Goal: Complete application form: Complete application form

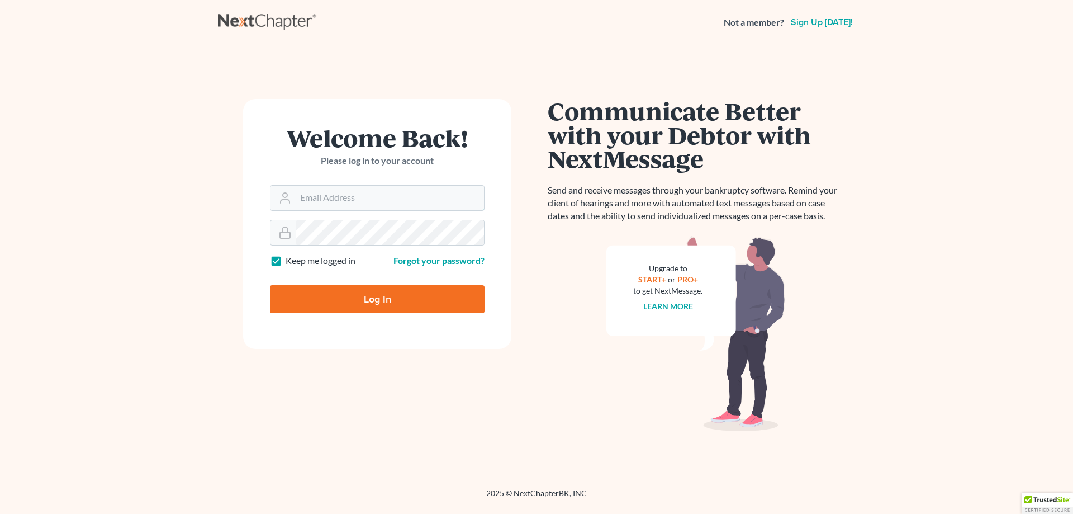
type input "[EMAIL_ADDRESS][DOMAIN_NAME]"
click at [368, 299] on input "Log In" at bounding box center [377, 299] width 215 height 28
type input "Thinking..."
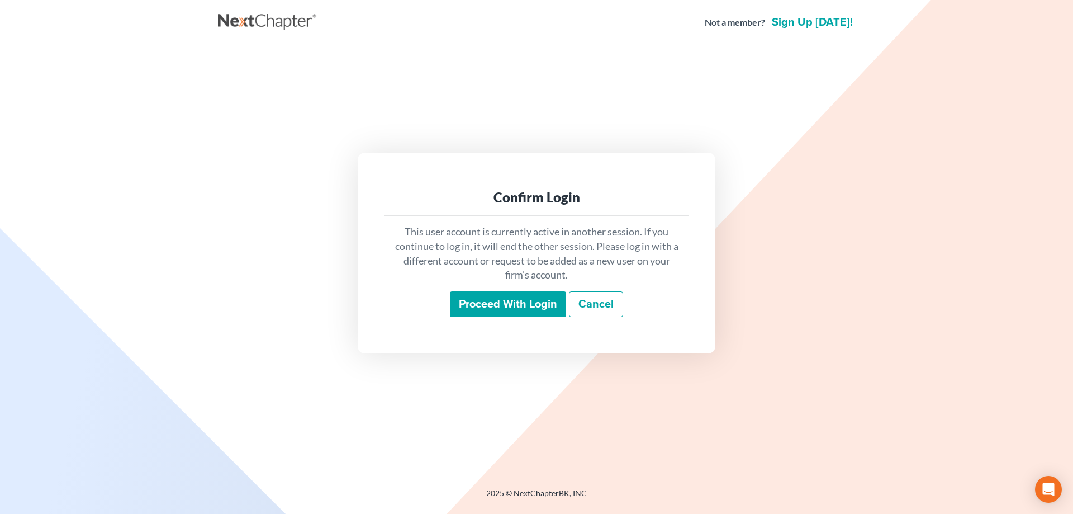
click at [504, 302] on input "Proceed with login" at bounding box center [508, 304] width 116 height 26
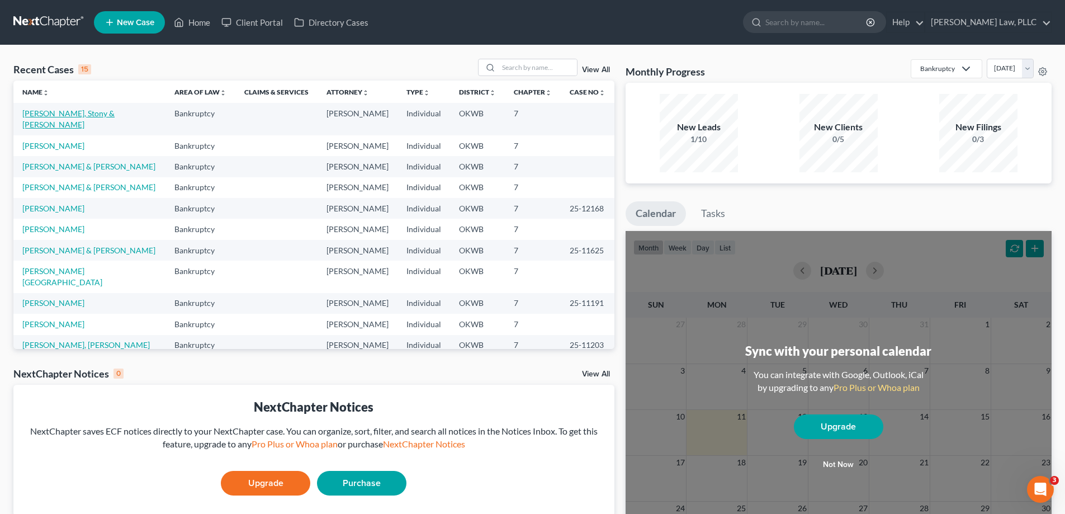
click at [80, 116] on link "[PERSON_NAME], Stony & [PERSON_NAME]" at bounding box center [68, 118] width 92 height 21
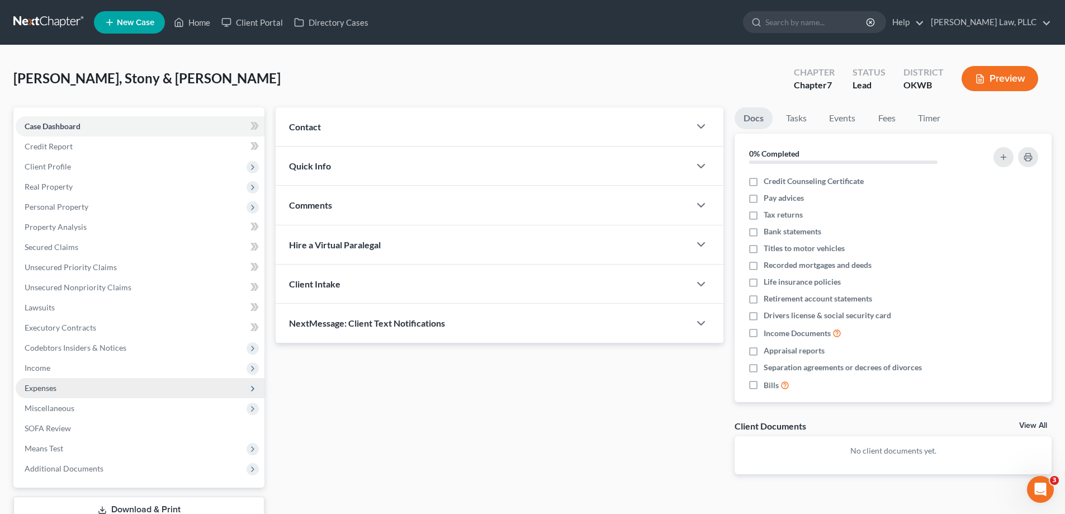
click at [109, 389] on span "Expenses" at bounding box center [140, 388] width 249 height 20
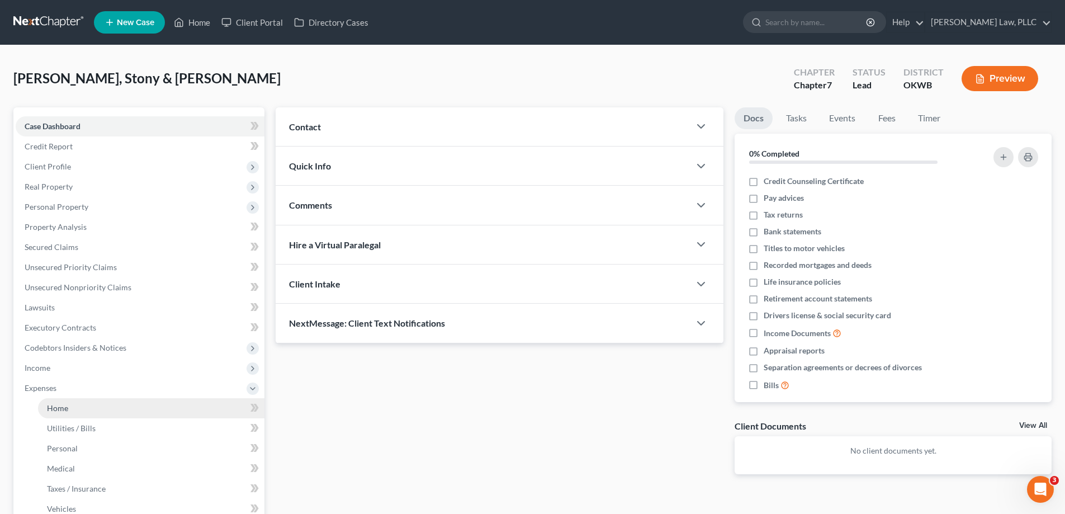
click at [113, 412] on link "Home" at bounding box center [151, 408] width 226 height 20
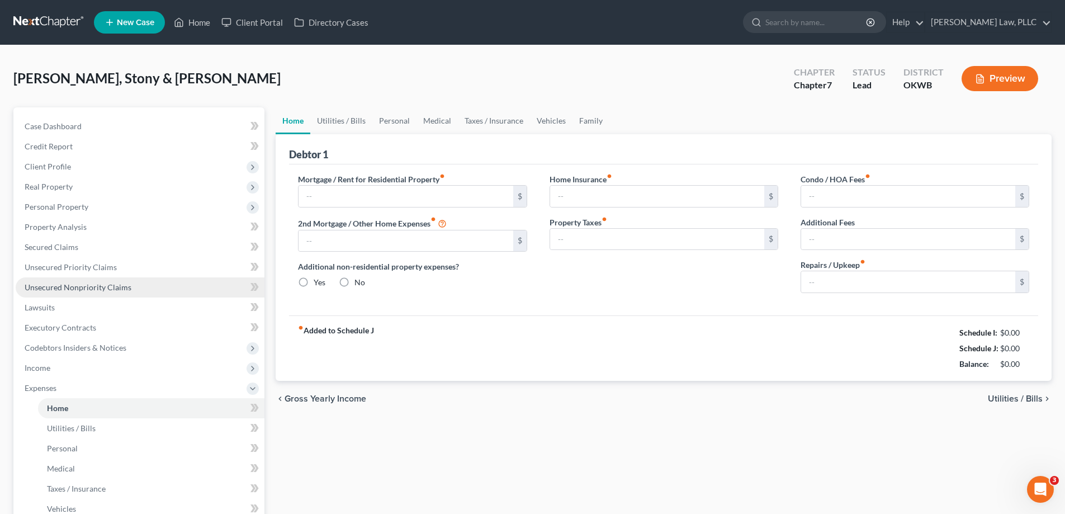
click at [146, 281] on link "Unsecured Nonpriority Claims" at bounding box center [140, 287] width 249 height 20
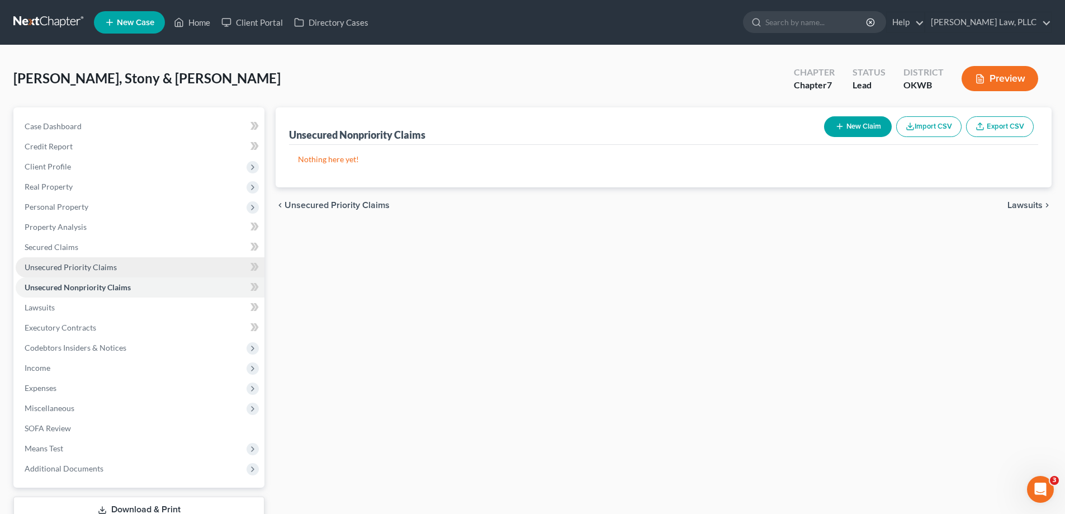
click at [153, 259] on link "Unsecured Priority Claims" at bounding box center [140, 267] width 249 height 20
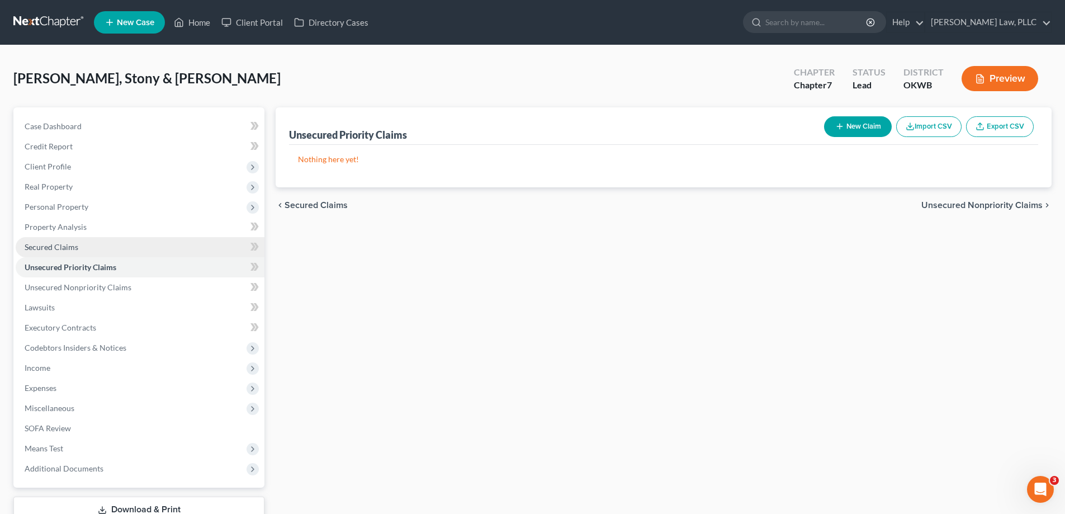
click at [157, 246] on link "Secured Claims" at bounding box center [140, 247] width 249 height 20
click at [147, 262] on link "Unsecured Priority Claims" at bounding box center [140, 267] width 249 height 20
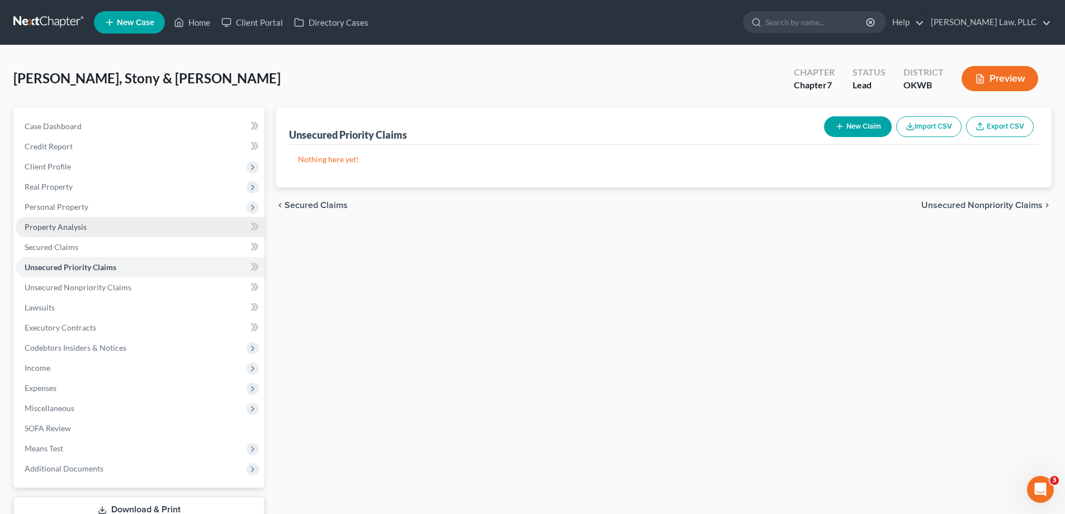
click at [149, 228] on link "Property Analysis" at bounding box center [140, 227] width 249 height 20
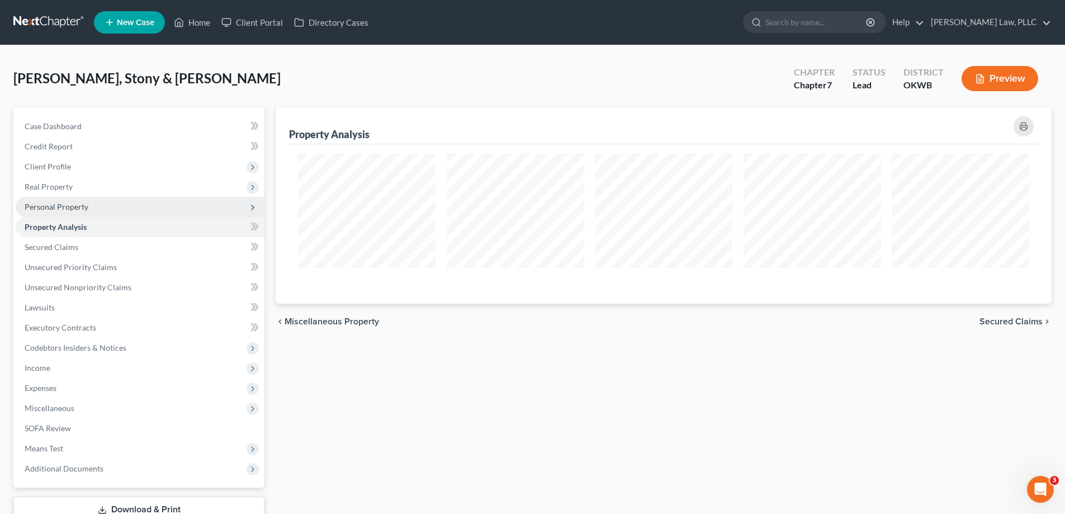
scroll to position [196, 776]
click at [149, 210] on span "Personal Property" at bounding box center [140, 207] width 249 height 20
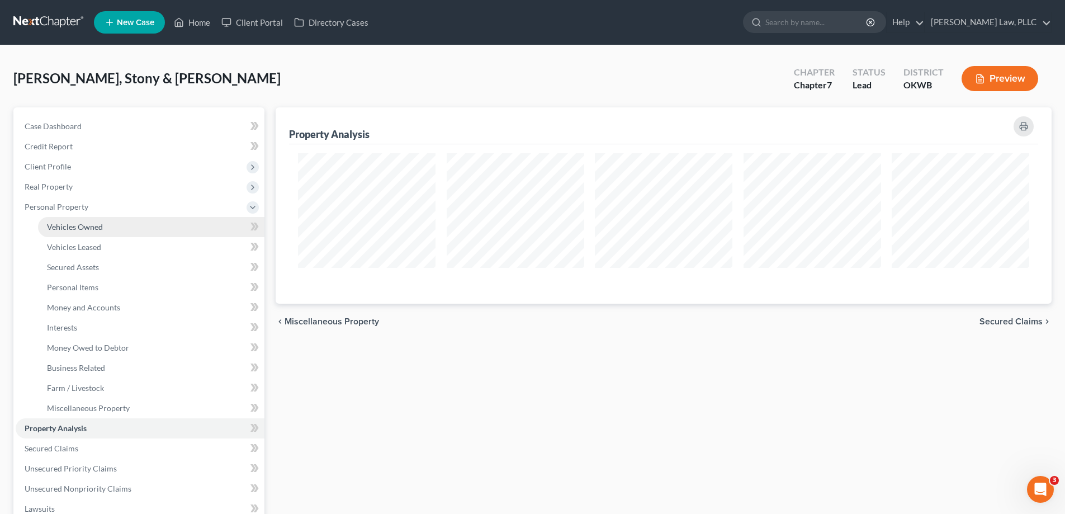
click at [144, 231] on link "Vehicles Owned" at bounding box center [151, 227] width 226 height 20
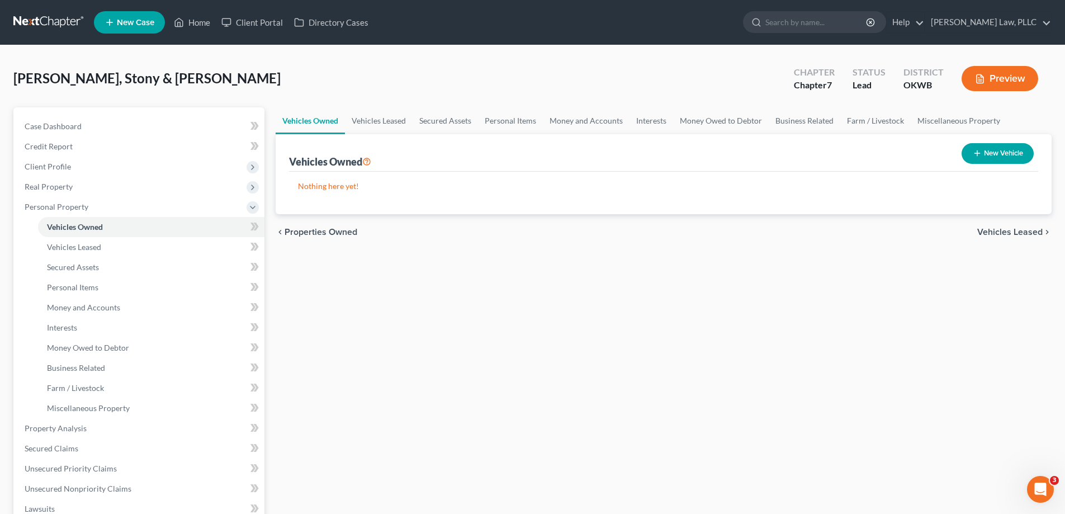
click at [560, 372] on div "Vehicles Owned Vehicles Leased Secured Assets Personal Items Money and Accounts…" at bounding box center [663, 430] width 787 height 646
click at [143, 171] on span "Client Profile" at bounding box center [140, 167] width 249 height 20
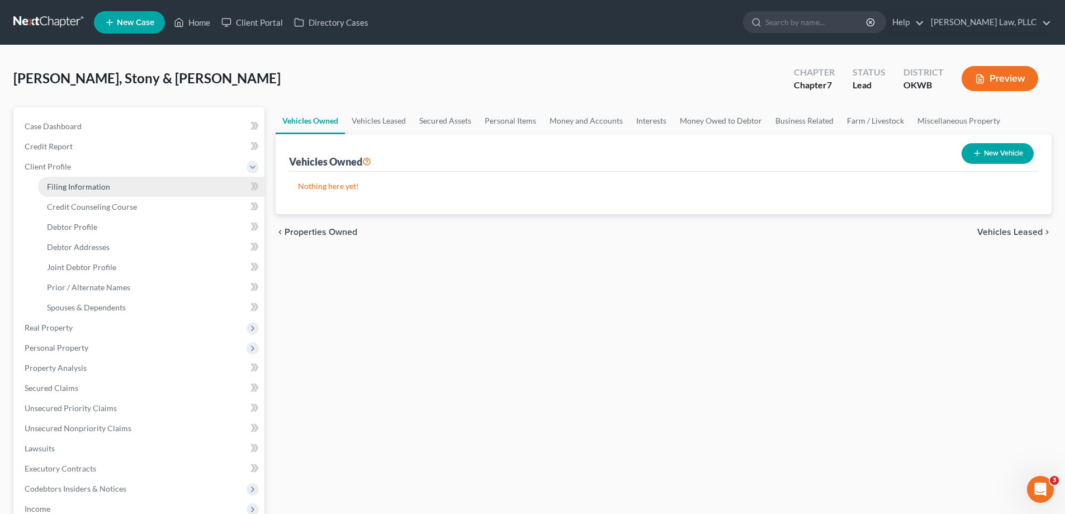
click at [143, 191] on link "Filing Information" at bounding box center [151, 187] width 226 height 20
select select "1"
select select "0"
select select "37"
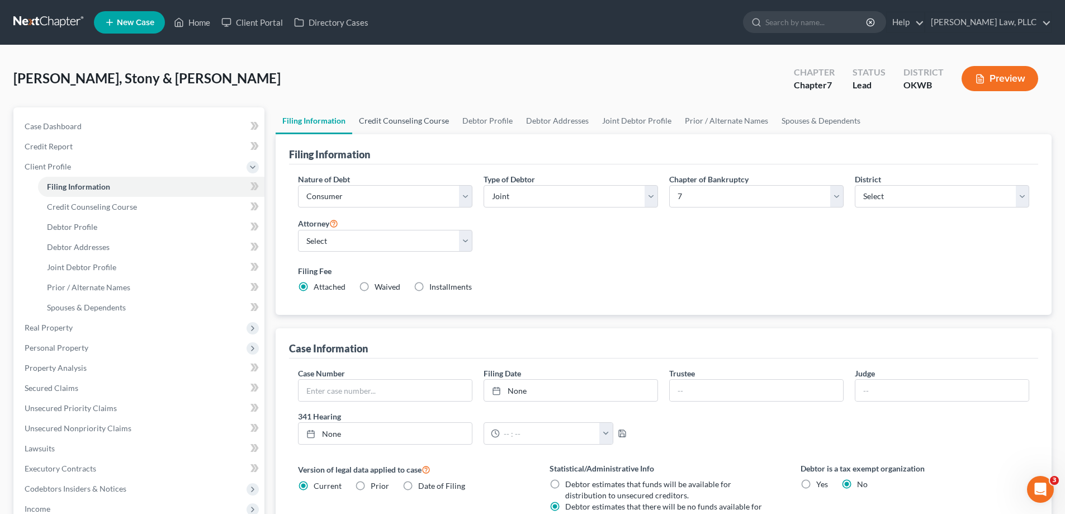
click at [423, 124] on link "Credit Counseling Course" at bounding box center [403, 120] width 103 height 27
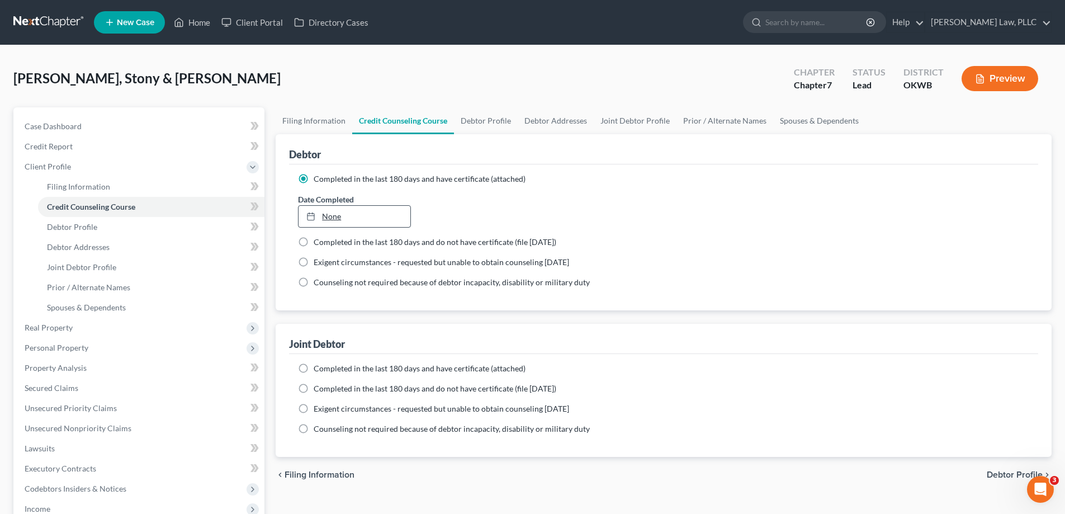
click at [359, 222] on link "None" at bounding box center [354, 216] width 111 height 21
type input "[DATE]"
click at [314, 373] on label "Completed in the last 180 days and have certificate (attached)" at bounding box center [420, 368] width 212 height 11
click at [314, 371] on label "Completed in the last 180 days and have certificate (attached)" at bounding box center [420, 368] width 212 height 11
click at [318, 370] on input "Completed in the last 180 days and have certificate (attached)" at bounding box center [321, 366] width 7 height 7
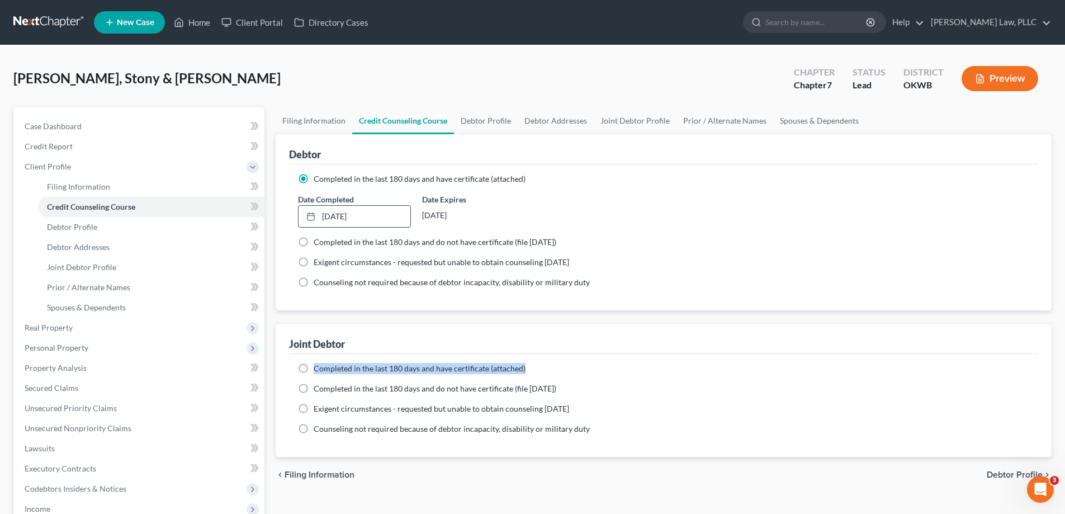
radio input "true"
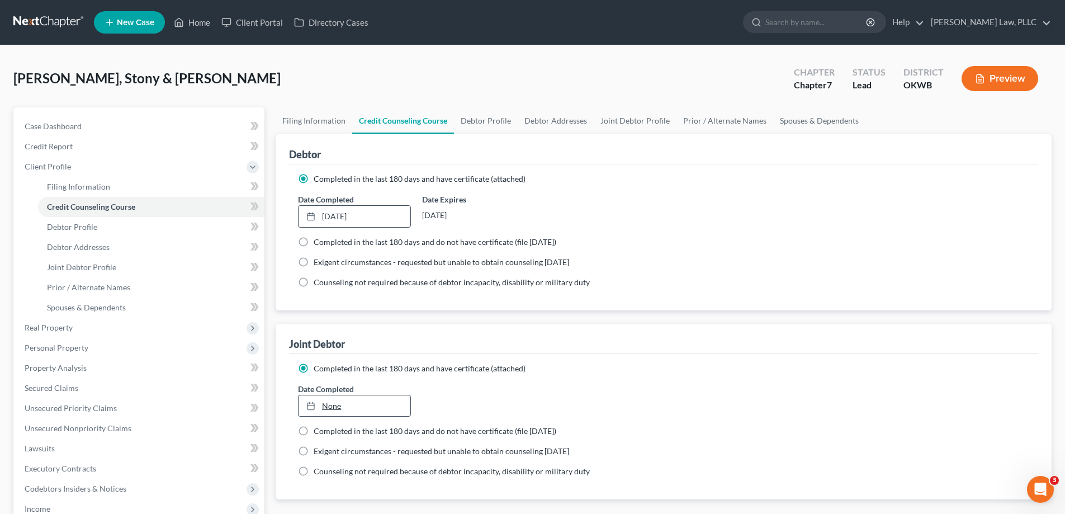
click at [334, 403] on link "None" at bounding box center [354, 405] width 111 height 21
type input "[DATE]"
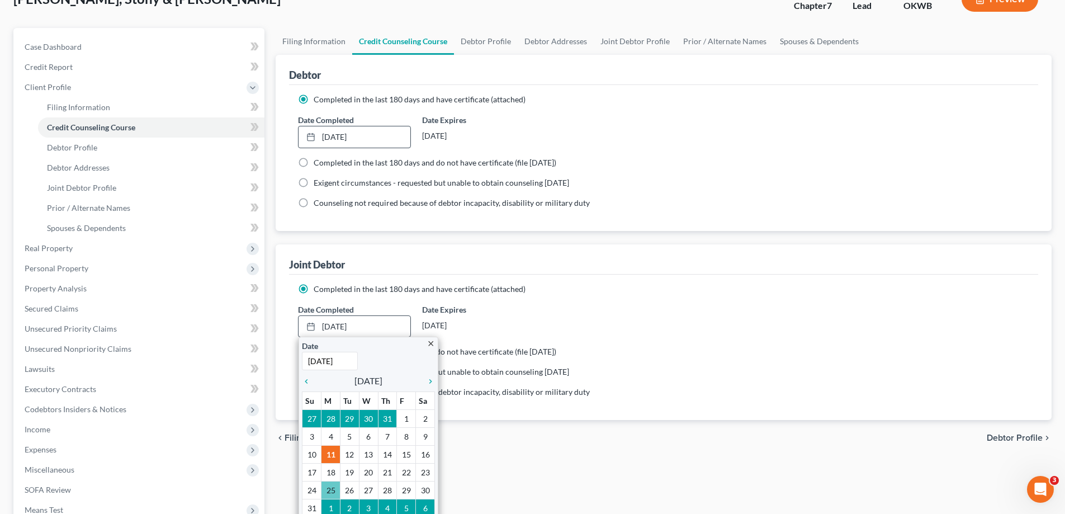
scroll to position [112, 0]
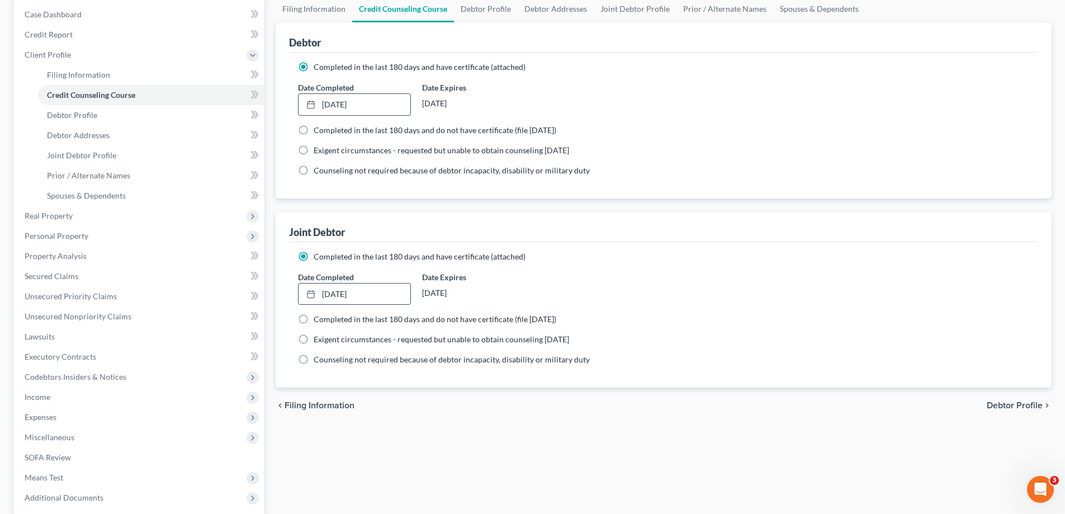
click at [724, 392] on div "chevron_left Filing Information Debtor Profile chevron_right" at bounding box center [664, 405] width 776 height 36
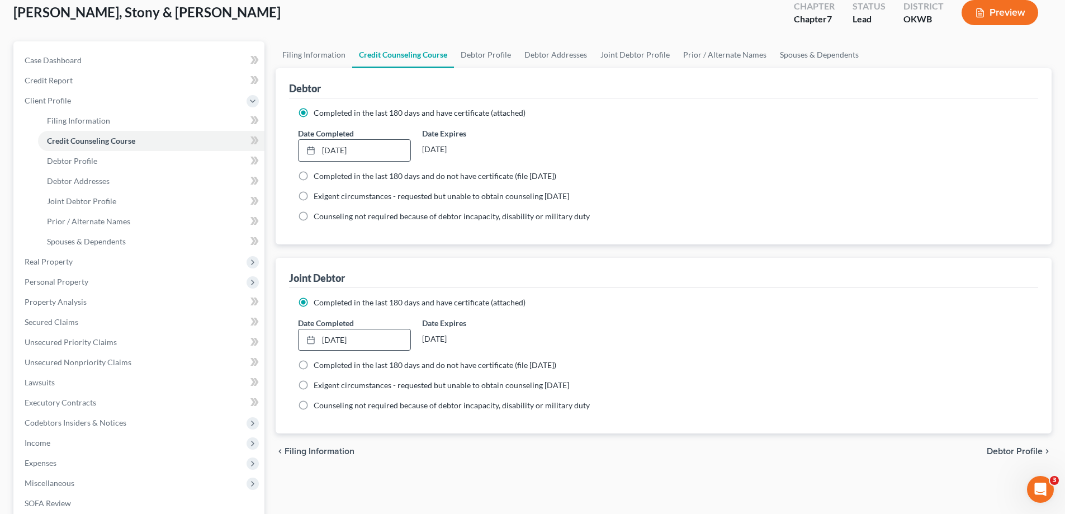
scroll to position [0, 0]
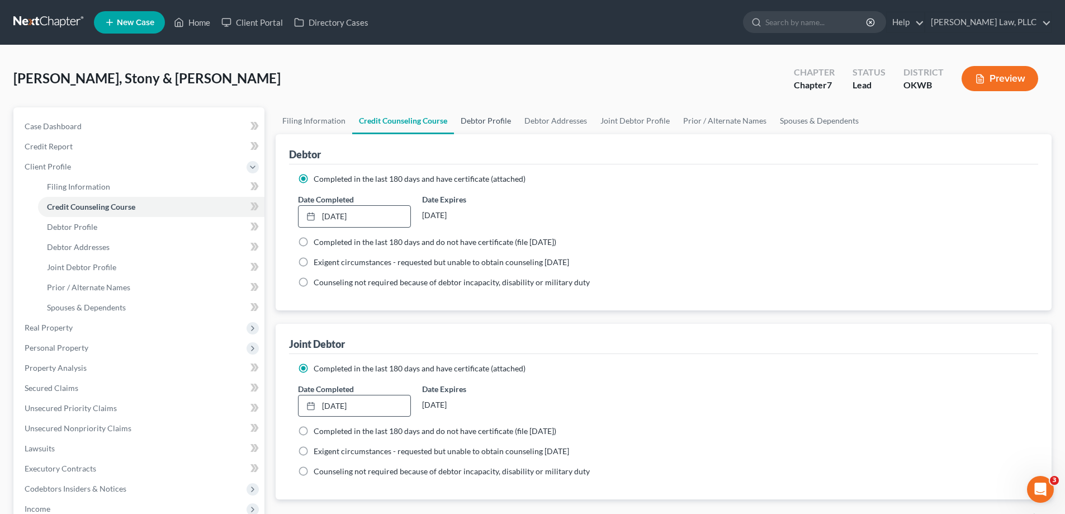
click at [498, 118] on link "Debtor Profile" at bounding box center [486, 120] width 64 height 27
select select "1"
select select "2"
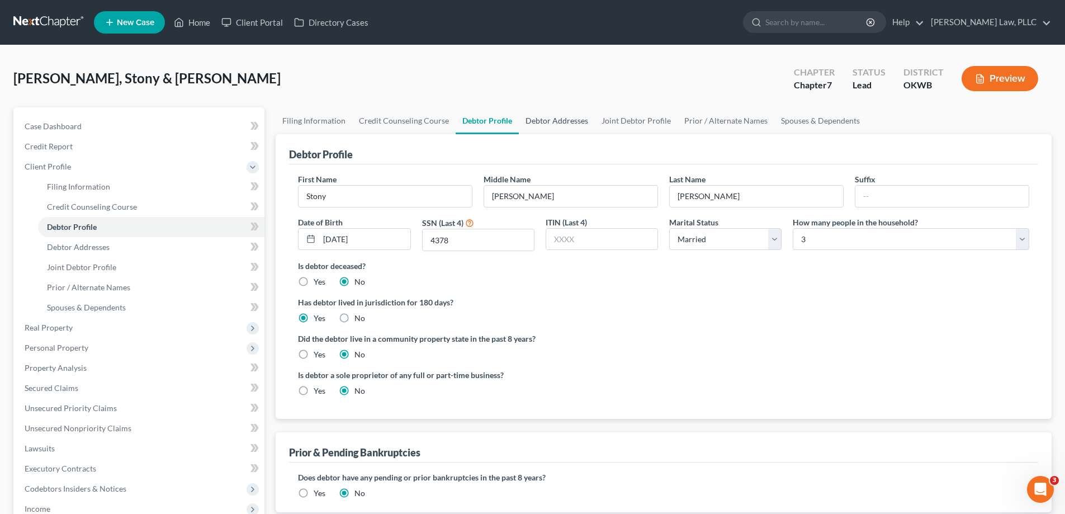
click at [564, 119] on link "Debtor Addresses" at bounding box center [557, 120] width 76 height 27
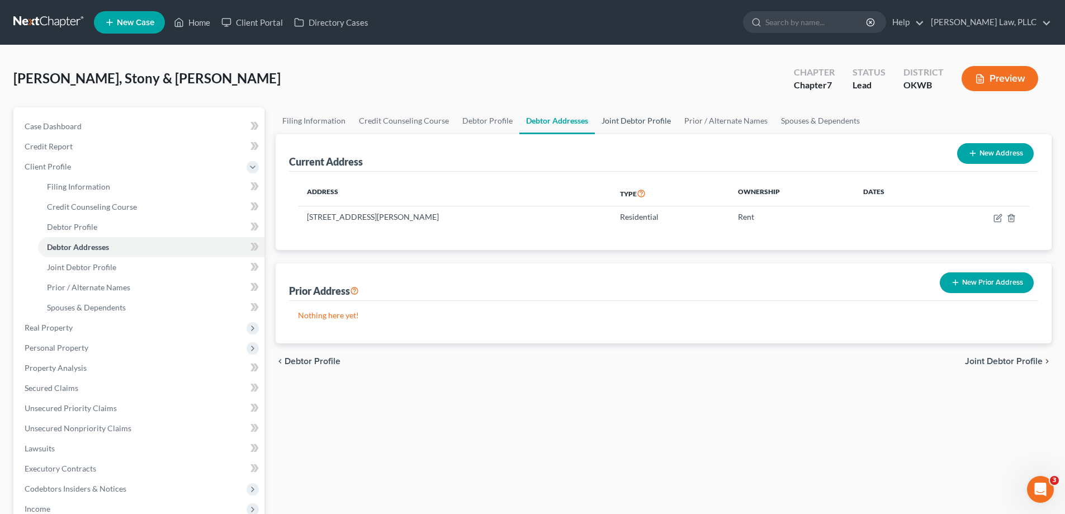
click at [629, 115] on link "Joint Debtor Profile" at bounding box center [636, 120] width 83 height 27
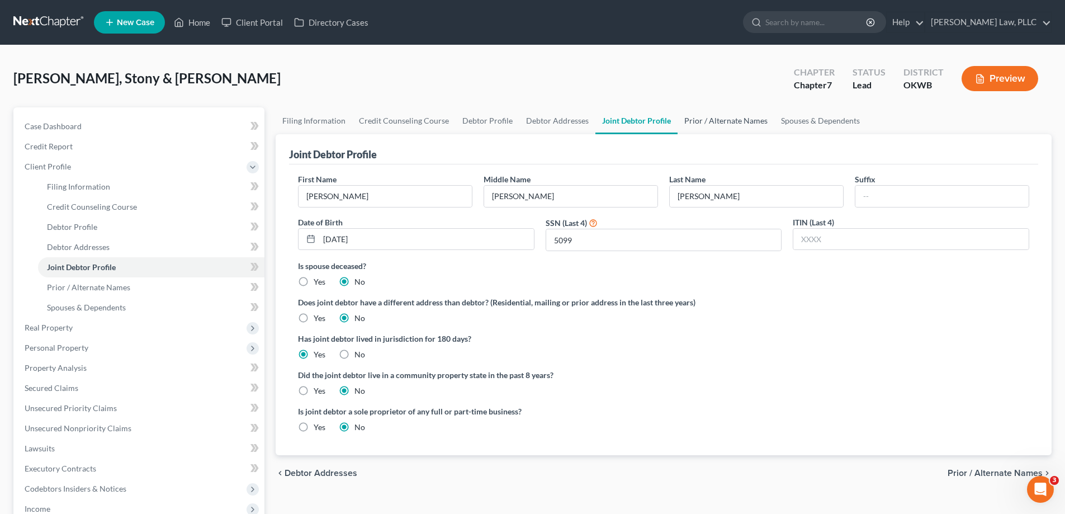
click at [717, 121] on link "Prior / Alternate Names" at bounding box center [726, 120] width 97 height 27
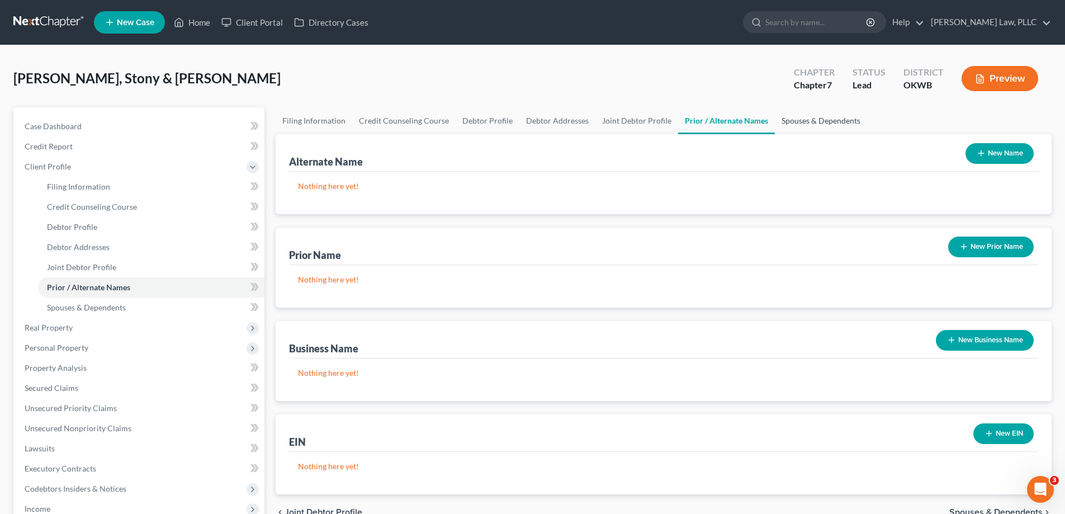
click at [810, 120] on link "Spouses & Dependents" at bounding box center [821, 120] width 92 height 27
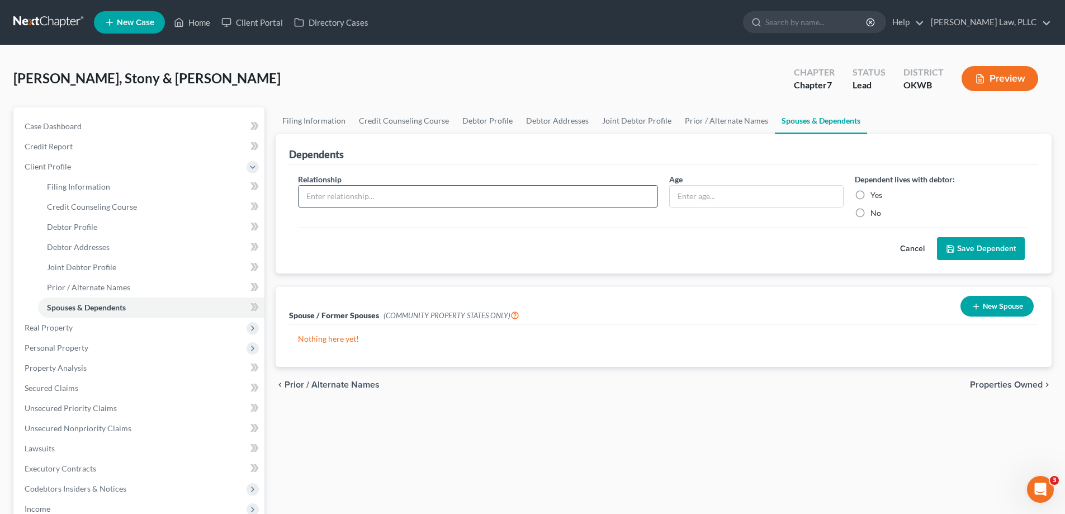
click at [489, 193] on input "text" at bounding box center [478, 196] width 359 height 21
type input "D"
type input "Son - Disabled"
type input "28"
click at [615, 256] on div "Cancel Save Dependent" at bounding box center [663, 244] width 731 height 33
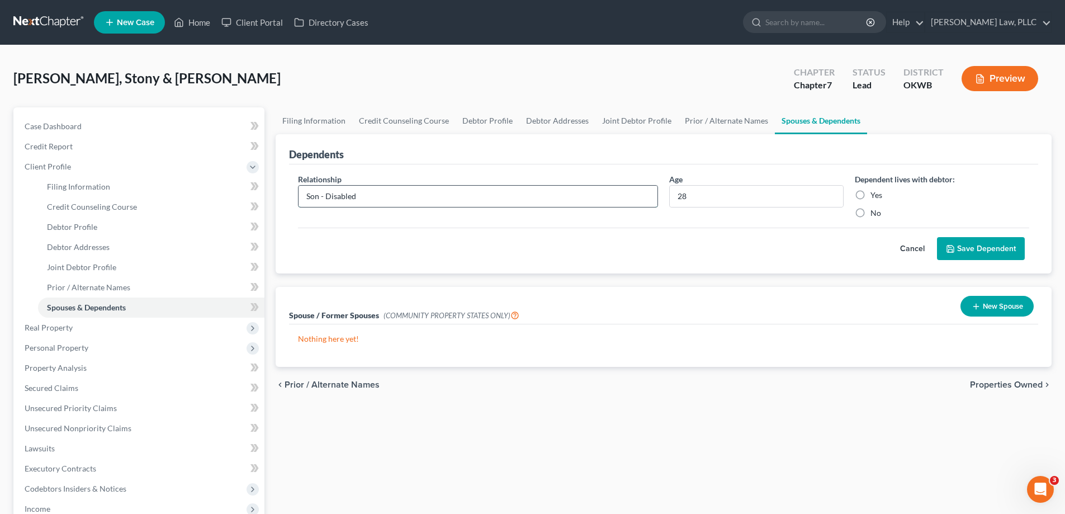
click at [439, 198] on input "Son - Disabled" at bounding box center [478, 196] width 359 height 21
click at [871, 194] on label "Yes" at bounding box center [877, 195] width 12 height 11
click at [875, 194] on input "Yes" at bounding box center [878, 193] width 7 height 7
radio input "true"
click at [983, 256] on button "Save Dependent" at bounding box center [981, 248] width 88 height 23
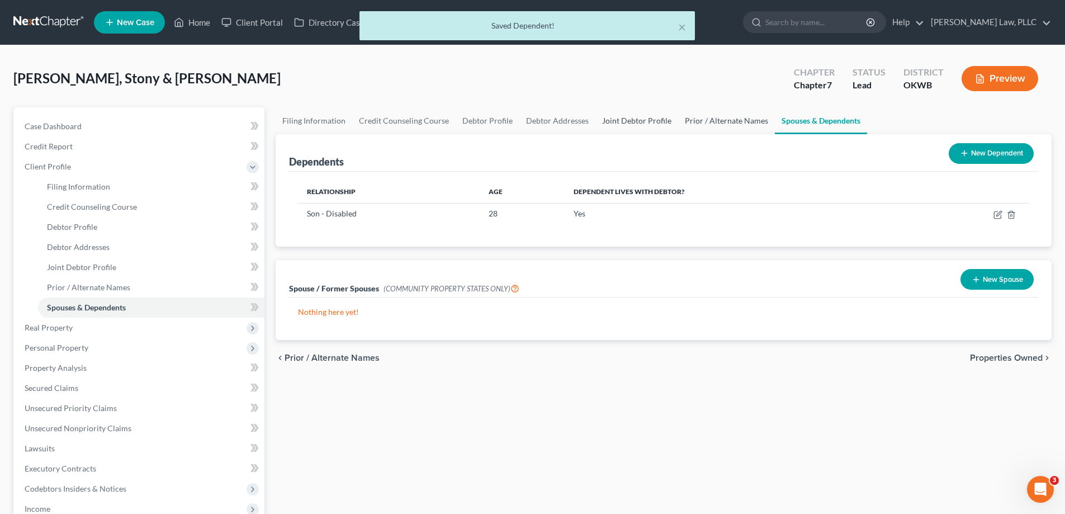
click at [626, 120] on link "Joint Debtor Profile" at bounding box center [636, 120] width 83 height 27
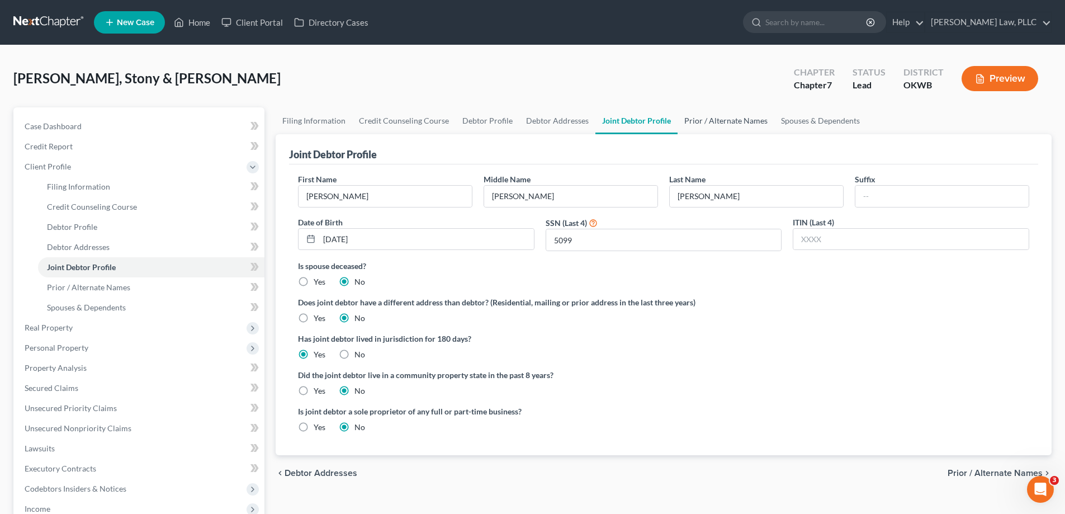
click at [694, 116] on link "Prior / Alternate Names" at bounding box center [726, 120] width 97 height 27
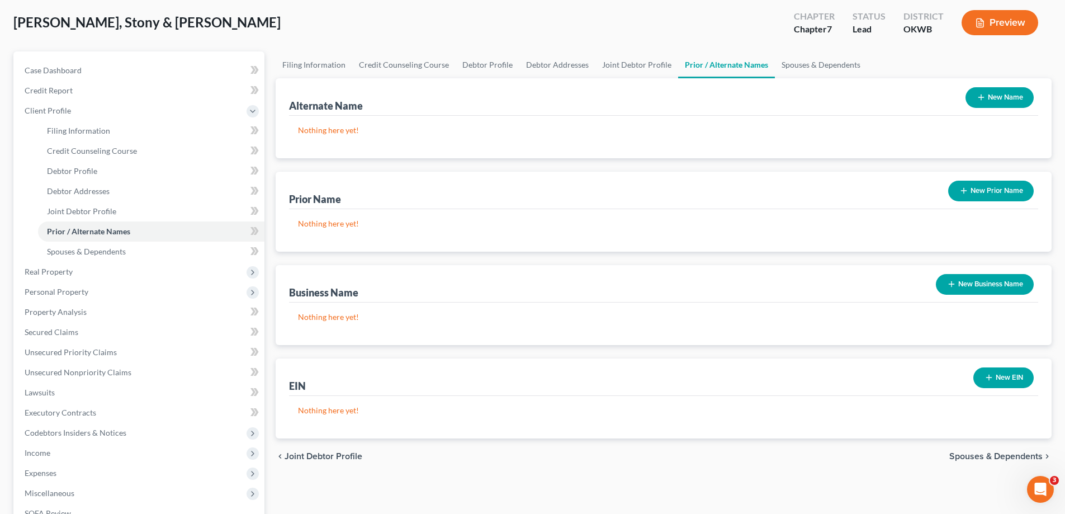
scroll to position [112, 0]
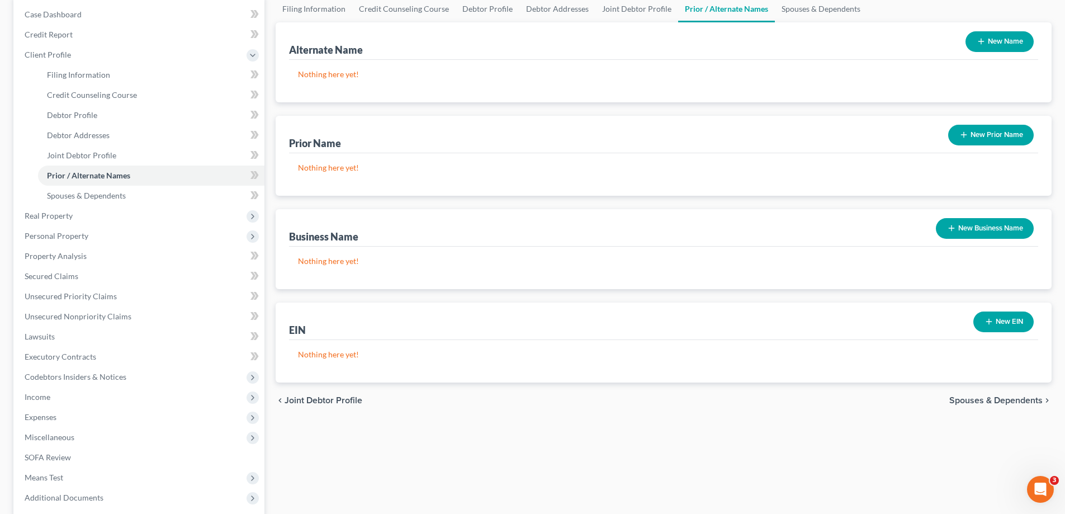
click at [947, 231] on icon "button" at bounding box center [951, 228] width 9 height 9
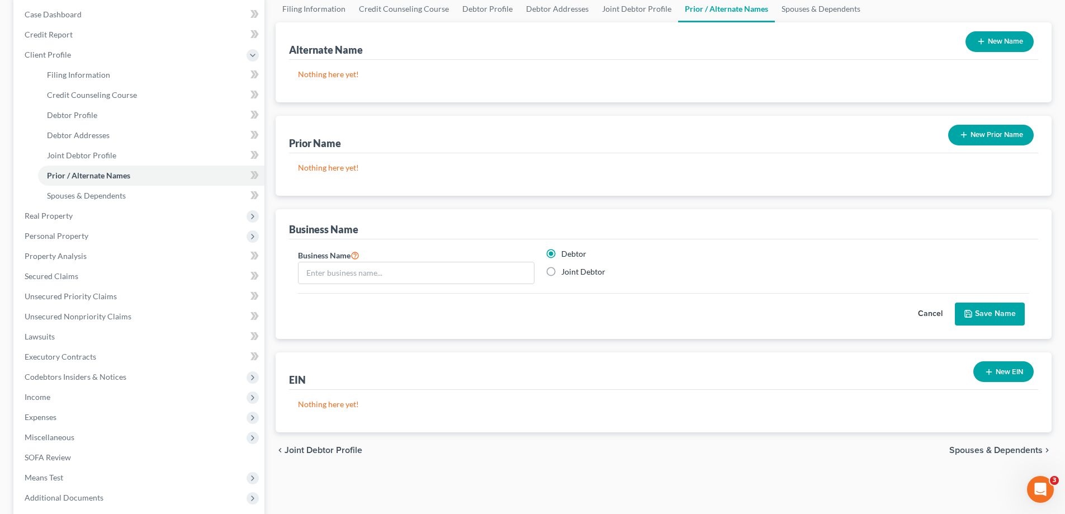
click at [548, 319] on div "Cancel Save Name" at bounding box center [663, 309] width 731 height 33
click at [930, 309] on button "Cancel" at bounding box center [930, 314] width 49 height 22
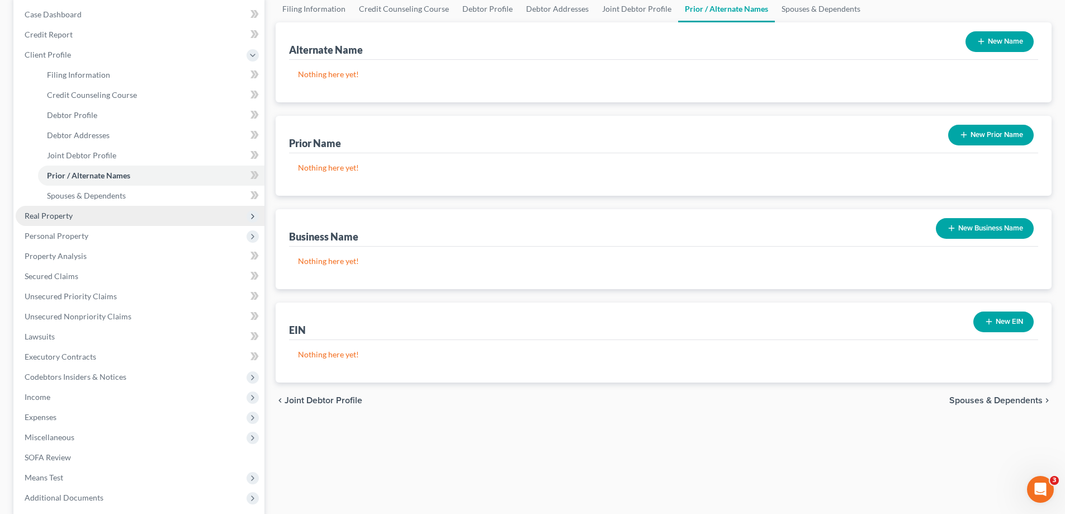
click at [91, 220] on span "Real Property" at bounding box center [140, 216] width 249 height 20
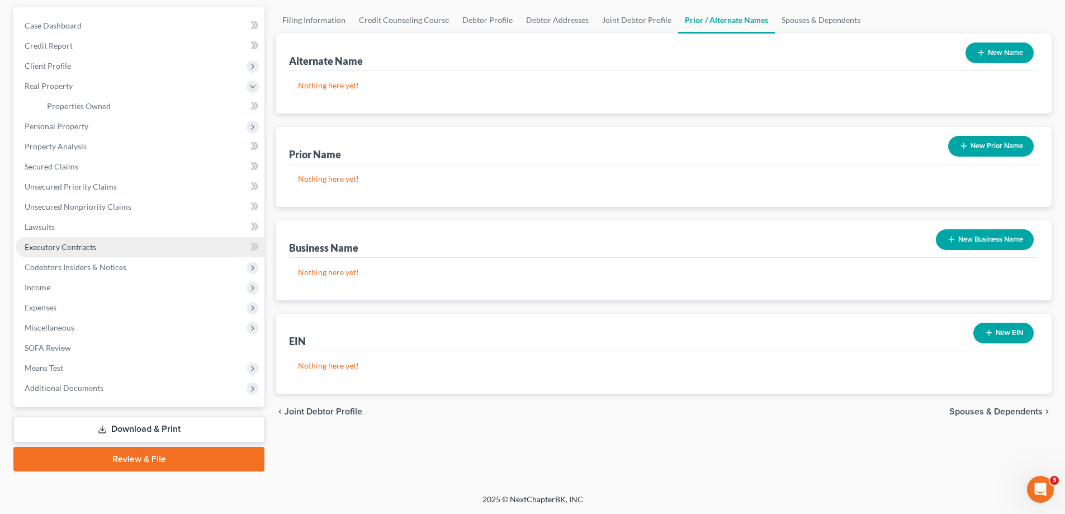
scroll to position [101, 0]
click at [120, 110] on link "Properties Owned" at bounding box center [151, 106] width 226 height 20
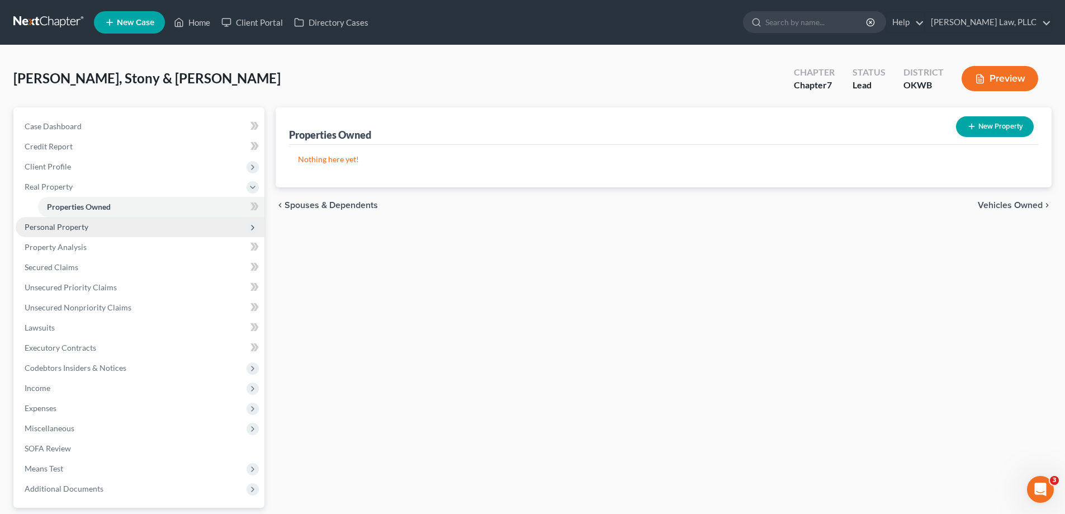
click at [124, 228] on span "Personal Property" at bounding box center [140, 227] width 249 height 20
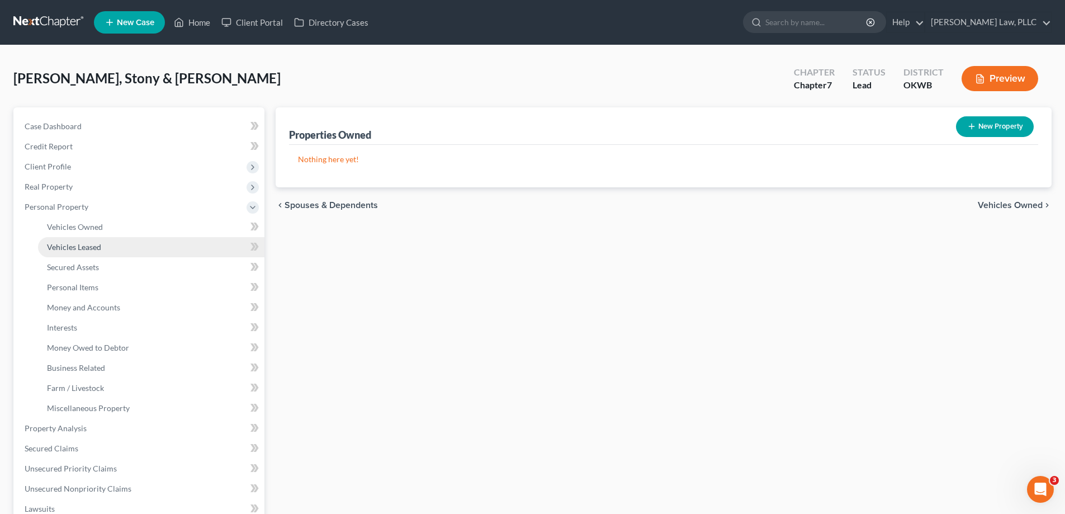
click at [122, 241] on link "Vehicles Leased" at bounding box center [151, 247] width 226 height 20
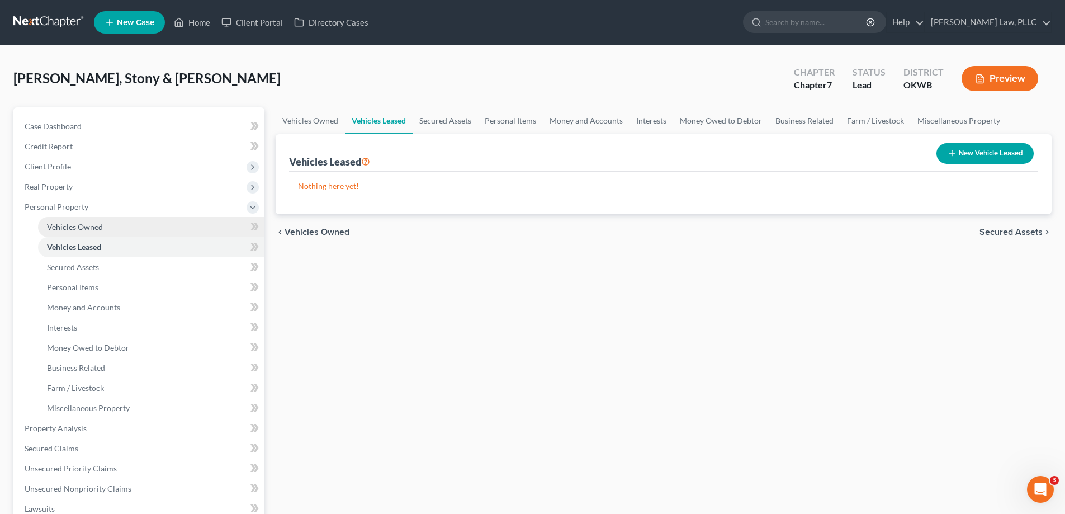
click at [122, 231] on link "Vehicles Owned" at bounding box center [151, 227] width 226 height 20
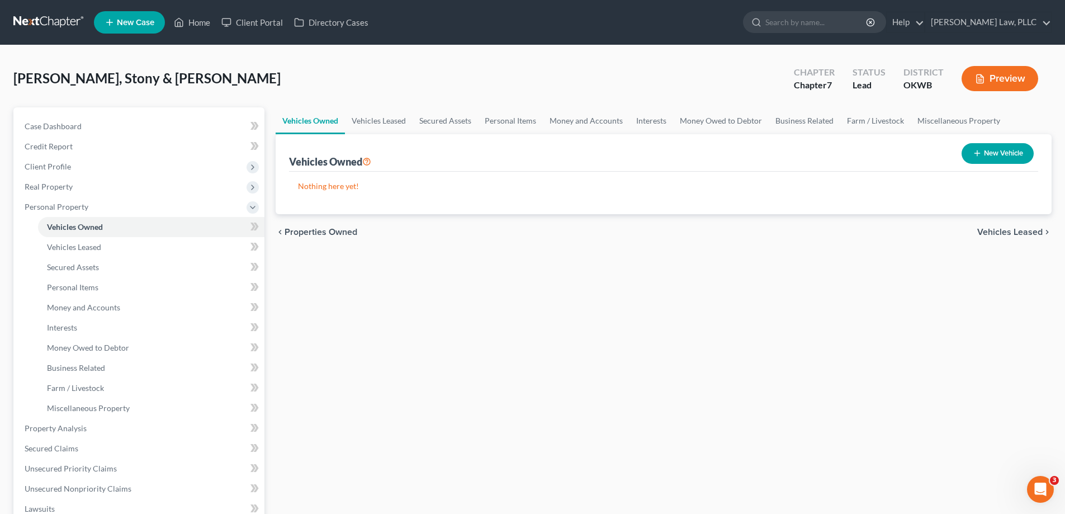
click at [992, 154] on button "New Vehicle" at bounding box center [998, 153] width 72 height 21
select select "0"
select select "2"
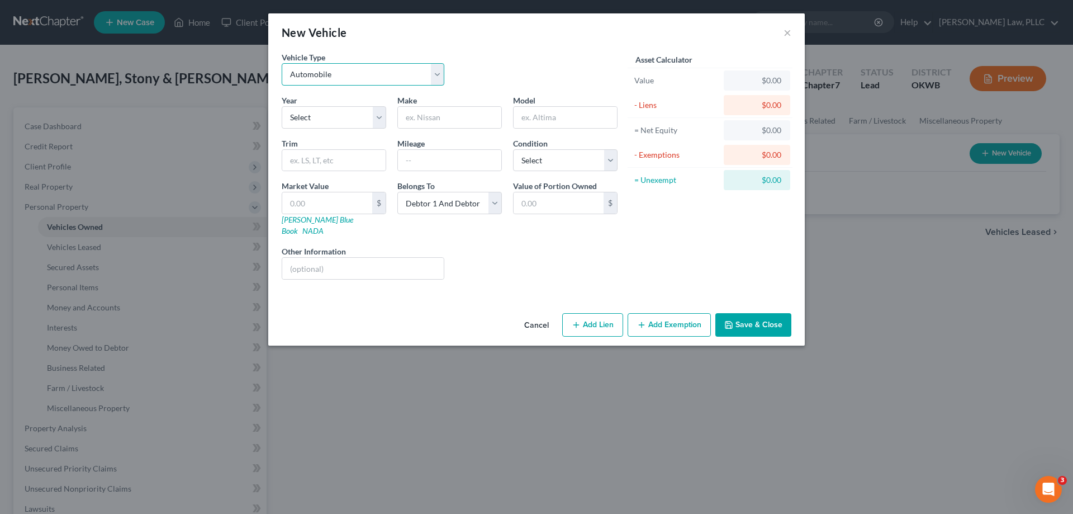
click at [439, 72] on select "Select Automobile Truck Trailer Watercraft Aircraft Motor Home Atv Other Vehicle" at bounding box center [363, 74] width 163 height 22
click at [533, 74] on div "Vehicle Type Select Automobile Truck Trailer Watercraft Aircraft Motor Home Atv…" at bounding box center [449, 72] width 347 height 43
click at [371, 116] on select "Select 2026 2025 2024 2023 2022 2021 2020 2019 2018 2017 2016 2015 2014 2013 20…" at bounding box center [334, 117] width 105 height 22
drag, startPoint x: 470, startPoint y: 101, endPoint x: 466, endPoint y: 106, distance: 6.5
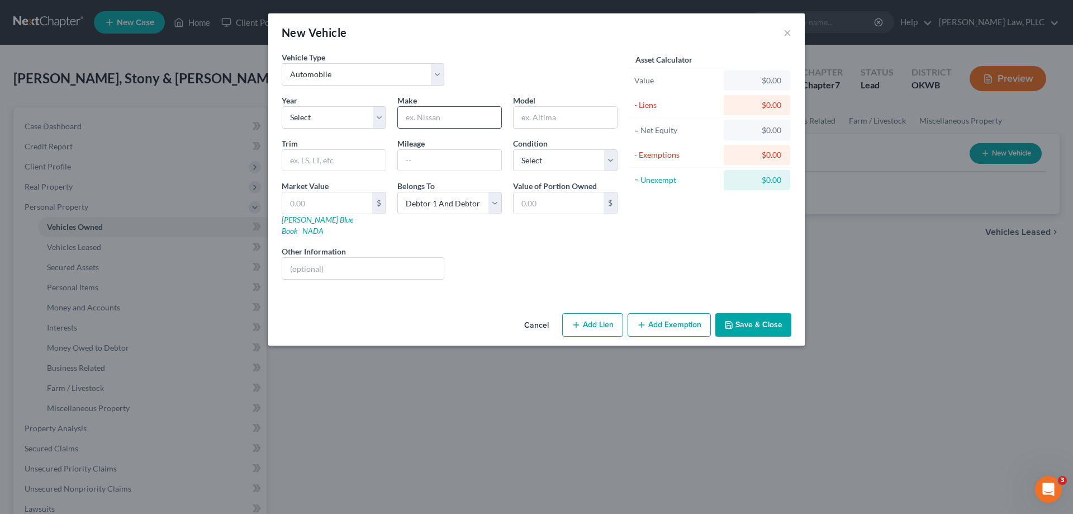
click at [470, 101] on div "Make *" at bounding box center [450, 111] width 116 height 34
click at [455, 123] on input "text" at bounding box center [449, 117] width 103 height 21
click at [377, 220] on div "Market Value $ [PERSON_NAME] Blue Book NADA" at bounding box center [334, 208] width 116 height 56
click at [568, 156] on select "Select Excellent Very Good Good Fair Poor" at bounding box center [565, 160] width 105 height 22
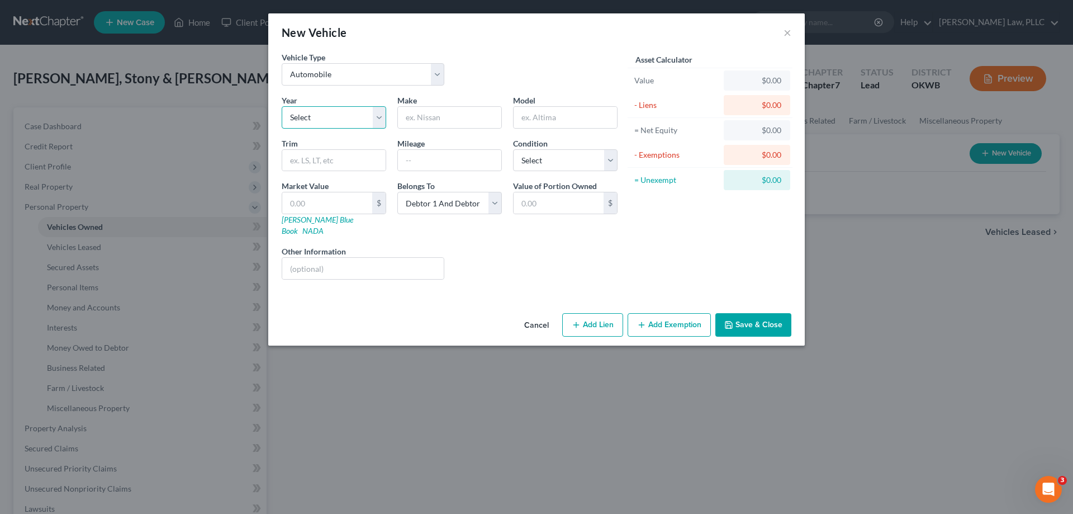
click at [376, 120] on select "Select 2026 2025 2024 2023 2022 2021 2020 2019 2018 2017 2016 2015 2014 2013 20…" at bounding box center [334, 117] width 105 height 22
select select "10"
click at [282, 106] on select "Select 2026 2025 2024 2023 2022 2021 2020 2019 2018 2017 2016 2015 2014 2013 20…" at bounding box center [334, 117] width 105 height 22
click at [455, 109] on input "text" at bounding box center [449, 117] width 103 height 21
type input "Jeep"
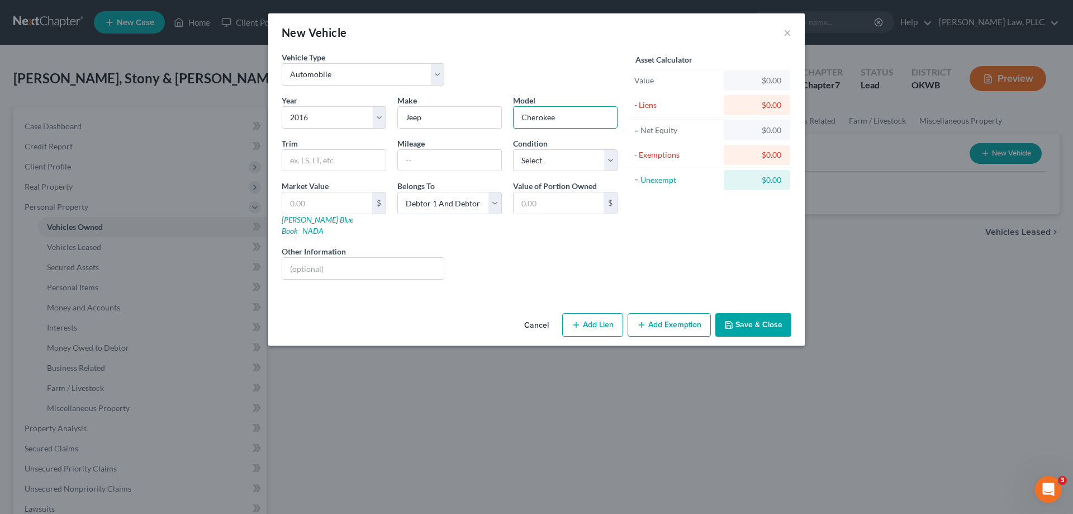
type input "Cherokee"
type input "80030"
click at [589, 168] on select "Select Excellent Very Good Good Fair Poor" at bounding box center [565, 160] width 105 height 22
select select "2"
click at [513, 149] on select "Select Excellent Very Good Good Fair Poor" at bounding box center [565, 160] width 105 height 22
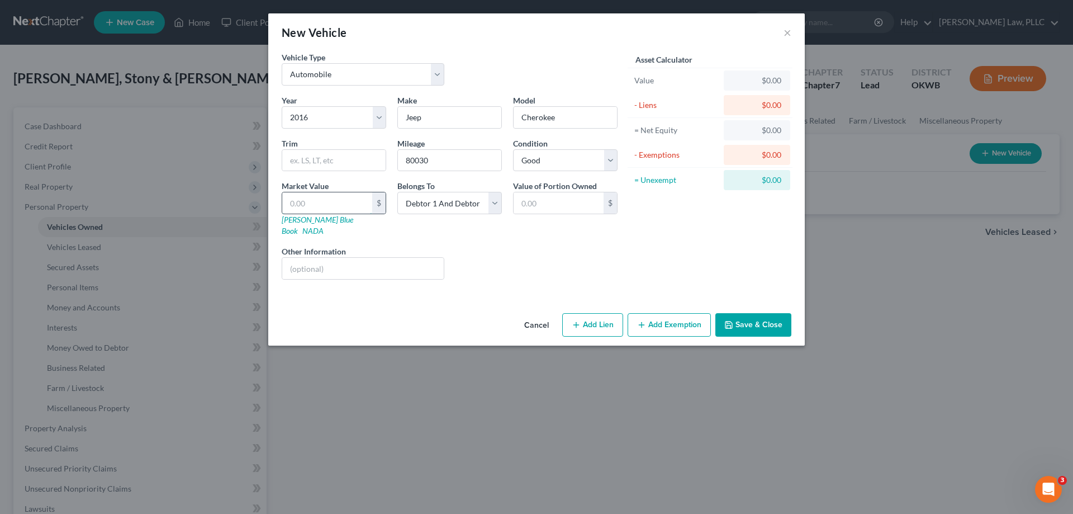
click at [339, 212] on input "text" at bounding box center [327, 202] width 90 height 21
click at [299, 219] on link "[PERSON_NAME] Blue Book" at bounding box center [318, 225] width 72 height 21
click at [301, 202] on input "text" at bounding box center [327, 202] width 90 height 21
type input "7"
type input "7.00"
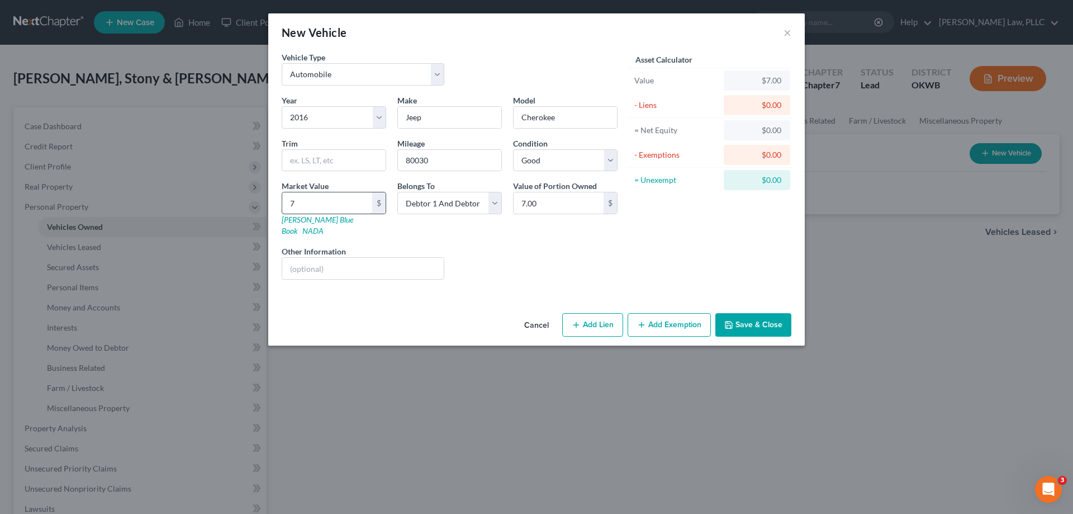
type input "70"
type input "70.00"
type input "700"
type input "700.00"
type input "70"
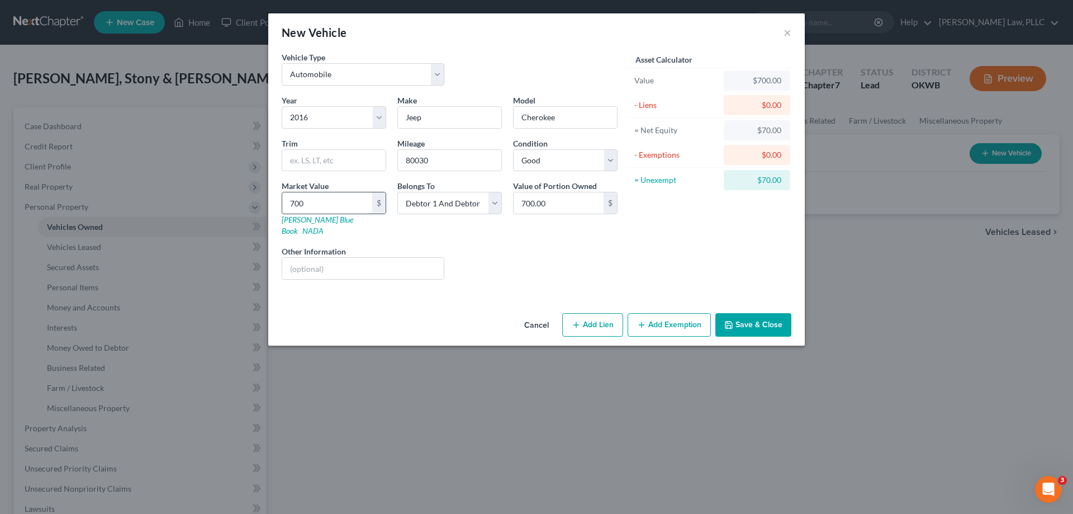
type input "70.00"
type input "7"
type input "7.00"
type input "7"
type input "7.00"
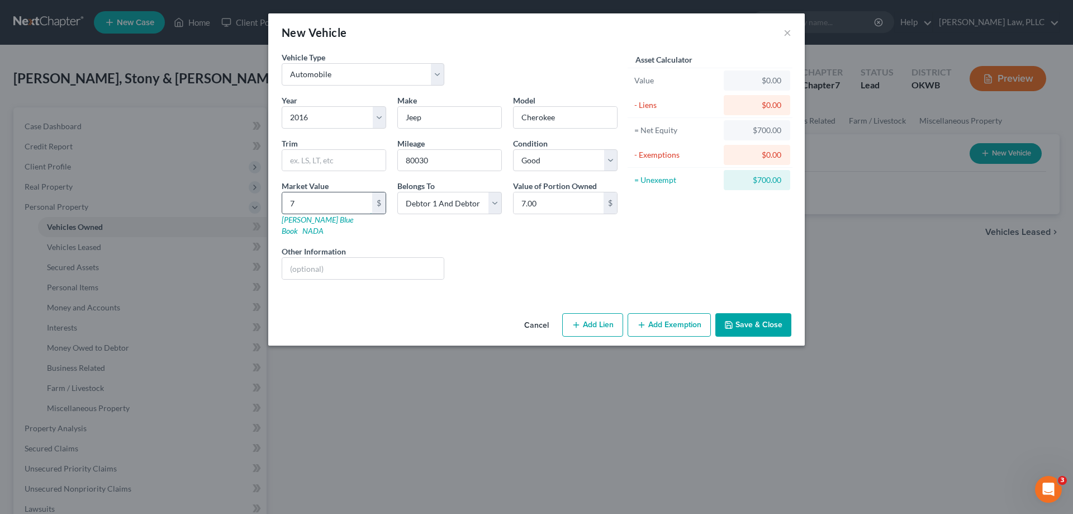
type input "74"
type input "74.00"
type input "740"
type input "740.00"
type input "7400"
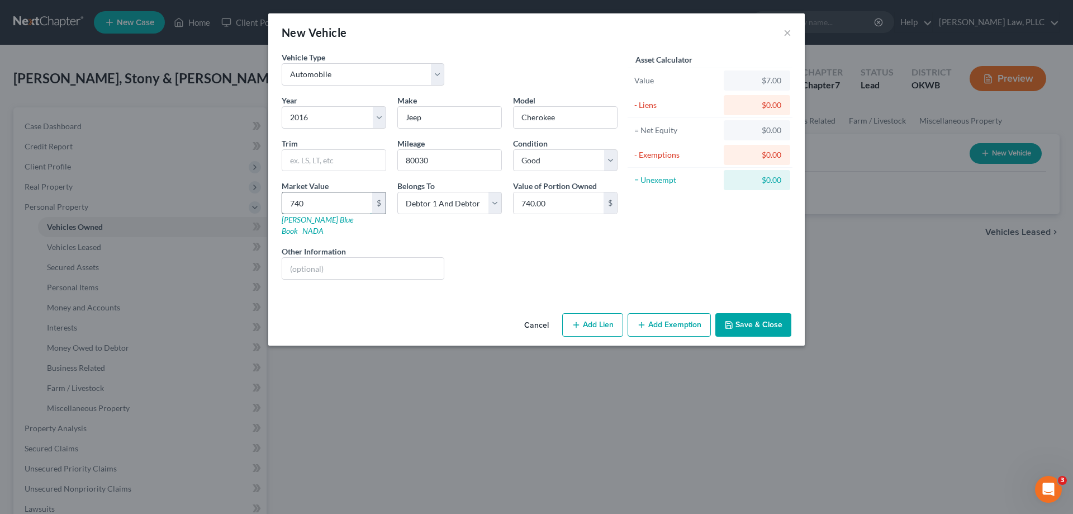
type input "7,400.00"
type input "7,400"
click at [616, 316] on button "Add Lien" at bounding box center [592, 324] width 61 height 23
select select "2"
select select "0"
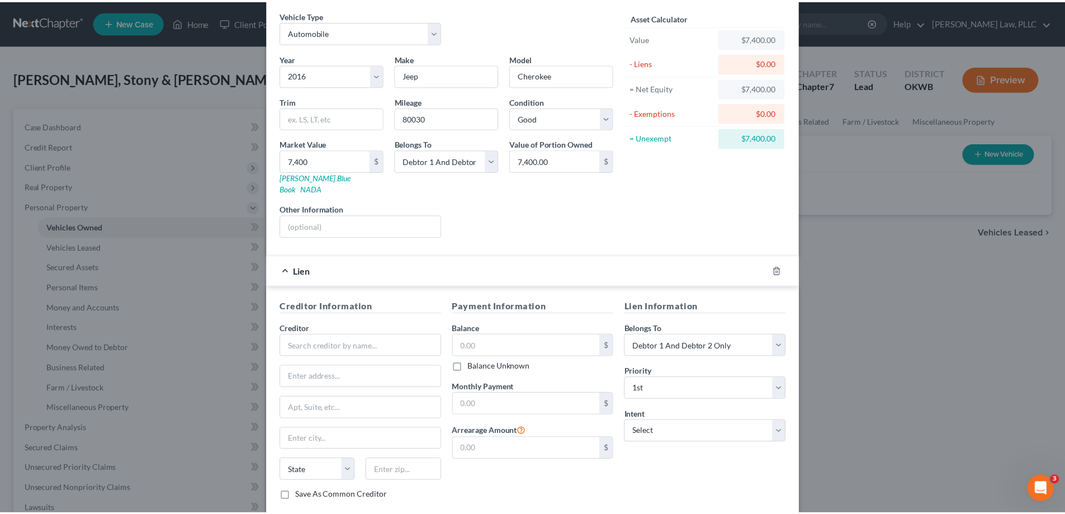
scroll to position [98, 0]
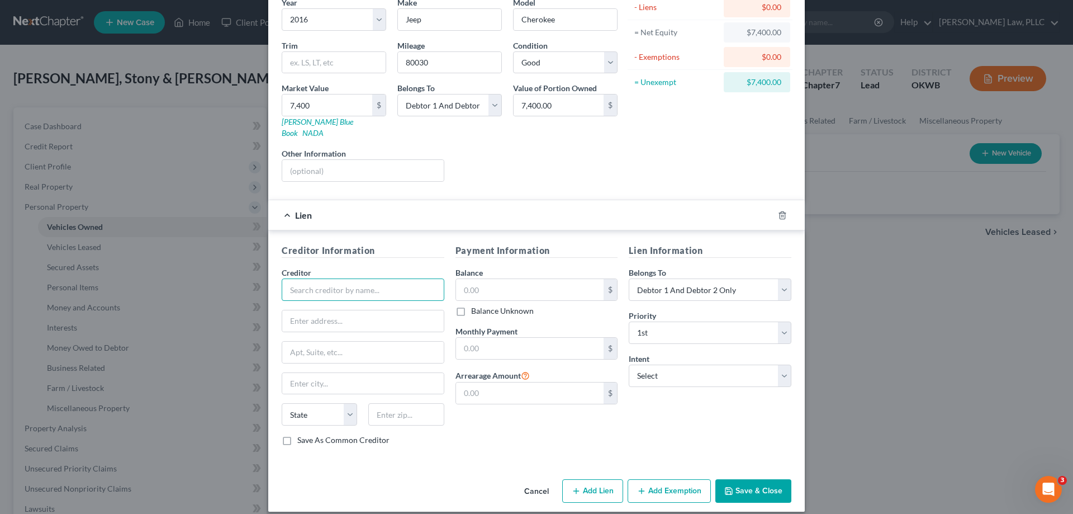
click at [349, 278] on input "text" at bounding box center [363, 289] width 163 height 22
type input "Car-Mart of [GEOGRAPHIC_DATA]"
click at [753, 479] on button "Save & Close" at bounding box center [754, 490] width 76 height 23
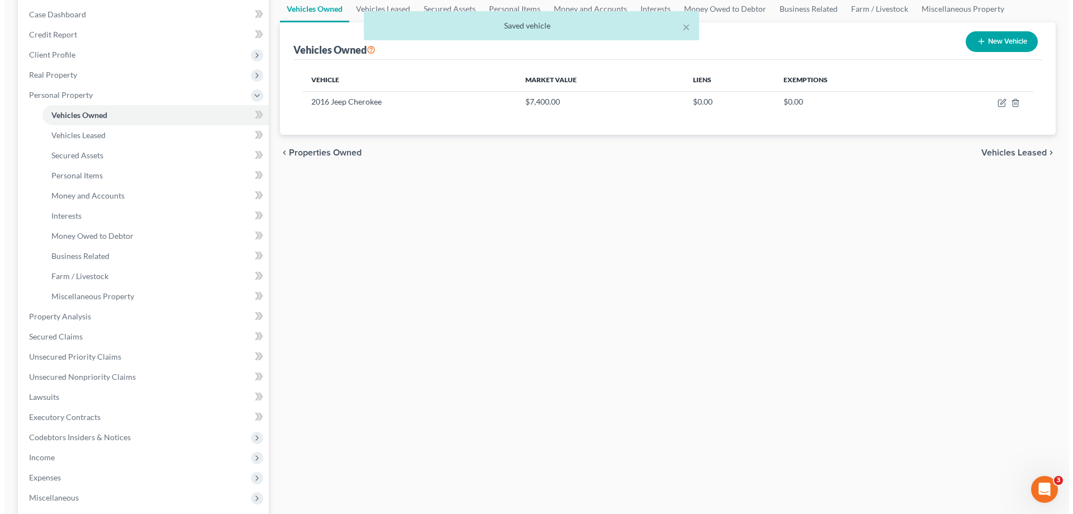
scroll to position [0, 0]
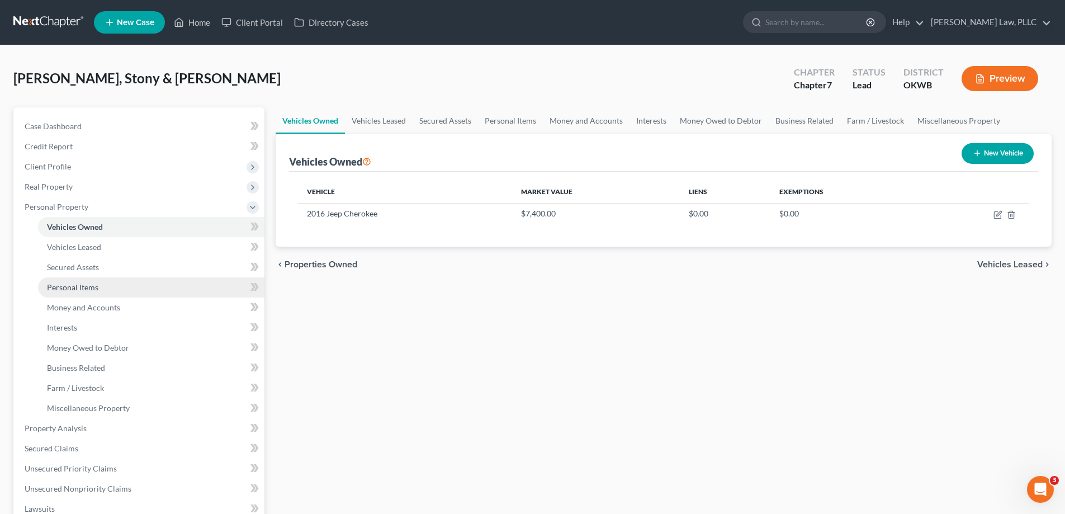
click at [117, 280] on link "Personal Items" at bounding box center [151, 287] width 226 height 20
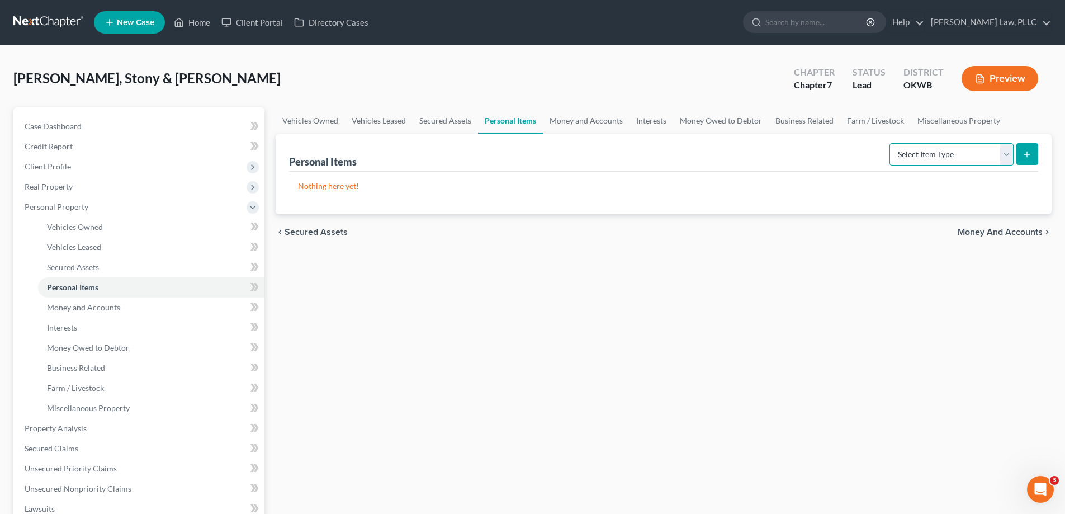
click at [935, 148] on select "Select Item Type Clothing Collectibles Of Value Electronics Firearms Household …" at bounding box center [952, 154] width 124 height 22
select select "clothing"
click at [891, 143] on select "Select Item Type Clothing Collectibles Of Value Electronics Firearms Household …" at bounding box center [952, 154] width 124 height 22
click at [105, 229] on link "Vehicles Owned" at bounding box center [151, 227] width 226 height 20
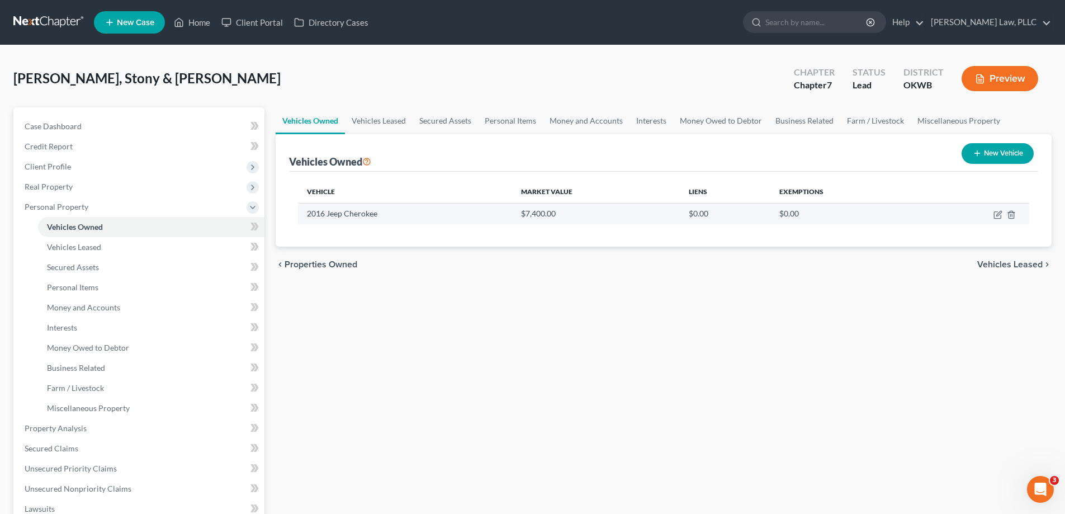
click at [991, 216] on td at bounding box center [975, 213] width 108 height 21
click at [999, 214] on icon "button" at bounding box center [998, 214] width 9 height 9
select select "0"
select select "10"
select select "2"
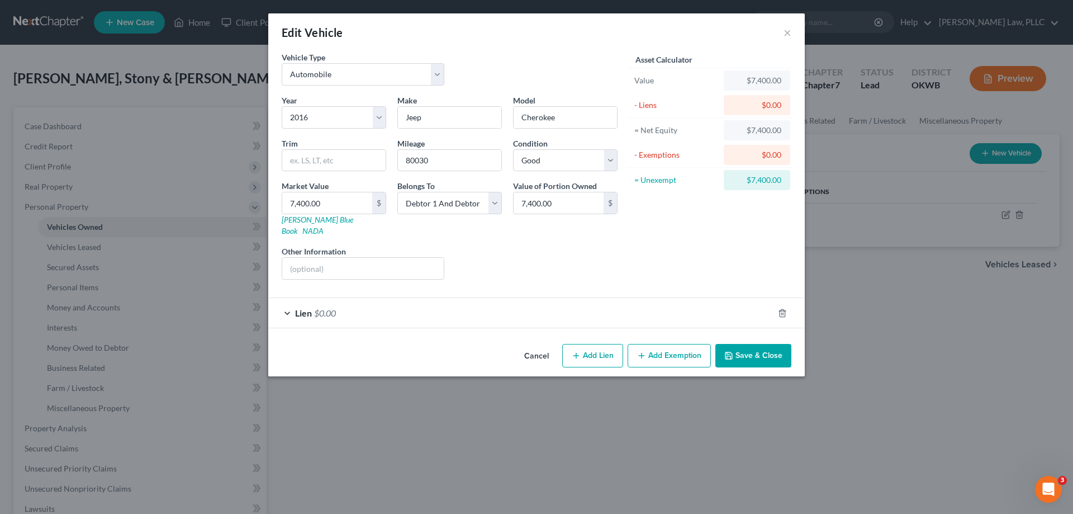
click at [488, 217] on div "Belongs To * Select Debtor 1 Only Debtor 2 Only Debtor 1 And Debtor 2 Only At L…" at bounding box center [450, 208] width 116 height 56
click at [485, 211] on select "Select Debtor 1 Only Debtor 2 Only Debtor 1 And Debtor 2 Only At Least One Of T…" at bounding box center [450, 203] width 105 height 22
select select "0"
click at [398, 192] on select "Select Debtor 1 Only Debtor 2 Only Debtor 1 And Debtor 2 Only At Least One Of T…" at bounding box center [450, 203] width 105 height 22
click at [673, 347] on button "Add Exemption" at bounding box center [669, 355] width 83 height 23
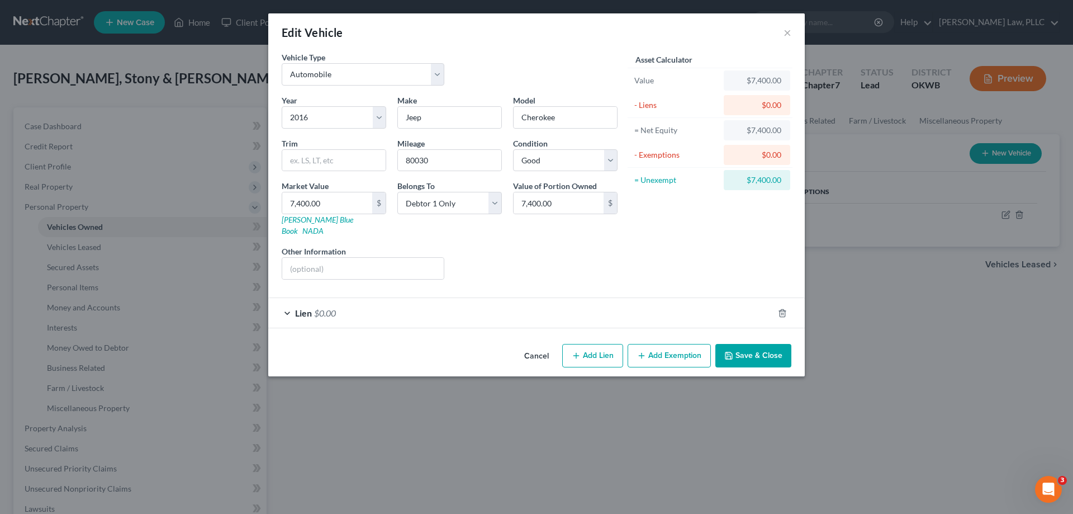
select select "2"
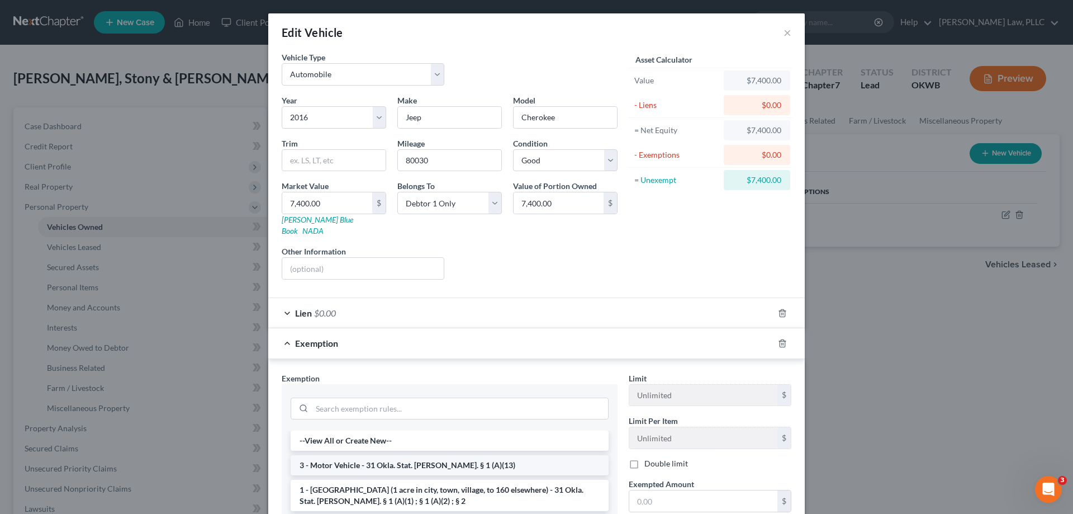
click at [442, 455] on li "3 - Motor Vehicle - 31 Okla. Stat. [PERSON_NAME]. § 1 (A)(13)" at bounding box center [450, 465] width 318 height 20
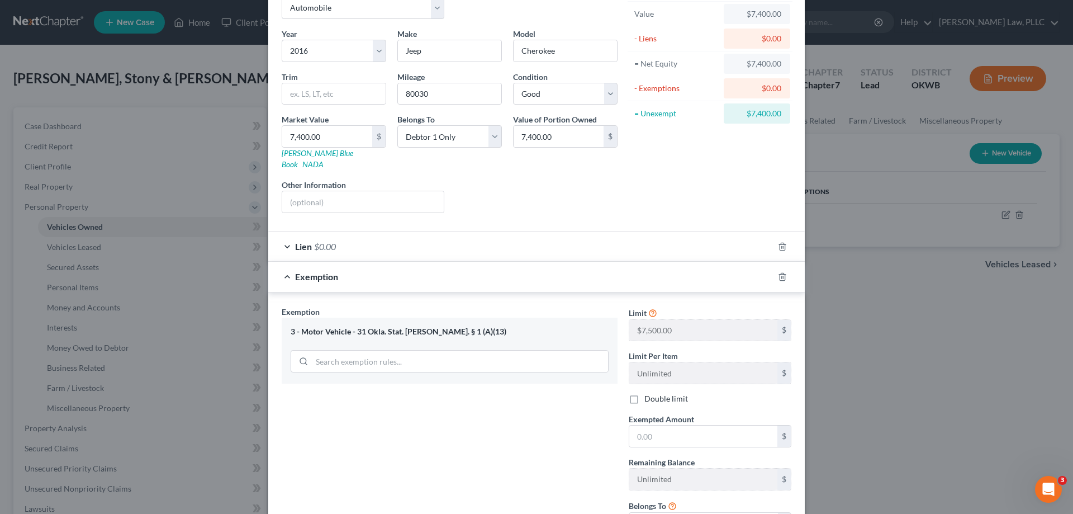
scroll to position [154, 0]
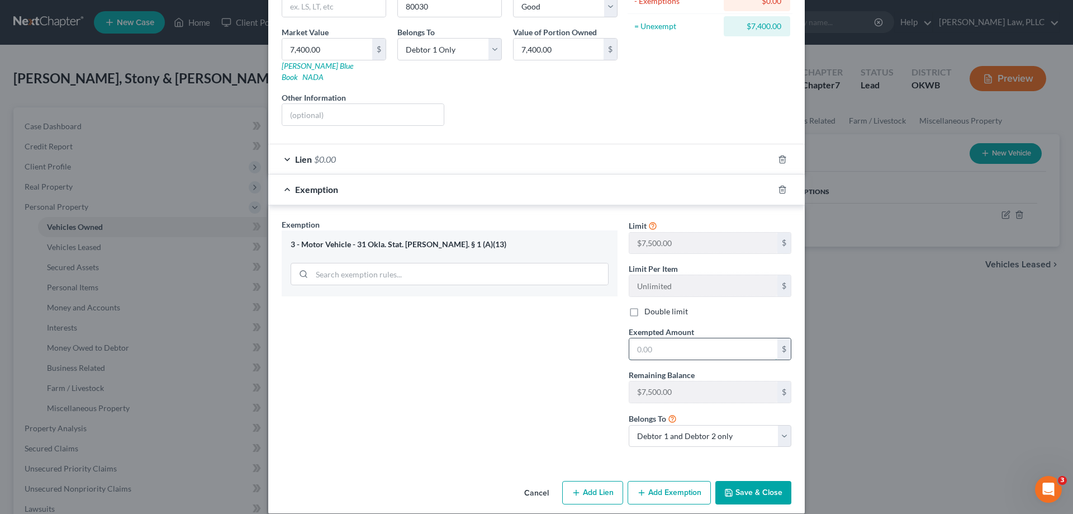
click at [673, 338] on input "text" at bounding box center [704, 348] width 148 height 21
type input "7,500"
click at [758, 481] on button "Save & Close" at bounding box center [754, 492] width 76 height 23
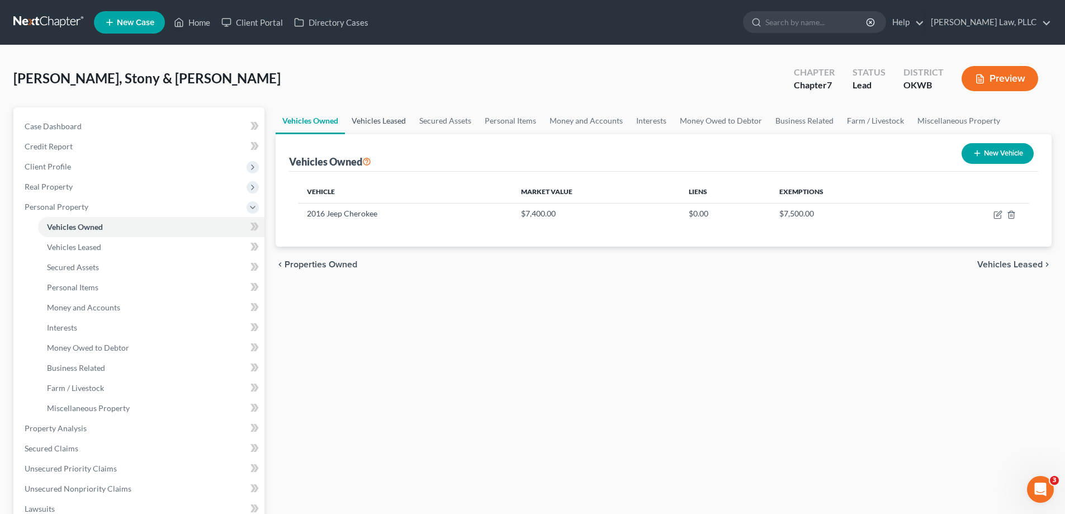
click at [400, 125] on link "Vehicles Leased" at bounding box center [379, 120] width 68 height 27
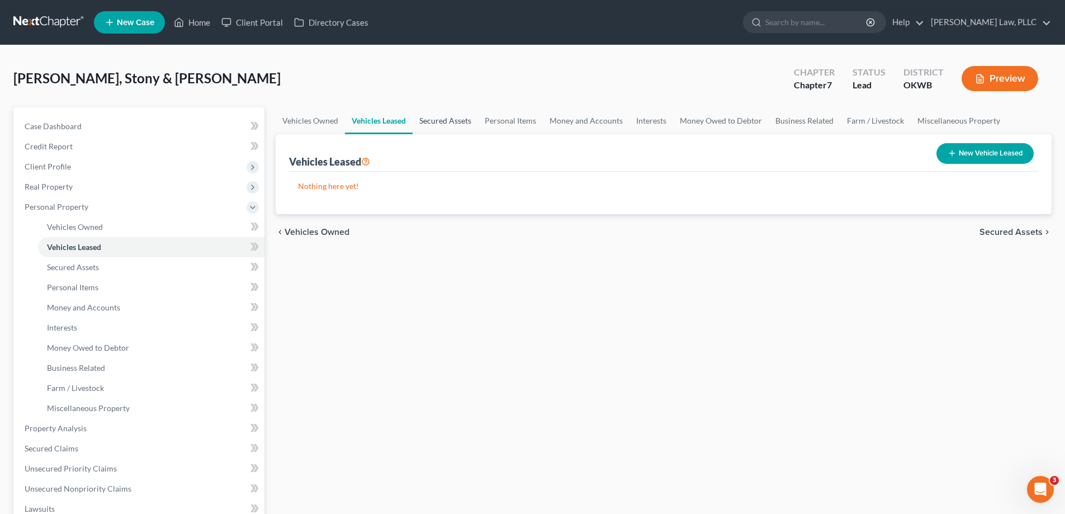
click at [433, 116] on link "Secured Assets" at bounding box center [445, 120] width 65 height 27
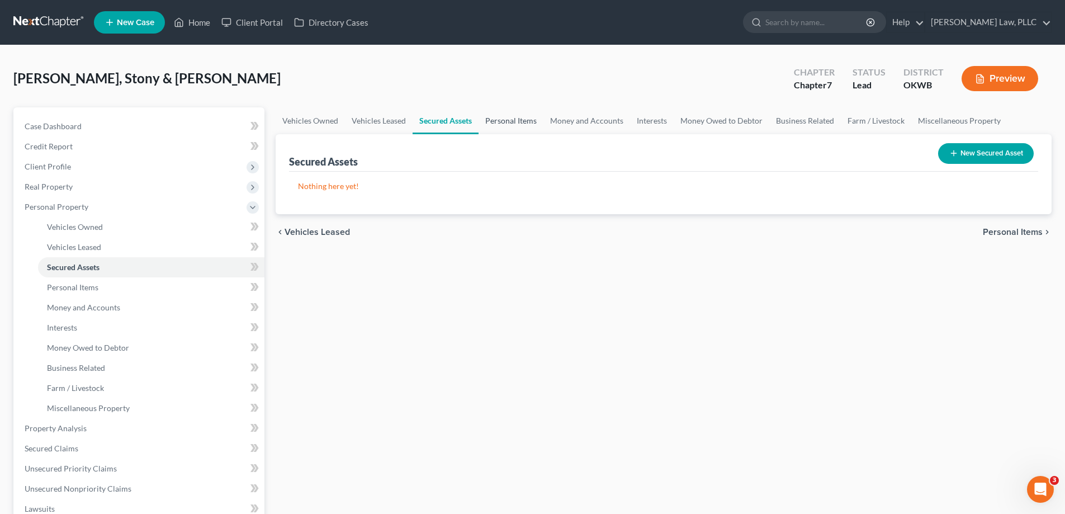
click at [498, 115] on link "Personal Items" at bounding box center [511, 120] width 65 height 27
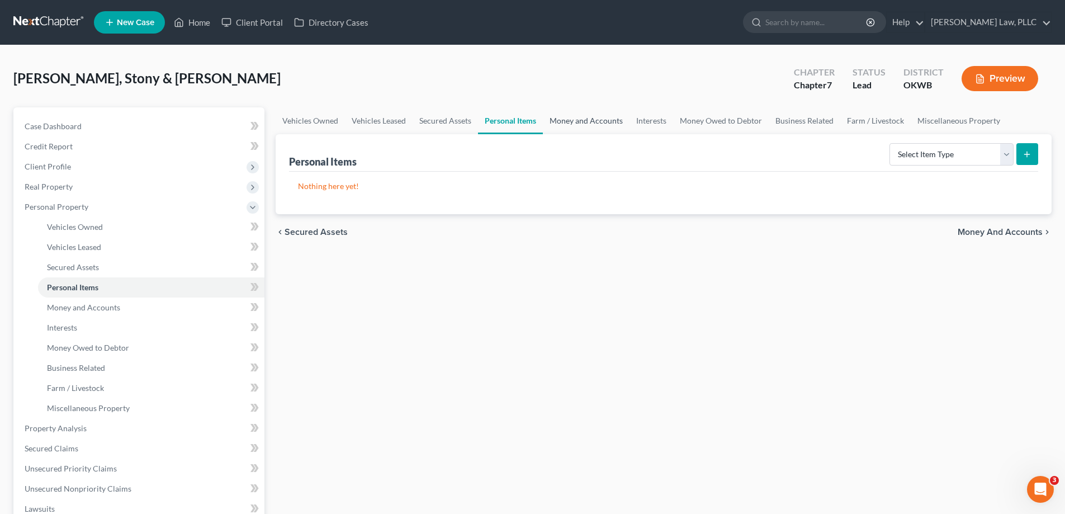
drag, startPoint x: 590, startPoint y: 122, endPoint x: 596, endPoint y: 131, distance: 10.9
click at [590, 122] on link "Money and Accounts" at bounding box center [586, 120] width 87 height 27
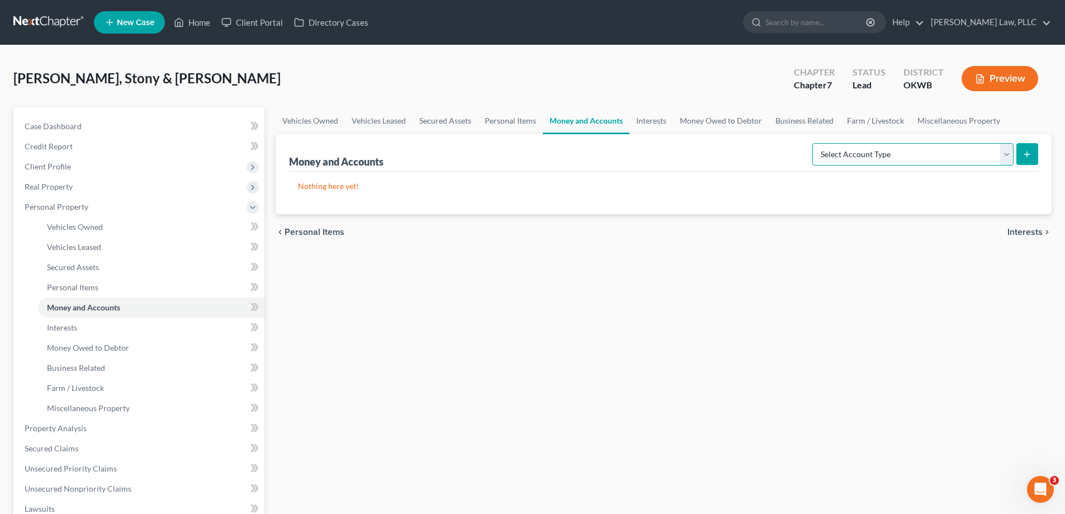
click at [948, 157] on select "Select Account Type Brokerage Cash on Hand Certificates of Deposit Checking Acc…" at bounding box center [912, 154] width 201 height 22
select select "checking"
click at [815, 143] on select "Select Account Type Brokerage Cash on Hand Certificates of Deposit Checking Acc…" at bounding box center [912, 154] width 201 height 22
click at [1024, 148] on button "submit" at bounding box center [1027, 154] width 22 height 22
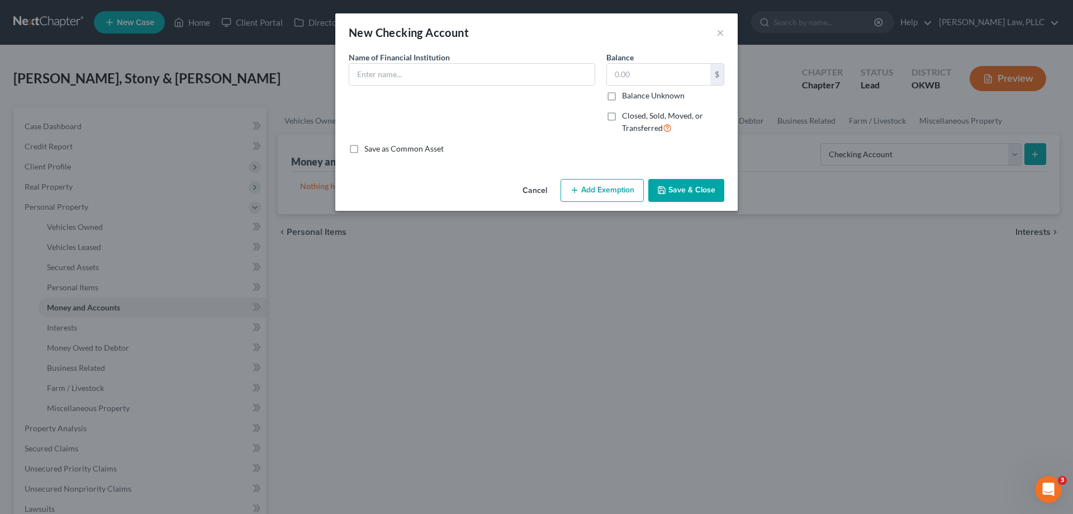
click at [544, 186] on button "Cancel" at bounding box center [535, 191] width 42 height 22
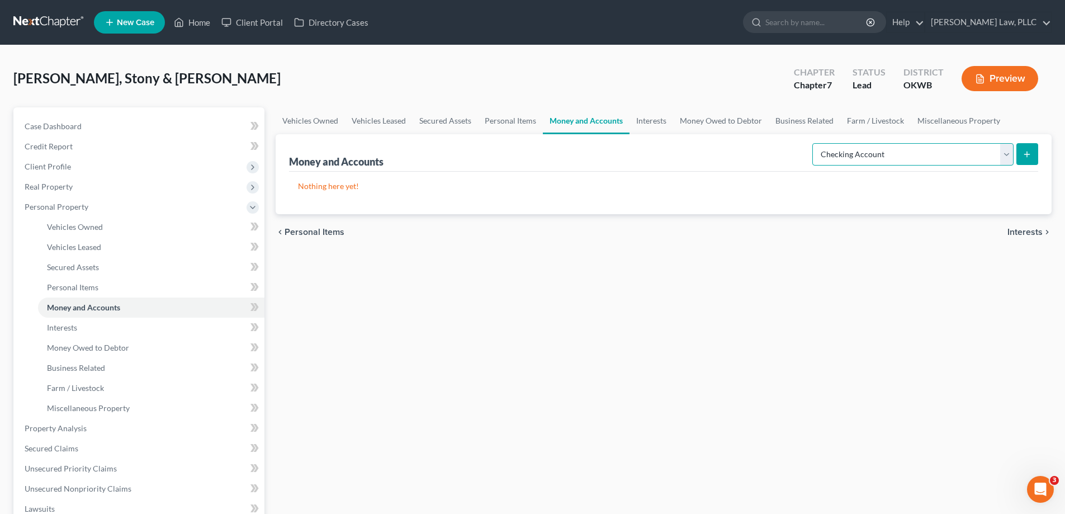
click at [880, 157] on select "Select Account Type Brokerage Cash on Hand Certificates of Deposit Checking Acc…" at bounding box center [912, 154] width 201 height 22
drag, startPoint x: 761, startPoint y: 307, endPoint x: 738, endPoint y: 250, distance: 61.5
click at [761, 307] on div "Vehicles Owned Vehicles Leased Secured Assets Personal Items Money and Accounts…" at bounding box center [663, 430] width 787 height 646
click at [645, 115] on link "Interests" at bounding box center [652, 120] width 44 height 27
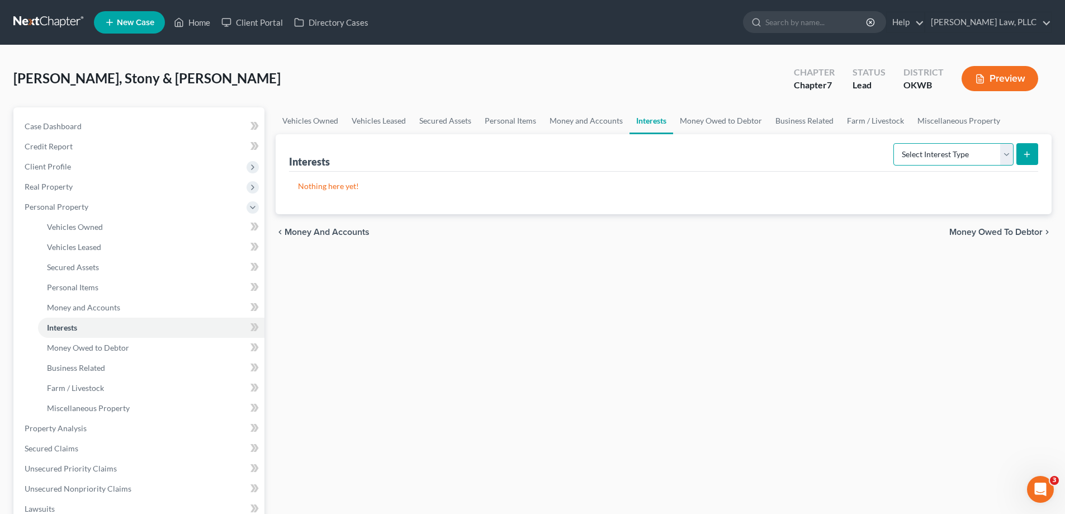
click at [907, 148] on select "Select Interest Type 401K Annuity Bond Education IRA Government Bond Government…" at bounding box center [953, 154] width 120 height 22
select select "ira"
click at [895, 143] on select "Select Interest Type 401K Annuity Bond Education IRA Government Bond Government…" at bounding box center [953, 154] width 120 height 22
click at [1023, 153] on icon "submit" at bounding box center [1027, 154] width 9 height 9
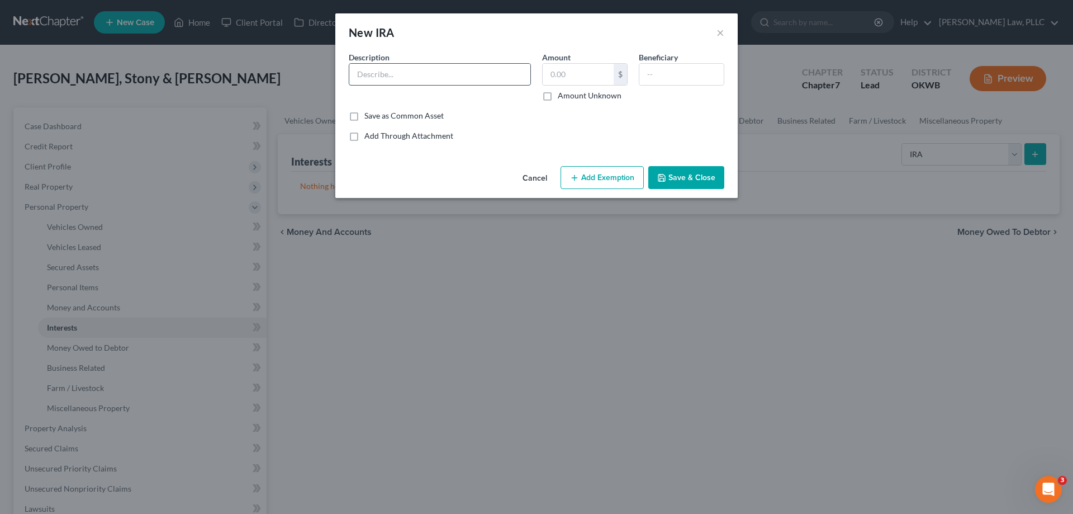
drag, startPoint x: 410, startPoint y: 71, endPoint x: 395, endPoint y: 71, distance: 15.7
click at [410, 71] on input "text" at bounding box center [439, 74] width 181 height 21
type input "Fidelity"
click at [581, 69] on input "text" at bounding box center [578, 74] width 71 height 21
type input "70"
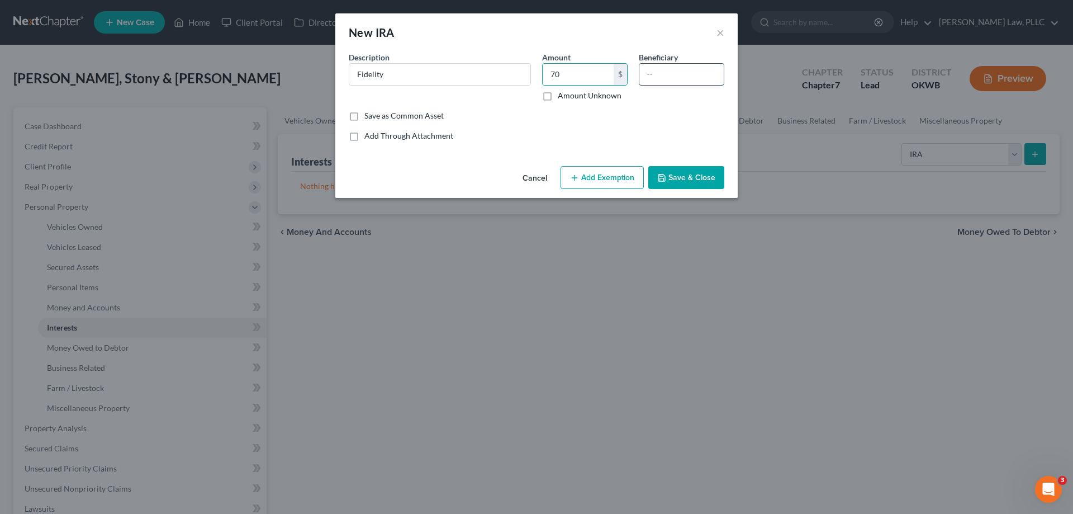
click at [665, 74] on input "text" at bounding box center [682, 74] width 84 height 21
type input "[PERSON_NAME]"
click at [637, 176] on button "Add Exemption" at bounding box center [602, 177] width 83 height 23
select select "2"
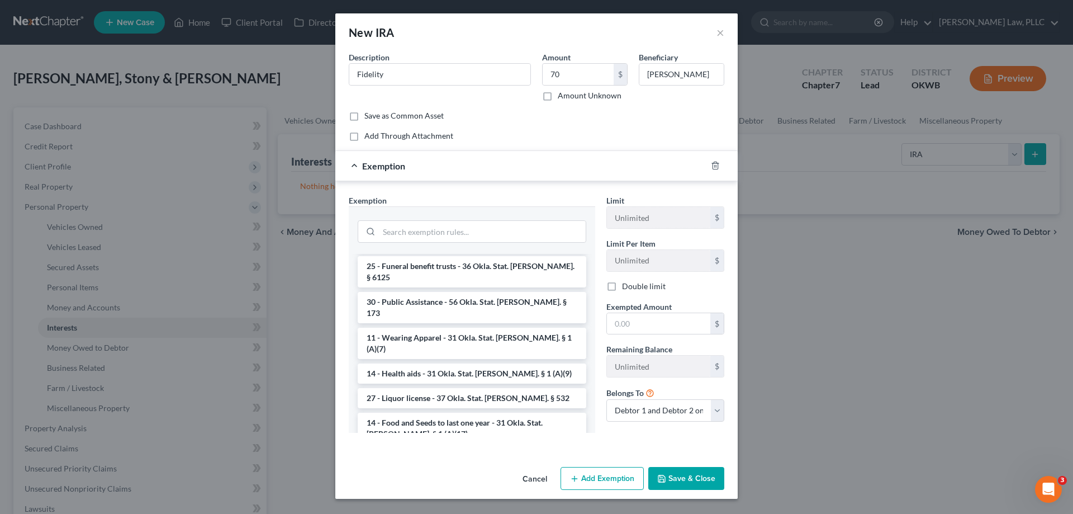
scroll to position [1174, 0]
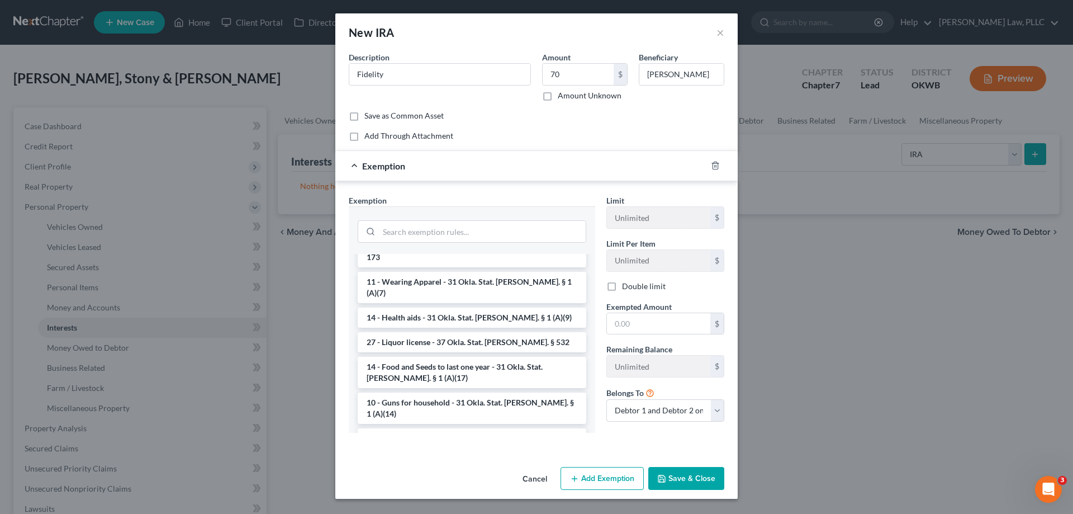
click at [509, 500] on li "21 - ERISA benefits, IRA, [PERSON_NAME], Education IRA, Keoghs - 31 Okla. Stat.…" at bounding box center [472, 515] width 229 height 31
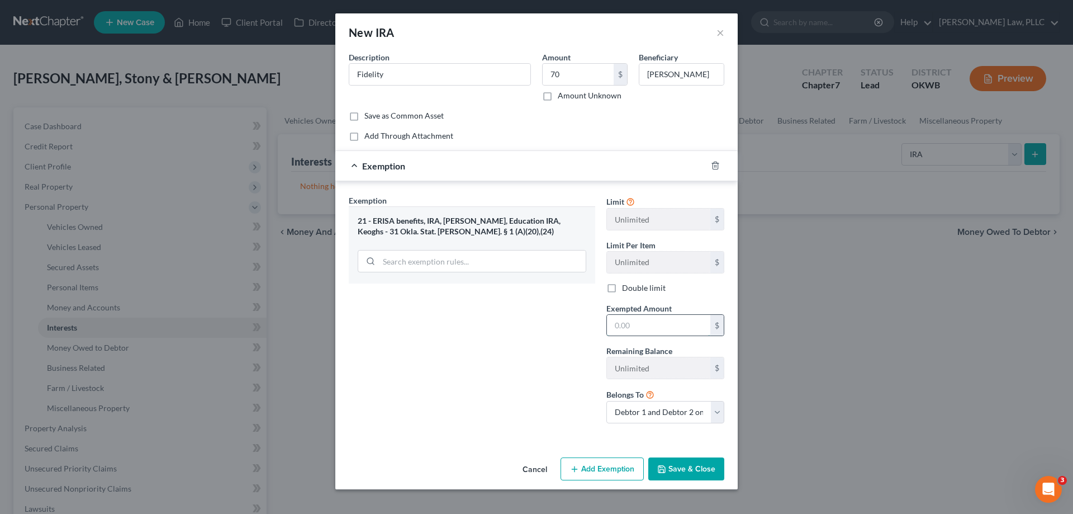
click at [646, 332] on input "text" at bounding box center [658, 325] width 103 height 21
type input "70"
click at [717, 470] on button "Save & Close" at bounding box center [687, 468] width 76 height 23
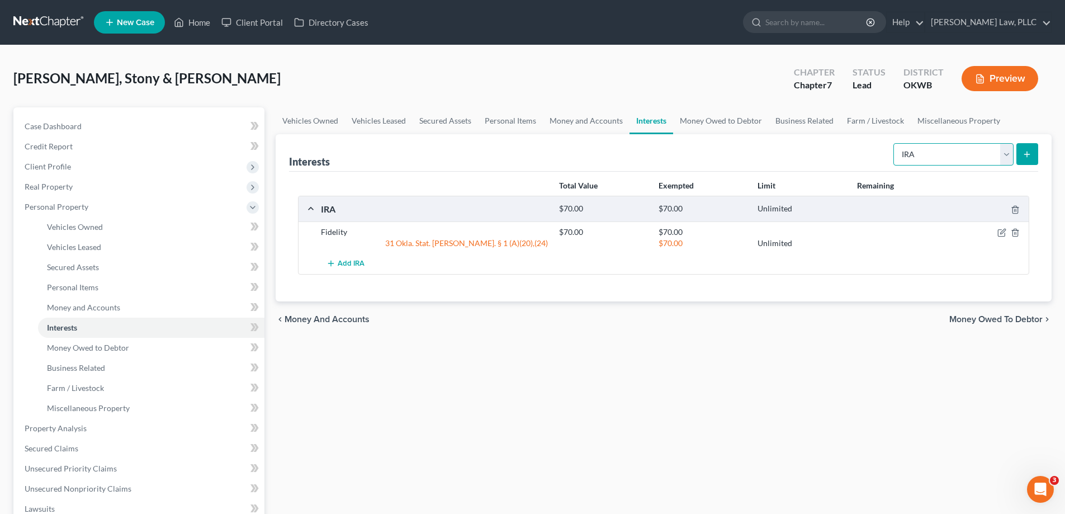
click at [952, 145] on select "Select Interest Type 401K Annuity Bond Education IRA Government Bond Government…" at bounding box center [953, 154] width 120 height 22
click at [895, 143] on select "Select Interest Type 401K Annuity Bond Education IRA Government Bond Government…" at bounding box center [953, 154] width 120 height 22
click at [1019, 157] on button "submit" at bounding box center [1027, 154] width 22 height 22
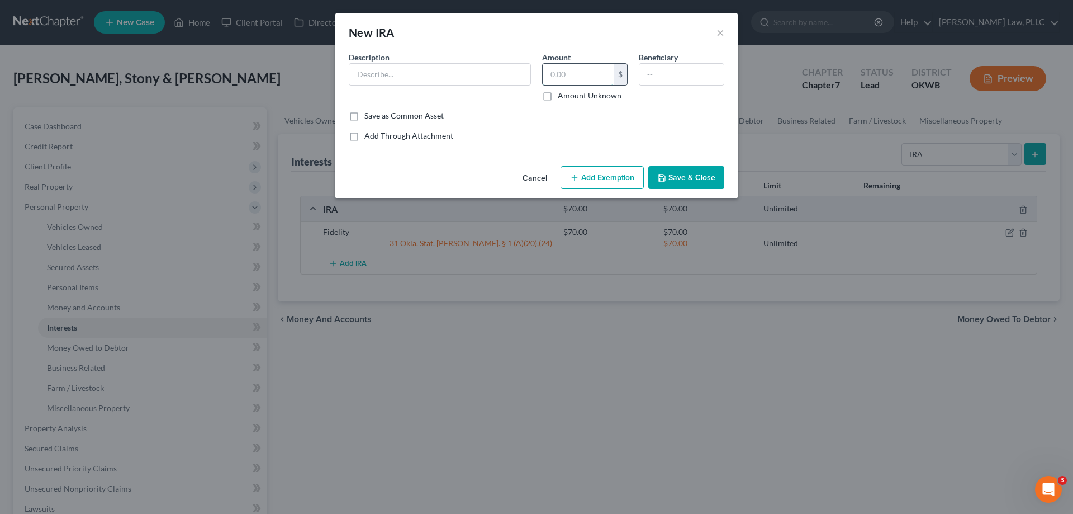
click at [563, 74] on input "text" at bounding box center [578, 74] width 71 height 21
type input "725"
click at [668, 79] on input "text" at bounding box center [682, 74] width 84 height 21
type input "[PERSON_NAME]"
click at [607, 73] on input "725" at bounding box center [578, 74] width 71 height 21
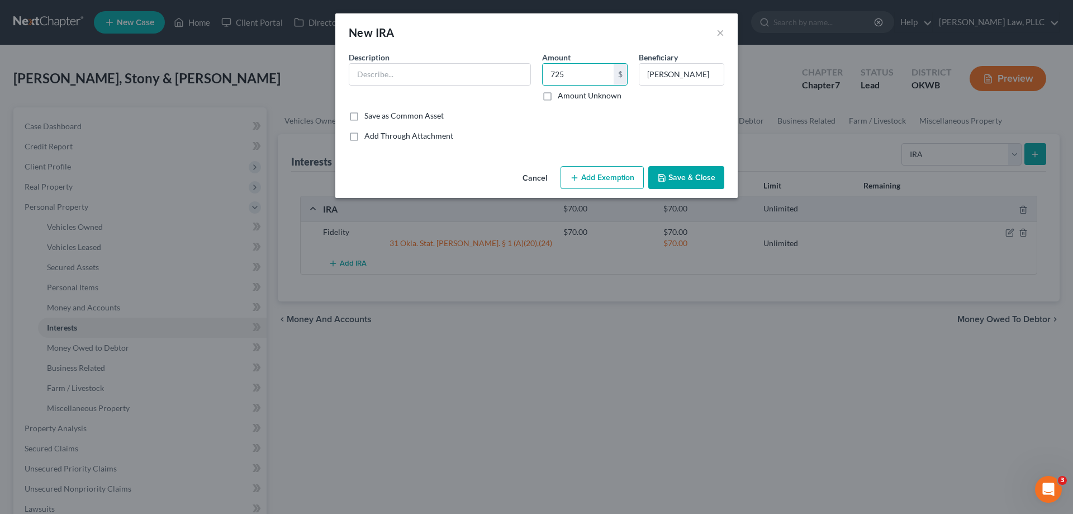
click at [599, 179] on button "Add Exemption" at bounding box center [602, 177] width 83 height 23
select select "2"
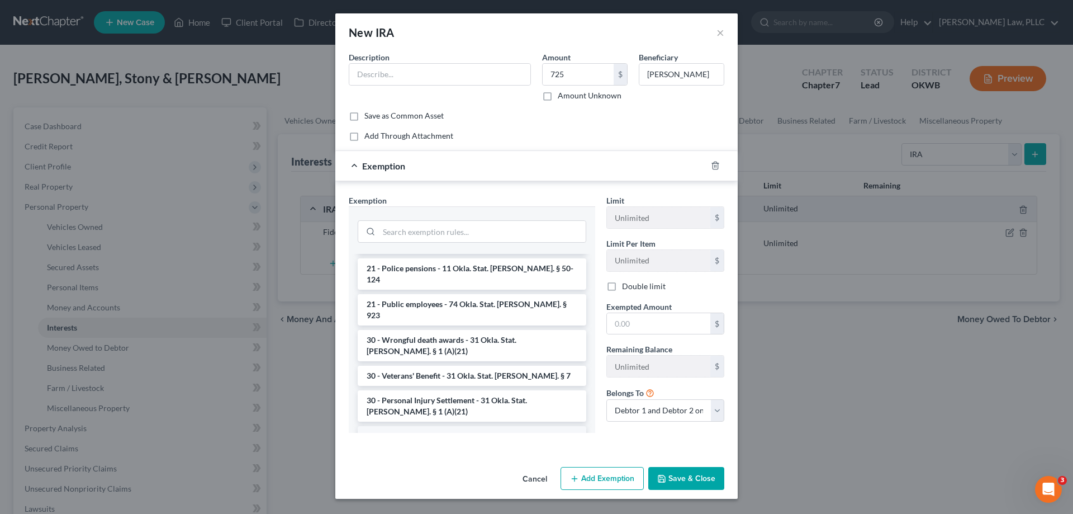
drag, startPoint x: 447, startPoint y: 367, endPoint x: 423, endPoint y: 356, distance: 26.5
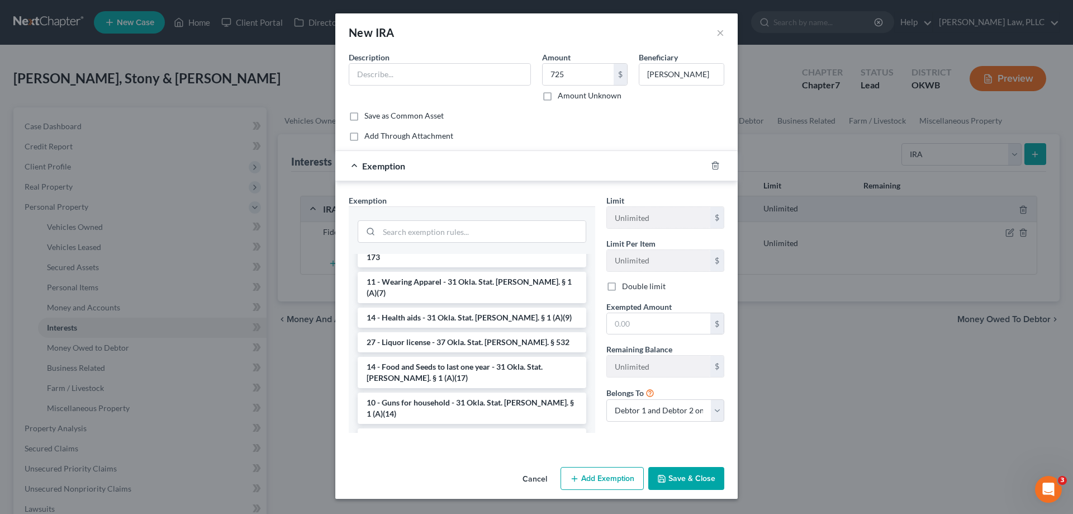
click at [458, 500] on li "21 - ERISA benefits, IRA, [PERSON_NAME], Education IRA, Keoghs - 31 Okla. Stat.…" at bounding box center [472, 515] width 229 height 31
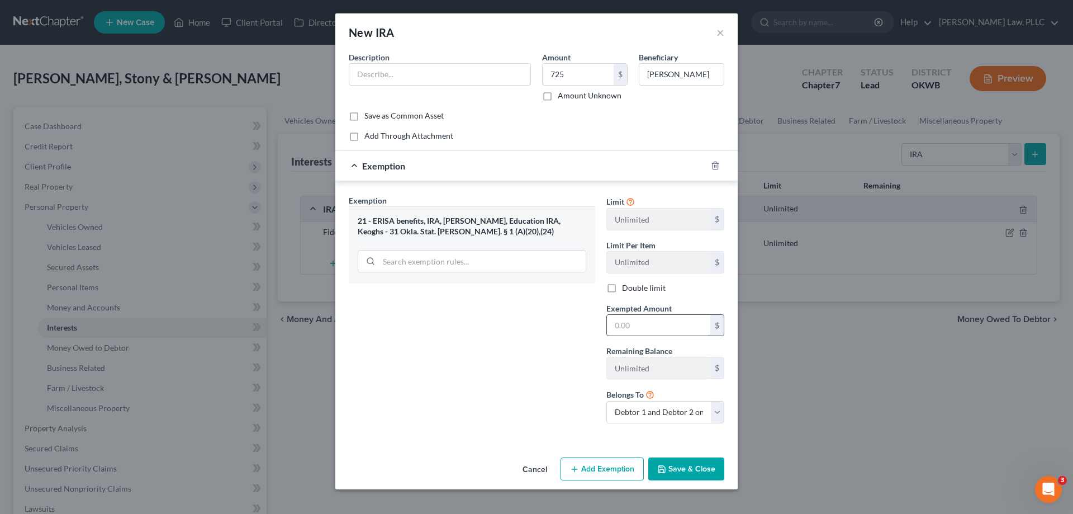
click at [644, 330] on input "text" at bounding box center [658, 325] width 103 height 21
type input "725"
drag, startPoint x: 481, startPoint y: 83, endPoint x: 477, endPoint y: 70, distance: 13.3
click at [479, 73] on input "text" at bounding box center [439, 74] width 181 height 21
click at [477, 70] on input "text" at bounding box center [439, 74] width 181 height 21
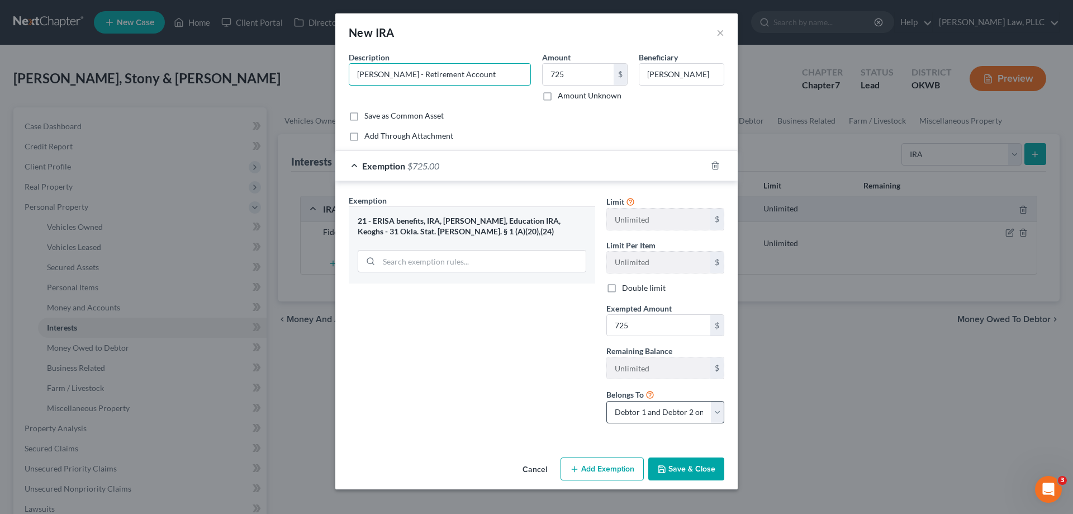
type input "[PERSON_NAME] - Retirement Account"
click at [683, 410] on select "Debtor 1 only Debtor 2 only Debtor 1 and Debtor 2 only" at bounding box center [666, 412] width 118 height 22
select select "0"
click at [607, 401] on select "Debtor 1 only Debtor 2 only Debtor 1 and Debtor 2 only" at bounding box center [666, 412] width 118 height 22
click at [677, 470] on button "Save & Close" at bounding box center [687, 468] width 76 height 23
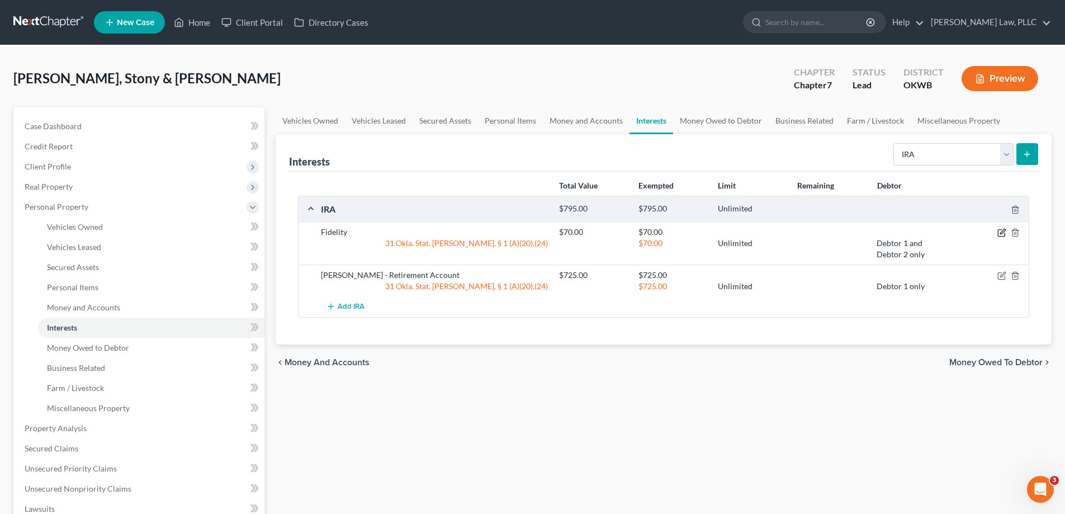
click at [1002, 233] on icon "button" at bounding box center [1001, 232] width 9 height 9
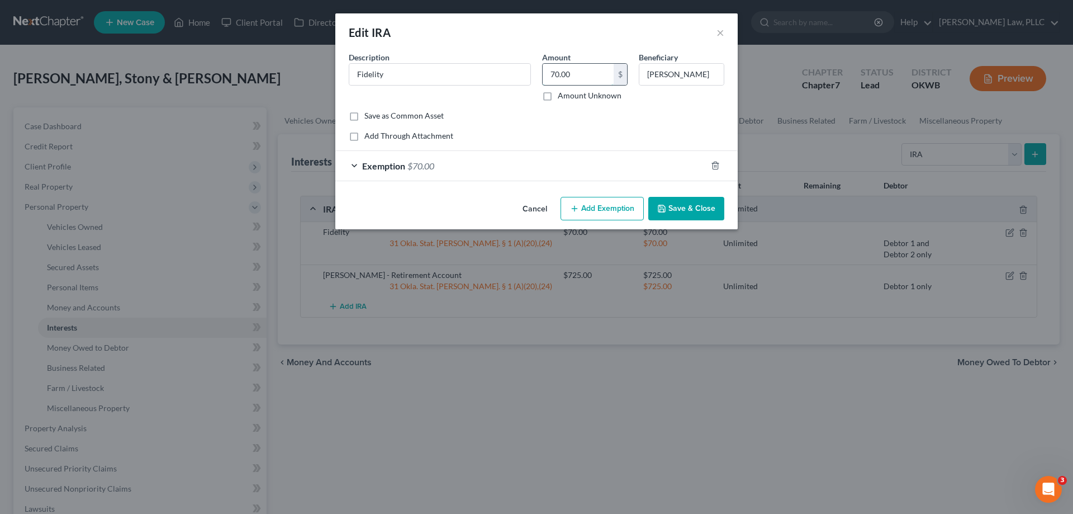
click at [567, 71] on input "70.00" at bounding box center [578, 74] width 71 height 21
click at [481, 171] on div "Exemption $70.00" at bounding box center [520, 166] width 371 height 30
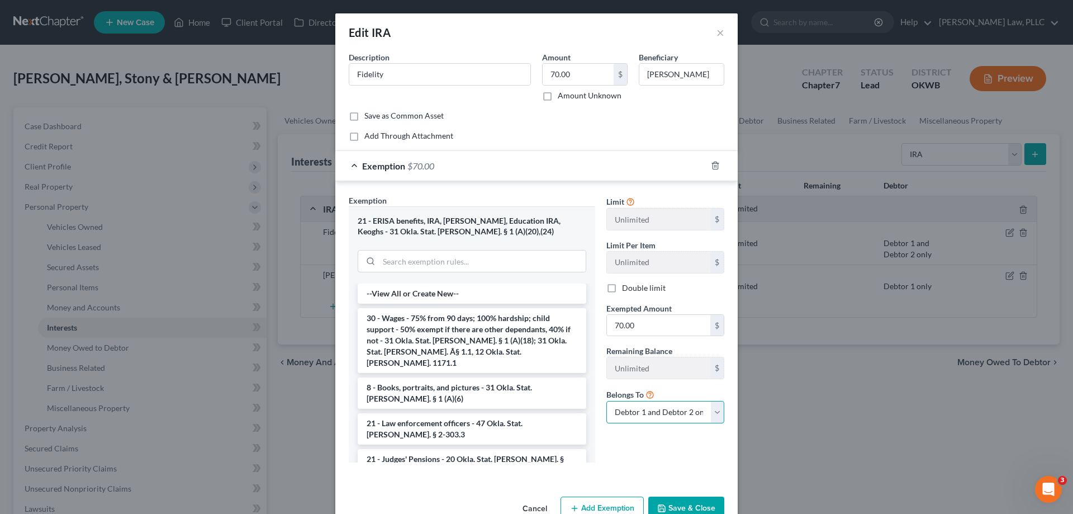
click at [629, 413] on select "Debtor 1 only Debtor 2 only Debtor 1 and Debtor 2 only" at bounding box center [666, 412] width 118 height 22
select select "0"
click at [607, 401] on select "Debtor 1 only Debtor 2 only Debtor 1 and Debtor 2 only" at bounding box center [666, 412] width 118 height 22
click at [673, 501] on button "Save & Close" at bounding box center [687, 507] width 76 height 23
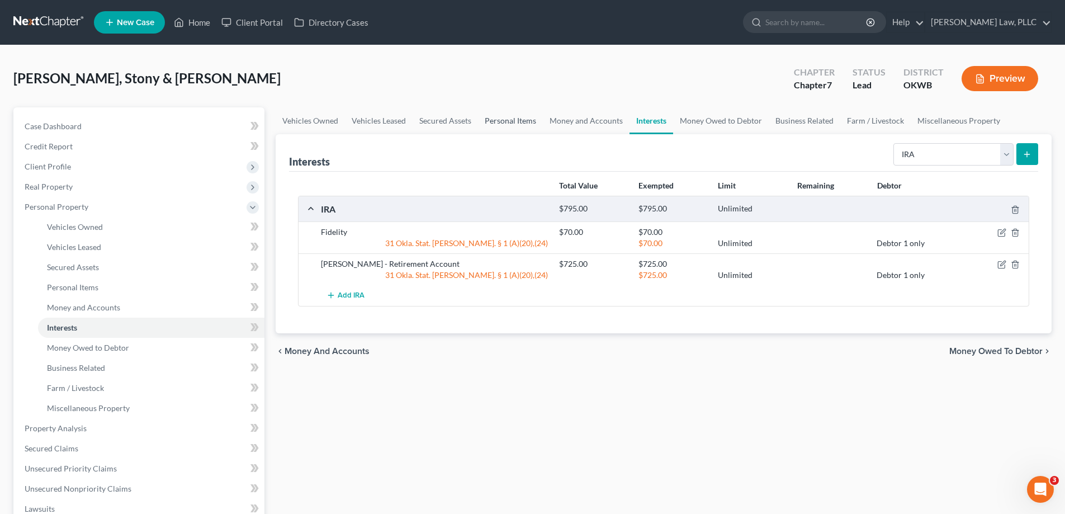
click at [540, 119] on link "Personal Items" at bounding box center [510, 120] width 65 height 27
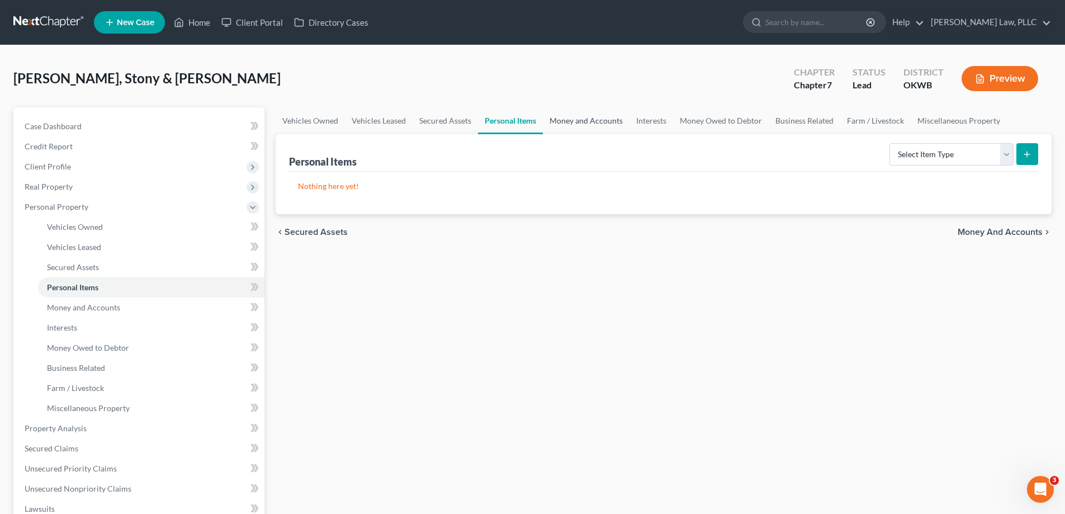
click at [551, 119] on link "Money and Accounts" at bounding box center [586, 120] width 87 height 27
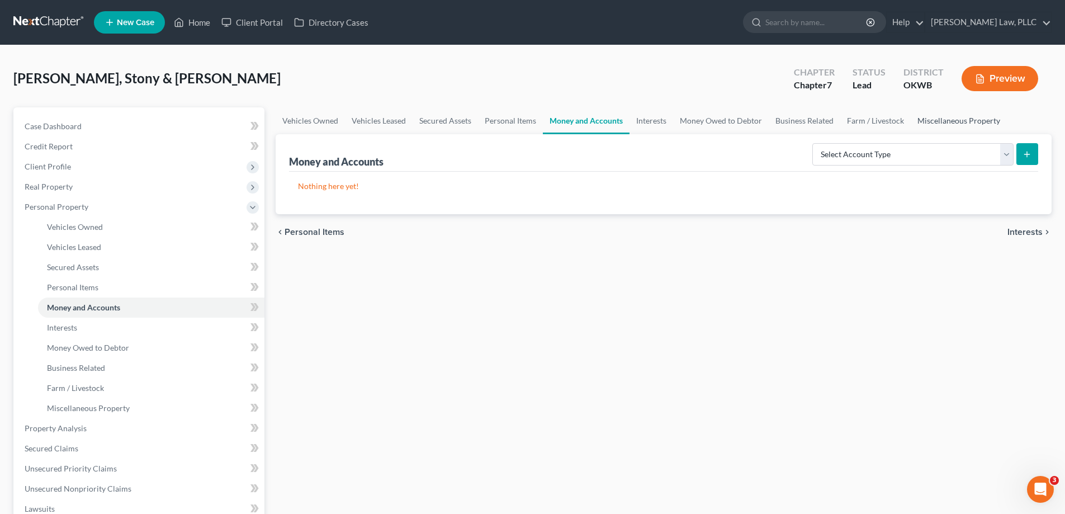
click at [953, 127] on link "Miscellaneous Property" at bounding box center [959, 120] width 96 height 27
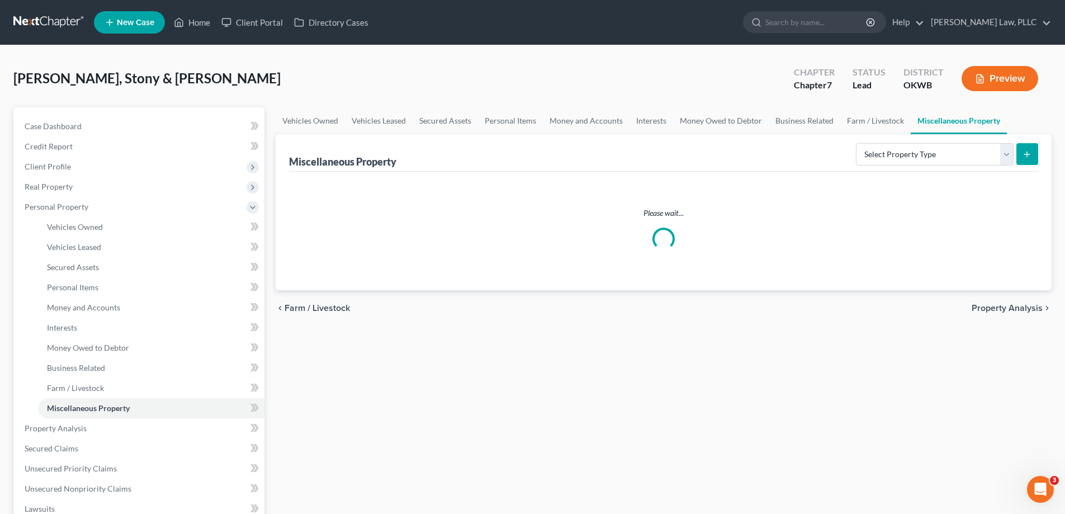
click at [938, 148] on select "Select Property Type Assigned for Creditor Benefit [DATE] Holding for Another N…" at bounding box center [935, 154] width 158 height 22
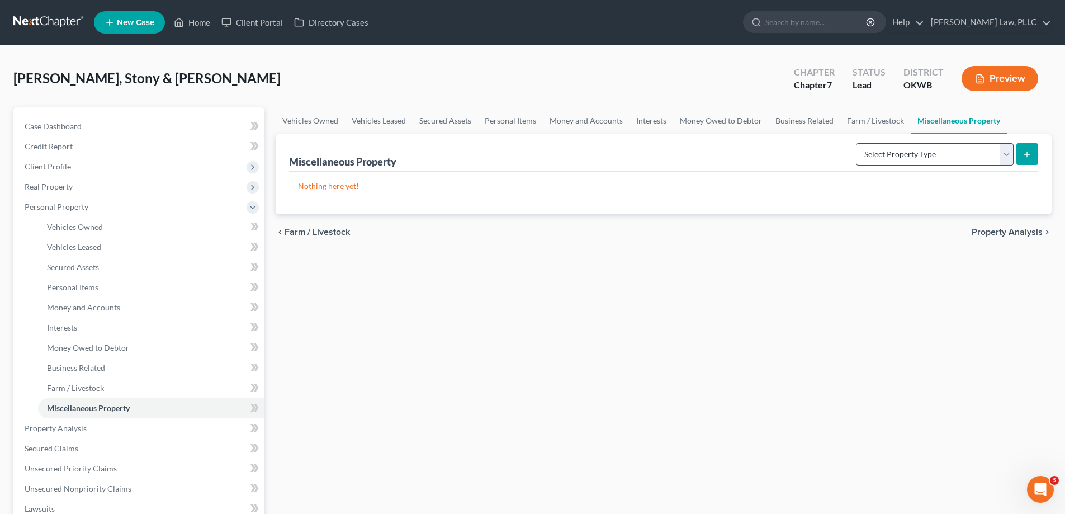
click at [856, 162] on select "Select Property Type Assigned for Creditor Benefit [DATE] Holding for Another N…" at bounding box center [935, 154] width 158 height 22
click at [602, 124] on link "Money and Accounts" at bounding box center [586, 120] width 87 height 27
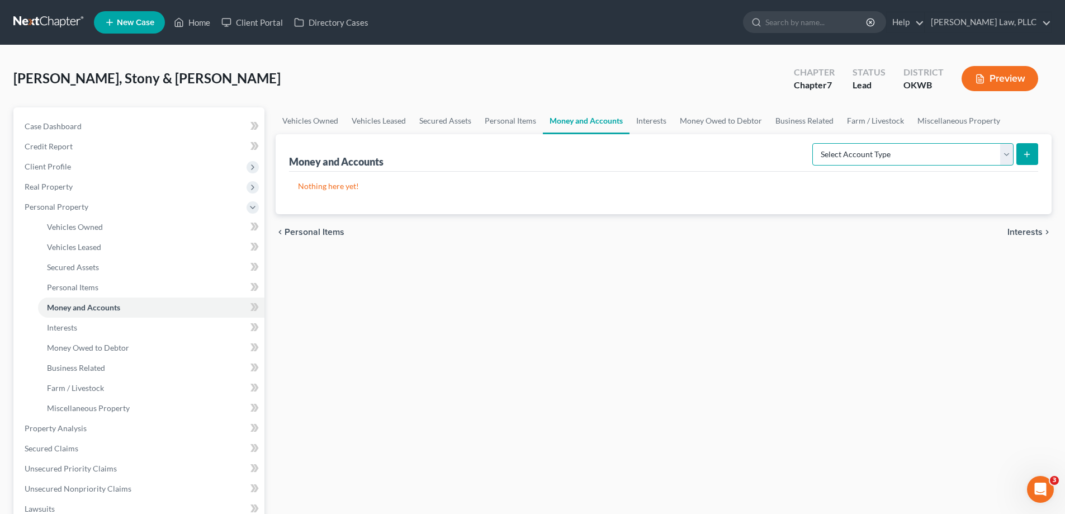
click at [955, 152] on select "Select Account Type Brokerage Cash on Hand Certificates of Deposit Checking Acc…" at bounding box center [912, 154] width 201 height 22
select select "checking"
click at [815, 143] on select "Select Account Type Brokerage Cash on Hand Certificates of Deposit Checking Acc…" at bounding box center [912, 154] width 201 height 22
click at [1037, 155] on button "submit" at bounding box center [1027, 154] width 22 height 22
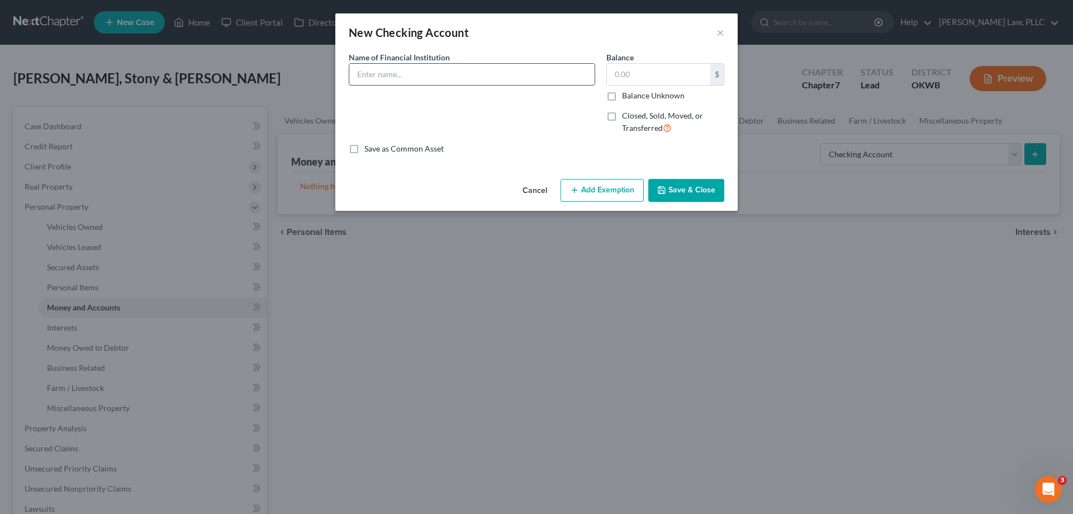
click at [372, 77] on input "text" at bounding box center [471, 74] width 245 height 21
type input "NBC"
click at [706, 189] on button "Save & Close" at bounding box center [687, 190] width 76 height 23
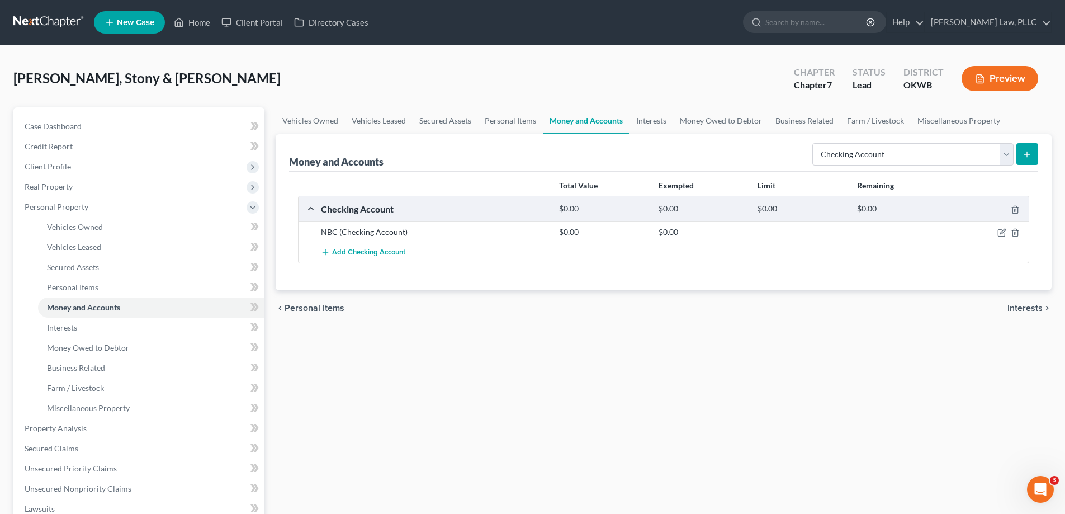
click at [1022, 158] on button "submit" at bounding box center [1027, 154] width 22 height 22
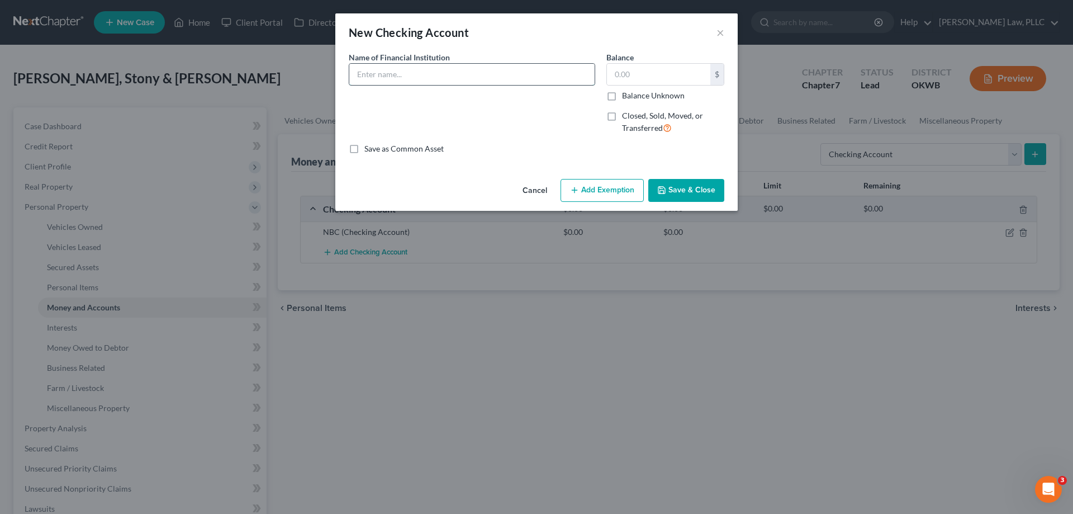
click at [399, 73] on input "text" at bounding box center [471, 74] width 245 height 21
type input "ACB Bank"
click at [706, 188] on button "Save & Close" at bounding box center [687, 190] width 76 height 23
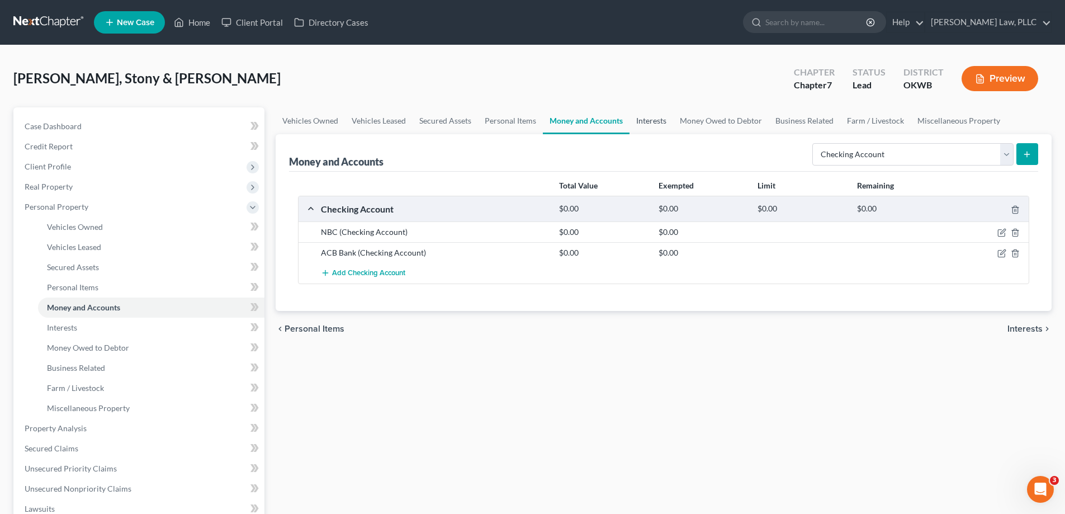
click at [651, 119] on link "Interests" at bounding box center [652, 120] width 44 height 27
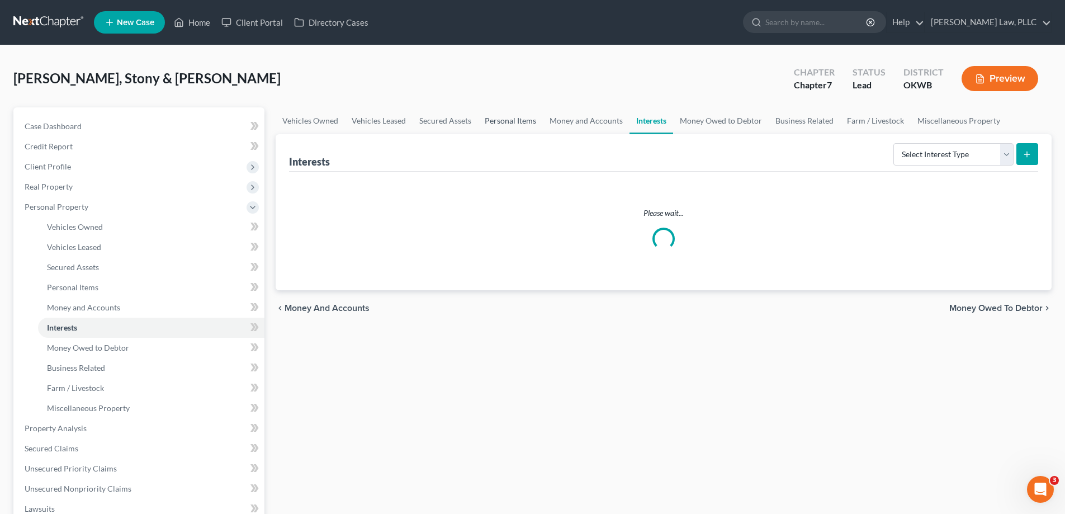
click at [518, 115] on link "Personal Items" at bounding box center [510, 120] width 65 height 27
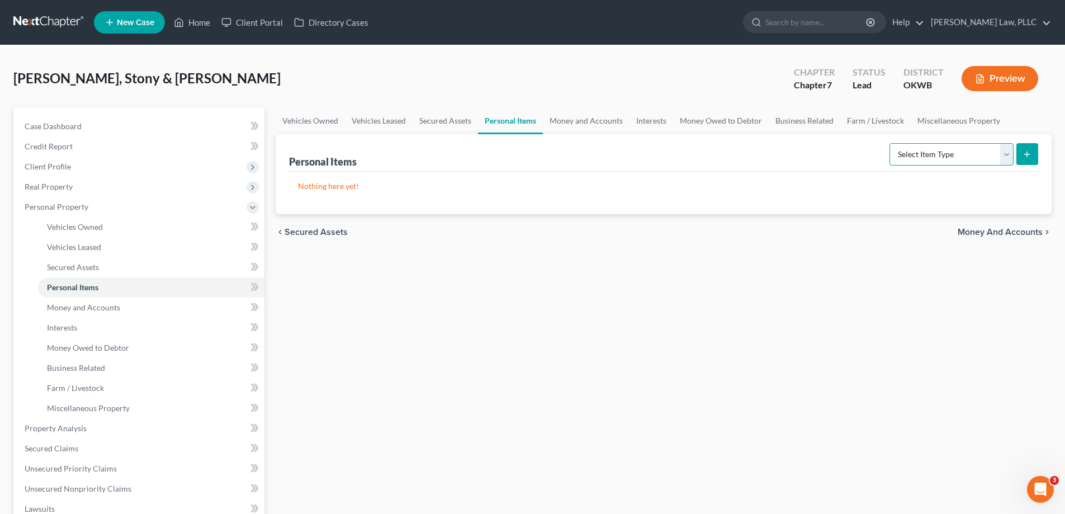
click at [942, 150] on select "Select Item Type Clothing Collectibles Of Value Electronics Firearms Household …" at bounding box center [952, 154] width 124 height 22
select select "clothing"
click at [891, 143] on select "Select Item Type Clothing Collectibles Of Value Electronics Firearms Household …" at bounding box center [952, 154] width 124 height 22
click at [1033, 150] on button "submit" at bounding box center [1027, 154] width 22 height 22
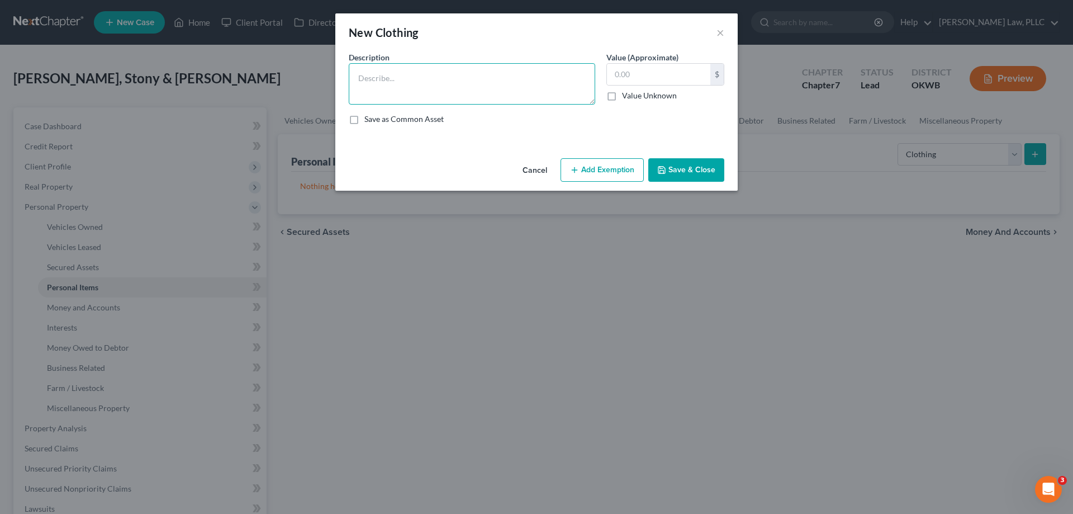
click at [418, 84] on textarea at bounding box center [472, 83] width 247 height 41
type textarea "Miscellaneous wearing apparel"
type input "500"
click at [488, 79] on textarea "Miscellaneous wearing apparel" at bounding box center [472, 83] width 247 height 41
click at [579, 175] on button "Add Exemption" at bounding box center [602, 169] width 83 height 23
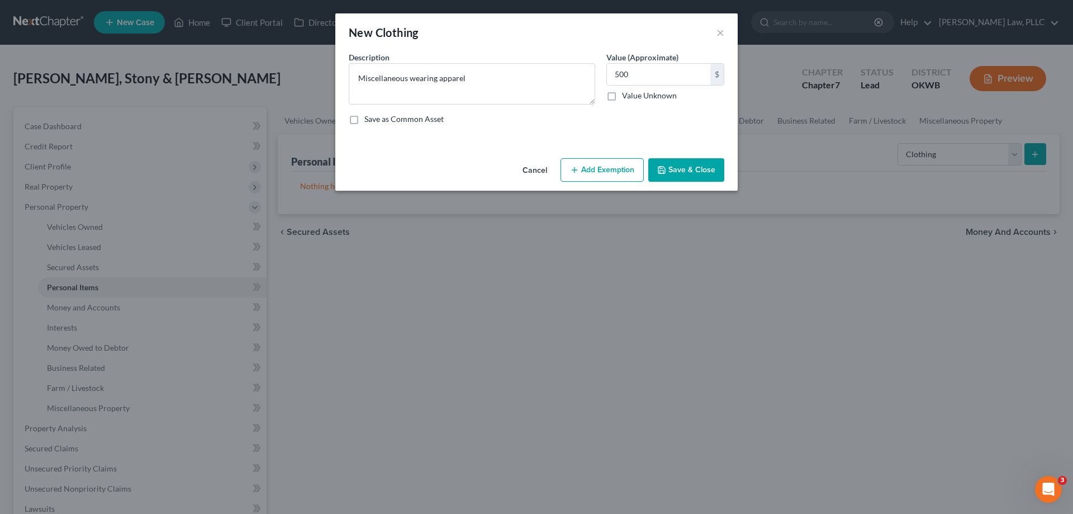
select select "2"
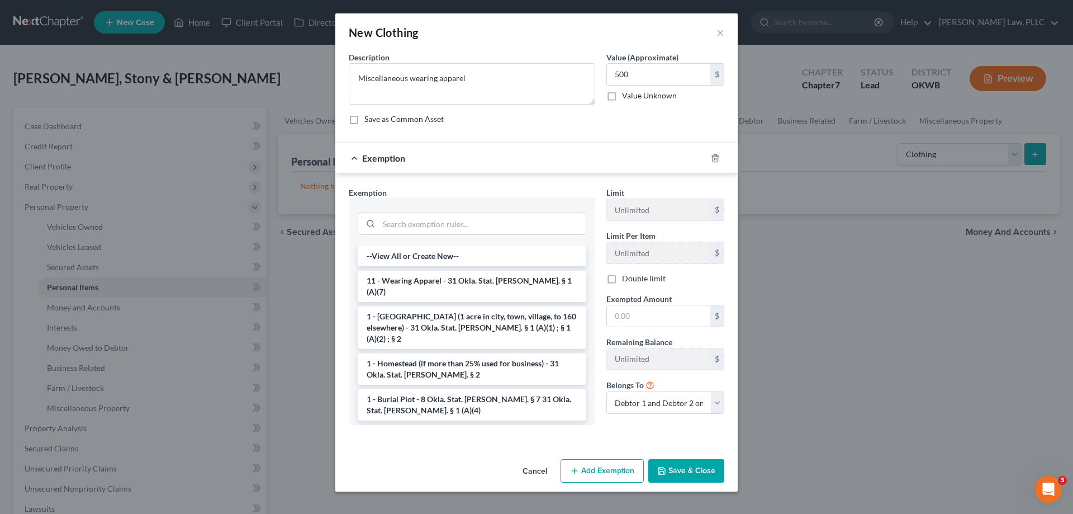
click at [627, 304] on label "Exempted Amount *" at bounding box center [639, 299] width 65 height 12
click at [627, 313] on input "text" at bounding box center [658, 315] width 103 height 21
type input "500"
click at [505, 285] on li "11 - Wearing Apparel - 31 Okla. Stat. [PERSON_NAME]. § 1 (A)(7)" at bounding box center [472, 286] width 229 height 31
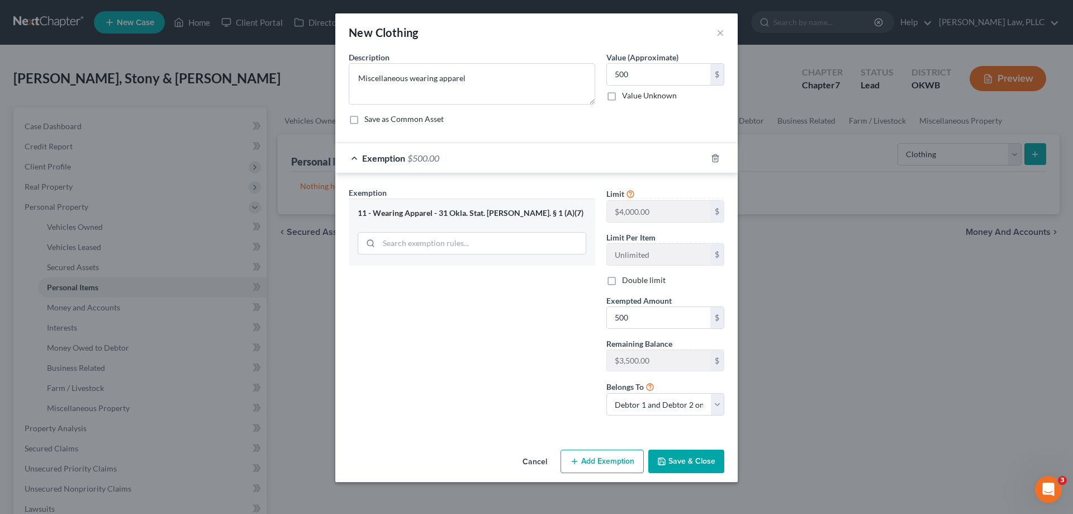
click at [665, 456] on button "Save & Close" at bounding box center [687, 461] width 76 height 23
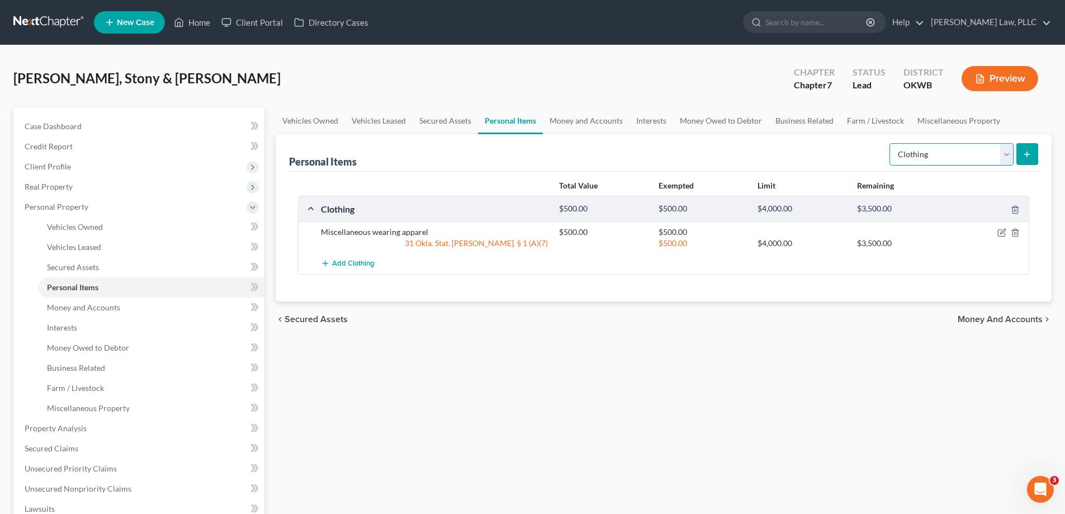
click at [964, 162] on select "Select Item Type Clothing Collectibles Of Value Electronics Firearms Household …" at bounding box center [952, 154] width 124 height 22
click at [891, 143] on select "Select Item Type Clothing Collectibles Of Value Electronics Firearms Household …" at bounding box center [952, 154] width 124 height 22
click at [937, 151] on select "Select Item Type Clothing Collectibles Of Value Electronics Firearms Household …" at bounding box center [952, 154] width 124 height 22
select select "electronics"
click at [891, 143] on select "Select Item Type Clothing Collectibles Of Value Electronics Firearms Household …" at bounding box center [952, 154] width 124 height 22
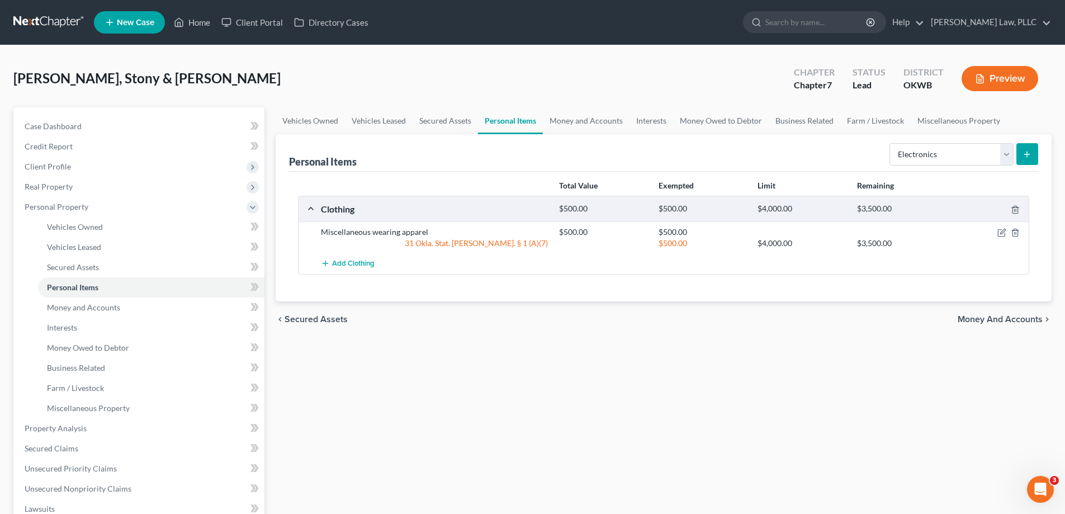
click at [1028, 150] on icon "submit" at bounding box center [1027, 154] width 9 height 9
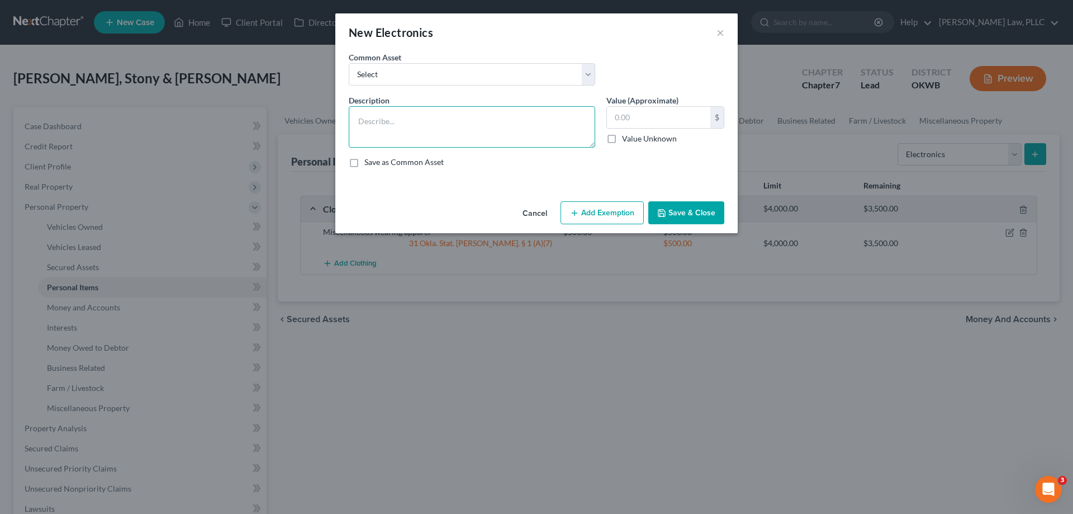
click at [405, 133] on textarea at bounding box center [472, 126] width 247 height 41
type textarea "2 TVs, blu ray players, one computer"
type input "300"
click at [502, 113] on textarea "2 TVs, blu ray players, one computer" at bounding box center [472, 126] width 247 height 41
type textarea "2 TVs, blu ray players, one computer, iPad"
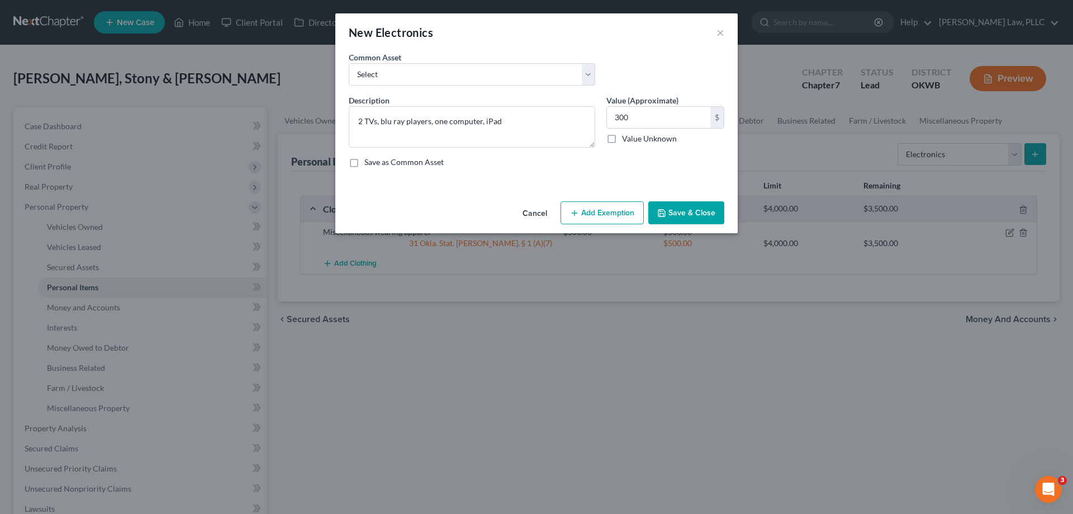
click at [588, 218] on button "Add Exemption" at bounding box center [602, 212] width 83 height 23
select select "2"
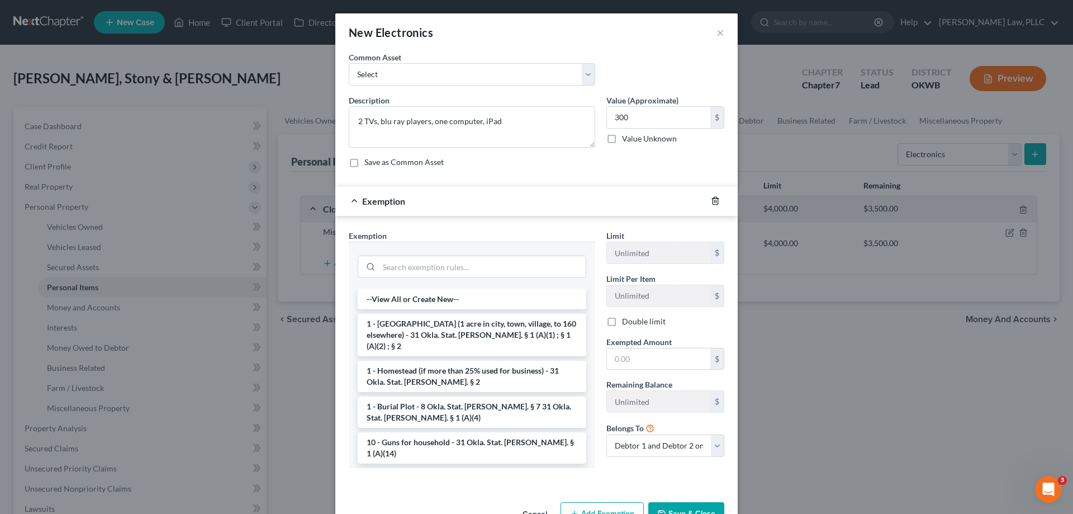
click at [714, 202] on icon "button" at bounding box center [715, 200] width 9 height 9
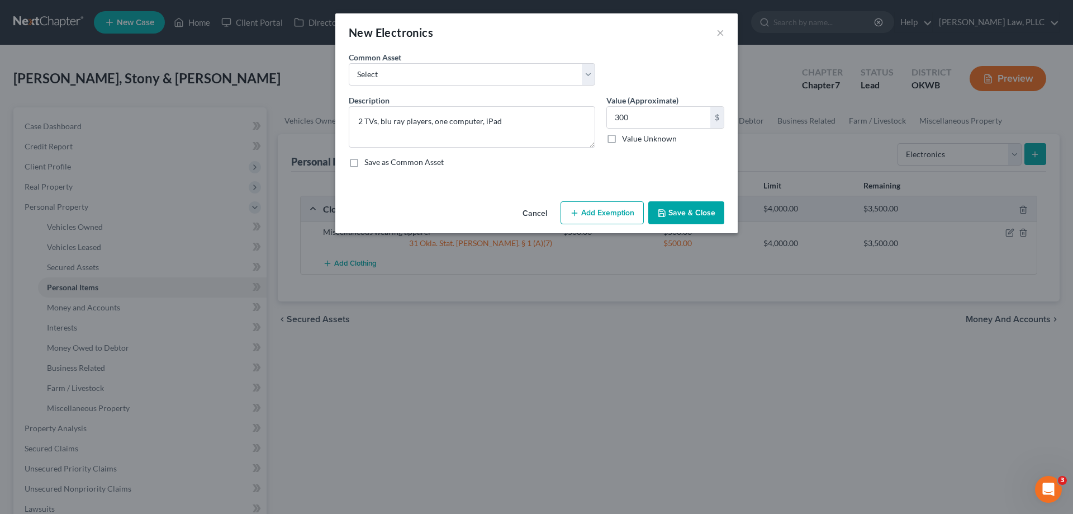
click at [705, 211] on button "Save & Close" at bounding box center [687, 212] width 76 height 23
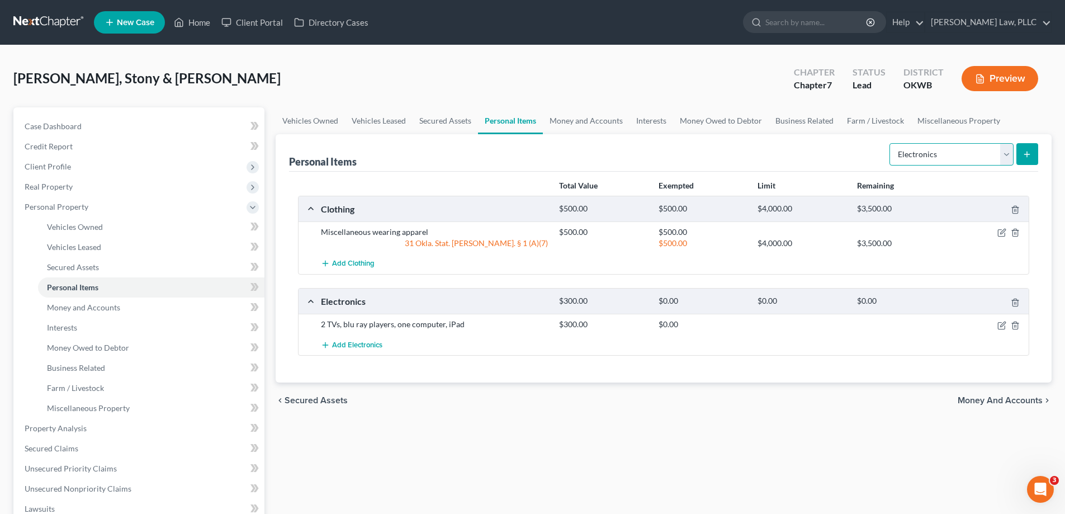
click at [959, 153] on select "Select Item Type Clothing Collectibles Of Value Electronics Firearms Household …" at bounding box center [952, 154] width 124 height 22
select select "firearms"
click at [891, 143] on select "Select Item Type Clothing Collectibles Of Value Electronics Firearms Household …" at bounding box center [952, 154] width 124 height 22
click at [1037, 153] on button "submit" at bounding box center [1027, 154] width 22 height 22
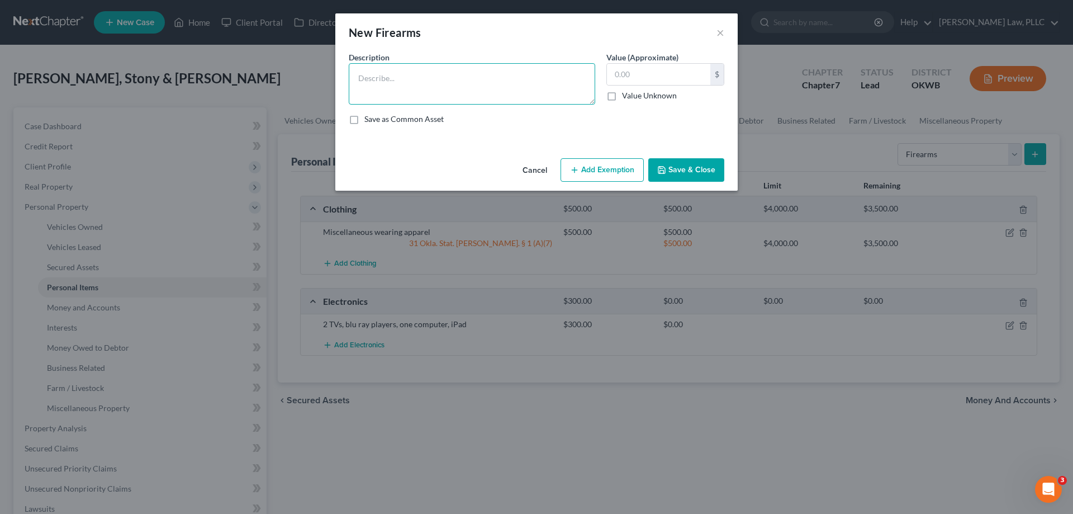
click at [496, 97] on textarea at bounding box center [472, 83] width 247 height 41
click at [600, 161] on button "Add Exemption" at bounding box center [602, 169] width 83 height 23
select select "2"
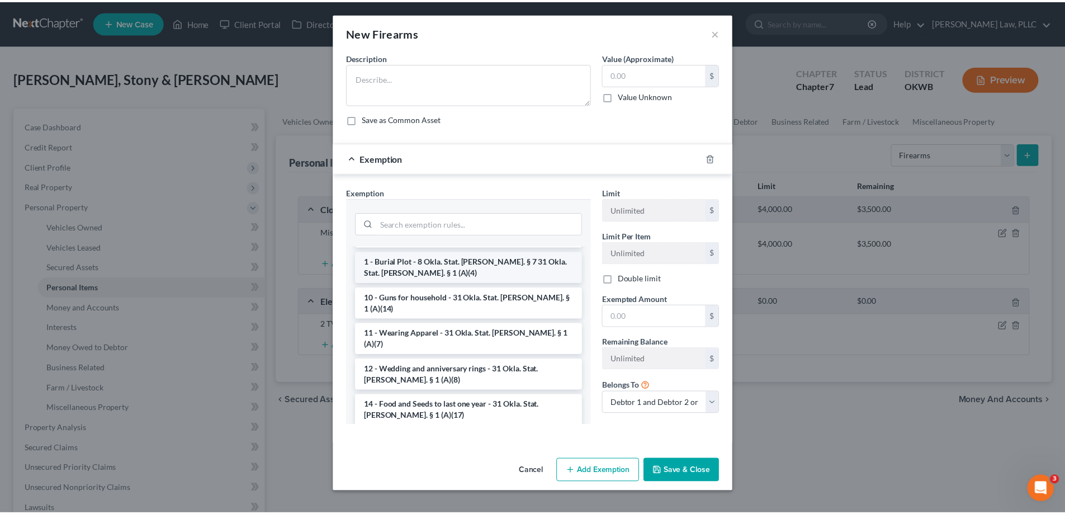
scroll to position [112, 0]
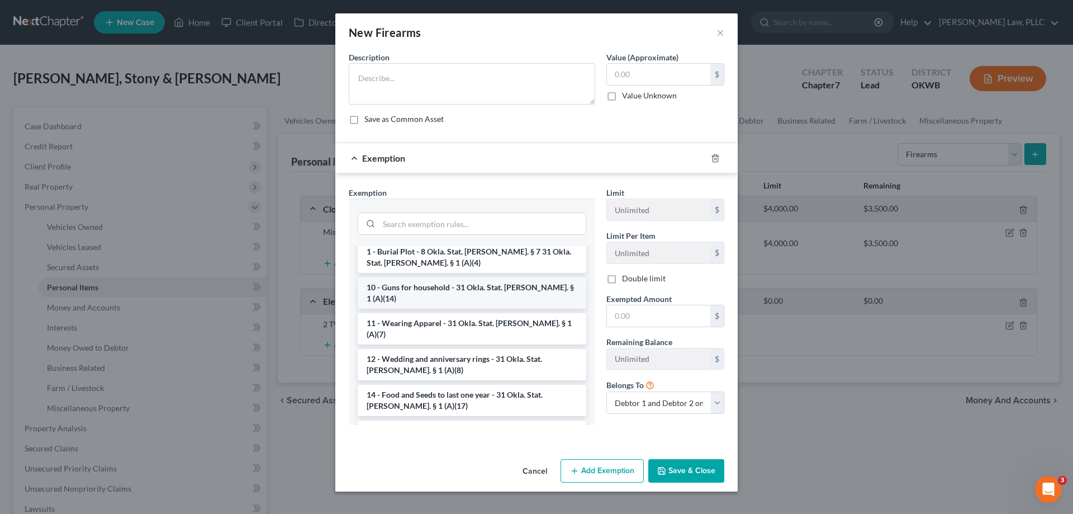
click at [500, 279] on li "10 - Guns for household - 31 Okla. Stat. [PERSON_NAME]. § 1 (A)(14)" at bounding box center [472, 292] width 229 height 31
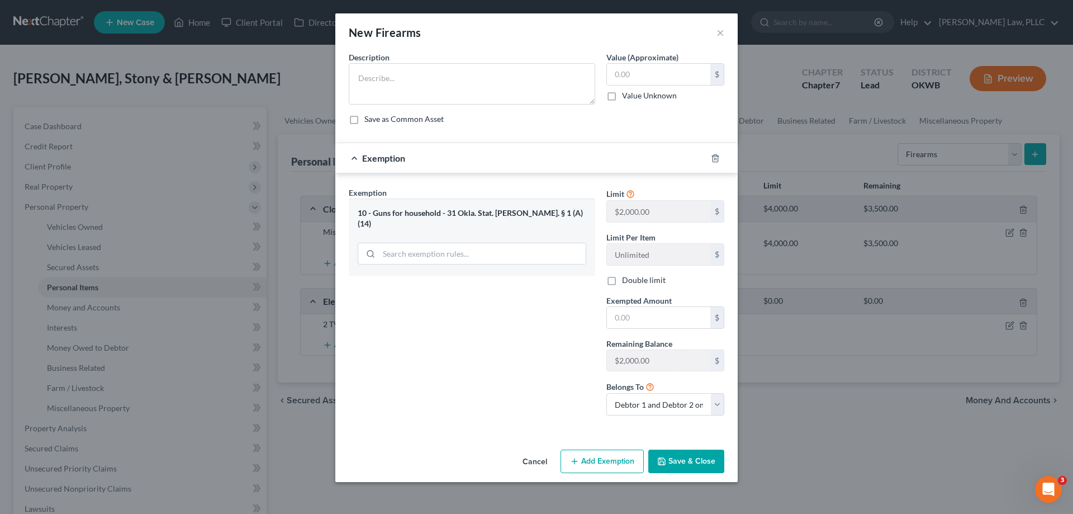
click at [654, 329] on div "Limit $2,000.00 $ Limit Per Item Unlimited $ Double limit Exempted Amount * $ R…" at bounding box center [665, 306] width 129 height 238
drag, startPoint x: 653, startPoint y: 323, endPoint x: 642, endPoint y: 319, distance: 11.5
click at [653, 323] on input "text" at bounding box center [658, 317] width 103 height 21
click at [467, 78] on textarea at bounding box center [472, 83] width 247 height 41
type textarea "3 rifles, shotgun,"
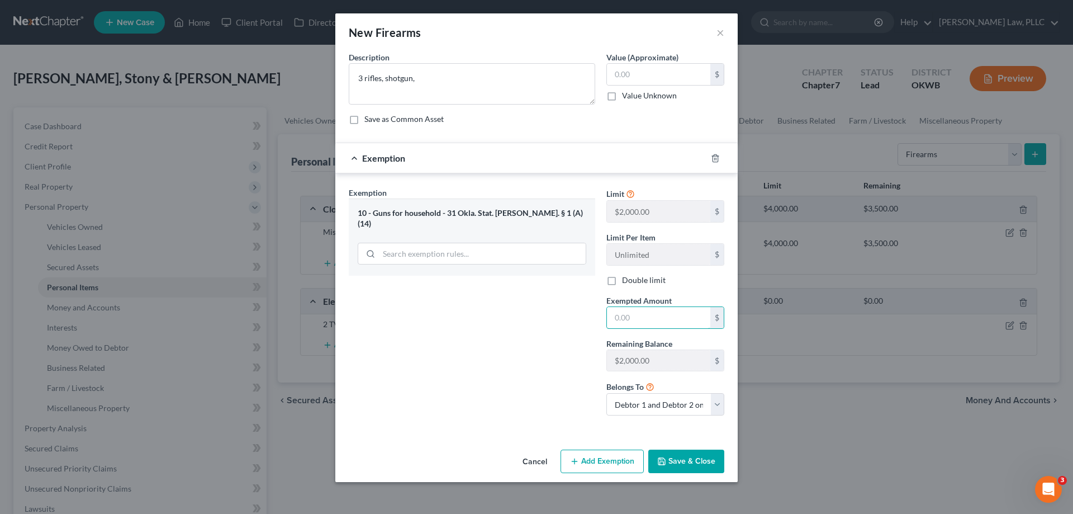
drag, startPoint x: 647, startPoint y: 324, endPoint x: 621, endPoint y: 329, distance: 27.4
click at [647, 324] on input "text" at bounding box center [658, 317] width 103 height 21
type input "1,800"
click at [458, 87] on textarea "3 rifles, shotgun," at bounding box center [472, 83] width 247 height 41
type textarea "3 rifles, shotgun, 4 handguns"
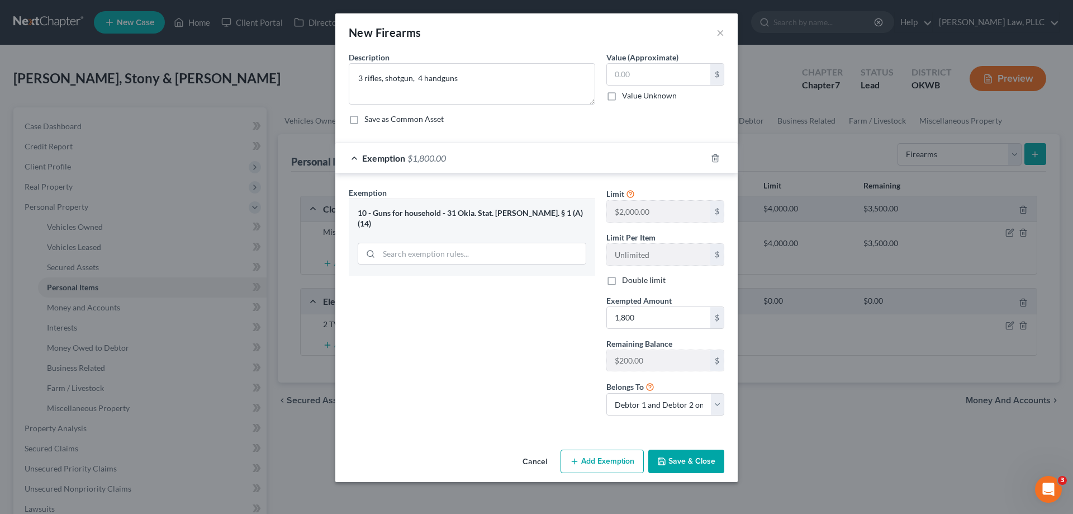
click at [687, 455] on button "Save & Close" at bounding box center [687, 461] width 76 height 23
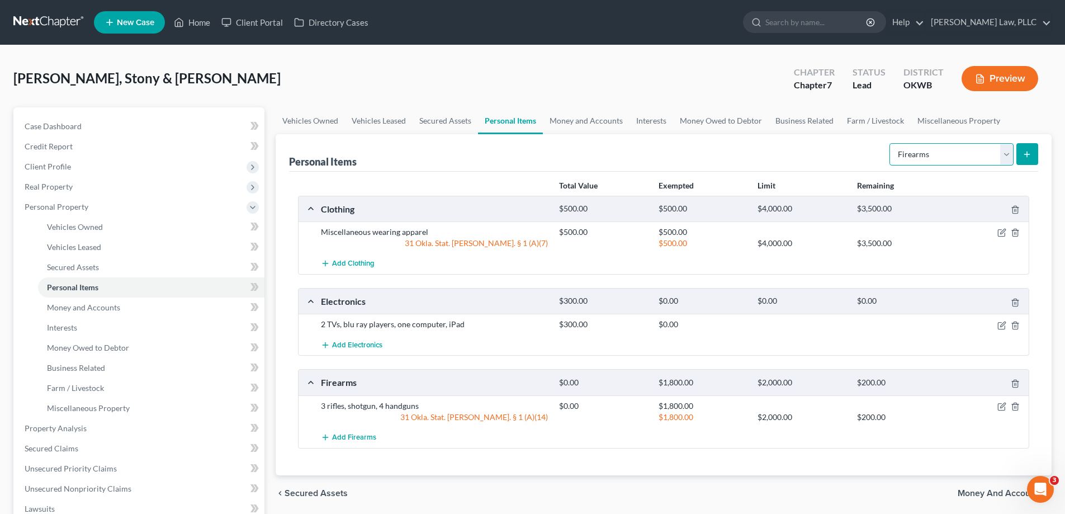
click at [905, 152] on select "Select Item Type Clothing Collectibles Of Value Electronics Firearms Household …" at bounding box center [952, 154] width 124 height 22
select select "household_goods"
click at [891, 143] on select "Select Item Type Clothing Collectibles Of Value Electronics Firearms Household …" at bounding box center [952, 154] width 124 height 22
click at [1035, 147] on button "submit" at bounding box center [1027, 154] width 22 height 22
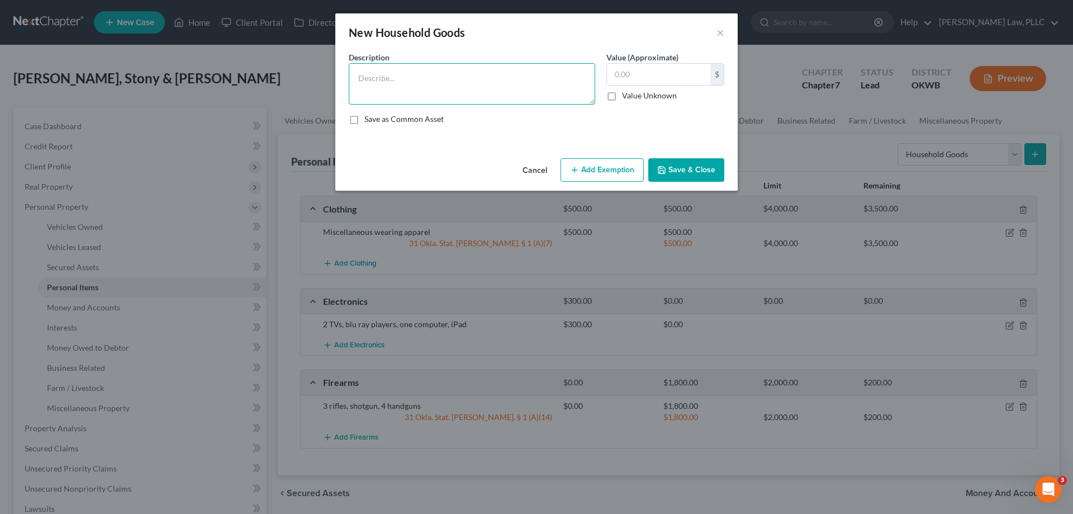
click at [467, 89] on textarea at bounding box center [472, 83] width 247 height 41
type textarea "2 beds, couch, recliner, tables"
click at [669, 63] on label "Value (Approximate)" at bounding box center [643, 57] width 72 height 12
click at [660, 70] on input "text" at bounding box center [658, 74] width 103 height 21
type input "2,500"
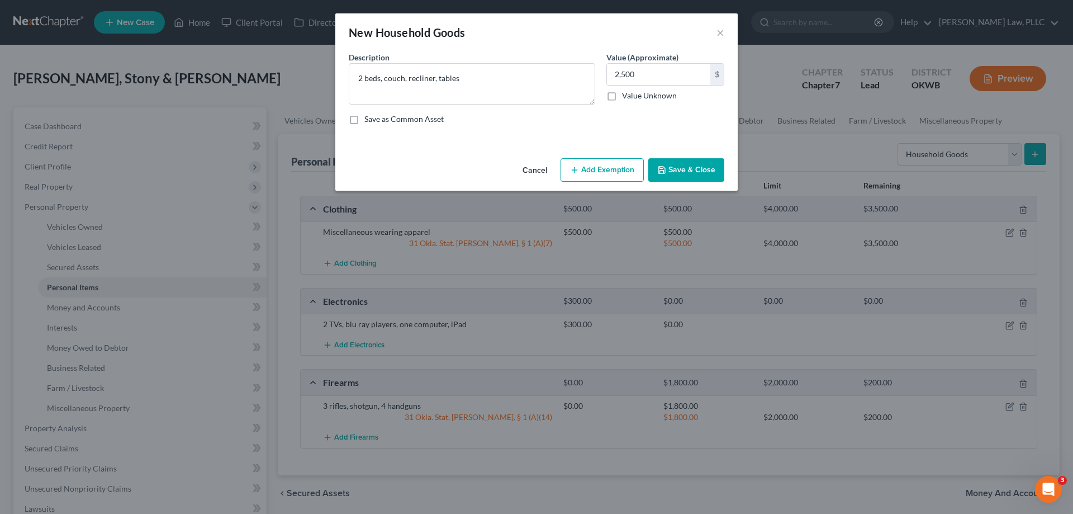
click at [598, 163] on button "Add Exemption" at bounding box center [602, 169] width 83 height 23
select select "2"
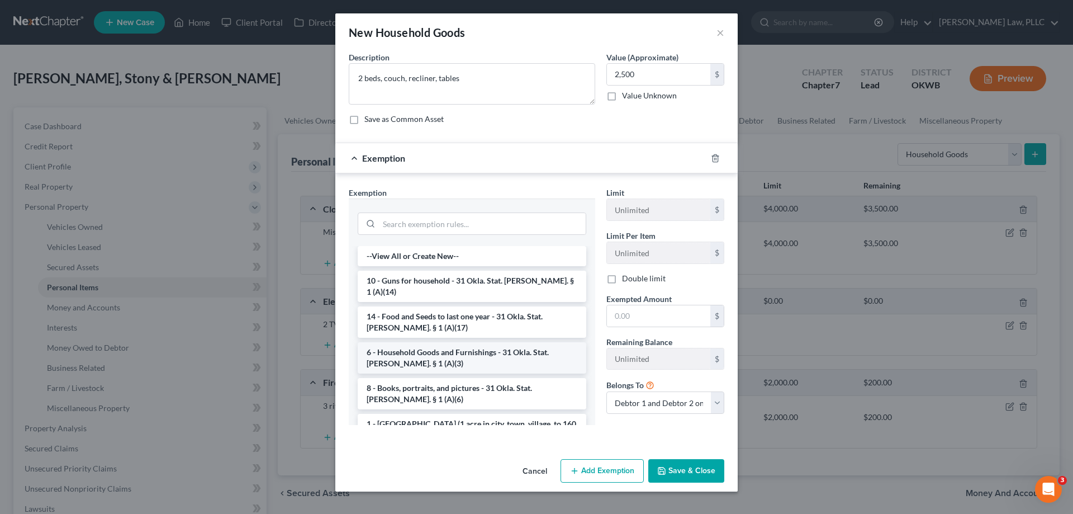
click at [495, 343] on li "6 - Household Goods and Furnishings - 31 Okla. Stat. [PERSON_NAME]. § 1 (A)(3)" at bounding box center [472, 357] width 229 height 31
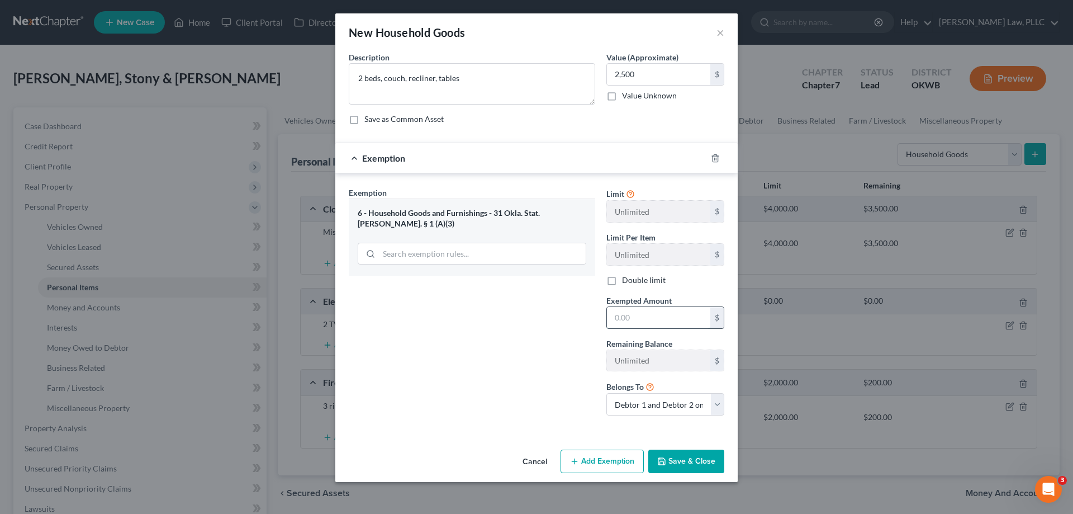
click at [647, 325] on input "text" at bounding box center [658, 317] width 103 height 21
type input "2,500"
click at [405, 80] on textarea "2 beds, couch, recliner, tables" at bounding box center [472, 83] width 247 height 41
click at [488, 90] on textarea "2 beds, couch, 2 recliners, tables" at bounding box center [472, 83] width 247 height 41
type textarea "2 beds, couch, 2 recliners, tables"
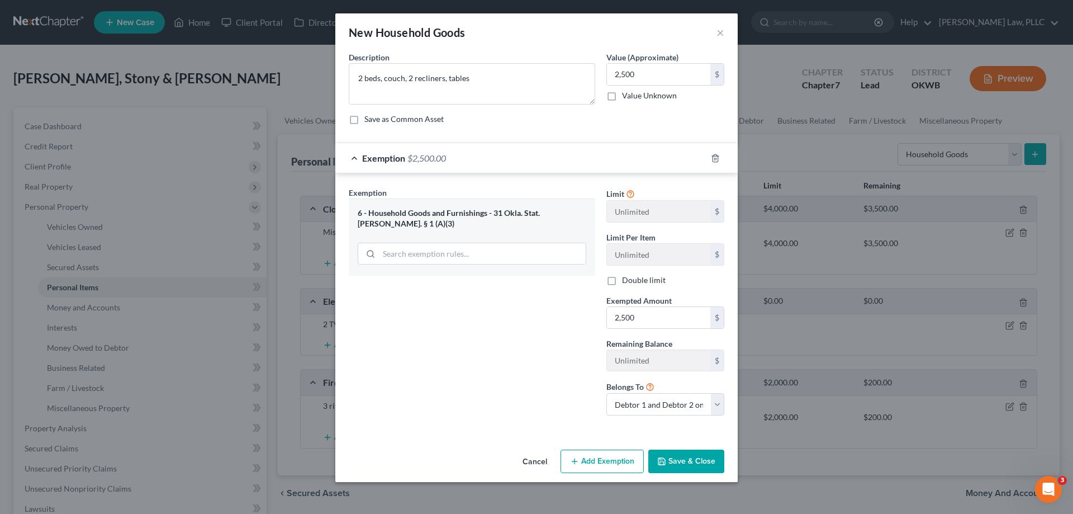
click at [697, 456] on button "Save & Close" at bounding box center [687, 461] width 76 height 23
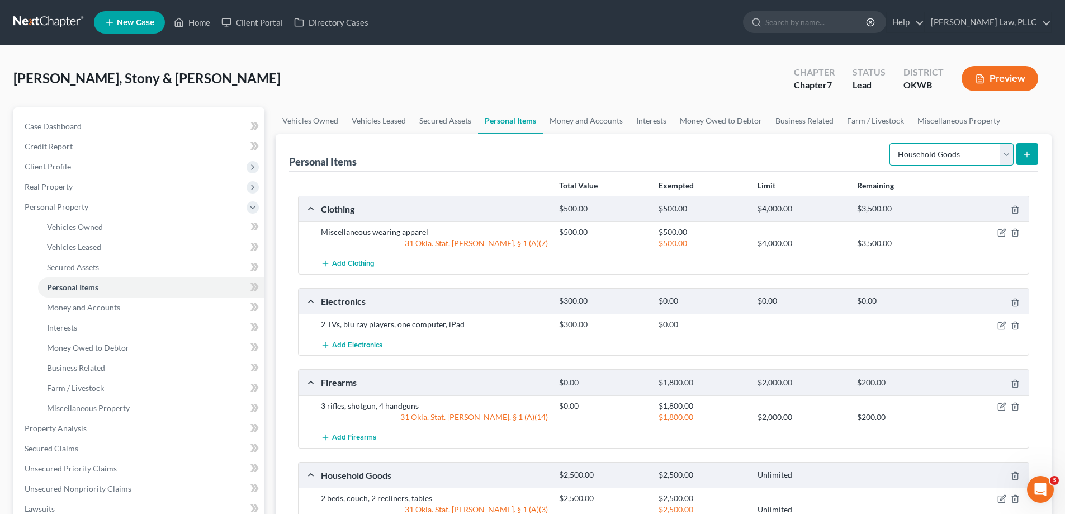
click at [938, 159] on select "Select Item Type Clothing Collectibles Of Value Electronics Firearms Household …" at bounding box center [952, 154] width 124 height 22
select select "jewelry"
click at [891, 143] on select "Select Item Type Clothing Collectibles Of Value Electronics Firearms Household …" at bounding box center [952, 154] width 124 height 22
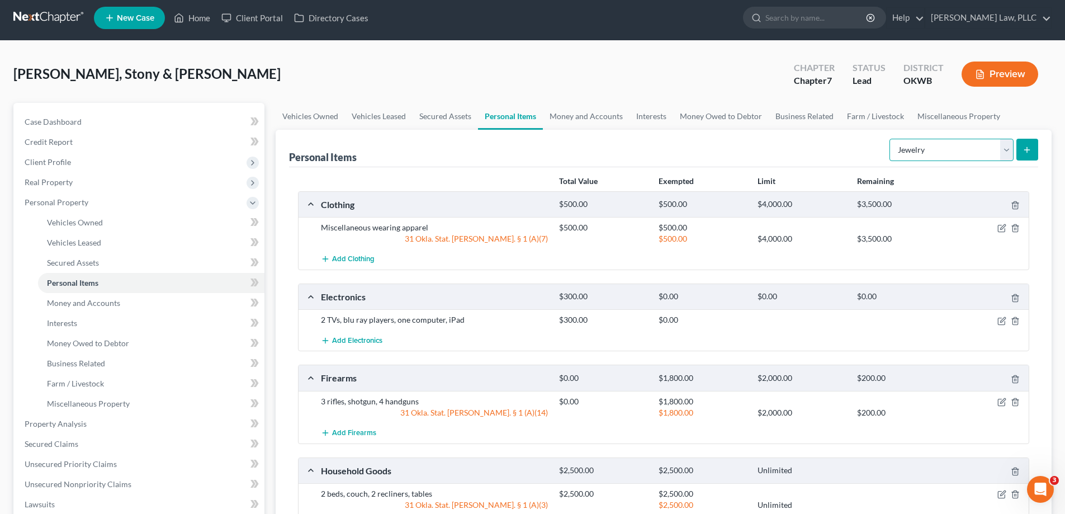
scroll to position [0, 0]
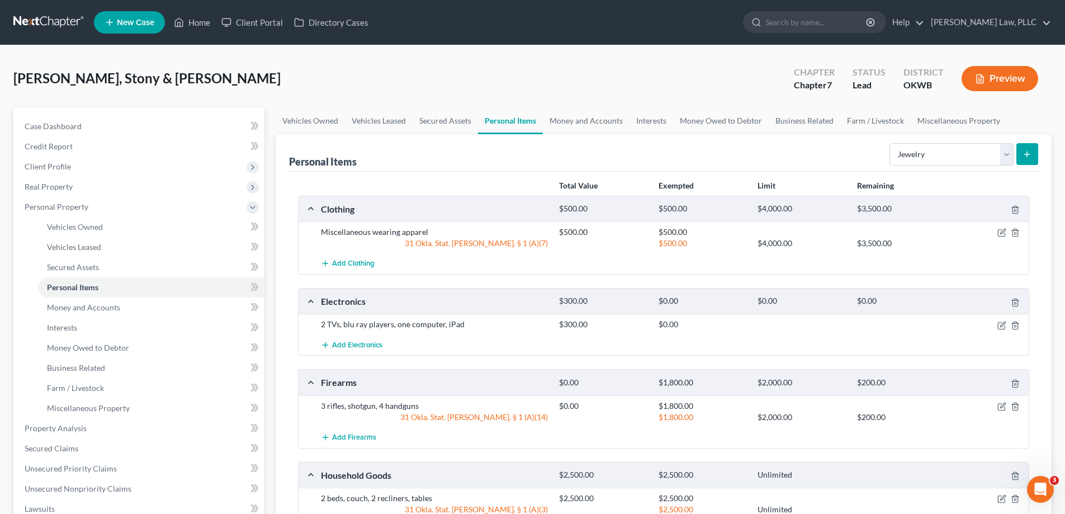
click at [1031, 158] on icon "submit" at bounding box center [1027, 154] width 9 height 9
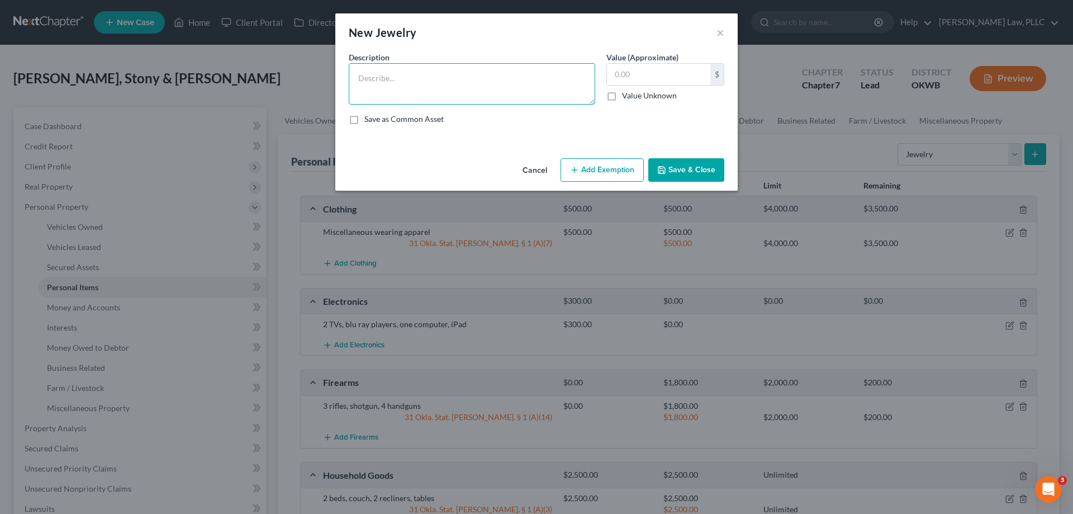
click at [527, 96] on textarea at bounding box center [472, 83] width 247 height 41
type textarea "w"
type textarea "W"
click at [583, 169] on button "Add Exemption" at bounding box center [602, 169] width 83 height 23
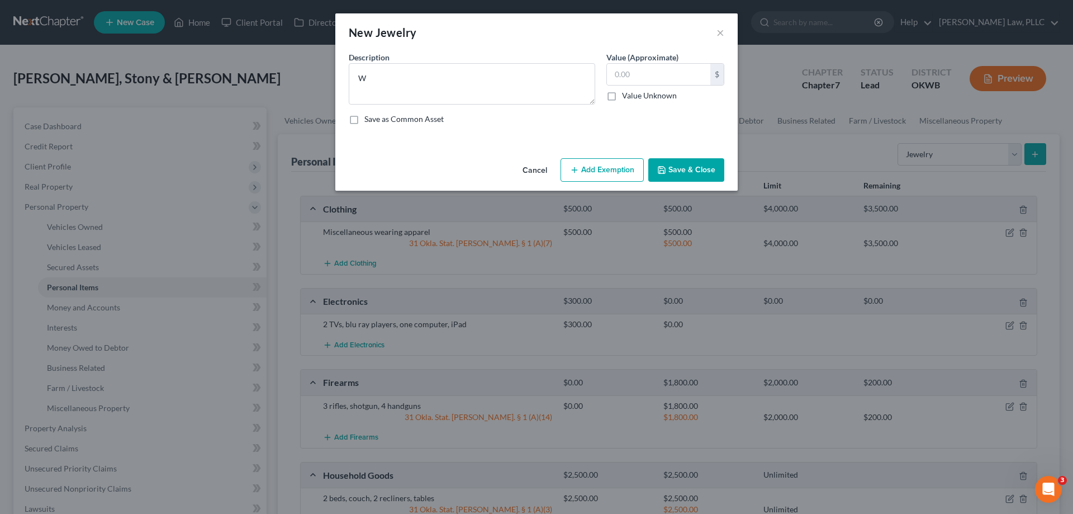
select select "2"
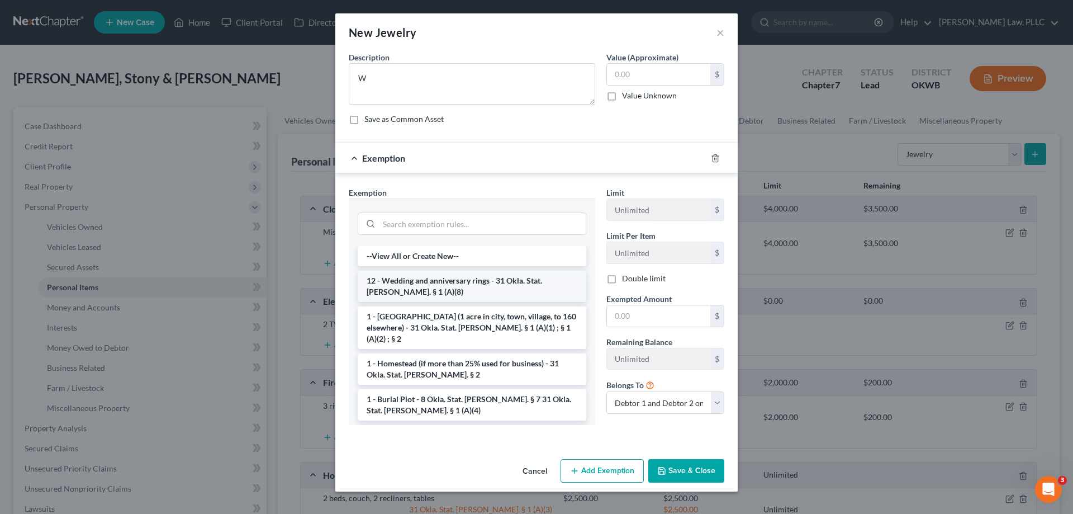
click at [508, 295] on li "12 - Wedding and anniversary rings - 31 Okla. Stat. [PERSON_NAME]. § 1 (A)(8)" at bounding box center [472, 286] width 229 height 31
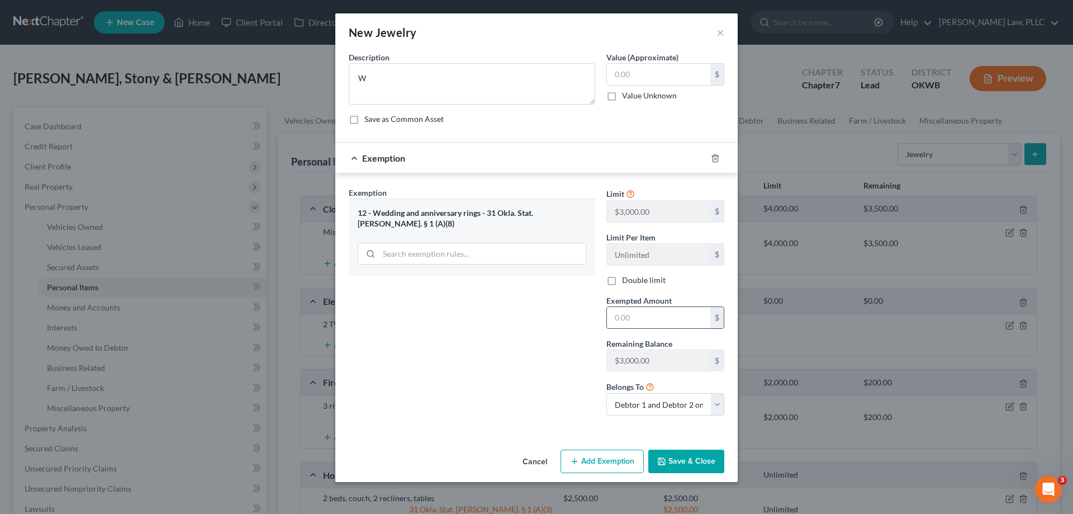
click at [611, 317] on input "text" at bounding box center [658, 317] width 103 height 21
click at [506, 97] on textarea "W" at bounding box center [472, 83] width 247 height 41
click at [717, 164] on div at bounding box center [722, 158] width 31 height 18
click at [716, 159] on line "button" at bounding box center [716, 159] width 0 height 2
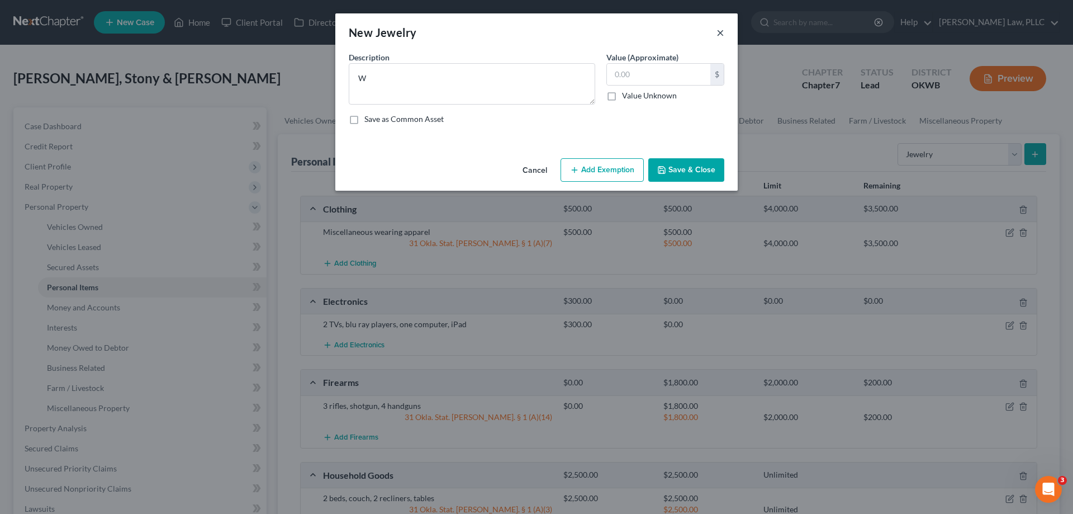
click at [717, 34] on button "×" at bounding box center [721, 32] width 8 height 13
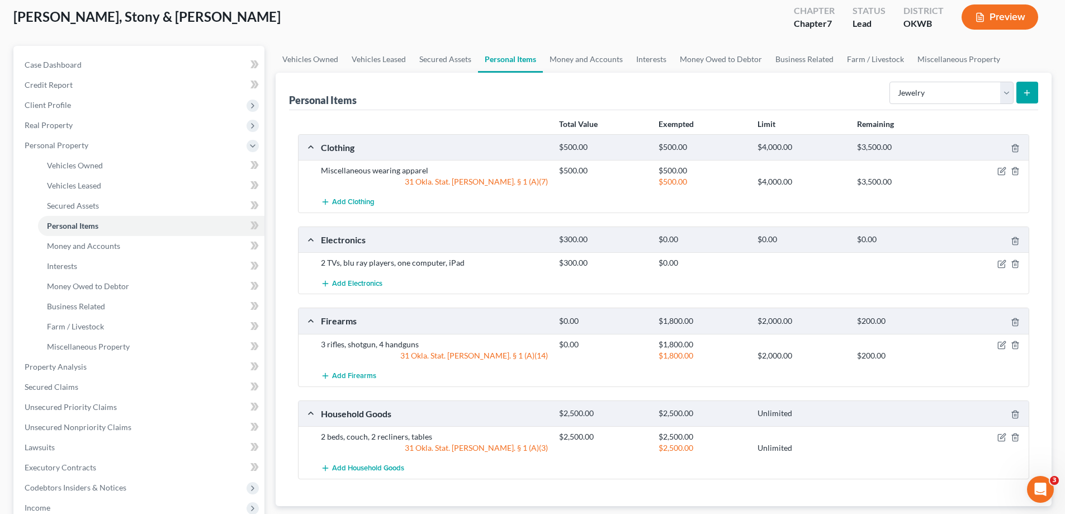
scroll to position [56, 0]
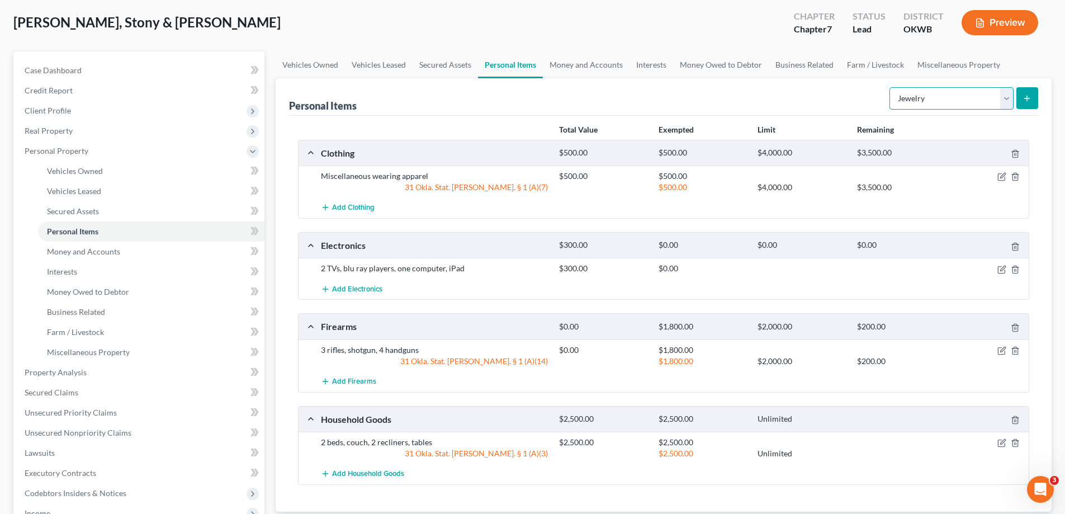
click at [943, 88] on select "Select Item Type Clothing Collectibles Of Value Electronics Firearms Household …" at bounding box center [952, 98] width 124 height 22
select select "pets"
click at [891, 87] on select "Select Item Type Clothing Collectibles Of Value Electronics Firearms Household …" at bounding box center [952, 98] width 124 height 22
click at [1030, 102] on icon "submit" at bounding box center [1027, 98] width 9 height 9
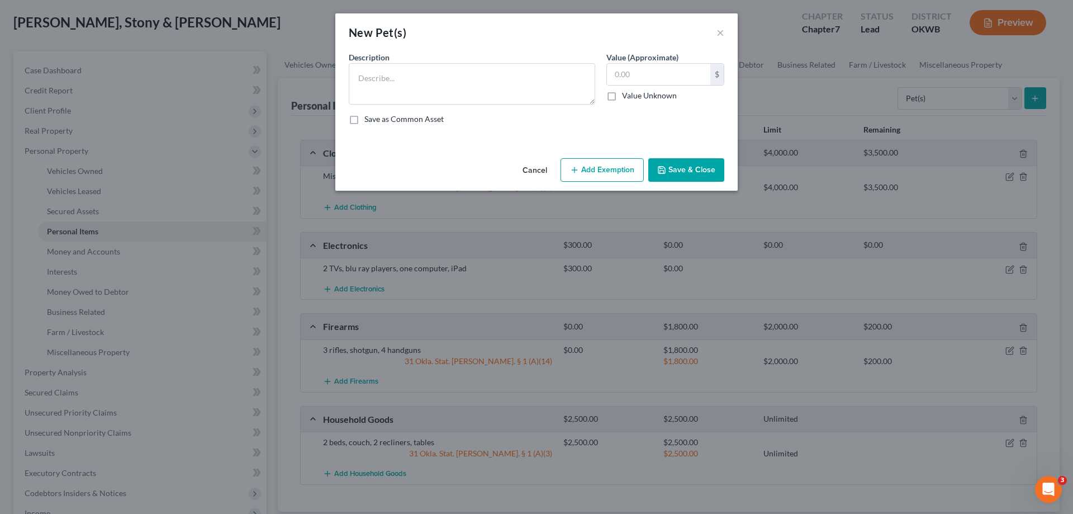
click at [469, 106] on div "Description * Value (Approximate) $ Value Unknown Balance Undetermined $ Value …" at bounding box center [536, 92] width 387 height 82
click at [472, 102] on textarea at bounding box center [472, 83] width 247 height 41
type textarea "2"
type textarea "1 dog, 1 cat"
type input "100"
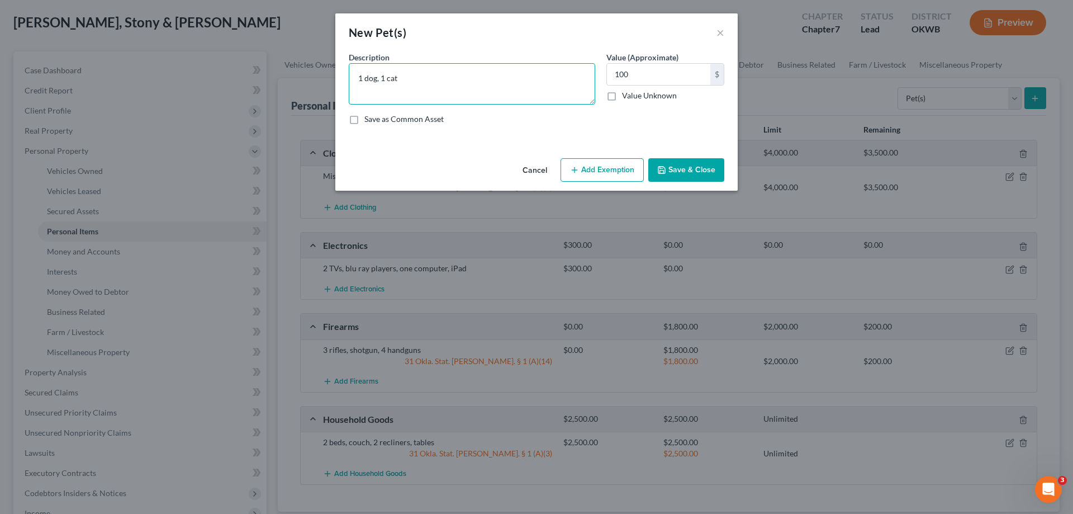
click at [404, 75] on textarea "1 dog, 1 cat" at bounding box center [472, 83] width 247 height 41
type textarea "1 dog, 1 cat, 2 birds"
click at [704, 164] on button "Save & Close" at bounding box center [687, 169] width 76 height 23
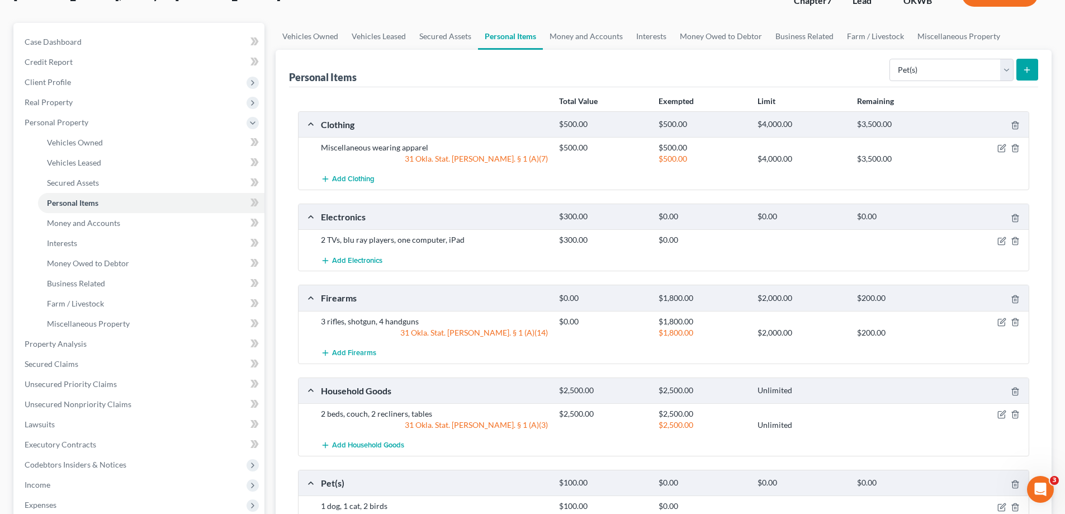
scroll to position [112, 0]
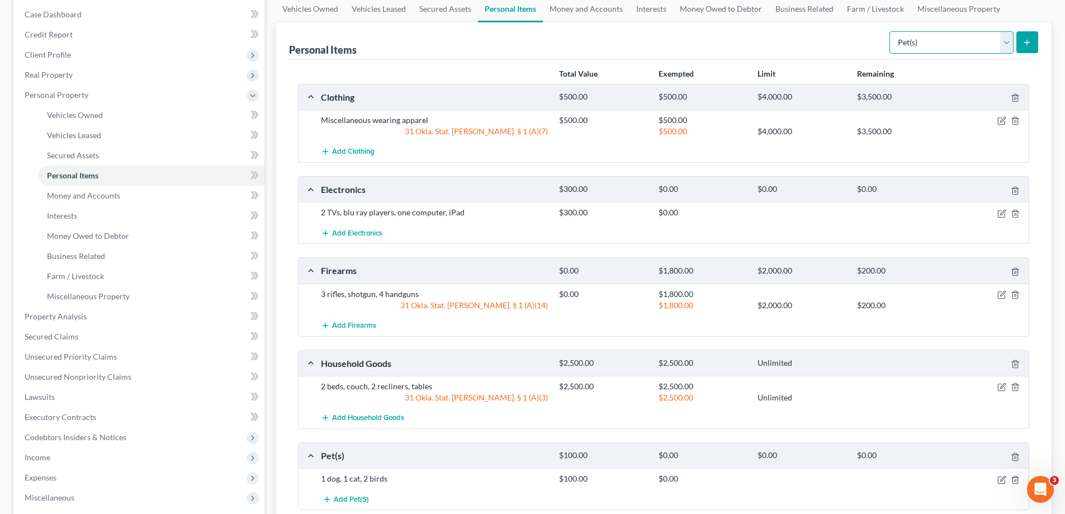
click at [997, 42] on select "Select Item Type Clothing Collectibles Of Value Electronics Firearms Household …" at bounding box center [952, 42] width 124 height 22
drag, startPoint x: 997, startPoint y: 42, endPoint x: 980, endPoint y: 44, distance: 18.0
click at [997, 42] on select "Select Item Type Clothing Collectibles Of Value Electronics Firearms Household …" at bounding box center [952, 42] width 124 height 22
click at [592, 7] on link "Money and Accounts" at bounding box center [586, 9] width 87 height 27
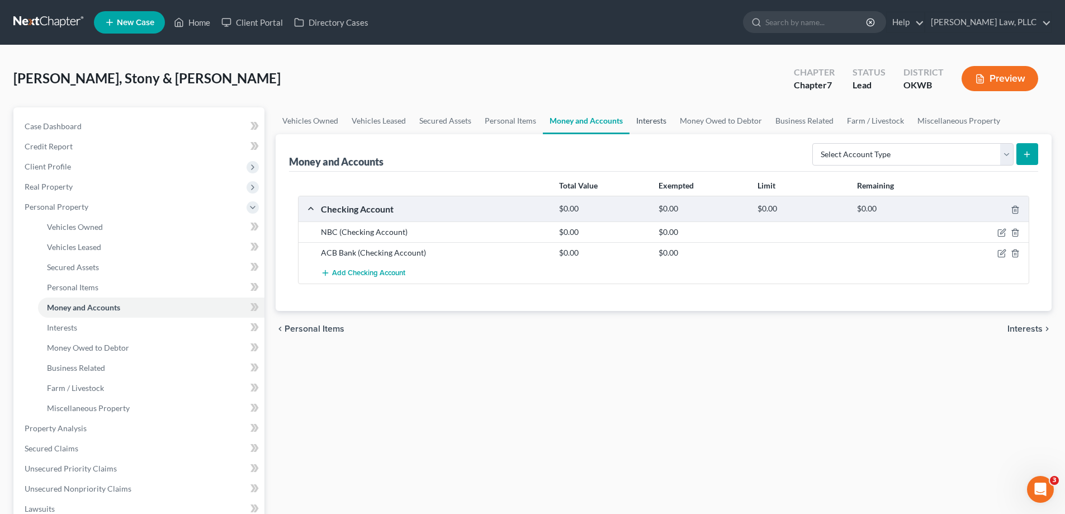
click at [648, 113] on link "Interests" at bounding box center [652, 120] width 44 height 27
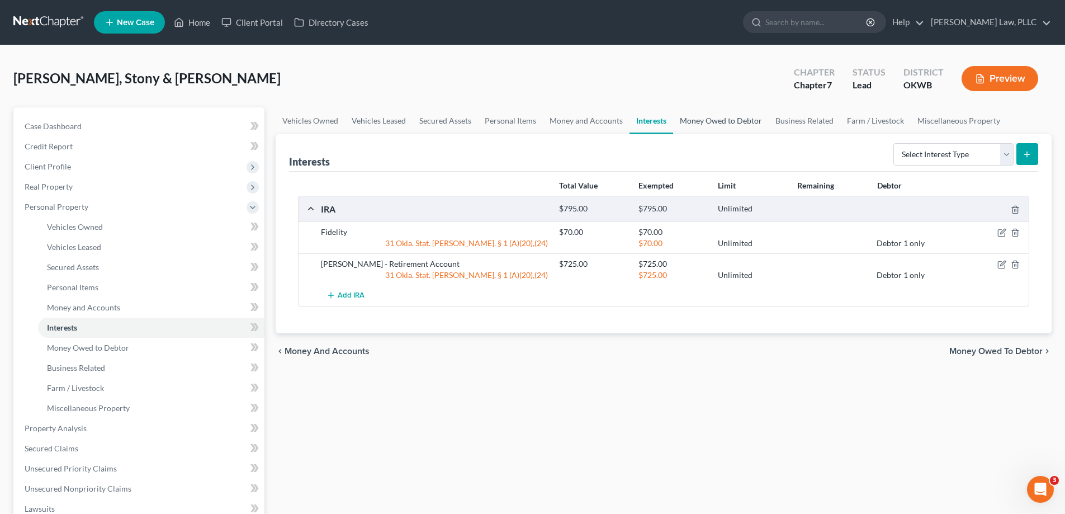
click at [725, 116] on link "Money Owed to Debtor" at bounding box center [721, 120] width 96 height 27
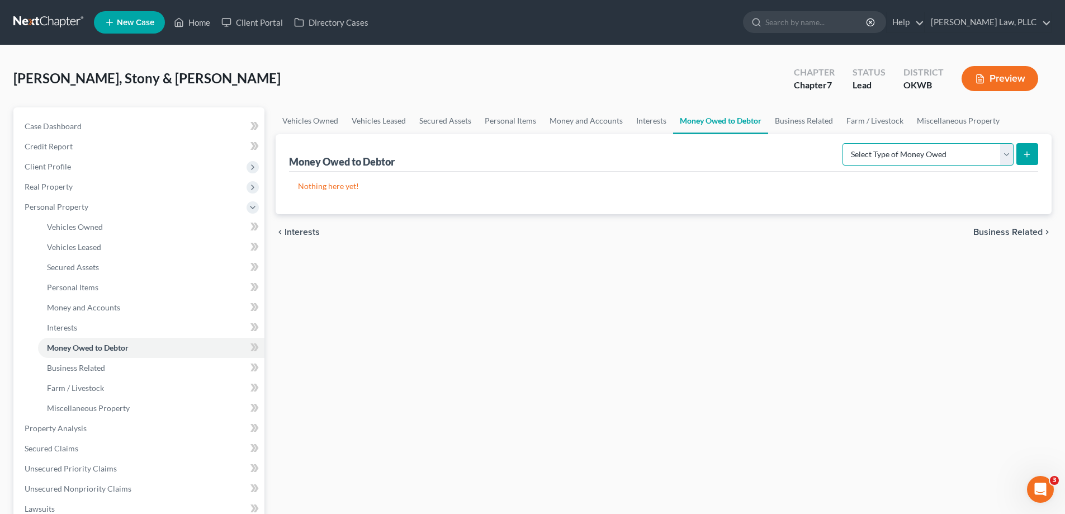
click at [953, 149] on select "Select Type of Money Owed Accounts Receivable Alimony Child Support Claims Agai…" at bounding box center [928, 154] width 171 height 22
click at [888, 154] on select "Select Type of Money Owed Accounts Receivable Alimony Child Support Claims Agai…" at bounding box center [928, 154] width 171 height 22
click at [811, 124] on link "Business Related" at bounding box center [804, 120] width 72 height 27
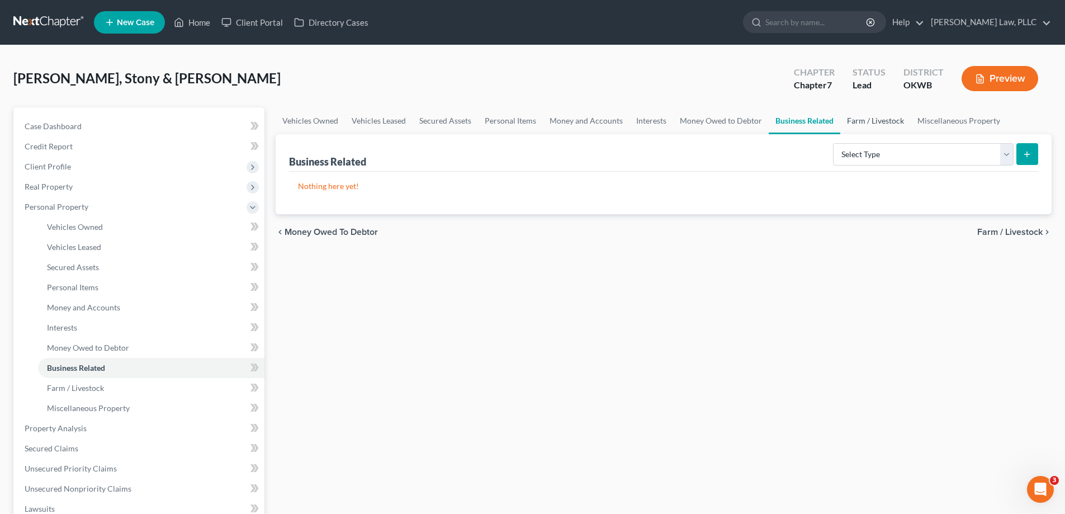
click at [868, 116] on link "Farm / Livestock" at bounding box center [875, 120] width 70 height 27
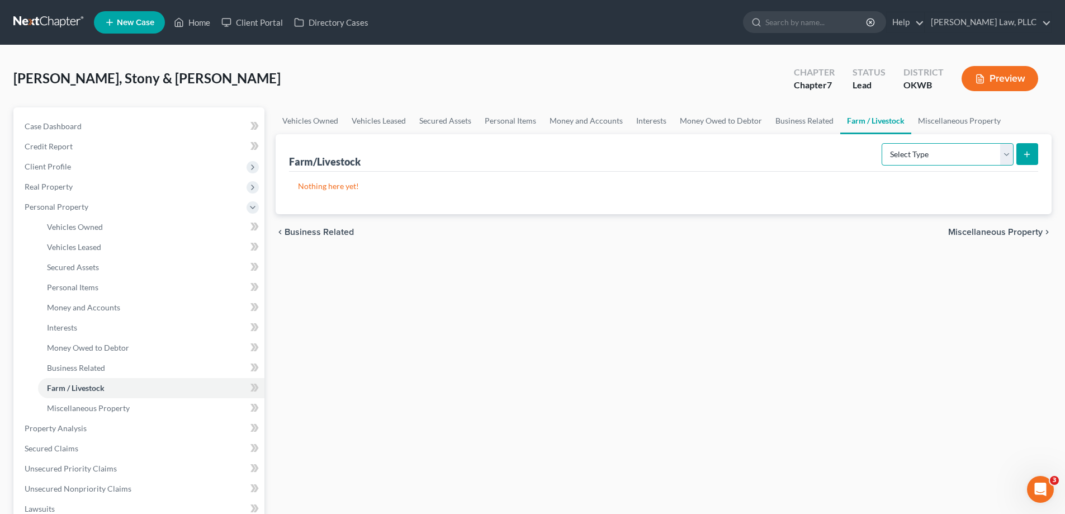
click at [890, 159] on select "Select Type Animals & Livestock Crops: Growing or Harvested Farming Equipment F…" at bounding box center [948, 154] width 132 height 22
select select "animals"
click at [883, 143] on select "Select Type Animals & Livestock Crops: Growing or Harvested Farming Equipment F…" at bounding box center [948, 154] width 132 height 22
click at [1038, 154] on button "submit" at bounding box center [1027, 154] width 22 height 22
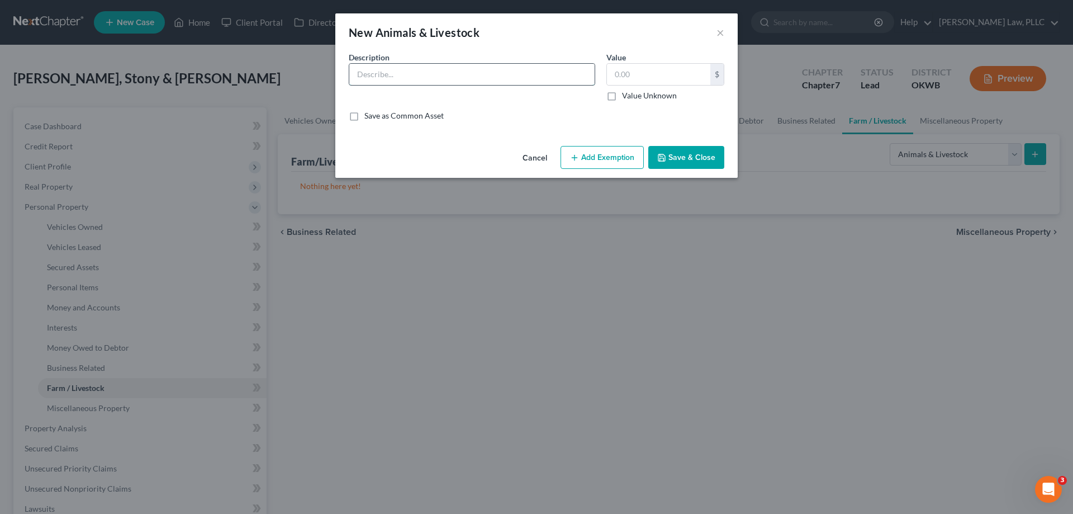
click at [525, 82] on input "text" at bounding box center [471, 74] width 245 height 21
click at [614, 158] on button "Add Exemption" at bounding box center [602, 157] width 83 height 23
select select "2"
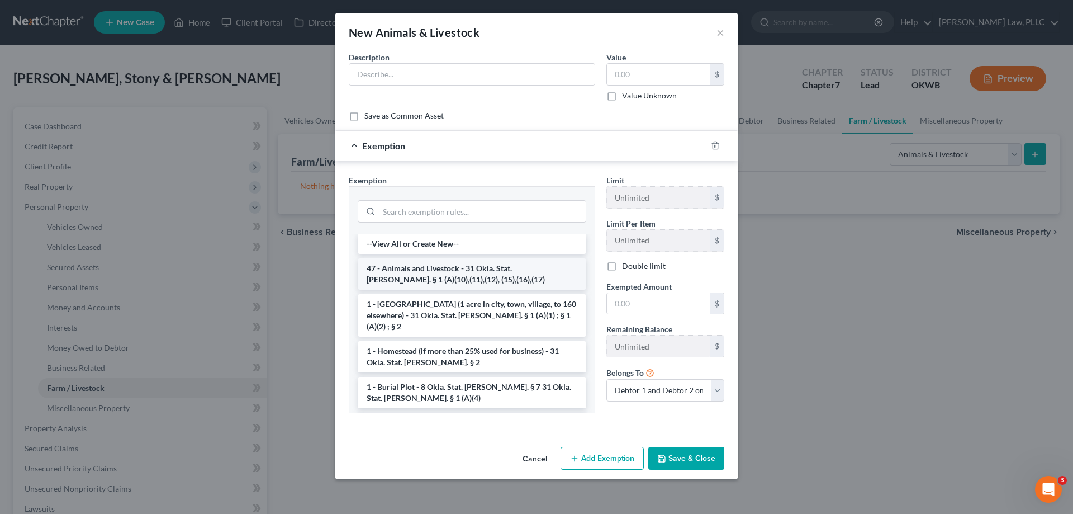
click at [508, 270] on li "47 - Animals and Livestock - 31 Okla. Stat. [PERSON_NAME]. § 1 (A)(10),(11),(12…" at bounding box center [472, 273] width 229 height 31
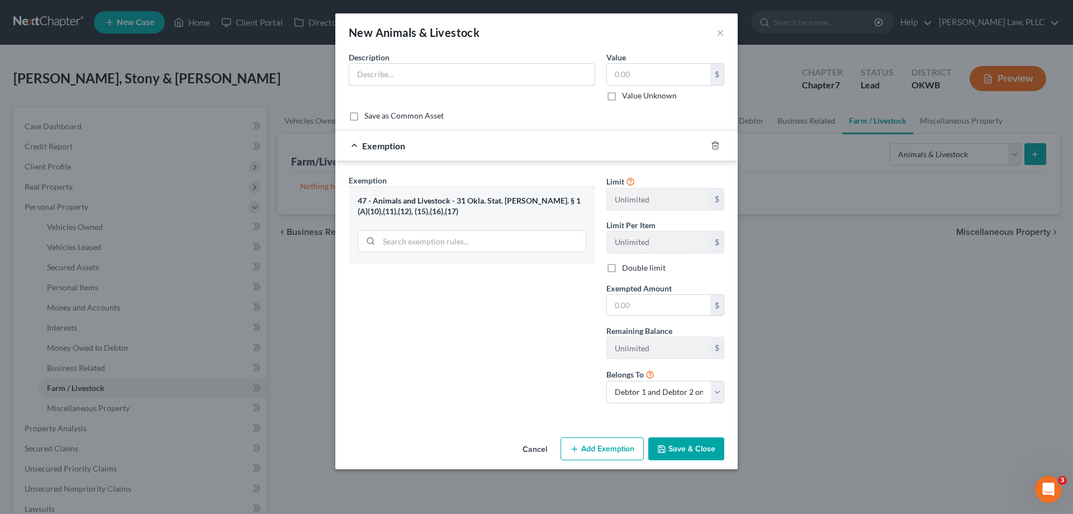
click at [425, 73] on input "text" at bounding box center [471, 74] width 245 height 21
type input "8 chickens"
click at [633, 78] on input "text" at bounding box center [658, 74] width 103 height 21
click at [660, 396] on select "Debtor 1 only Debtor 2 only Debtor 1 and Debtor 2 only" at bounding box center [666, 392] width 118 height 22
click at [659, 396] on select "Debtor 1 only Debtor 2 only Debtor 1 and Debtor 2 only" at bounding box center [666, 392] width 118 height 22
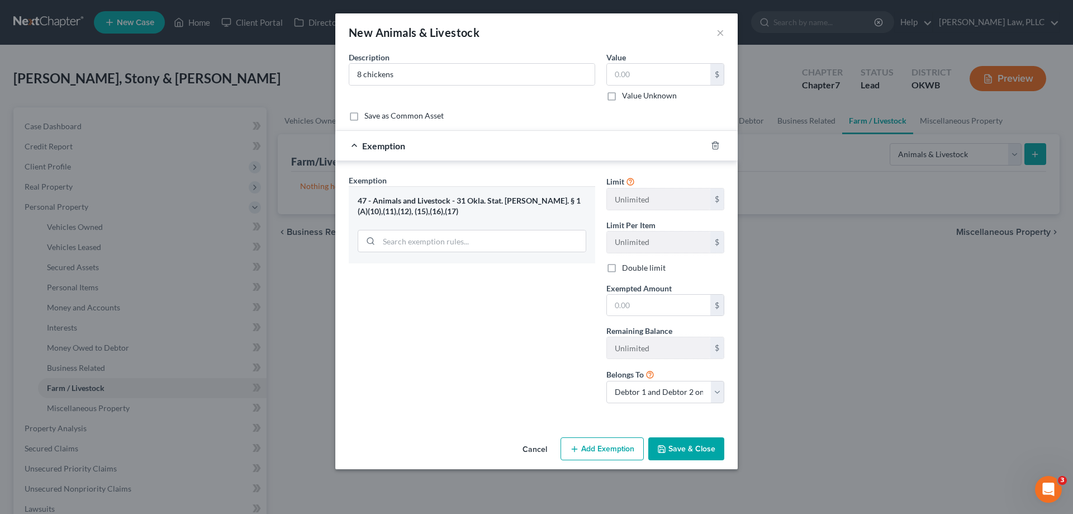
click at [488, 357] on div "Exemption Set must be selected for CA. Exemption * 47 - Animals and Livestock -…" at bounding box center [472, 293] width 258 height 238
click at [660, 68] on input "text" at bounding box center [658, 74] width 103 height 21
type input "50"
click at [688, 308] on input "text" at bounding box center [658, 305] width 103 height 21
type input "50"
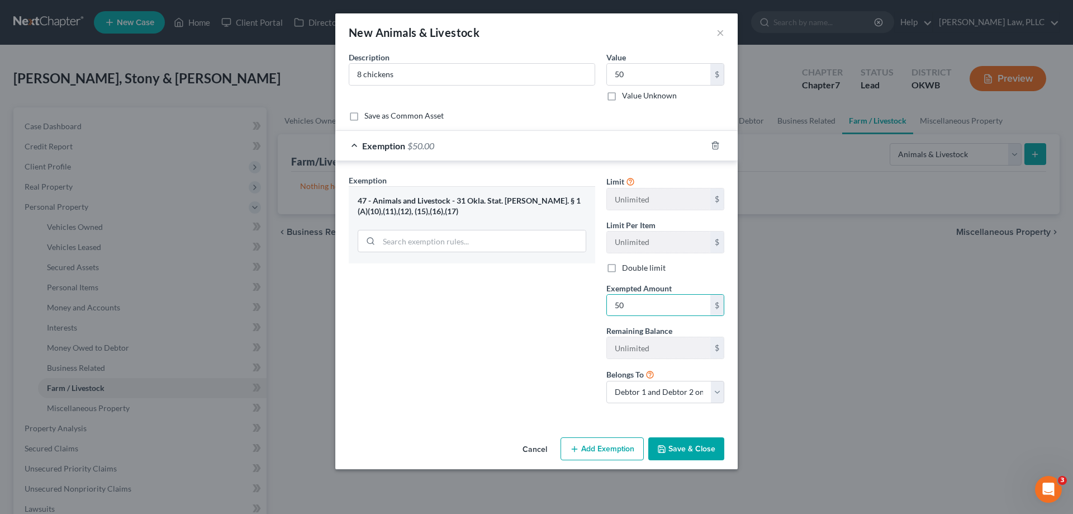
click at [692, 443] on button "Save & Close" at bounding box center [687, 448] width 76 height 23
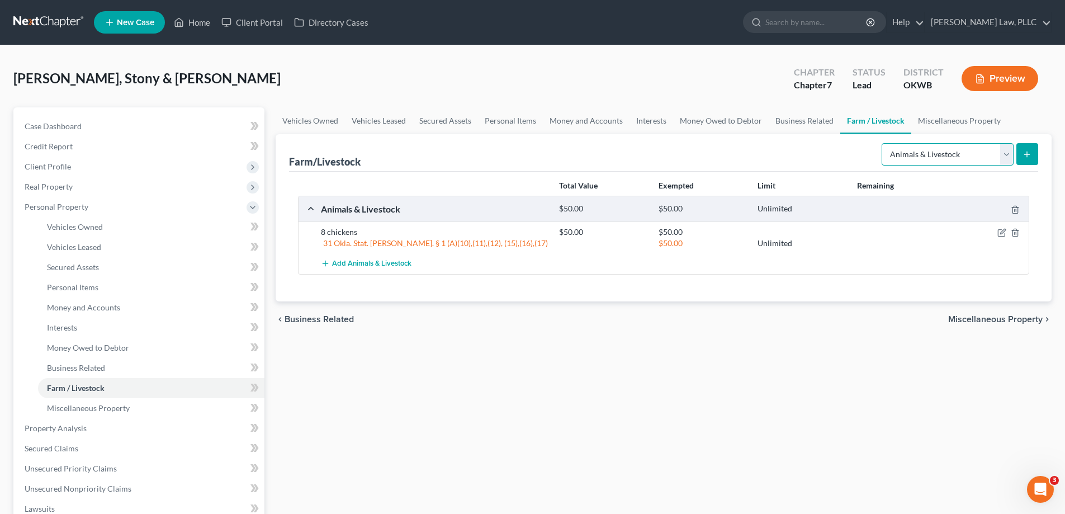
click at [927, 157] on select "Select Type Animals & Livestock Crops: Growing or Harvested Farming Equipment F…" at bounding box center [948, 154] width 132 height 22
click at [927, 118] on link "Miscellaneous Property" at bounding box center [959, 120] width 96 height 27
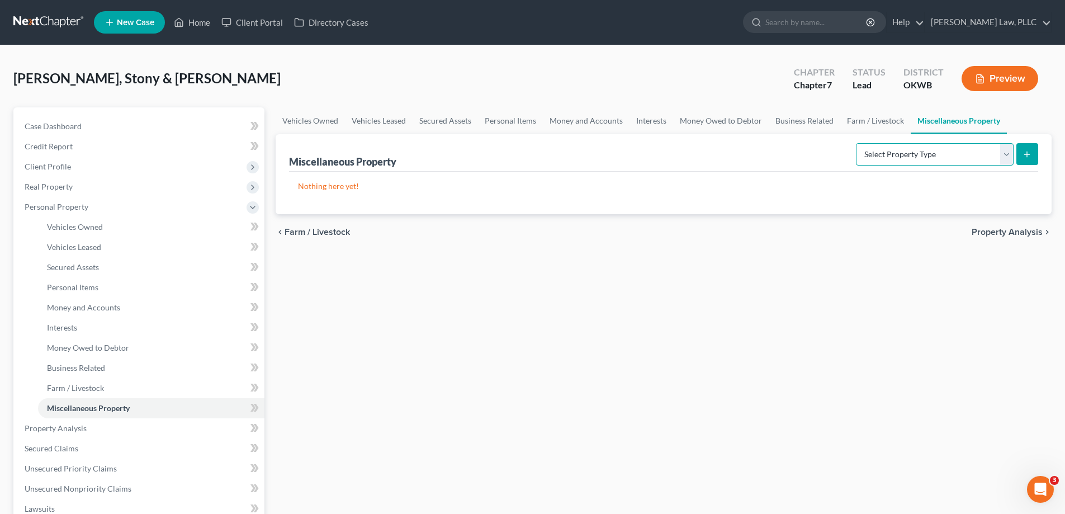
click at [925, 150] on select "Select Property Type Assigned for Creditor Benefit [DATE] Holding for Another N…" at bounding box center [935, 154] width 158 height 22
select select "transferred"
click at [856, 143] on select "Select Property Type Assigned for Creditor Benefit [DATE] Holding for Another N…" at bounding box center [935, 154] width 158 height 22
click at [1028, 149] on button "submit" at bounding box center [1027, 154] width 22 height 22
select select "Ordinary ([DATE])"
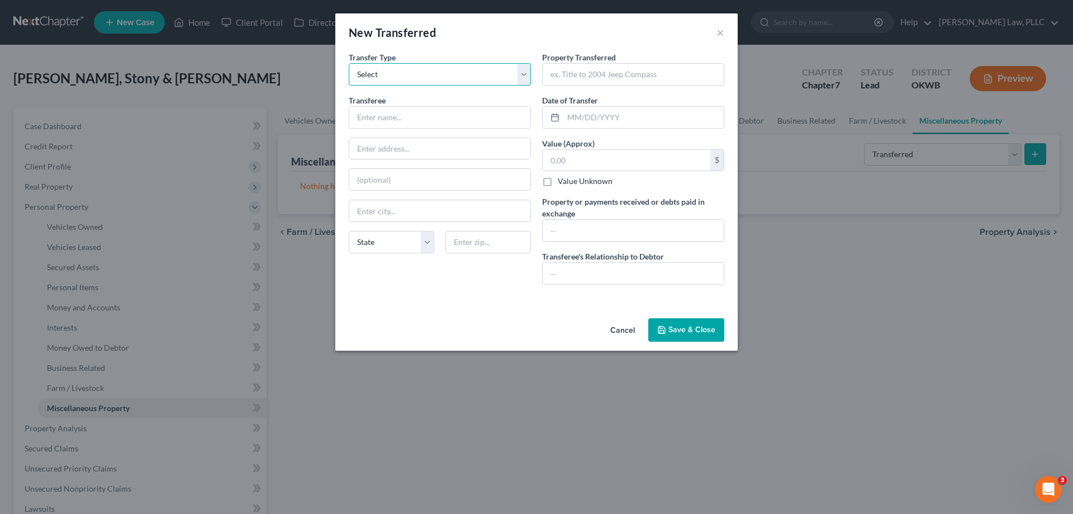
click at [510, 73] on select "Select Ordinary ([DATE]) [DATE]" at bounding box center [440, 74] width 182 height 22
drag, startPoint x: 510, startPoint y: 73, endPoint x: 501, endPoint y: 80, distance: 11.2
click at [510, 73] on select "Select Ordinary ([DATE]) [DATE]" at bounding box center [440, 74] width 182 height 22
click at [423, 121] on input "text" at bounding box center [439, 117] width 181 height 21
click at [662, 78] on input "text" at bounding box center [633, 74] width 181 height 21
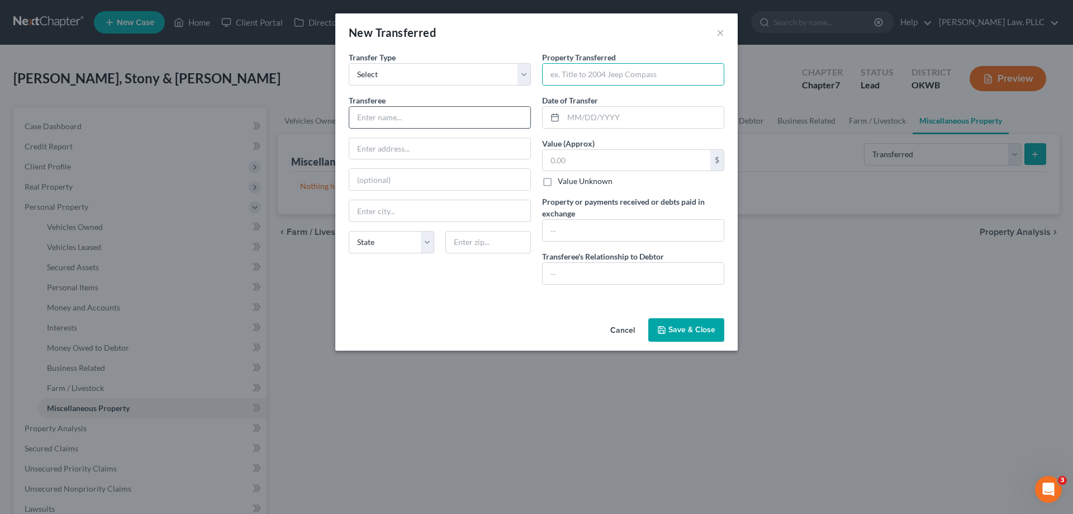
click at [450, 125] on input "text" at bounding box center [439, 117] width 181 height 21
type input "[PERSON_NAME]"
click at [439, 146] on input "text" at bounding box center [439, 148] width 181 height 21
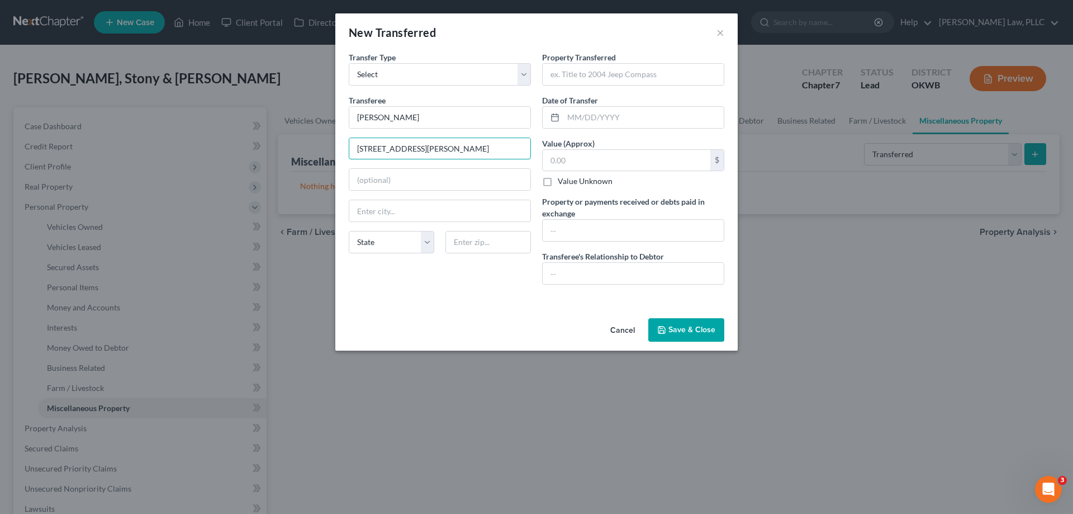
type input "[STREET_ADDRESS][PERSON_NAME]"
type input "[PERSON_NAME]"
select select "37"
type input "73013"
click at [621, 79] on input "text" at bounding box center [633, 74] width 181 height 21
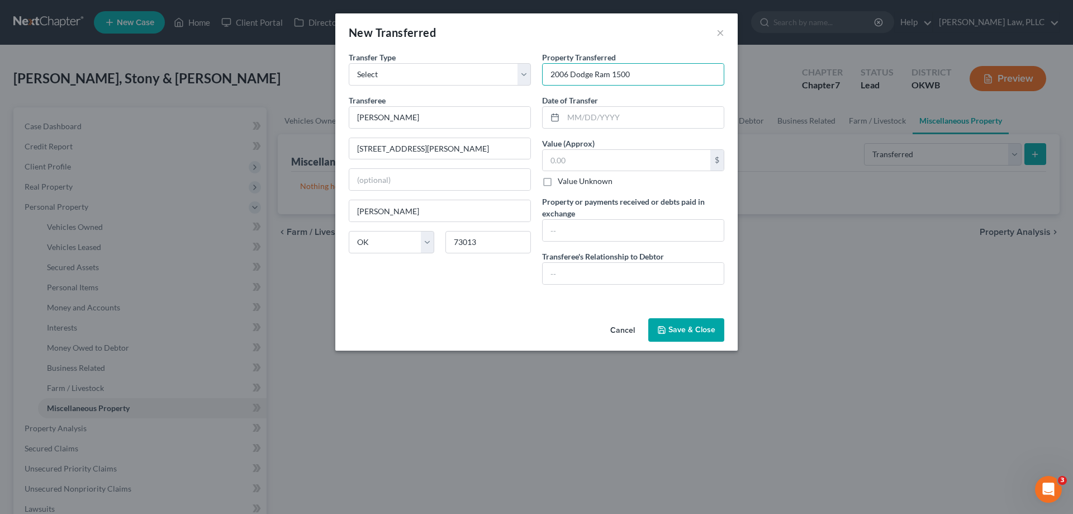
type input "2006 Dodge Ram 1500"
type input "[DATE]"
click at [604, 228] on input "text" at bounding box center [633, 230] width 181 height 21
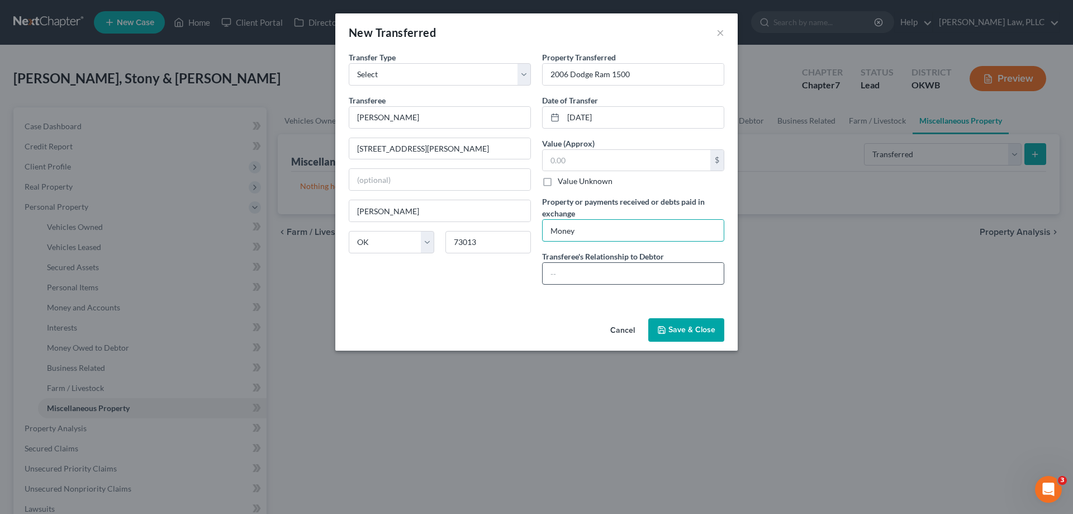
type input "Money"
click at [619, 280] on input "text" at bounding box center [633, 273] width 181 height 21
type input "C"
type input "No relationship"
click at [654, 150] on input "text" at bounding box center [627, 160] width 168 height 21
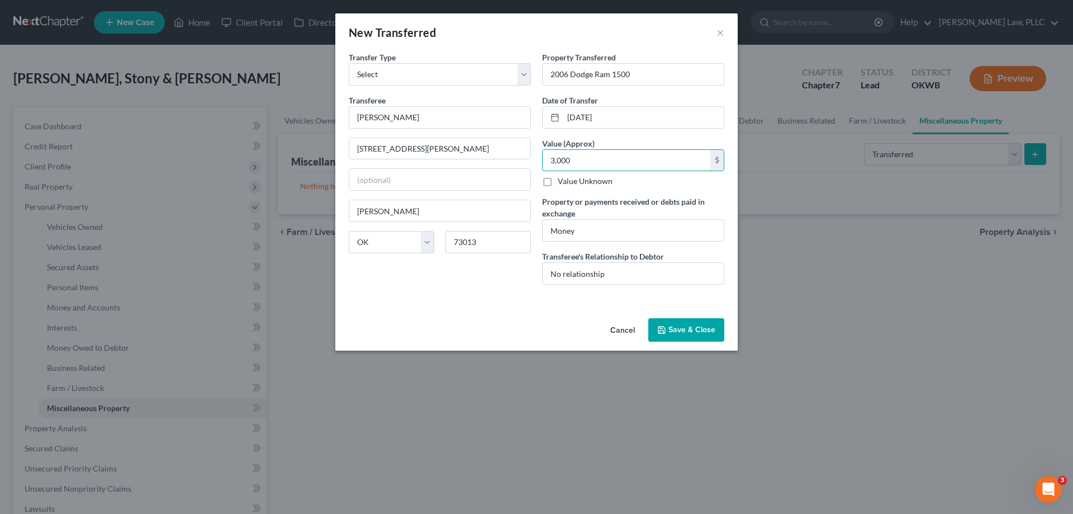
type input "3,000"
click at [687, 329] on button "Save & Close" at bounding box center [687, 329] width 76 height 23
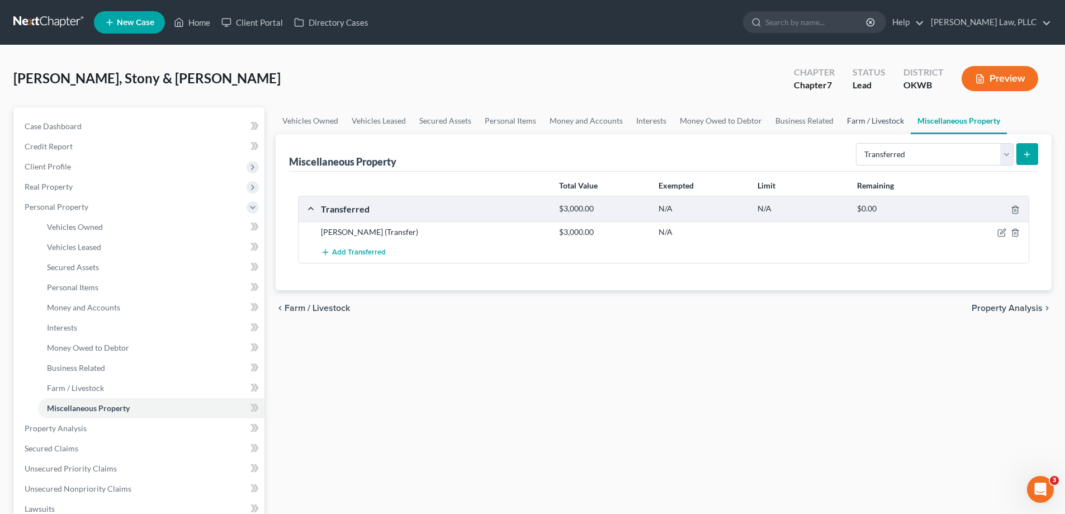
click at [847, 119] on link "Farm / Livestock" at bounding box center [875, 120] width 70 height 27
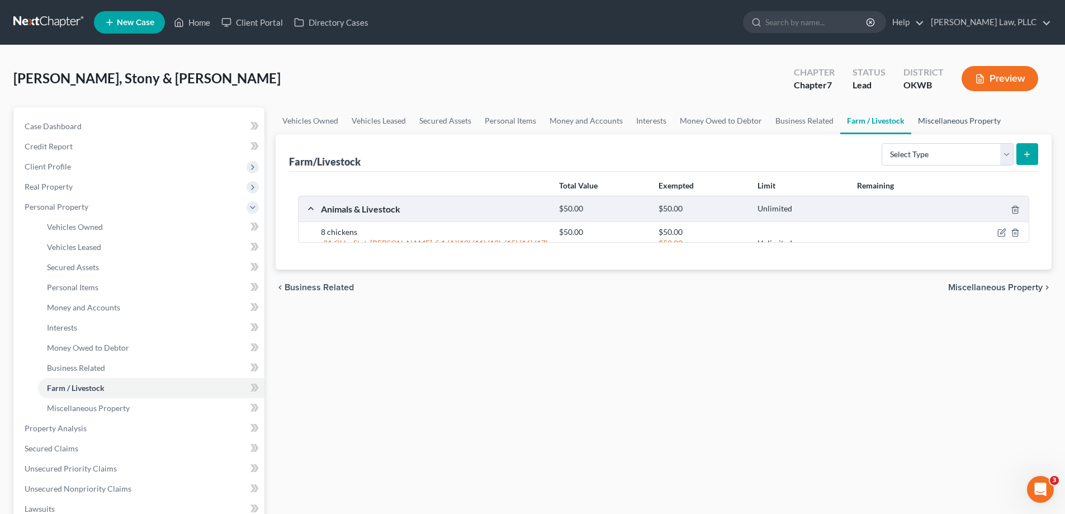
click at [978, 123] on link "Miscellaneous Property" at bounding box center [959, 120] width 96 height 27
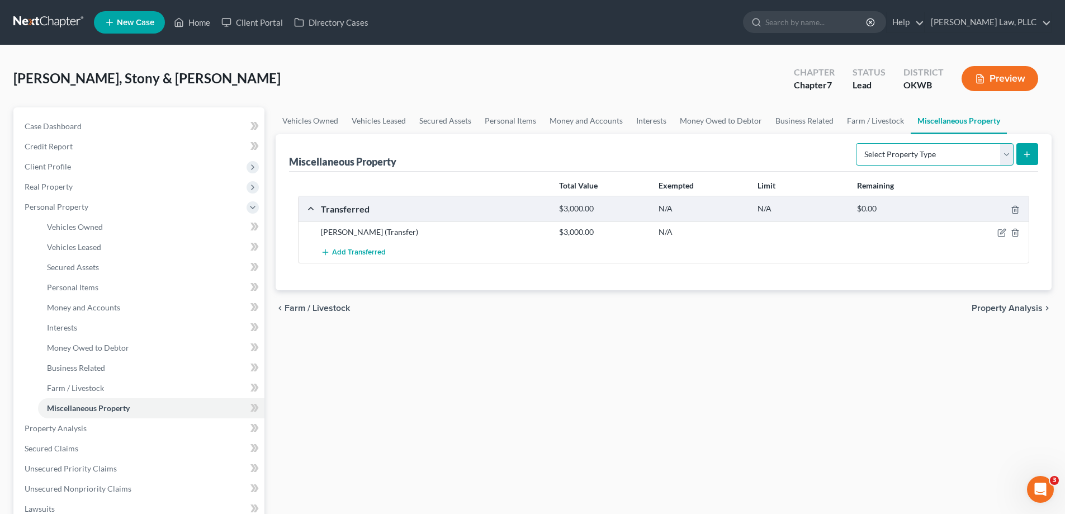
click at [954, 150] on select "Select Property Type Assigned for Creditor Benefit [DATE] Holding for Another N…" at bounding box center [935, 154] width 158 height 22
click at [795, 383] on div "Vehicles Owned Vehicles Leased Secured Assets Personal Items Money and Accounts…" at bounding box center [663, 430] width 787 height 646
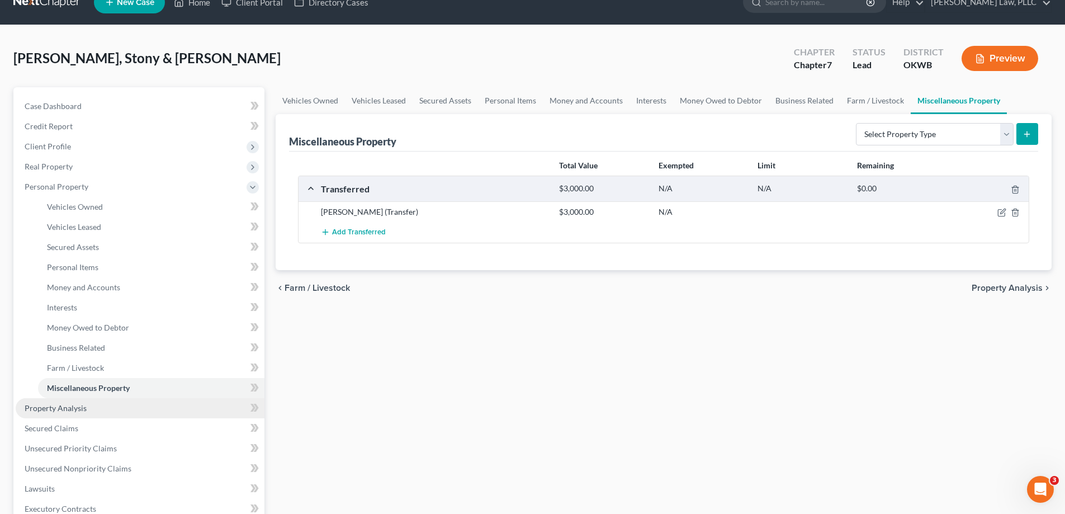
scroll to position [56, 0]
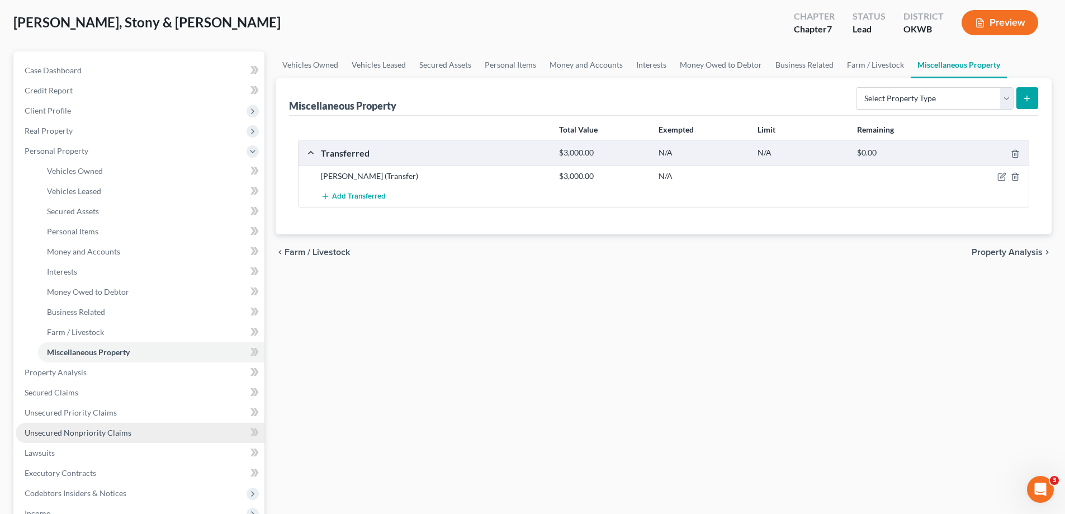
click at [97, 435] on span "Unsecured Nonpriority Claims" at bounding box center [78, 433] width 107 height 10
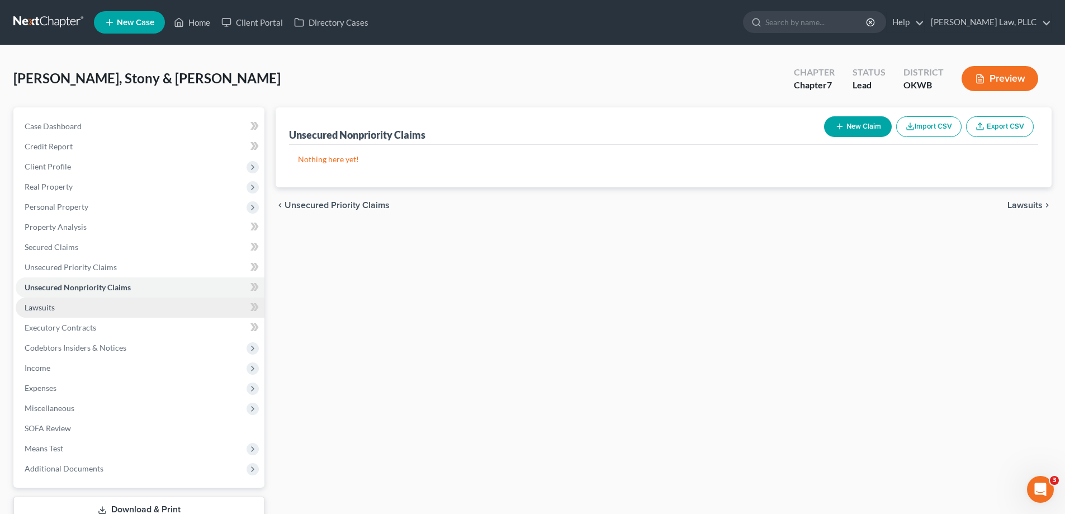
click at [163, 304] on link "Lawsuits" at bounding box center [140, 307] width 249 height 20
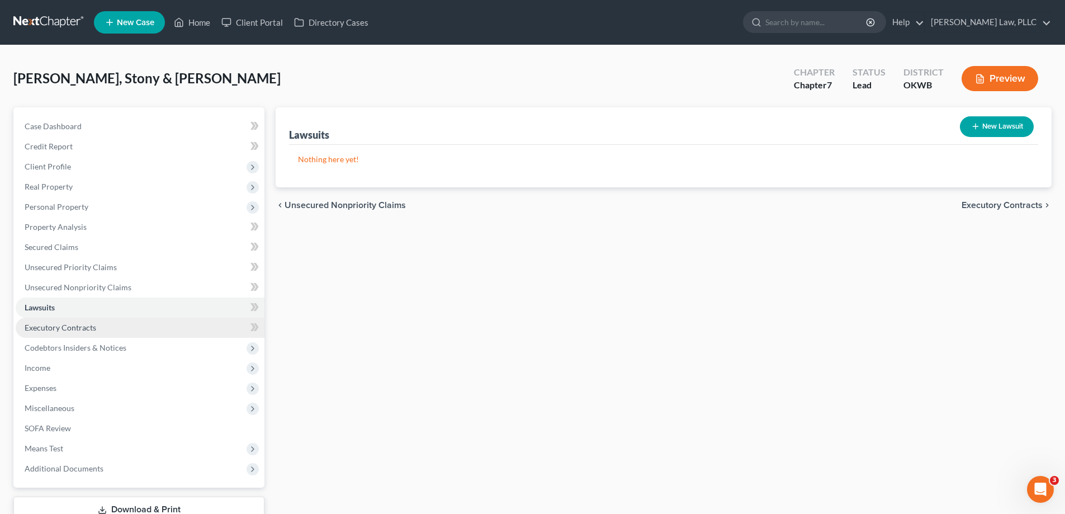
click at [122, 332] on link "Executory Contracts" at bounding box center [140, 328] width 249 height 20
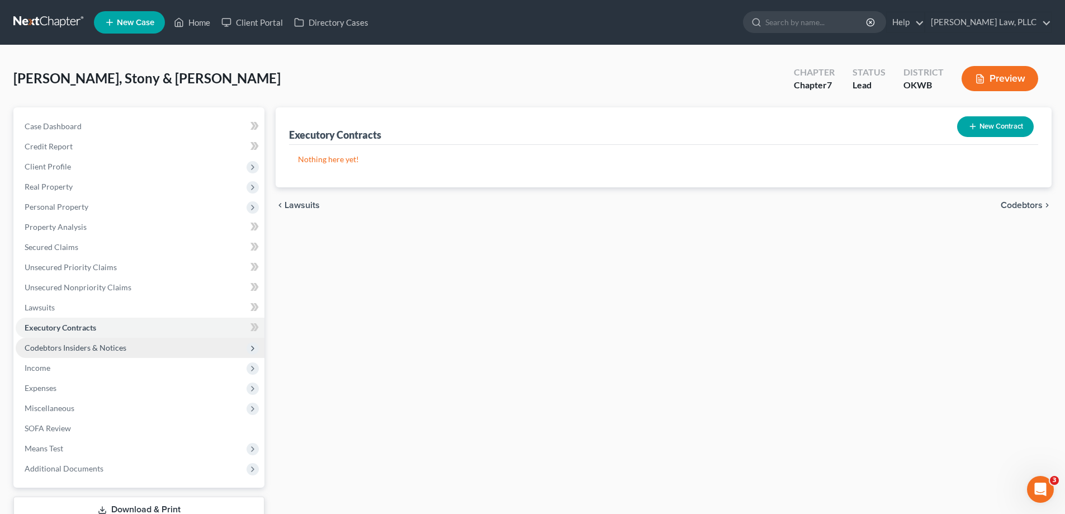
click at [135, 349] on span "Codebtors Insiders & Notices" at bounding box center [140, 348] width 249 height 20
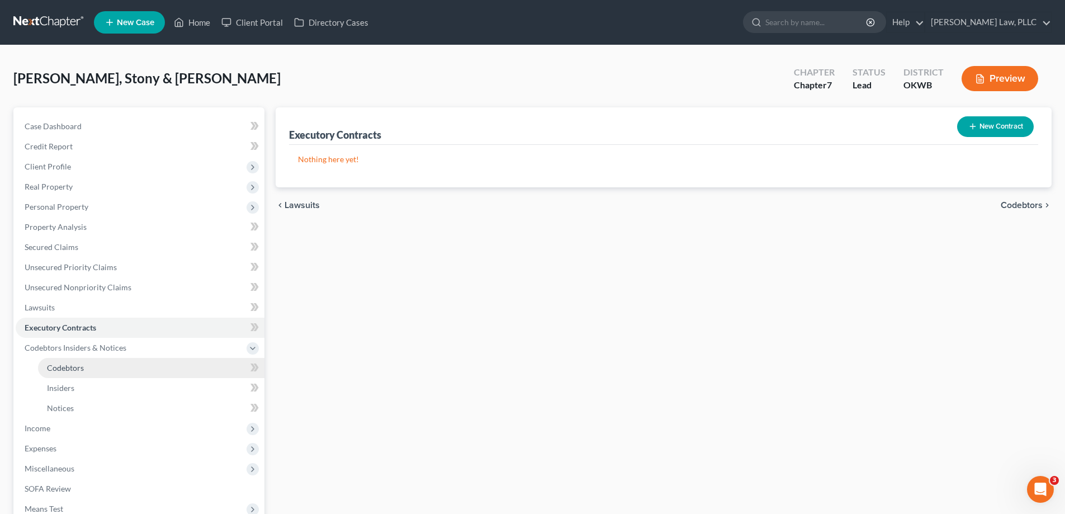
click at [199, 366] on link "Codebtors" at bounding box center [151, 368] width 226 height 20
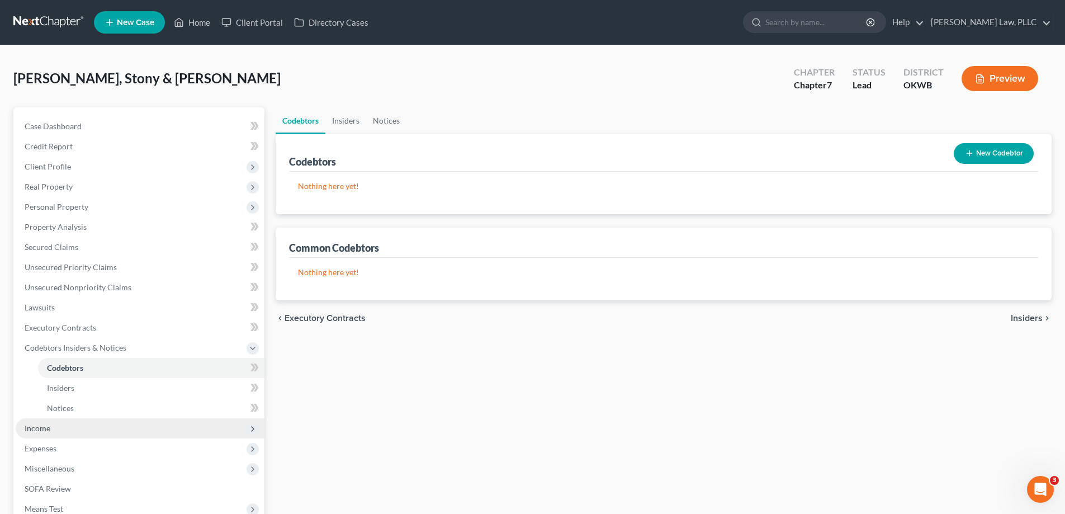
click at [86, 423] on span "Income" at bounding box center [140, 428] width 249 height 20
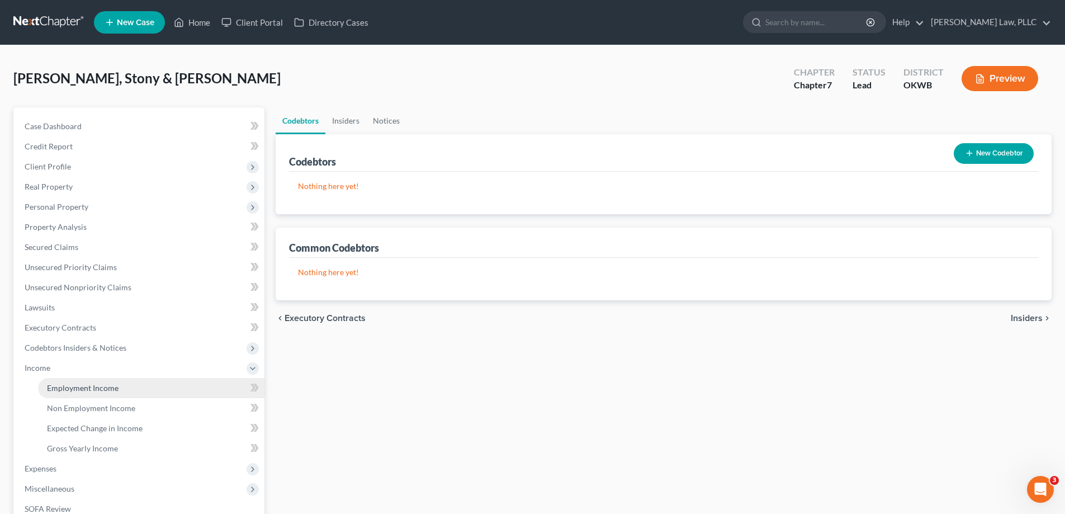
click at [125, 391] on link "Employment Income" at bounding box center [151, 388] width 226 height 20
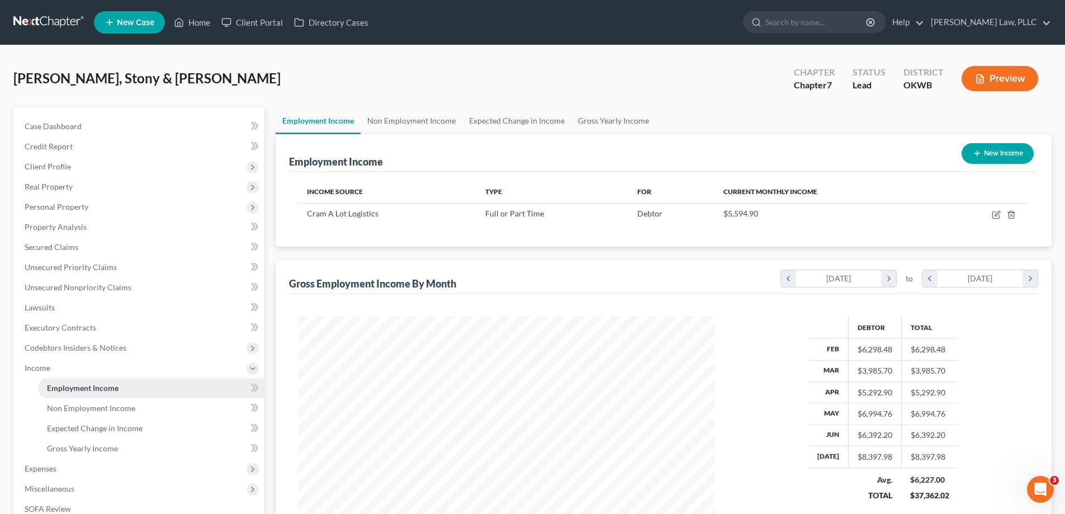
scroll to position [161, 0]
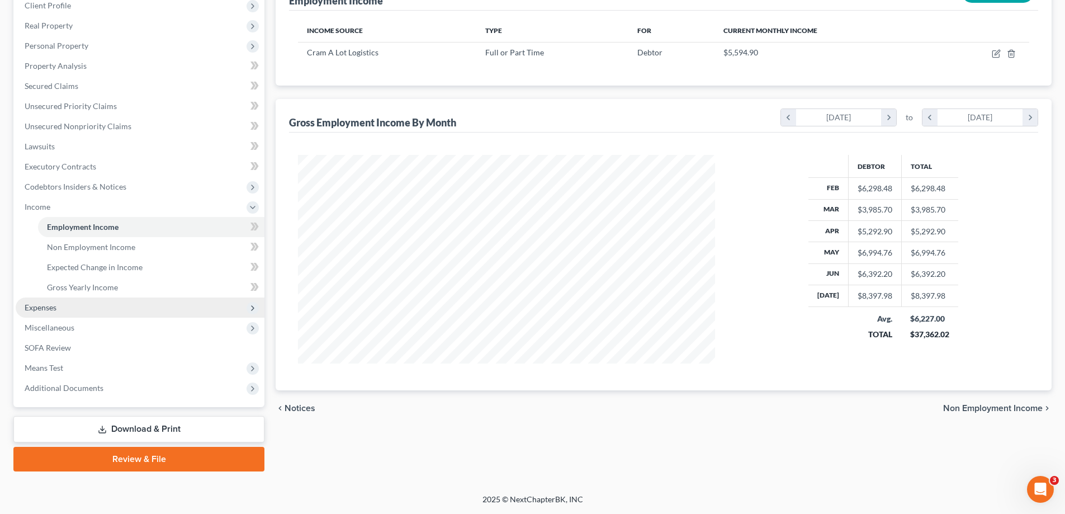
click at [104, 307] on span "Expenses" at bounding box center [140, 307] width 249 height 20
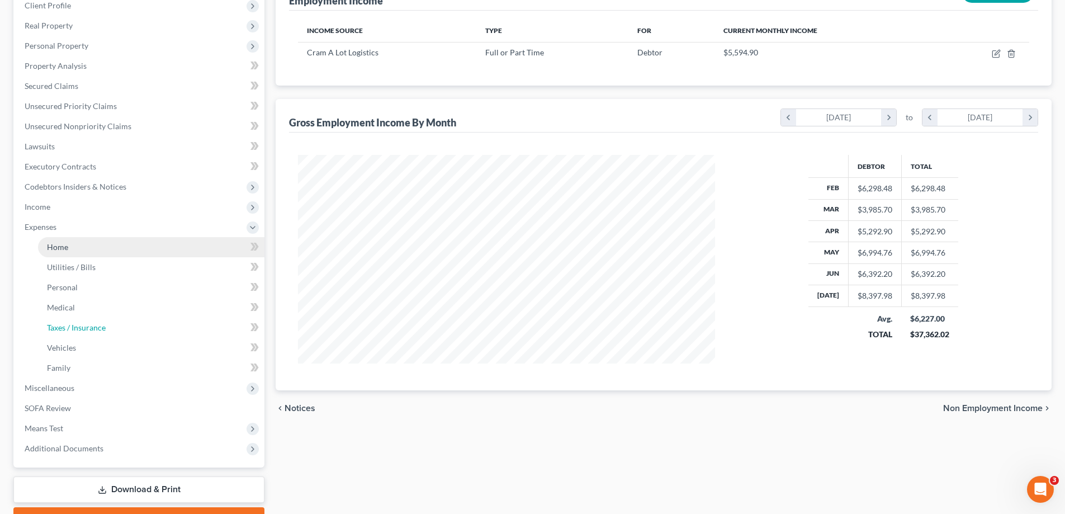
click at [102, 324] on span "Taxes / Insurance" at bounding box center [76, 328] width 59 height 10
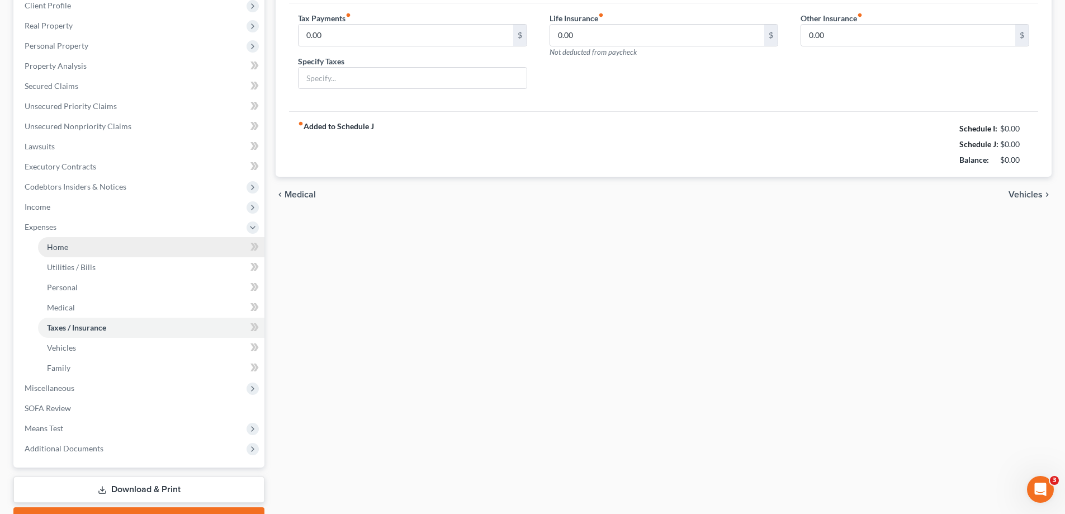
scroll to position [88, 0]
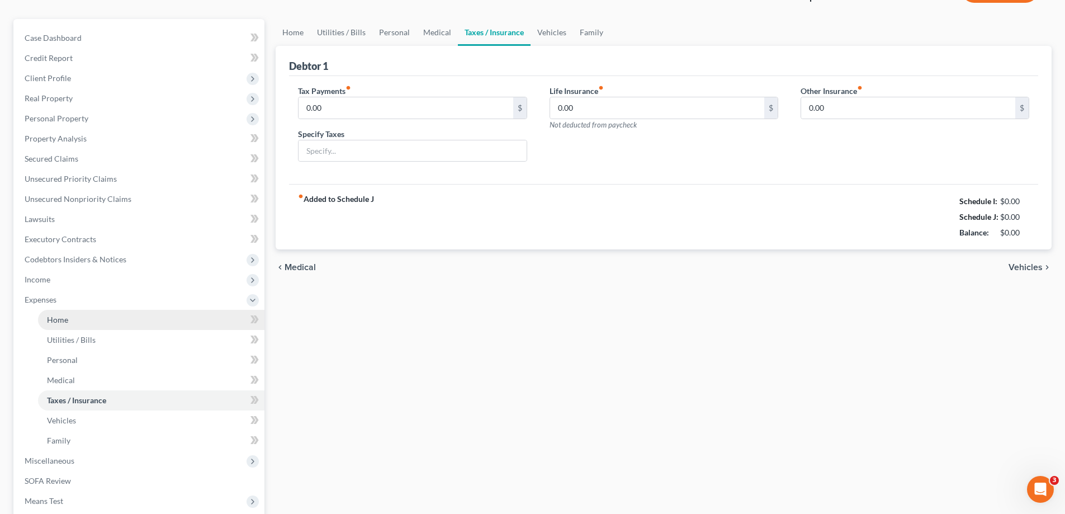
click at [102, 250] on ul "Case Dashboard Payments Invoices Payments Payments Credit Report Client Profile" at bounding box center [140, 279] width 249 height 503
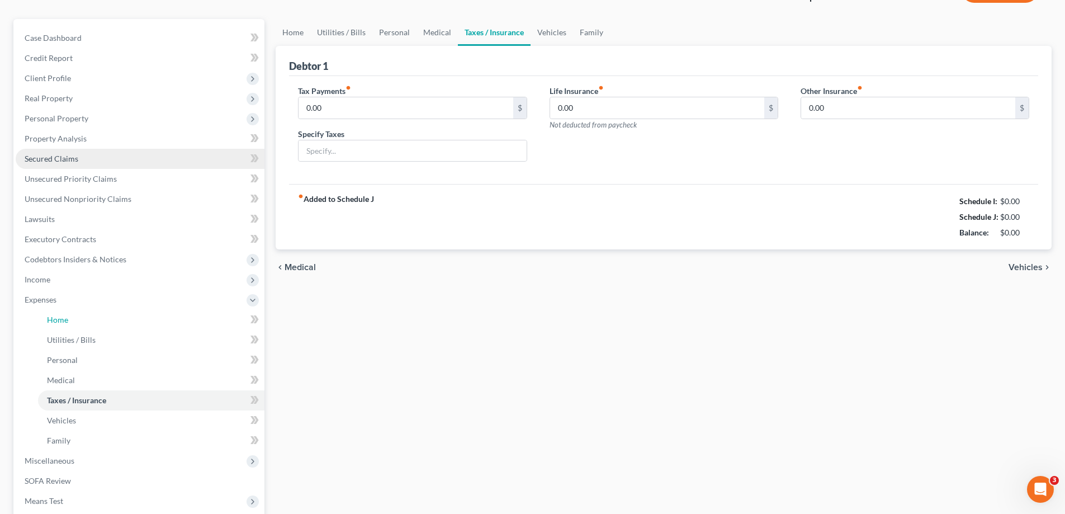
scroll to position [0, 0]
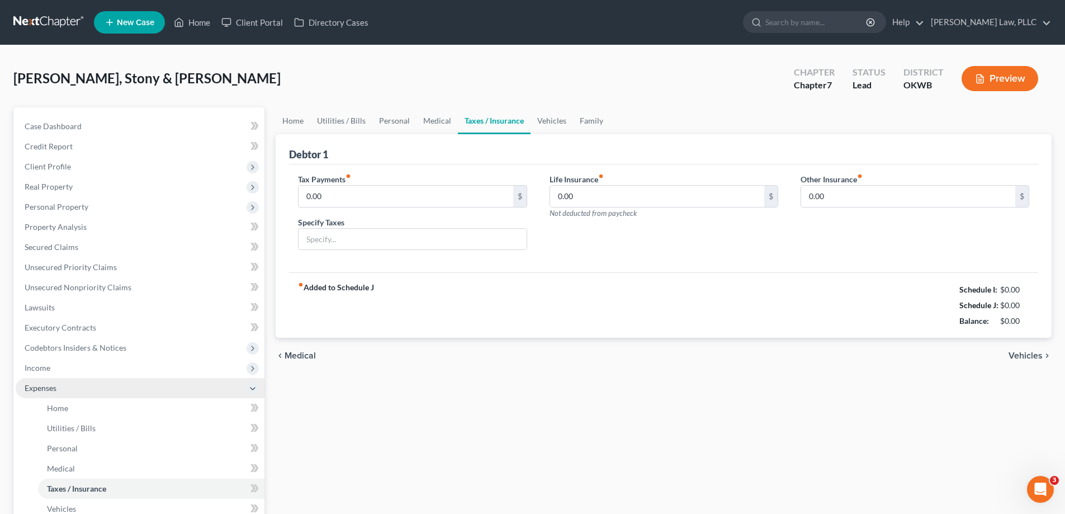
click at [90, 396] on span "Expenses" at bounding box center [140, 388] width 249 height 20
click at [89, 389] on span "Expenses" at bounding box center [140, 388] width 249 height 20
click at [82, 405] on link "Home" at bounding box center [151, 408] width 226 height 20
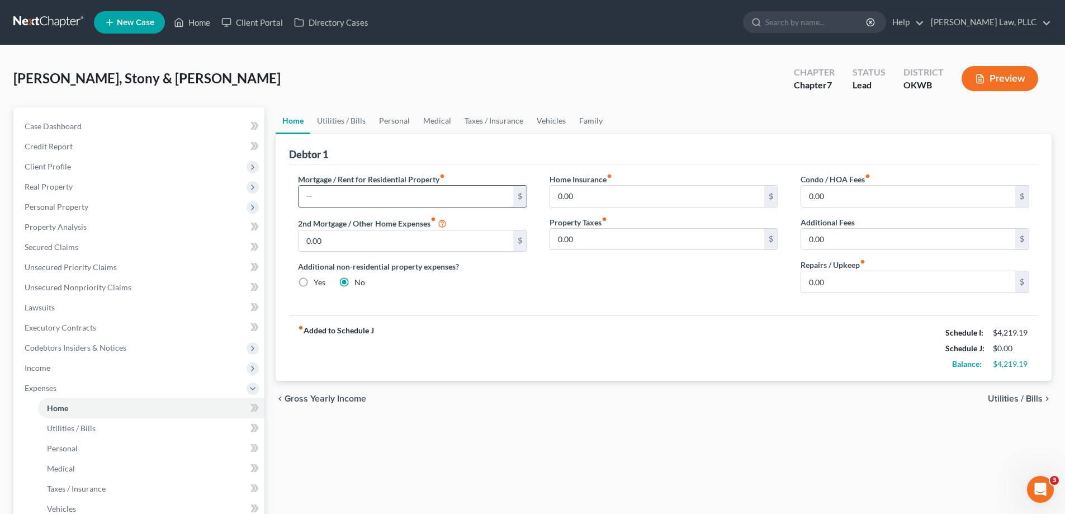
click at [330, 202] on input "text" at bounding box center [406, 196] width 214 height 21
type input "950"
click at [597, 196] on input "0.00" at bounding box center [657, 196] width 214 height 21
type input "2"
type input "100"
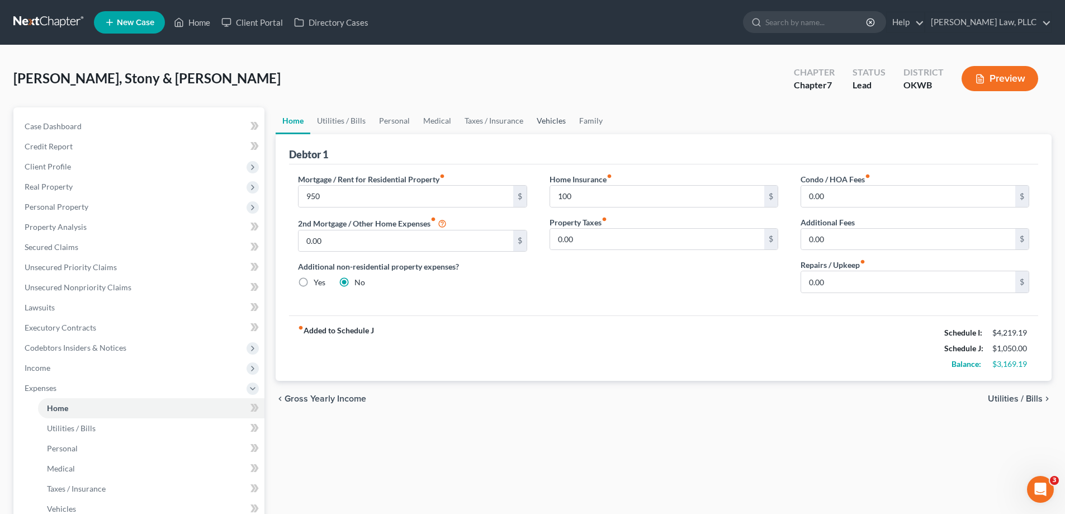
click at [557, 111] on link "Vehicles" at bounding box center [551, 120] width 42 height 27
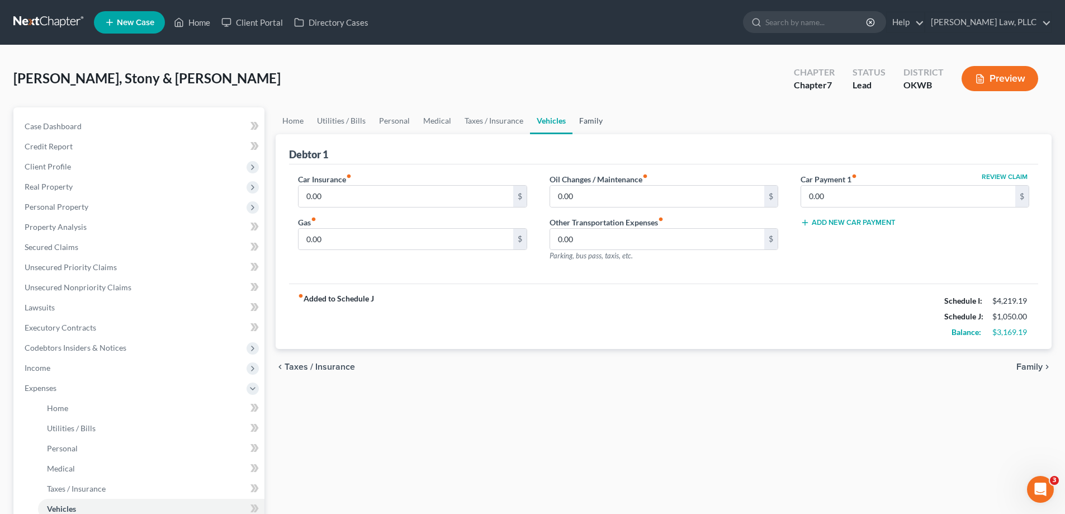
click at [581, 125] on link "Family" at bounding box center [591, 120] width 37 height 27
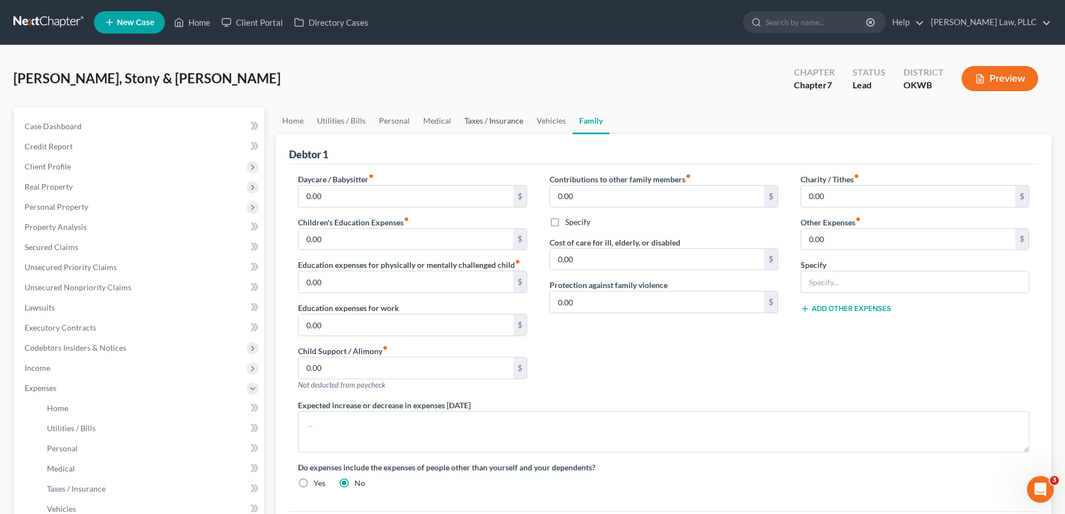
click at [495, 124] on link "Taxes / Insurance" at bounding box center [494, 120] width 72 height 27
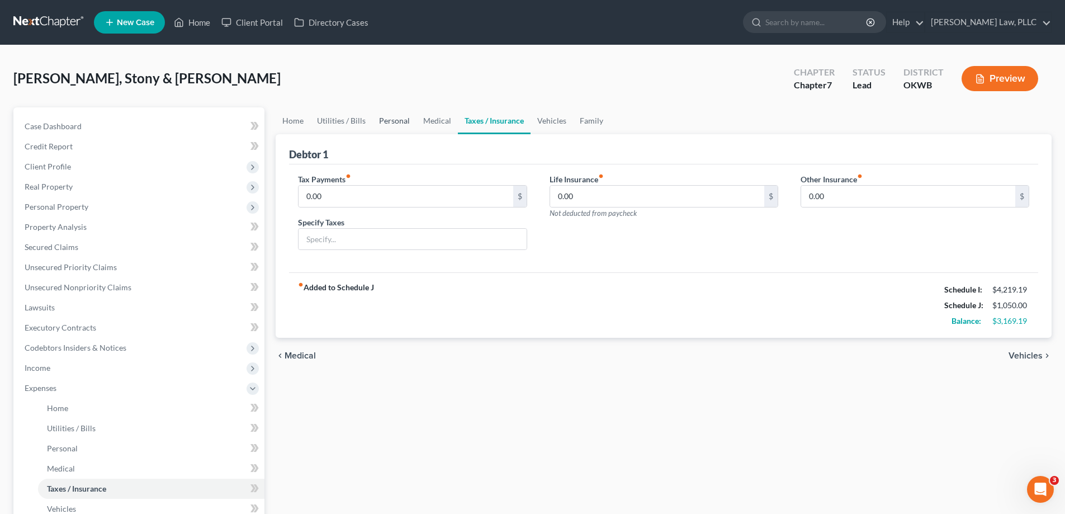
click at [391, 126] on link "Personal" at bounding box center [394, 120] width 44 height 27
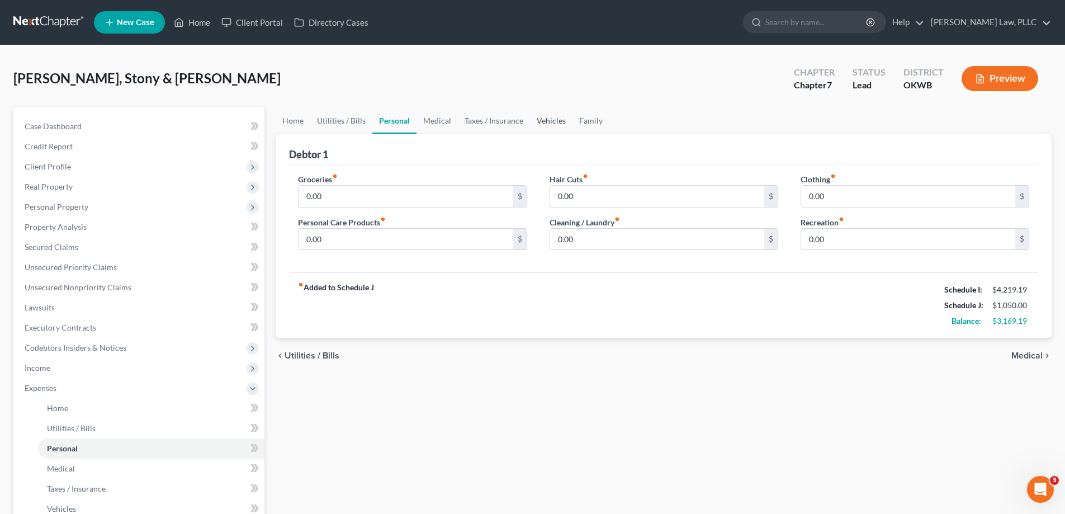
click at [550, 124] on link "Vehicles" at bounding box center [551, 120] width 42 height 27
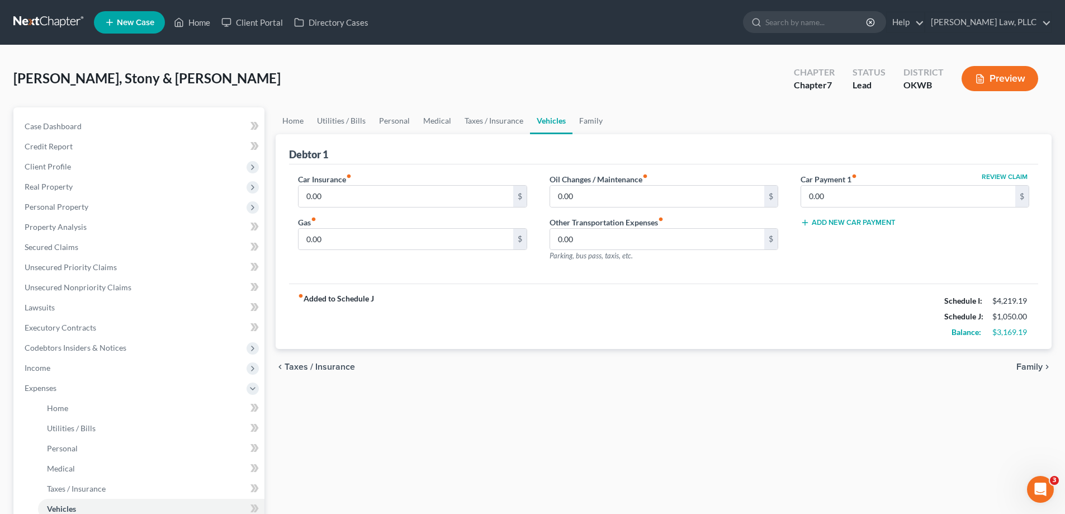
click at [414, 211] on div "Car Insurance fiber_manual_record 0.00 $ Gas fiber_manual_record 0.00 $" at bounding box center [412, 221] width 251 height 97
click at [409, 204] on input "0.00" at bounding box center [406, 196] width 214 height 21
type input "200"
click at [635, 478] on div "Home Utilities / Bills Personal Medical Taxes / Insurance Vehicles Family Debto…" at bounding box center [663, 399] width 787 height 585
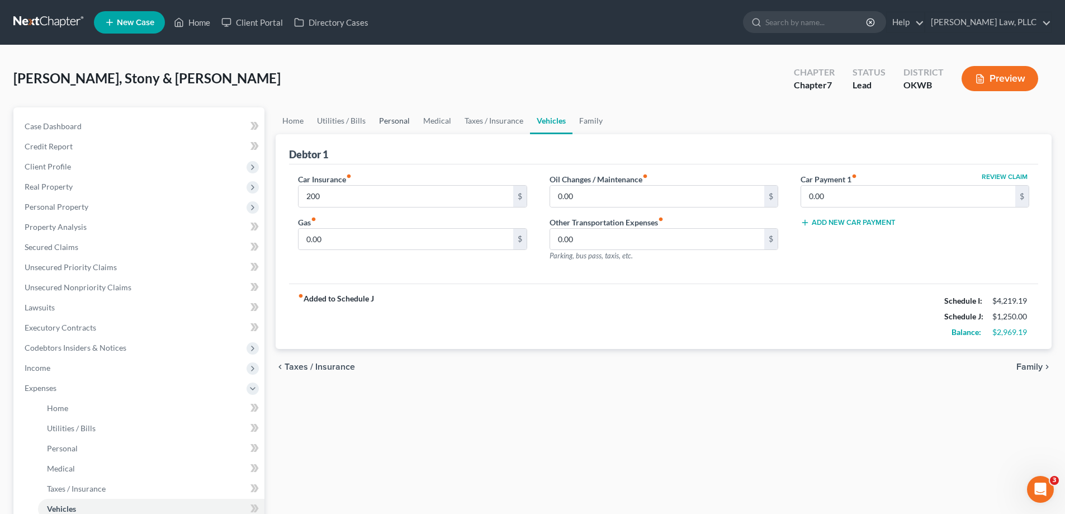
click at [384, 120] on link "Personal" at bounding box center [394, 120] width 44 height 27
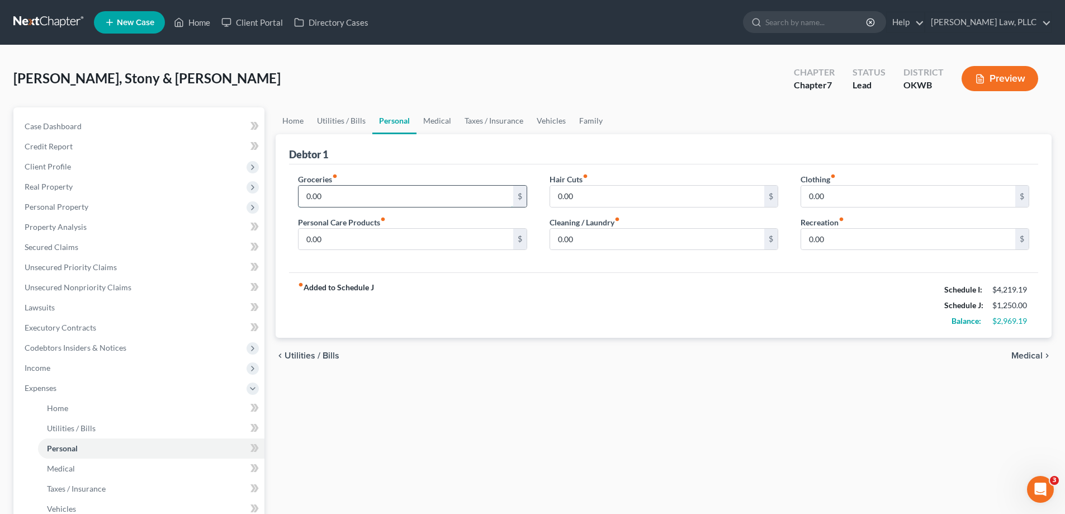
click at [391, 200] on input "0.00" at bounding box center [406, 196] width 214 height 21
type input "1,068"
click at [612, 421] on div "Home Utilities / Bills Personal Medical Taxes / Insurance Vehicles Family Debto…" at bounding box center [663, 399] width 787 height 585
click at [575, 193] on input "0.00" at bounding box center [657, 196] width 214 height 21
click at [909, 191] on input "0.00" at bounding box center [908, 196] width 214 height 21
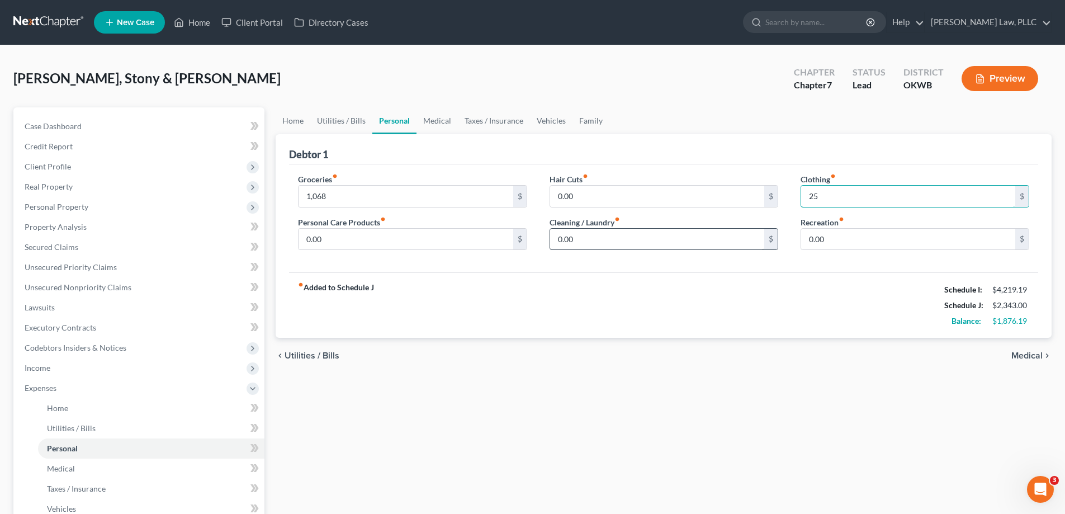
type input "25"
click at [635, 308] on div "fiber_manual_record Added to Schedule J Schedule I: $4,219.19 Schedule J: $2,34…" at bounding box center [663, 304] width 749 height 65
click at [614, 199] on input "0.00" at bounding box center [657, 196] width 214 height 21
click at [289, 130] on link "Home" at bounding box center [293, 120] width 35 height 27
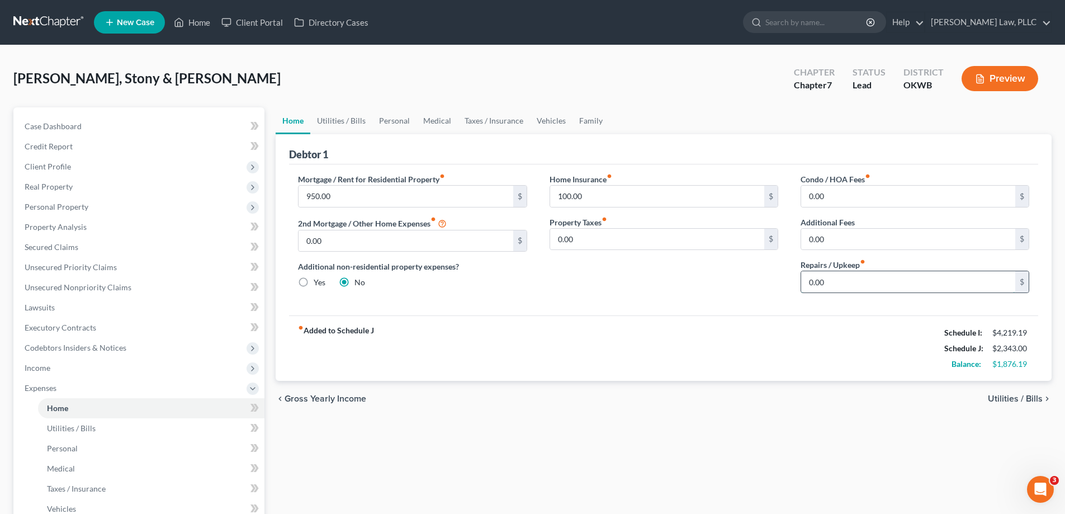
click at [858, 280] on input "0.00" at bounding box center [908, 281] width 214 height 21
type input "25"
click at [766, 329] on div "fiber_manual_record Added to Schedule J Schedule I: $4,219.19 Schedule J: $2,36…" at bounding box center [663, 347] width 749 height 65
click at [348, 115] on link "Utilities / Bills" at bounding box center [341, 120] width 62 height 27
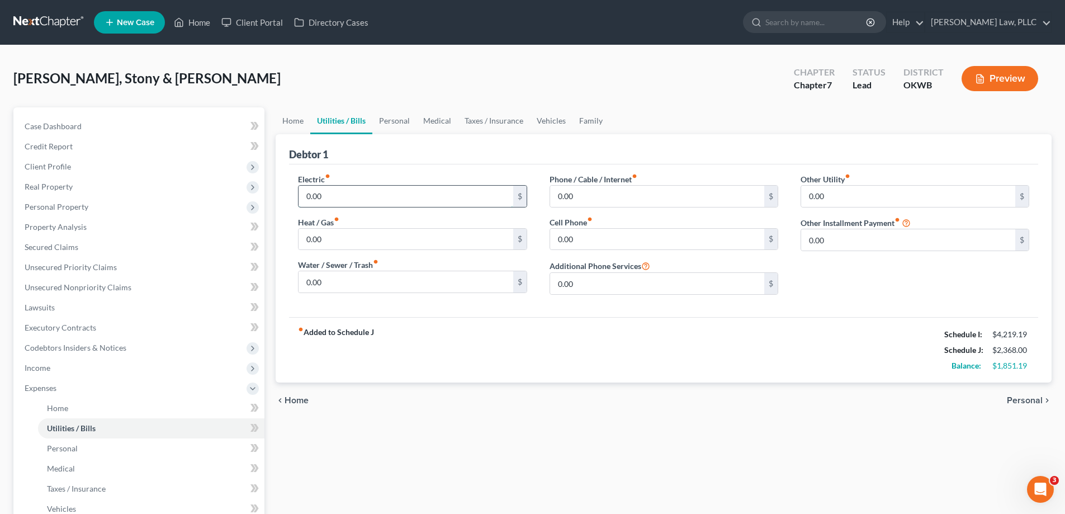
click at [389, 194] on input "0.00" at bounding box center [406, 196] width 214 height 21
click at [425, 382] on div "fiber_manual_record Added to Schedule J Schedule I: $4,219.19 Schedule J: $2,36…" at bounding box center [663, 349] width 749 height 65
click at [376, 202] on input "0.00" at bounding box center [406, 196] width 214 height 21
type input "400"
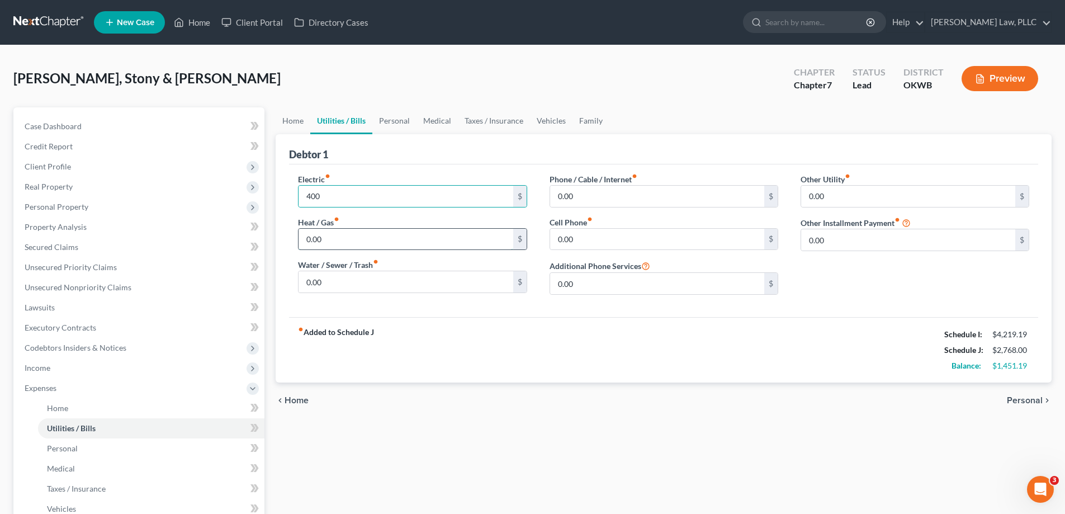
click at [447, 246] on input "0.00" at bounding box center [406, 239] width 214 height 21
click at [428, 269] on div "Water / Sewer / Trash fiber_manual_record 0.00 $" at bounding box center [412, 276] width 229 height 34
click at [425, 280] on input "0.00" at bounding box center [406, 281] width 214 height 21
type input "75"
click at [621, 194] on input "0.00" at bounding box center [657, 196] width 214 height 21
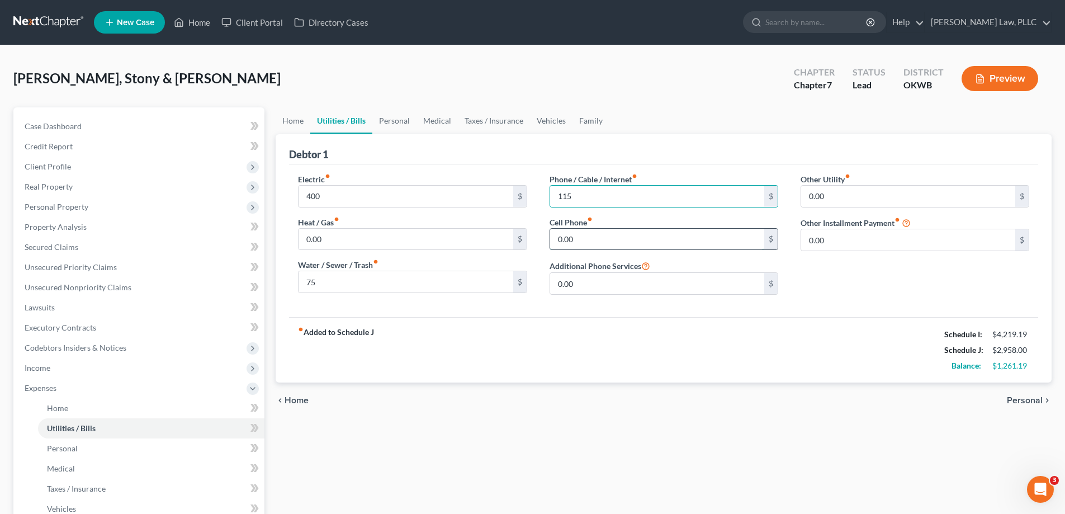
click at [595, 240] on input "0.00" at bounding box center [657, 239] width 214 height 21
click at [607, 205] on input "115" at bounding box center [657, 196] width 214 height 21
type input "120"
click at [605, 238] on input "0.00" at bounding box center [657, 239] width 214 height 21
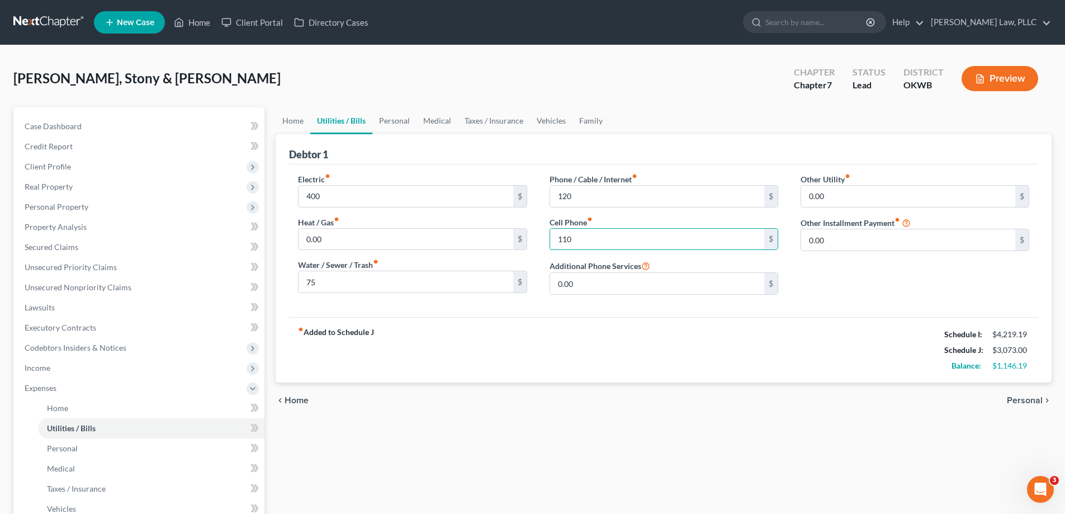
type input "110"
click at [593, 365] on div "fiber_manual_record Added to Schedule J Schedule I: $4,219.19 Schedule J: $3,07…" at bounding box center [663, 349] width 749 height 65
click at [399, 116] on link "Personal" at bounding box center [394, 120] width 44 height 27
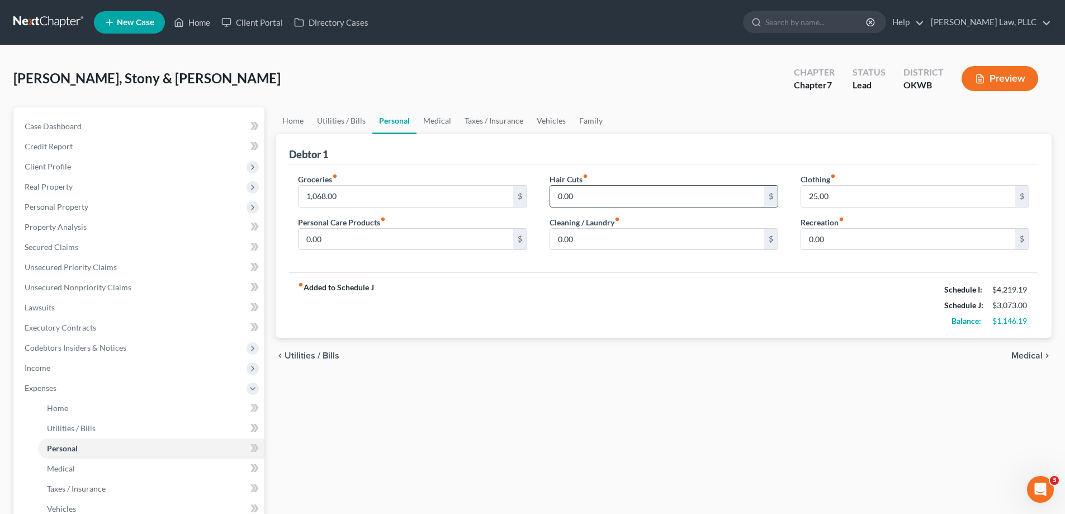
click at [603, 205] on input "0.00" at bounding box center [657, 196] width 214 height 21
type input "40"
drag, startPoint x: 371, startPoint y: 247, endPoint x: 321, endPoint y: 65, distance: 188.0
click at [371, 247] on input "0.00" at bounding box center [406, 239] width 214 height 21
type input "94"
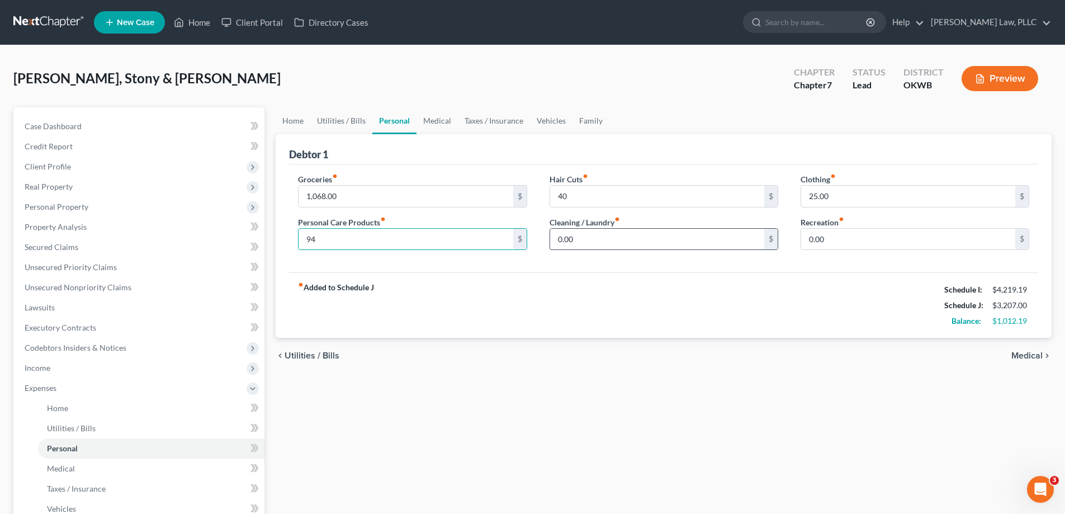
click at [605, 247] on input "0.00" at bounding box center [657, 239] width 214 height 21
type input "50"
click at [767, 323] on div "fiber_manual_record Added to Schedule J Schedule I: $4,219.19 Schedule J: $3,25…" at bounding box center [663, 304] width 749 height 65
click at [840, 233] on input "0.00" at bounding box center [908, 239] width 214 height 21
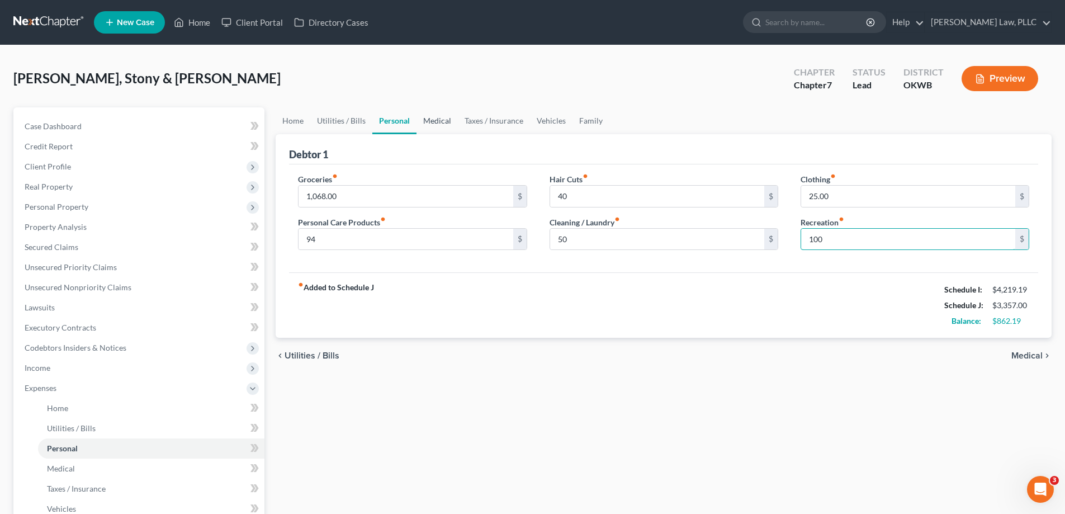
type input "100"
click at [425, 116] on link "Medical" at bounding box center [437, 120] width 41 height 27
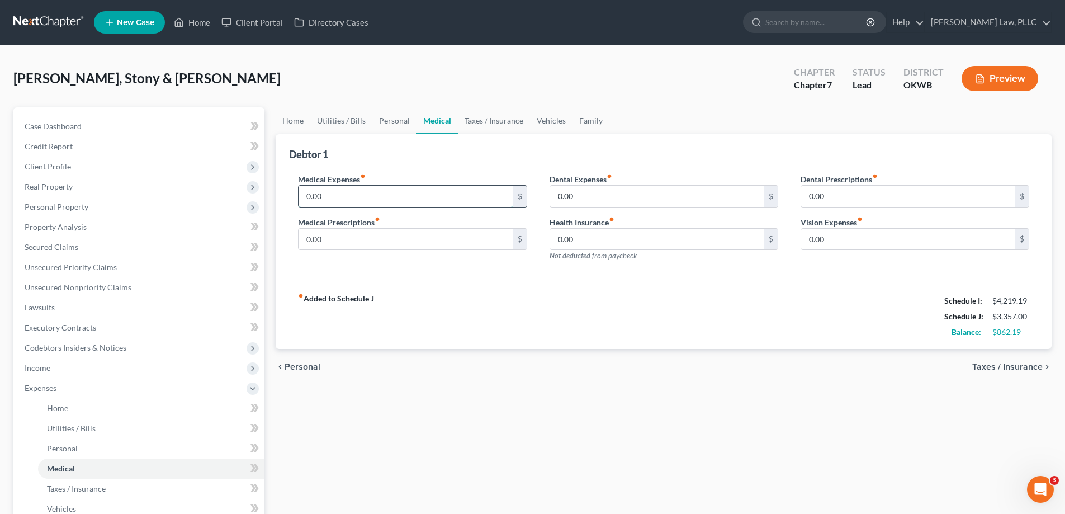
click at [439, 191] on input "0.00" at bounding box center [406, 196] width 214 height 21
click at [407, 198] on input "100" at bounding box center [406, 196] width 214 height 21
type input "100"
click at [420, 247] on input "0.00" at bounding box center [406, 239] width 214 height 21
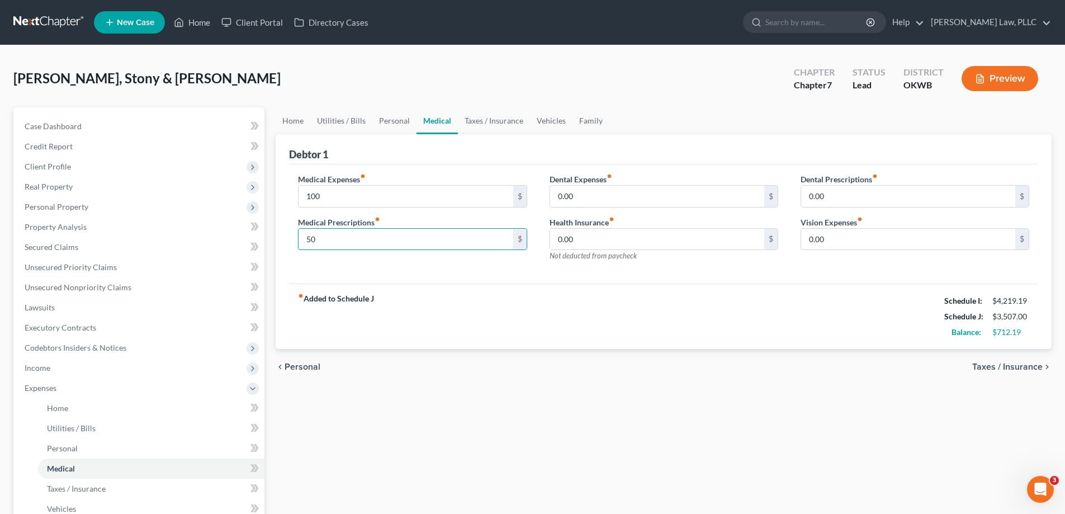
type input "50"
click at [535, 314] on div "fiber_manual_record Added to Schedule J Schedule I: $4,219.19 Schedule J: $3,50…" at bounding box center [663, 315] width 749 height 65
click at [569, 195] on input "0.00" at bounding box center [657, 196] width 214 height 21
type input "50"
click at [718, 367] on div "chevron_left Personal Taxes / Insurance chevron_right" at bounding box center [664, 367] width 776 height 36
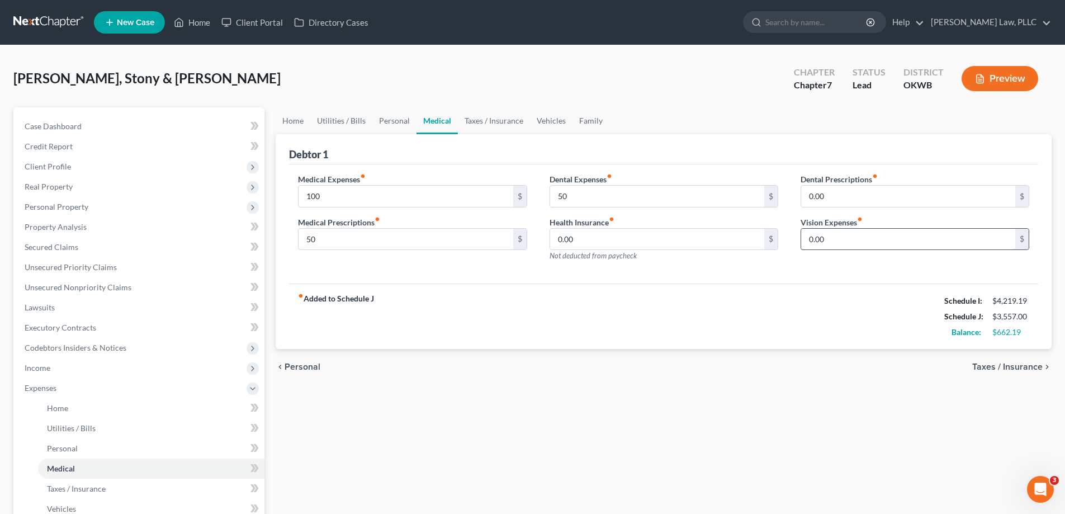
click at [837, 240] on input "0.00" at bounding box center [908, 239] width 214 height 21
type input "25"
click at [846, 328] on div "fiber_manual_record Added to Schedule J Schedule I: $4,219.19 Schedule J: $3,58…" at bounding box center [663, 315] width 749 height 65
click at [816, 200] on input "0.00" at bounding box center [908, 196] width 214 height 21
type input "20"
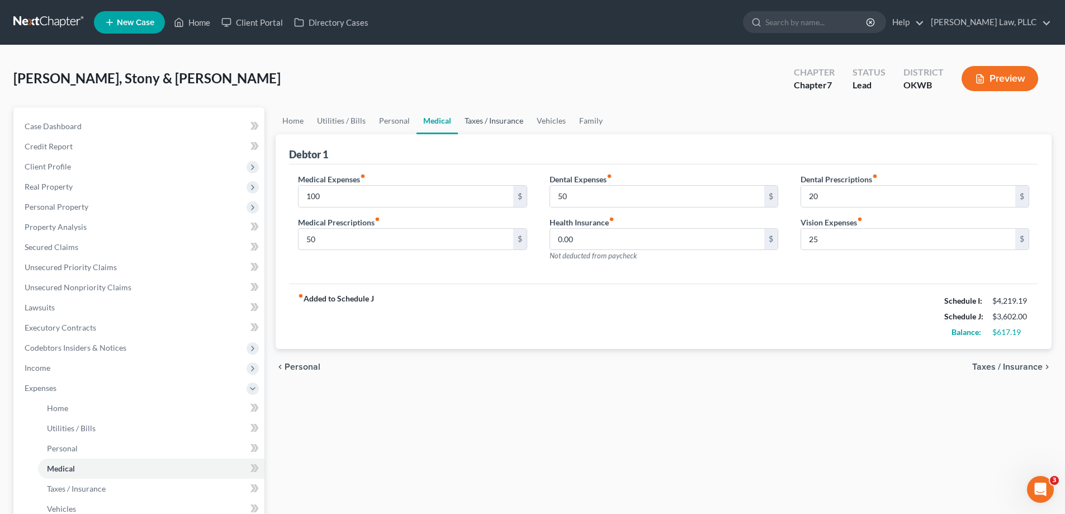
click at [494, 128] on link "Taxes / Insurance" at bounding box center [494, 120] width 72 height 27
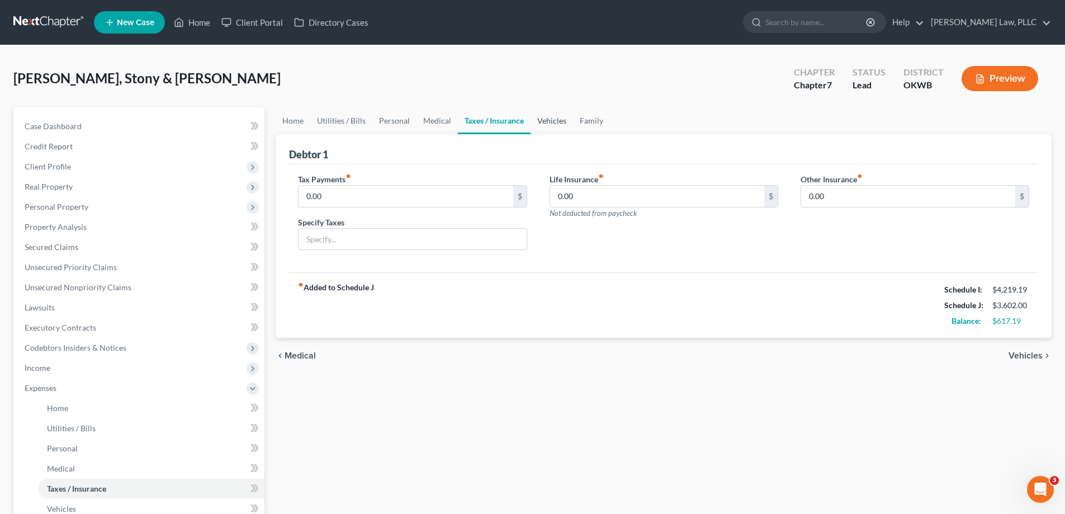
click at [546, 124] on link "Vehicles" at bounding box center [552, 120] width 42 height 27
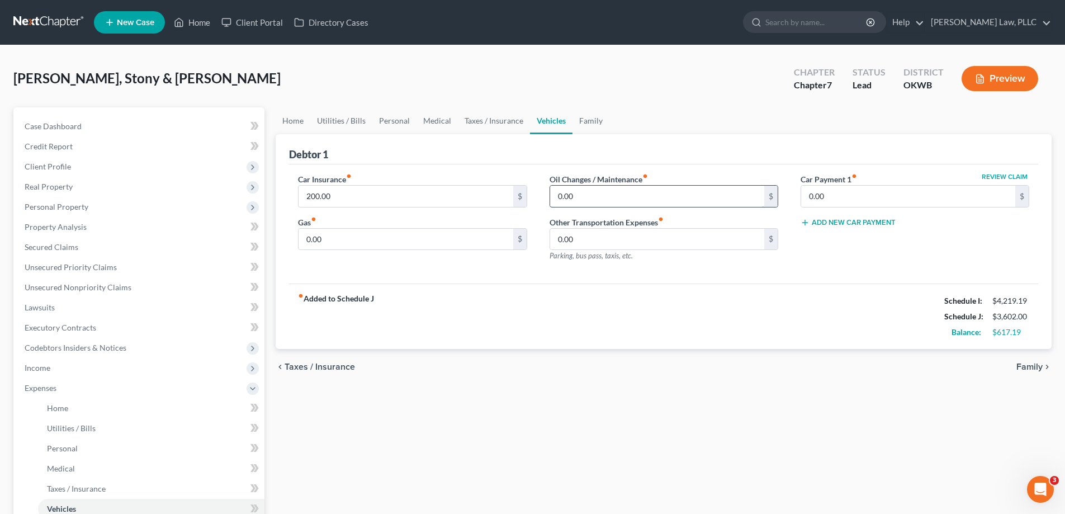
click at [607, 198] on input "0.00" at bounding box center [657, 196] width 214 height 21
type input "40"
click at [448, 245] on input "0.00" at bounding box center [406, 239] width 214 height 21
click at [832, 204] on input "0.00" at bounding box center [908, 196] width 214 height 21
type input "585"
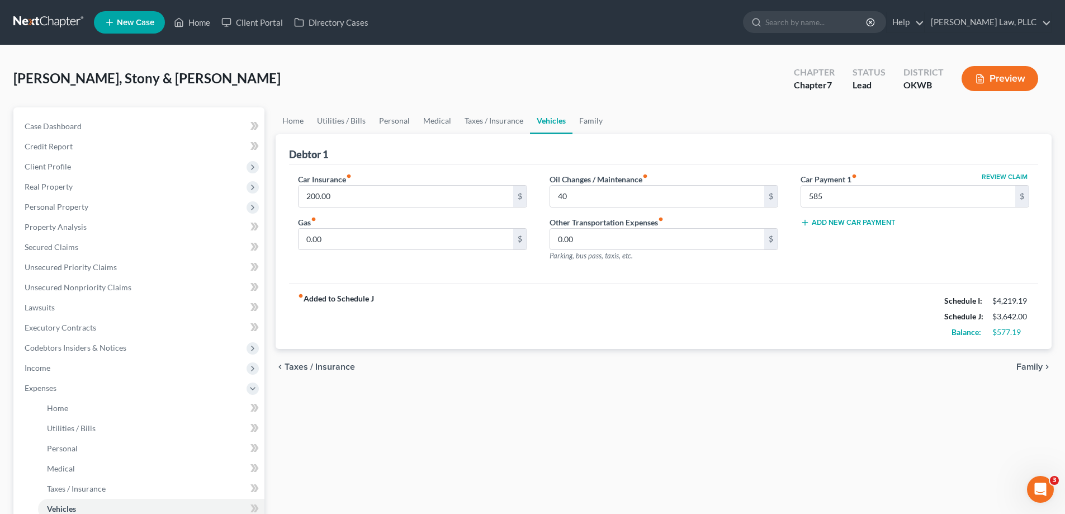
click at [950, 420] on div "Home Utilities / Bills Personal Medical Taxes / Insurance Vehicles Family Debto…" at bounding box center [663, 399] width 787 height 585
click at [585, 117] on link "Family" at bounding box center [591, 120] width 37 height 27
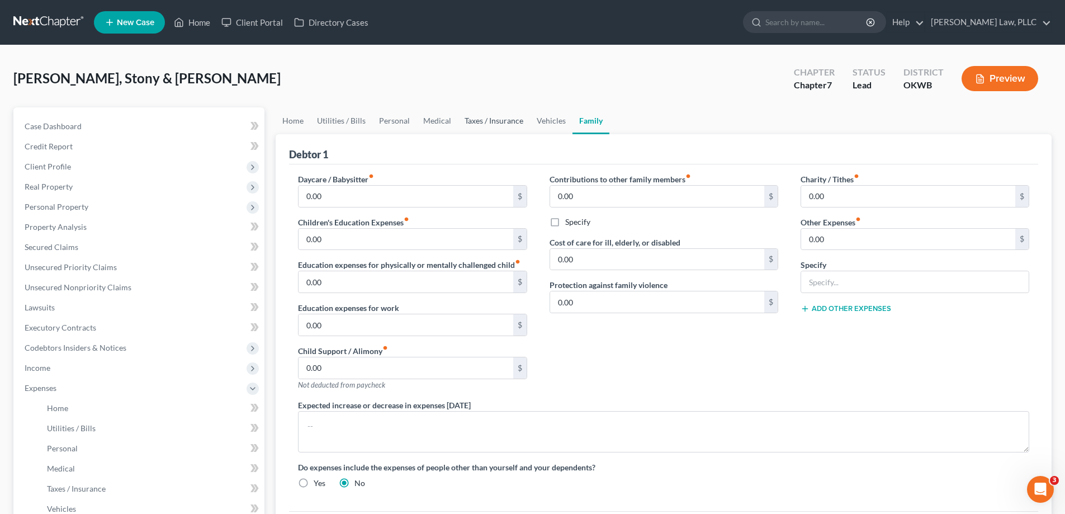
click at [476, 125] on link "Taxes / Insurance" at bounding box center [494, 120] width 72 height 27
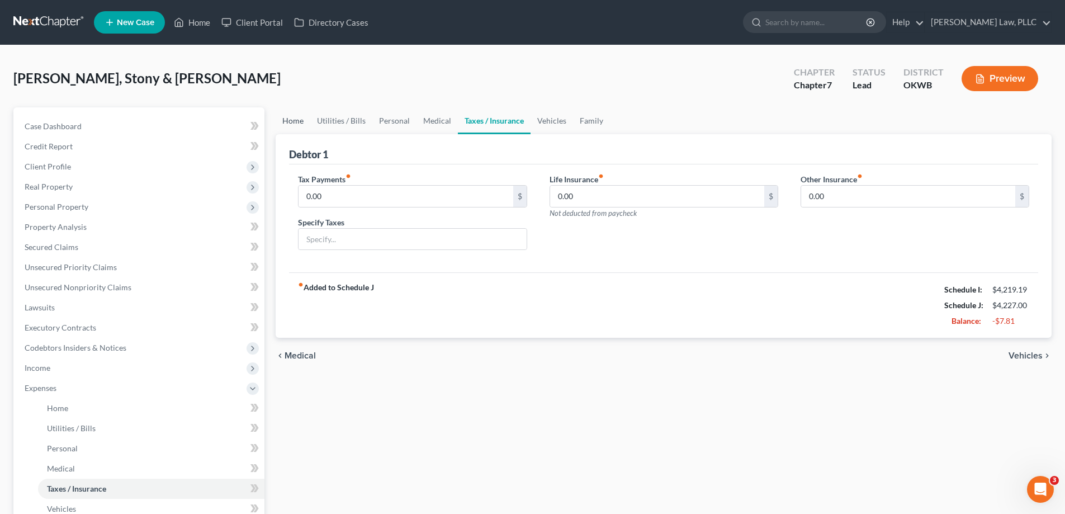
click at [295, 125] on link "Home" at bounding box center [293, 120] width 35 height 27
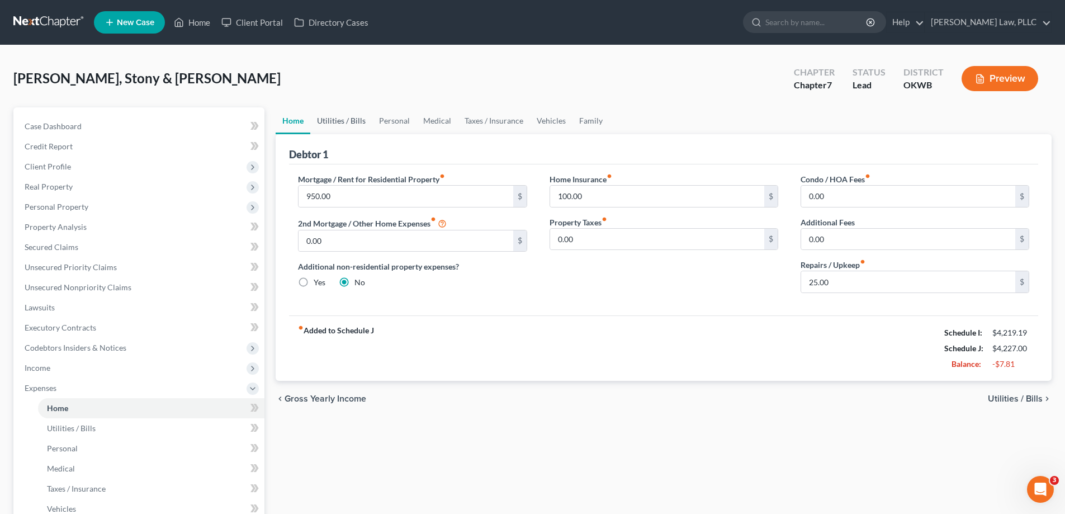
click at [324, 121] on link "Utilities / Bills" at bounding box center [341, 120] width 62 height 27
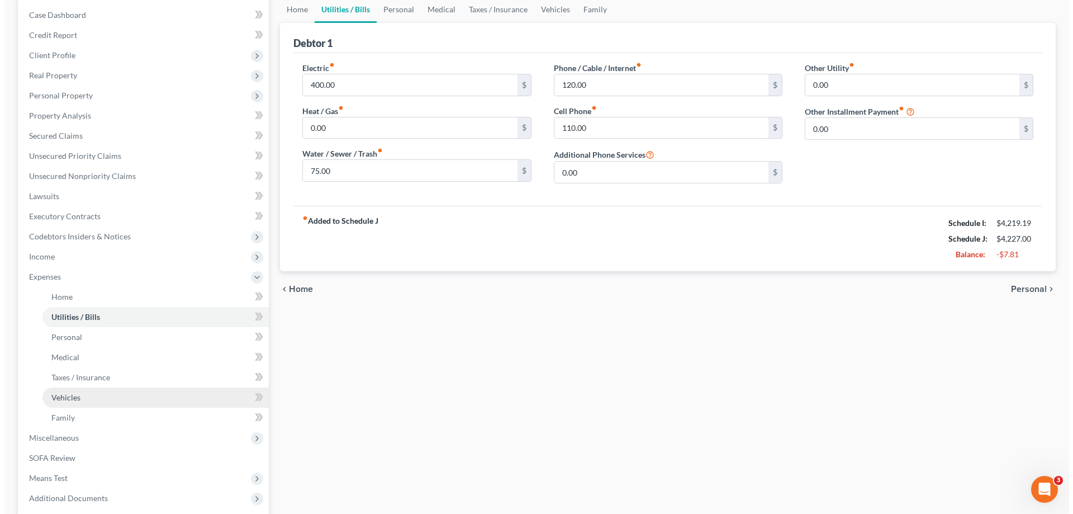
scroll to position [112, 0]
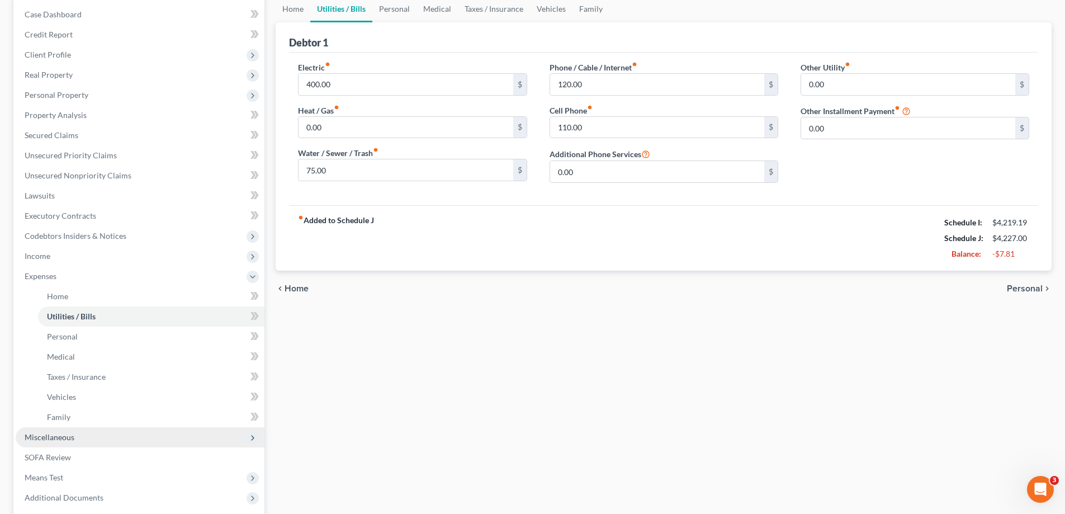
click at [117, 434] on span "Miscellaneous" at bounding box center [140, 437] width 249 height 20
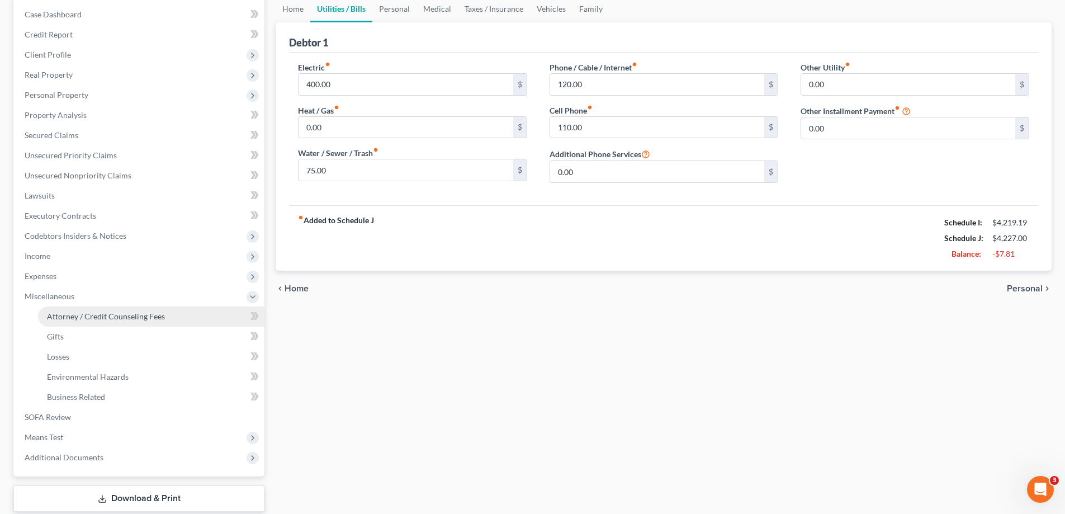
click at [150, 309] on link "Attorney / Credit Counseling Fees" at bounding box center [151, 316] width 226 height 20
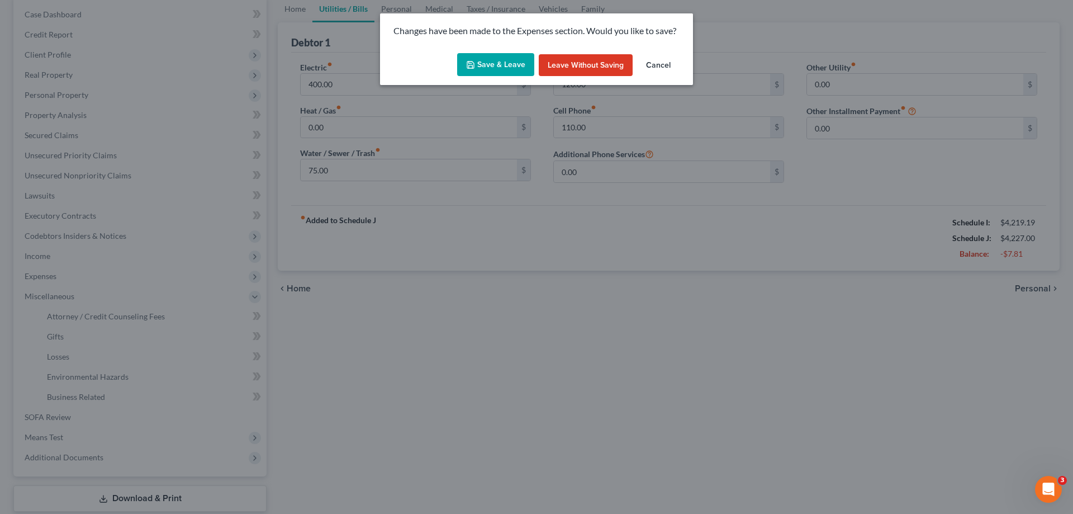
click at [494, 64] on button "Save & Leave" at bounding box center [495, 64] width 77 height 23
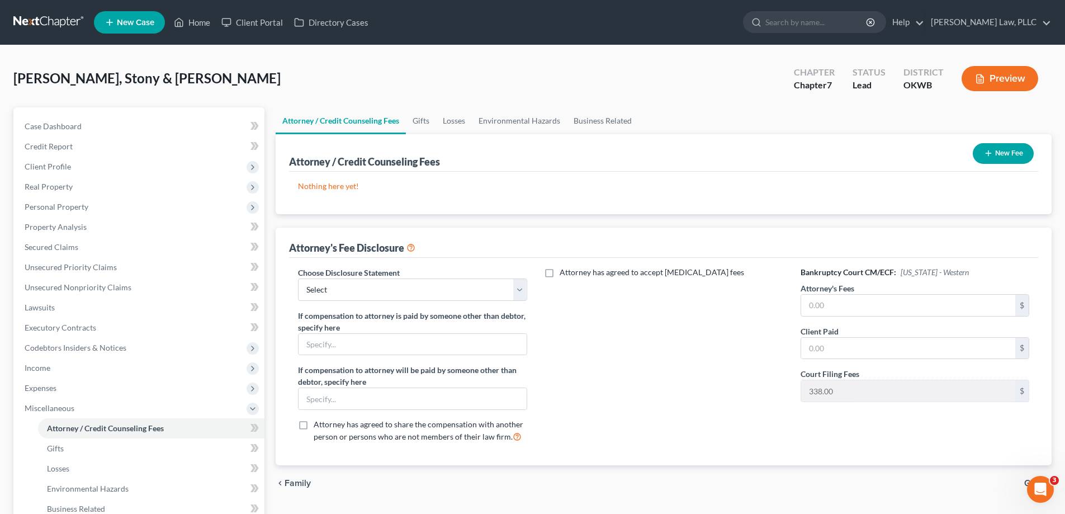
click at [987, 154] on icon "button" at bounding box center [988, 153] width 9 height 9
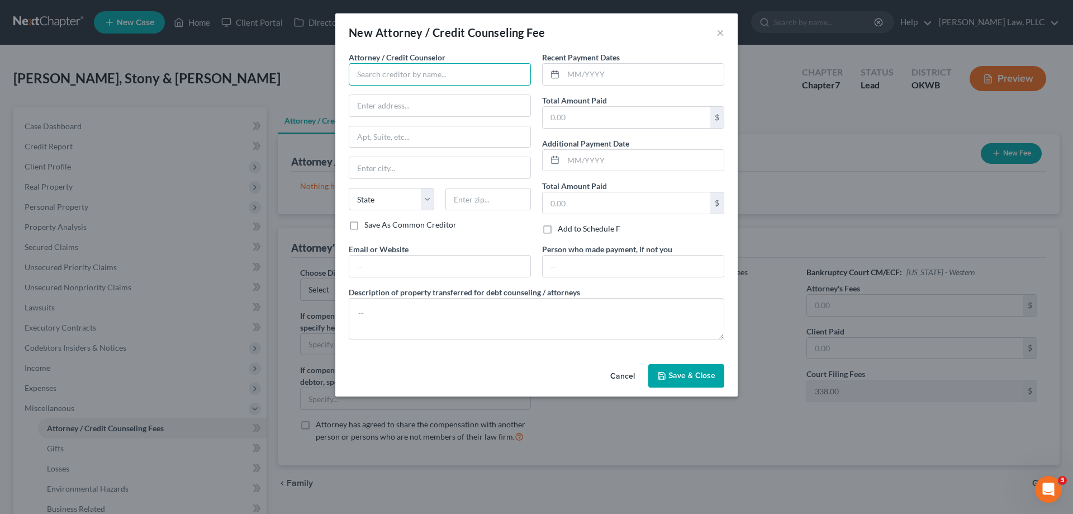
click at [494, 77] on input "text" at bounding box center [440, 74] width 182 height 22
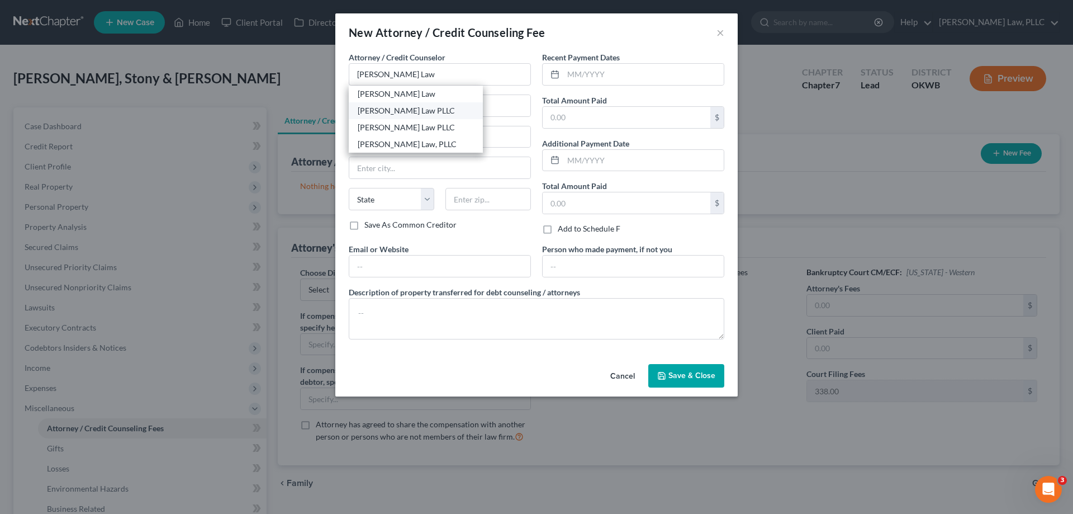
click at [419, 110] on div "[PERSON_NAME] Law PLLC" at bounding box center [416, 110] width 116 height 11
type input "[PERSON_NAME] Law PLLC"
type input "[STREET_ADDRESS]"
type input "[PERSON_NAME]"
select select "37"
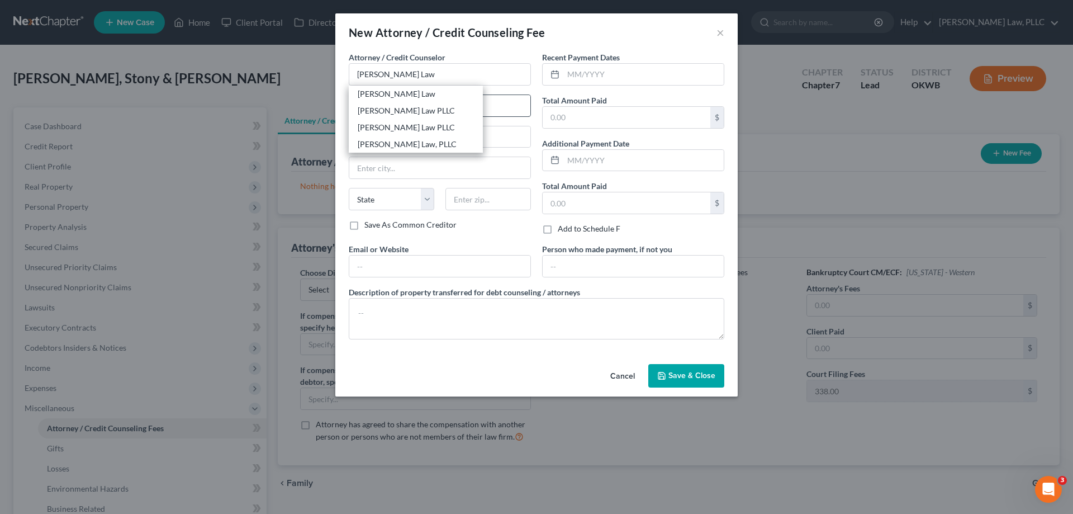
type input "73703"
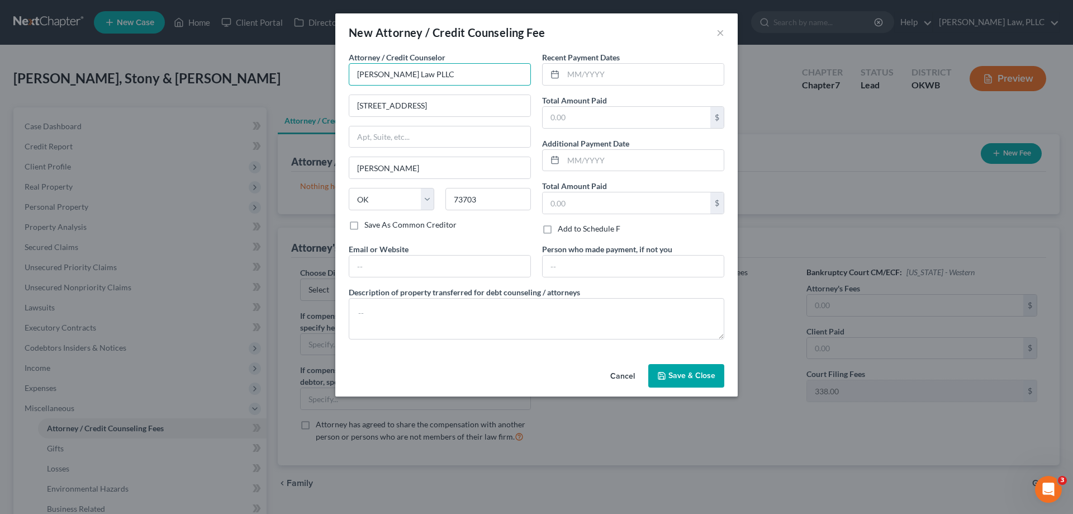
click at [440, 78] on input "[PERSON_NAME] Law PLLC" at bounding box center [440, 74] width 182 height 22
type input "[PERSON_NAME] Law PLLC"
click at [444, 108] on div "[PERSON_NAME] Law PLLC" at bounding box center [416, 110] width 116 height 11
type input "[STREET_ADDRESS]"
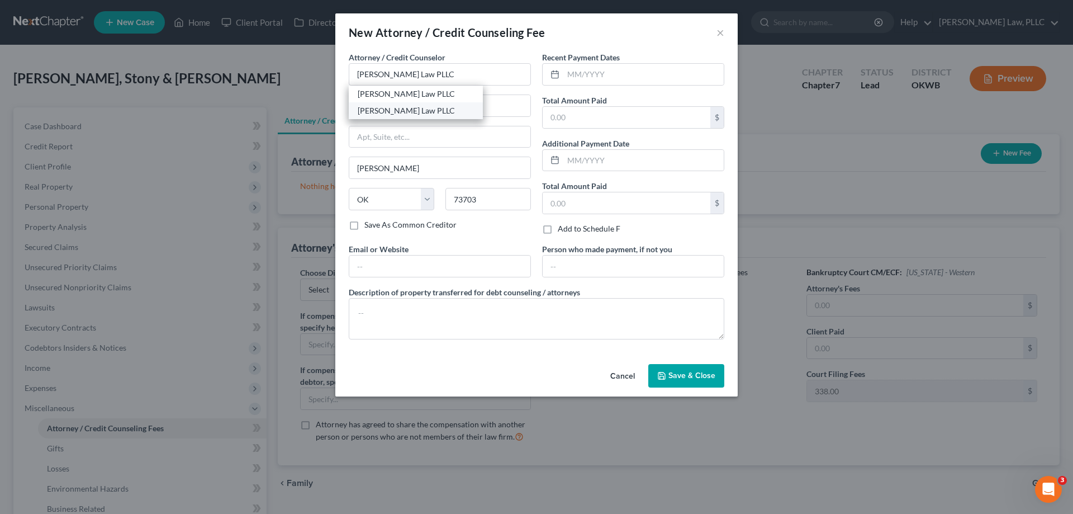
type input "73701"
drag, startPoint x: 491, startPoint y: 264, endPoint x: 0, endPoint y: 17, distance: 549.6
click at [491, 264] on input "text" at bounding box center [439, 266] width 181 height 21
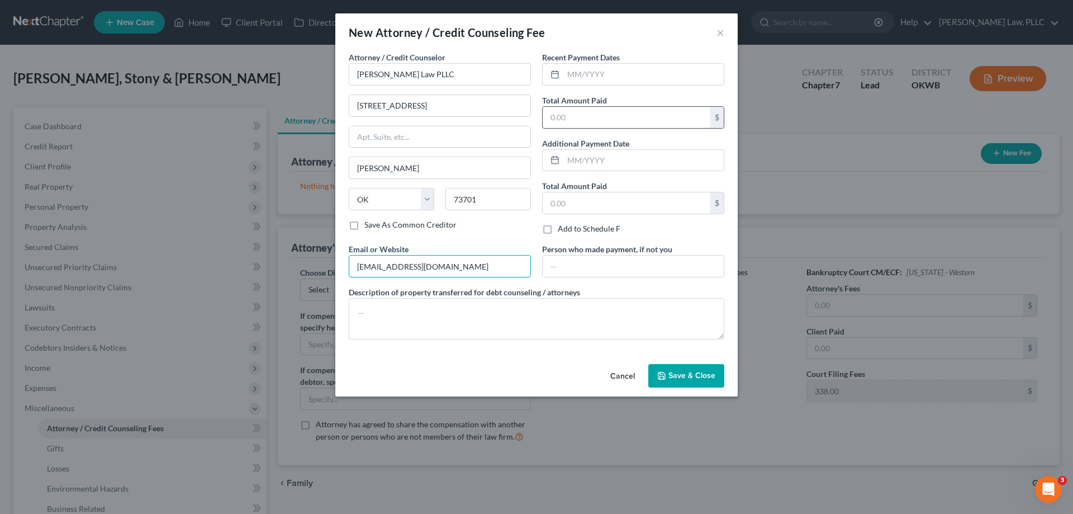
type input "[EMAIL_ADDRESS][DOMAIN_NAME]"
click at [599, 117] on input "text" at bounding box center [627, 117] width 168 height 21
type input "2,500"
click at [674, 375] on span "Save & Close" at bounding box center [692, 376] width 47 height 10
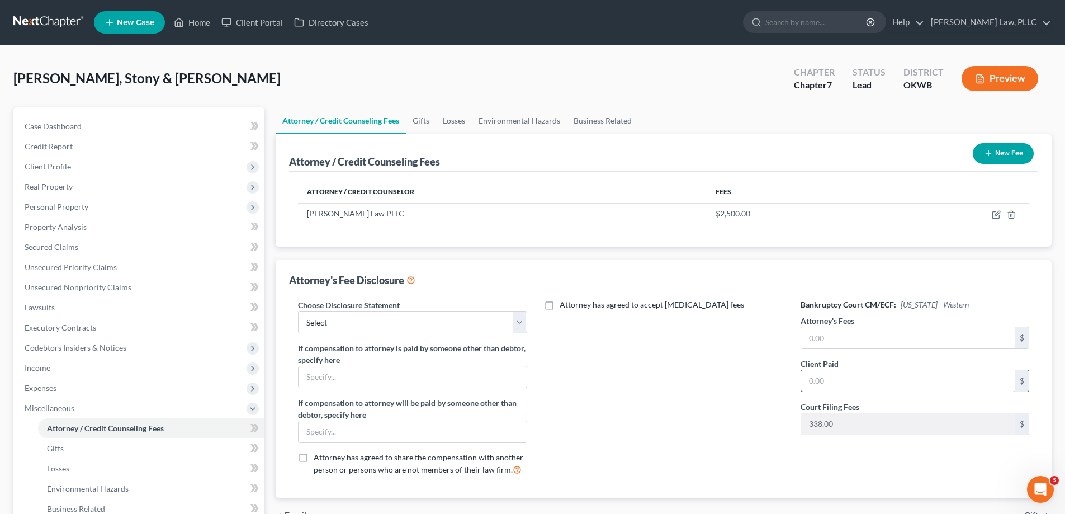
click at [827, 380] on input "text" at bounding box center [908, 380] width 214 height 21
type input "2,500"
click at [723, 363] on div "Attorney has agreed to accept [MEDICAL_DATA] fees" at bounding box center [663, 391] width 251 height 185
click at [437, 325] on select "Select Disclosure" at bounding box center [412, 322] width 229 height 22
select select "0"
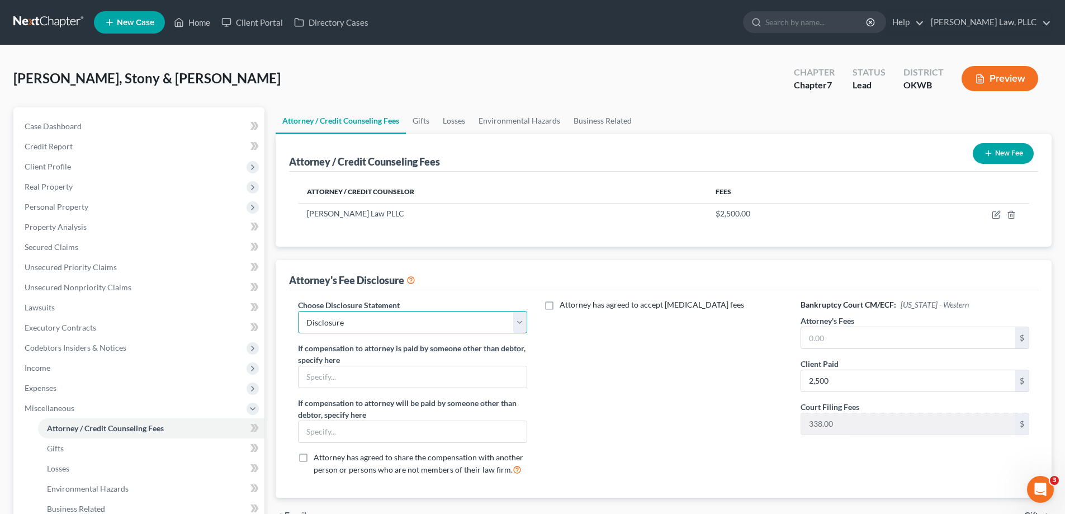
click at [298, 311] on select "Select Disclosure" at bounding box center [412, 322] width 229 height 22
click at [725, 447] on div "Attorney has agreed to accept [MEDICAL_DATA] fees" at bounding box center [663, 391] width 251 height 185
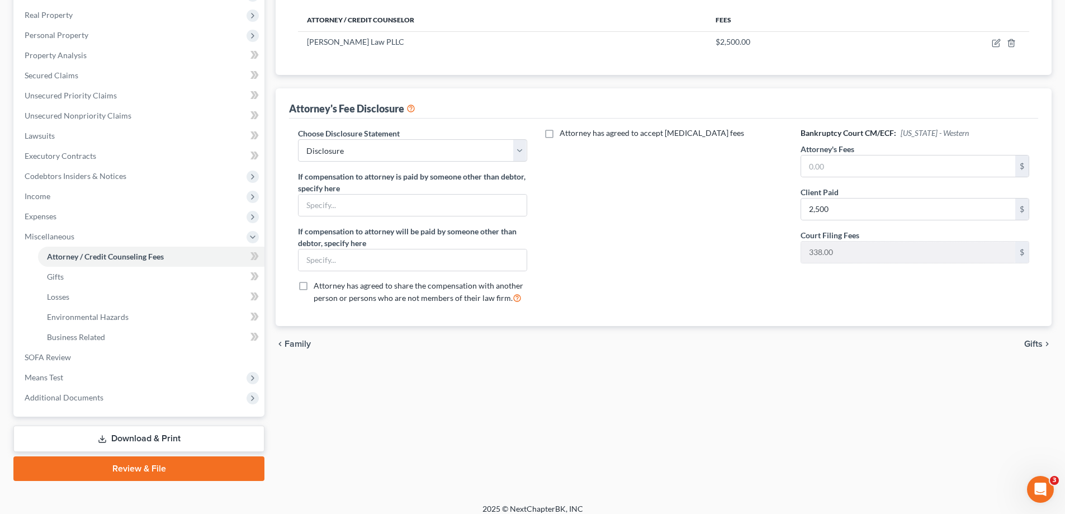
scroll to position [181, 0]
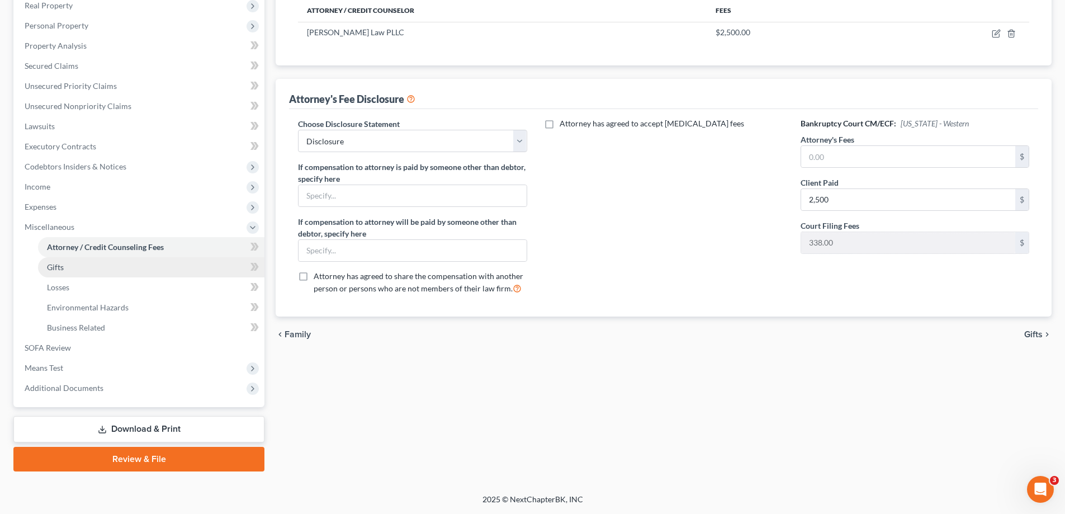
click at [149, 268] on link "Gifts" at bounding box center [151, 267] width 226 height 20
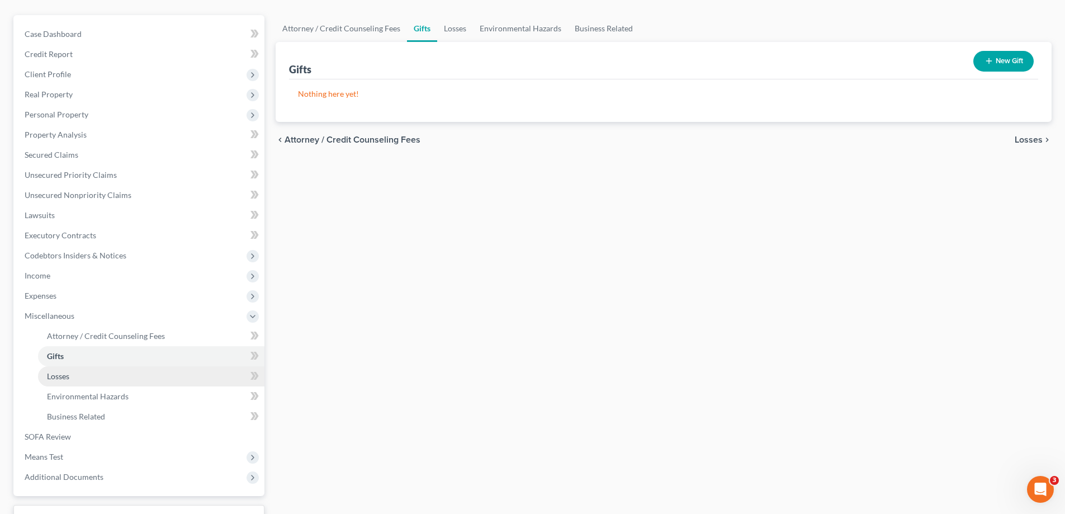
scroll to position [112, 0]
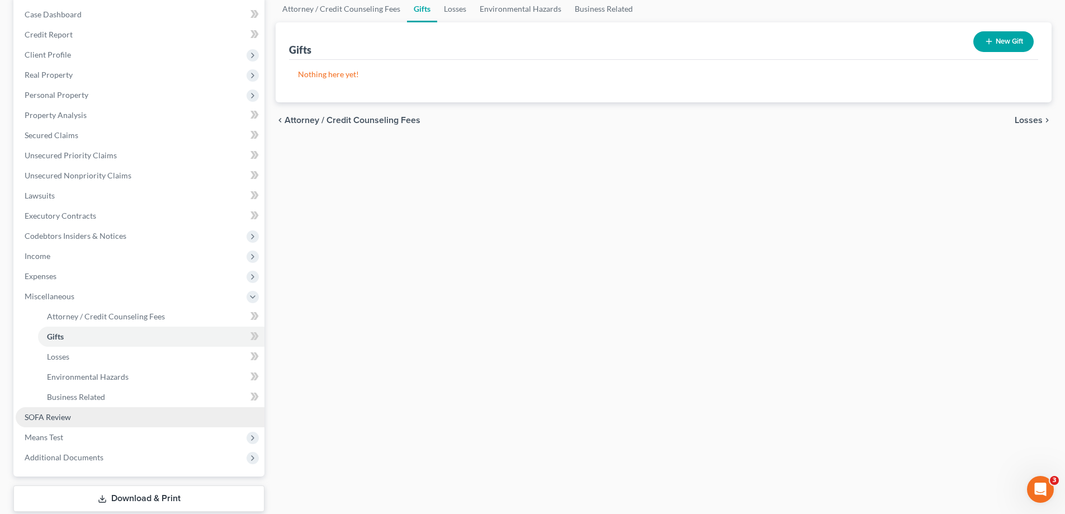
click at [77, 423] on link "SOFA Review" at bounding box center [140, 417] width 249 height 20
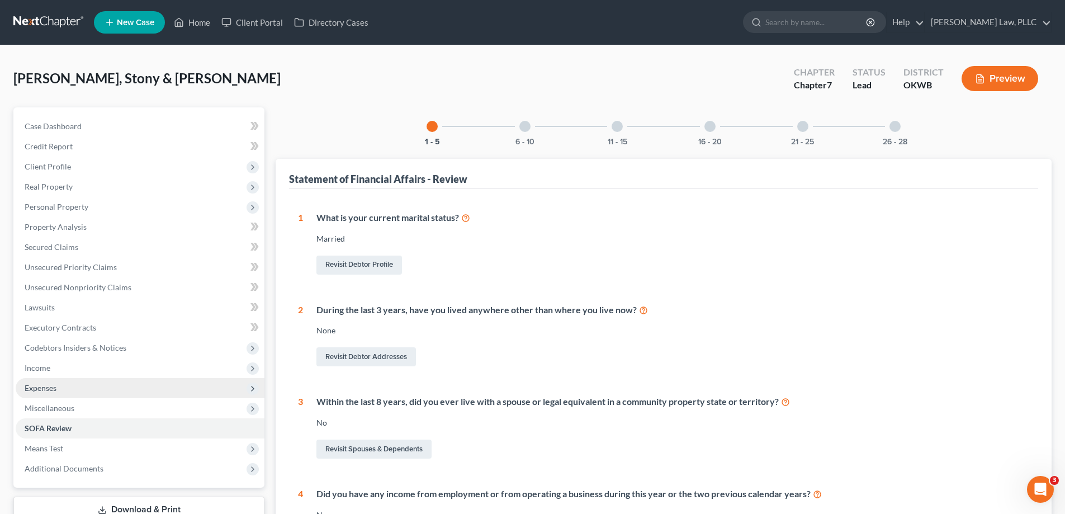
click at [167, 379] on span "Expenses" at bounding box center [140, 388] width 249 height 20
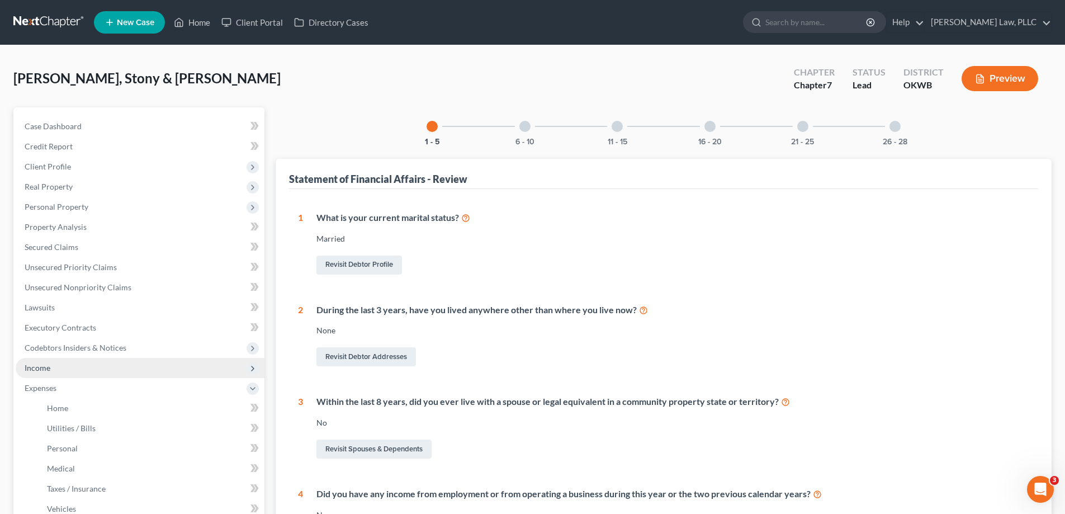
click at [149, 366] on span "Income" at bounding box center [140, 368] width 249 height 20
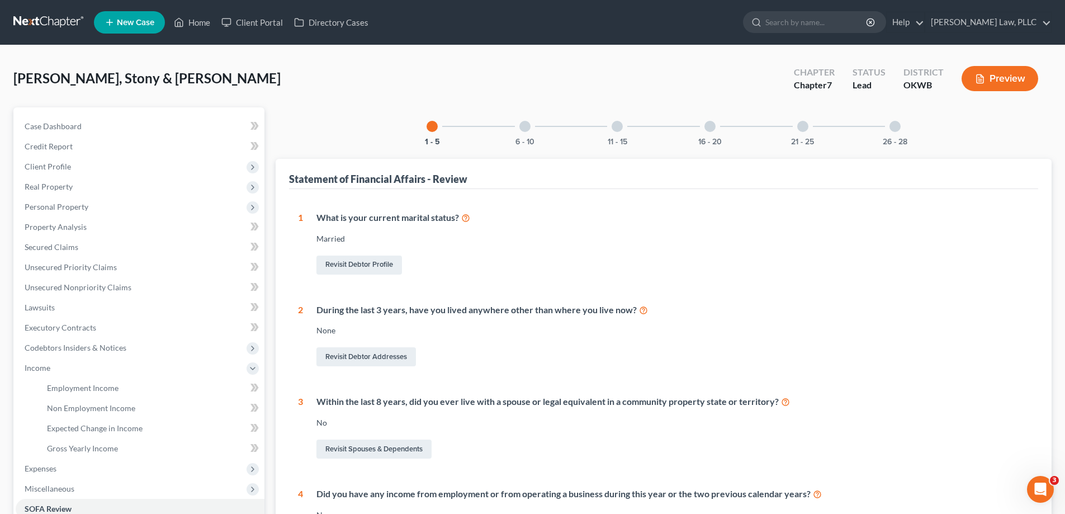
click at [532, 126] on div "6 - 10" at bounding box center [525, 126] width 38 height 38
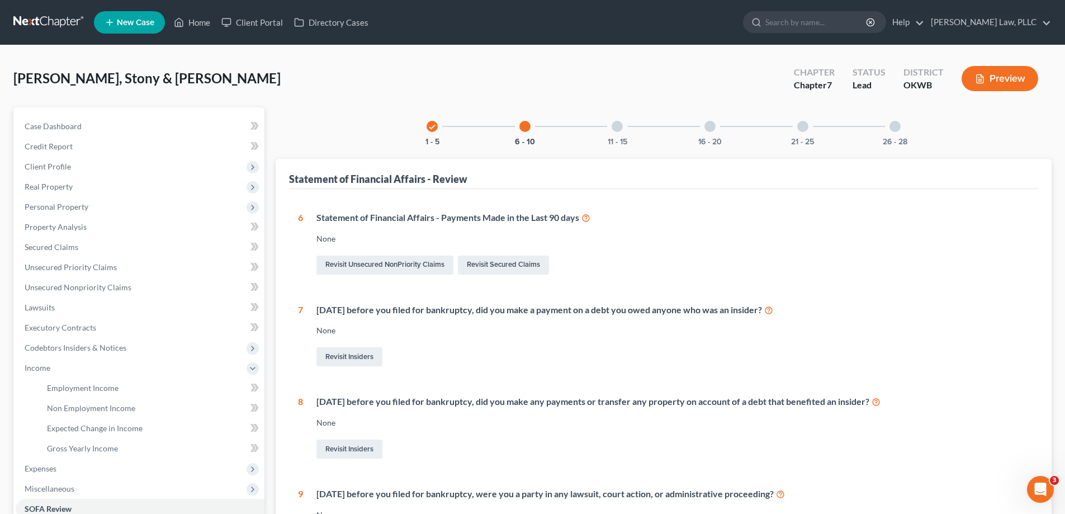
click at [621, 125] on div at bounding box center [617, 126] width 11 height 11
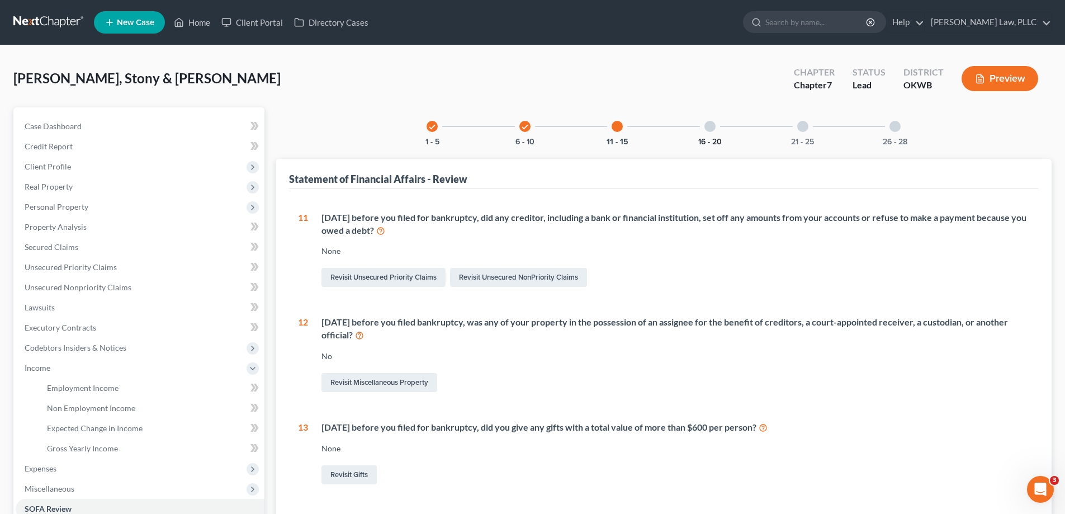
click at [715, 131] on div "16 - 20" at bounding box center [710, 126] width 38 height 38
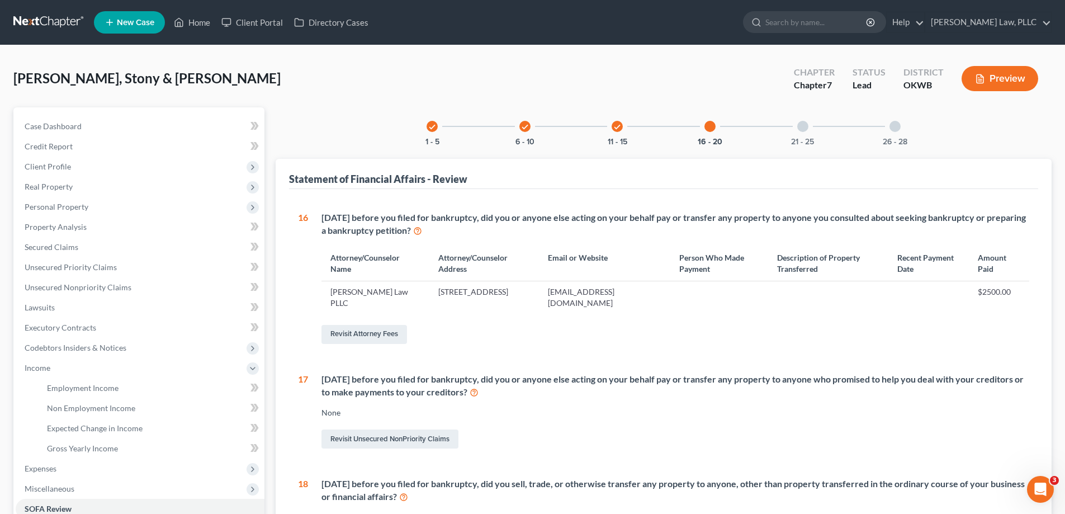
click at [798, 127] on div at bounding box center [802, 126] width 11 height 11
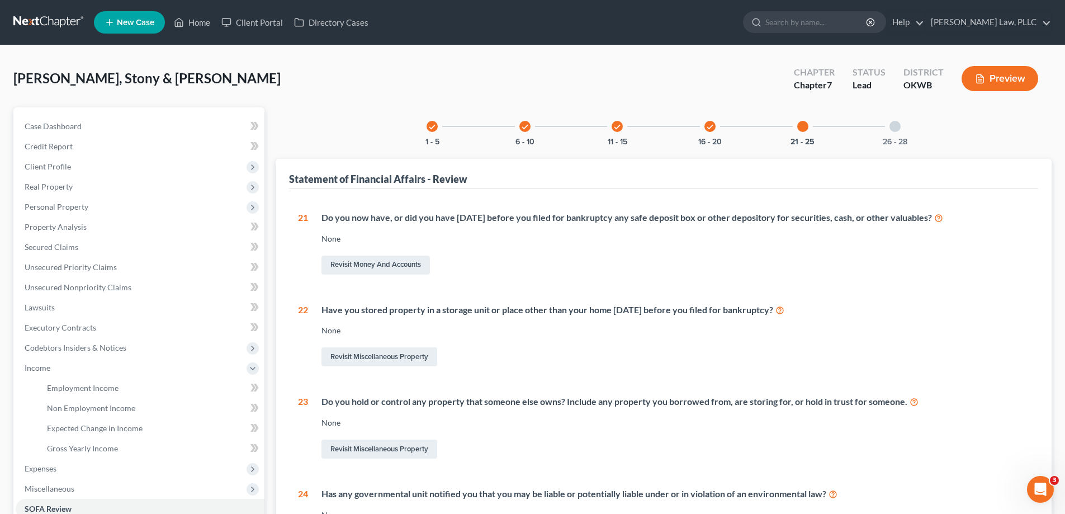
click at [894, 123] on div at bounding box center [895, 126] width 11 height 11
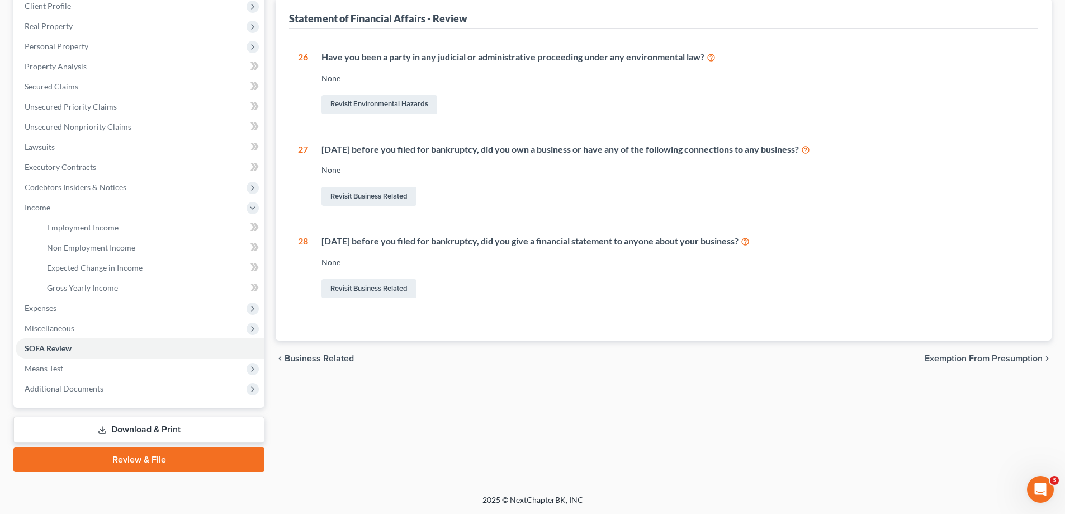
scroll to position [161, 0]
click at [145, 228] on link "Employment Income" at bounding box center [151, 227] width 226 height 20
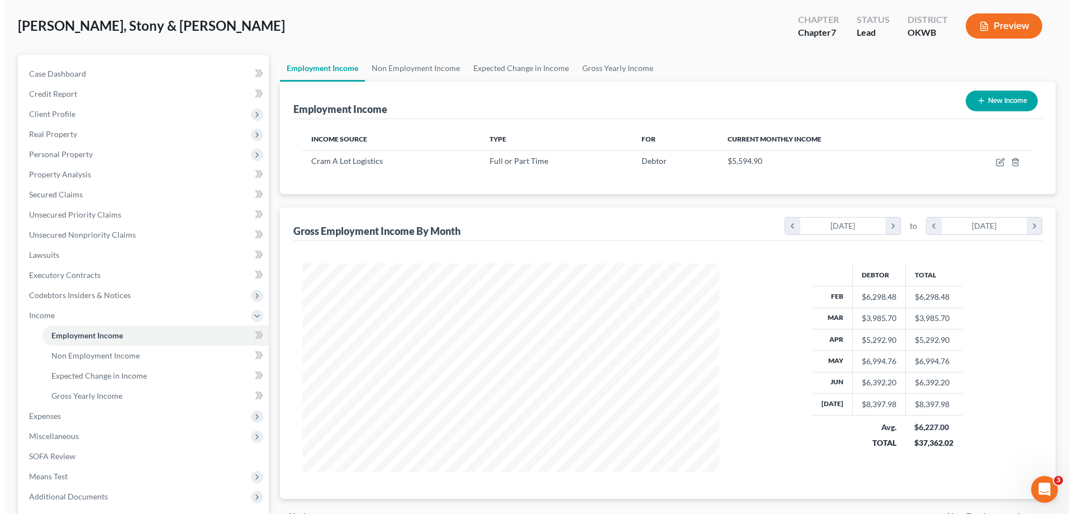
scroll to position [49, 0]
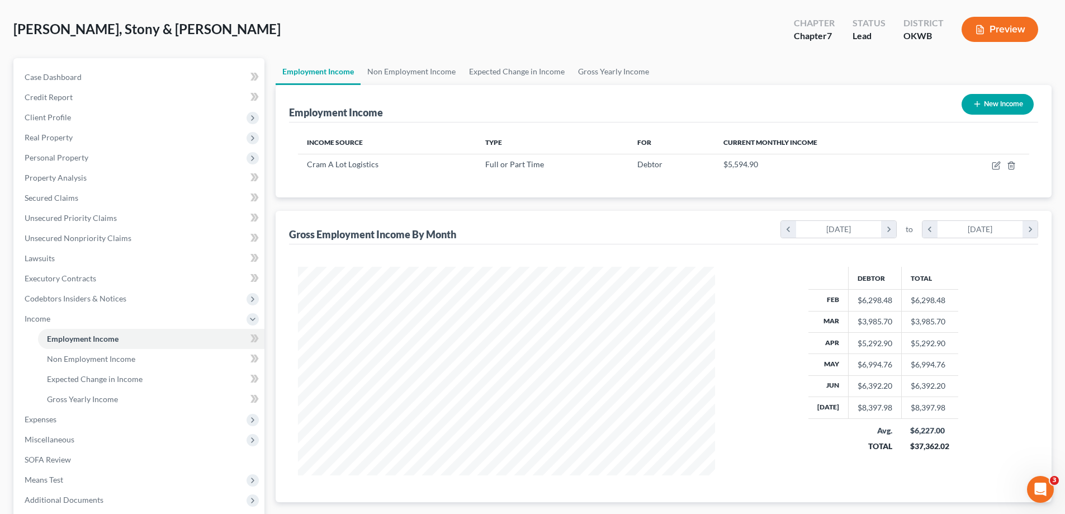
click at [979, 96] on button "New Income" at bounding box center [998, 104] width 72 height 21
select select "0"
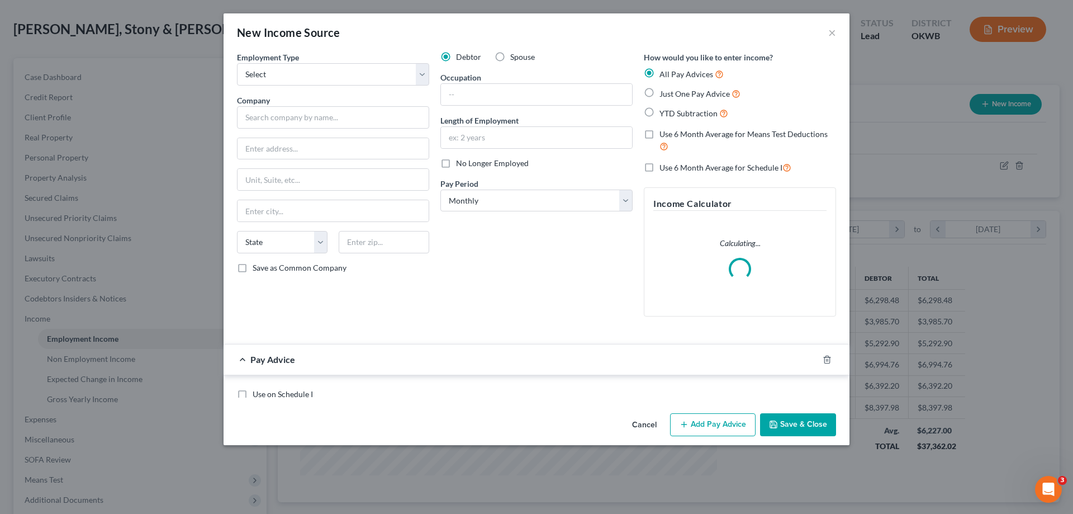
scroll to position [210, 443]
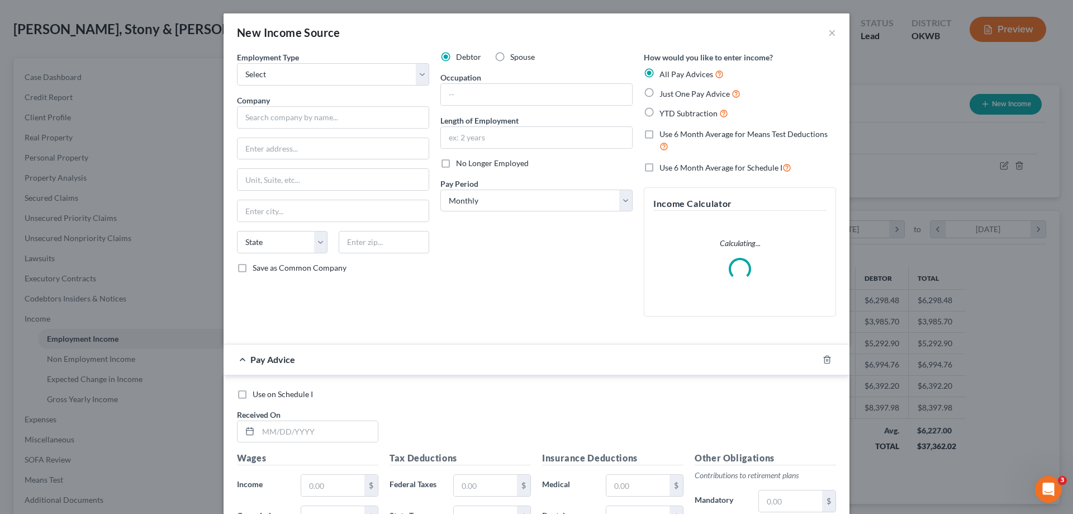
click at [510, 59] on label "Spouse" at bounding box center [522, 56] width 25 height 11
click at [515, 59] on input "Spouse" at bounding box center [518, 54] width 7 height 7
radio input "true"
click at [332, 78] on select "Select Full or [DEMOGRAPHIC_DATA] Employment Self Employment" at bounding box center [333, 74] width 192 height 22
drag, startPoint x: 395, startPoint y: 26, endPoint x: 746, endPoint y: 261, distance: 421.9
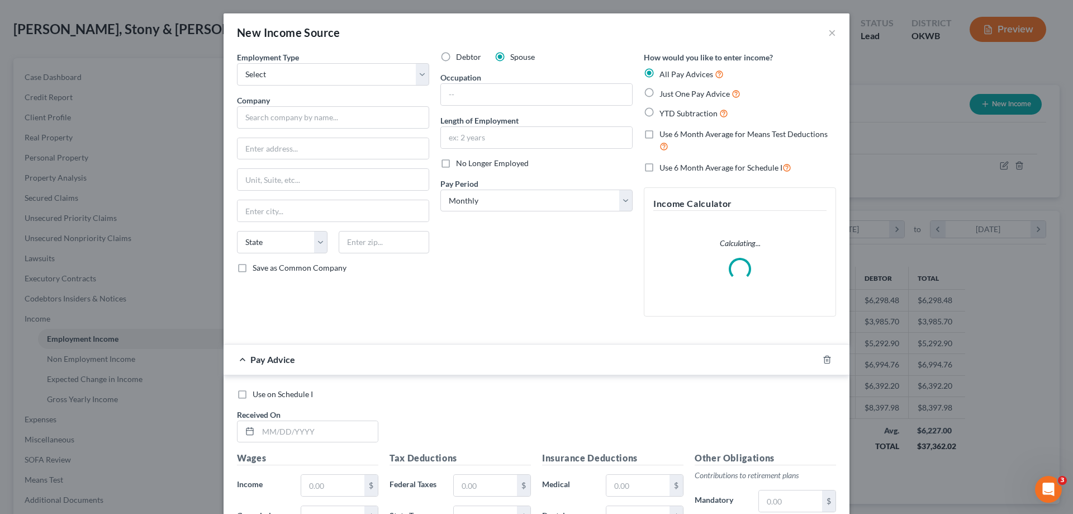
click at [397, 26] on div "New Income Source ×" at bounding box center [537, 32] width 626 height 38
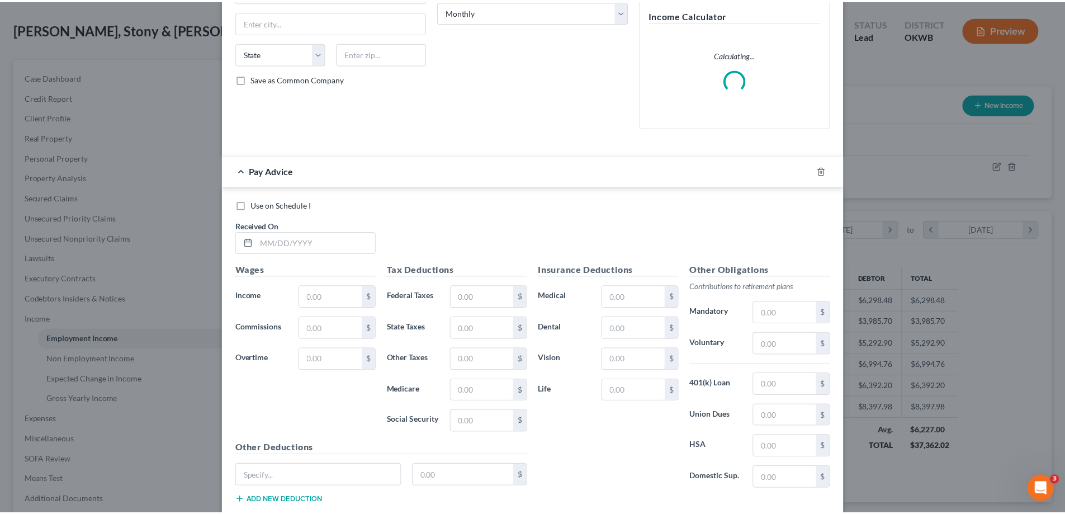
scroll to position [259, 0]
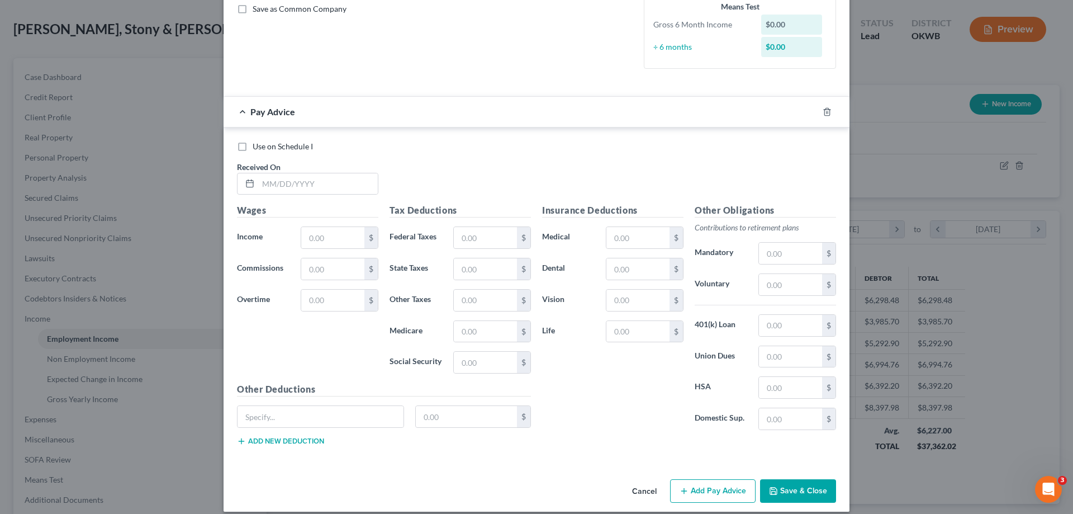
click at [652, 480] on button "Cancel" at bounding box center [644, 491] width 42 height 22
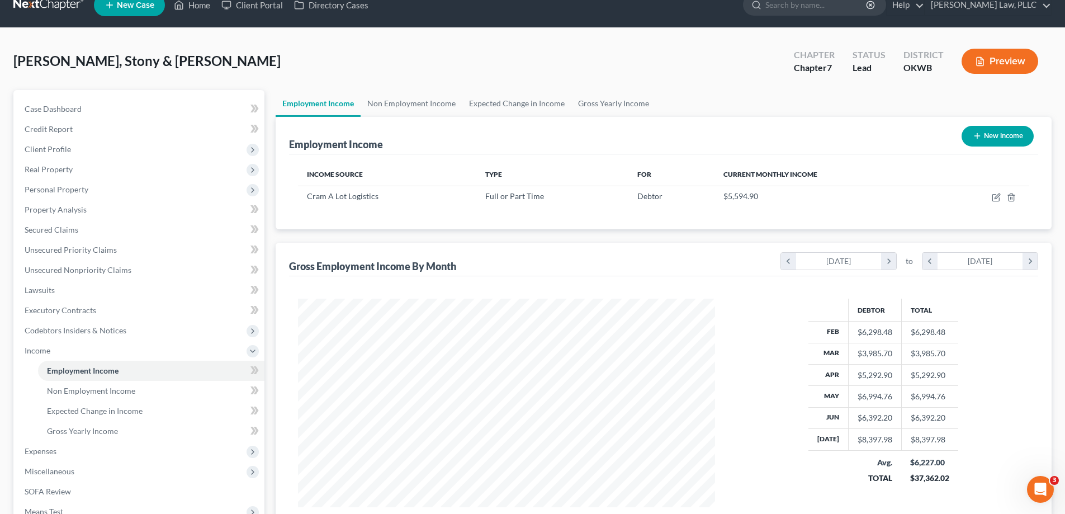
scroll to position [0, 0]
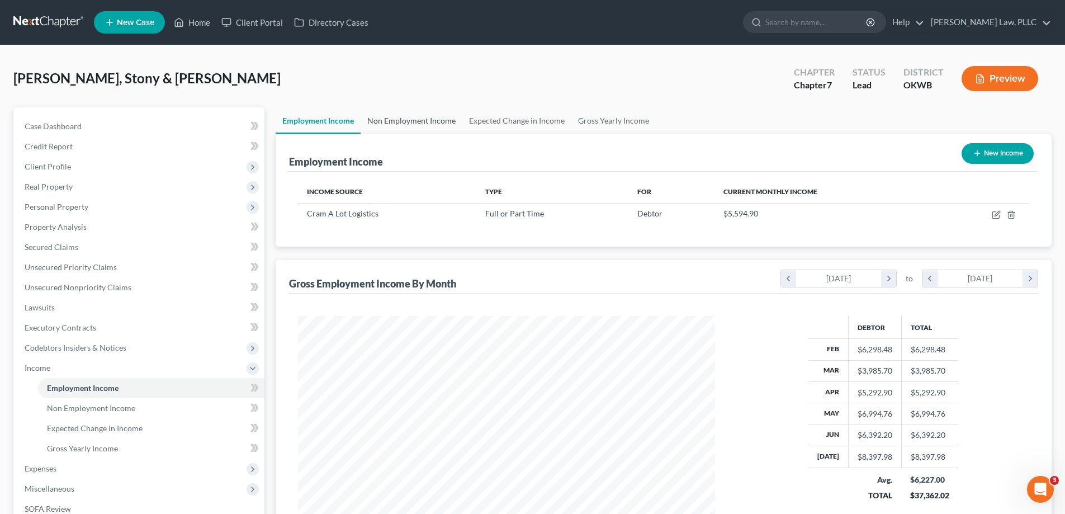
click at [427, 116] on link "Non Employment Income" at bounding box center [412, 120] width 102 height 27
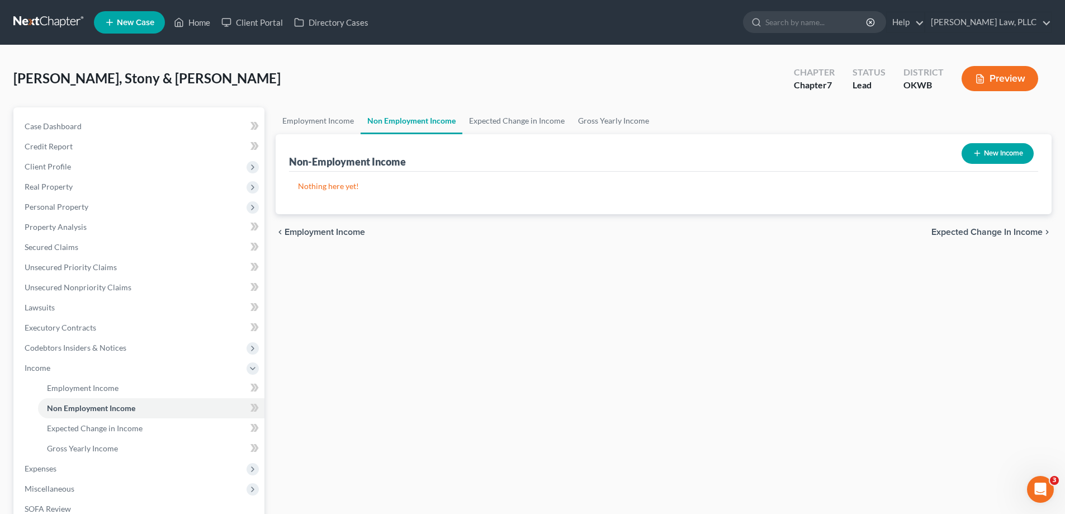
click at [988, 163] on button "New Income" at bounding box center [998, 153] width 72 height 21
select select "0"
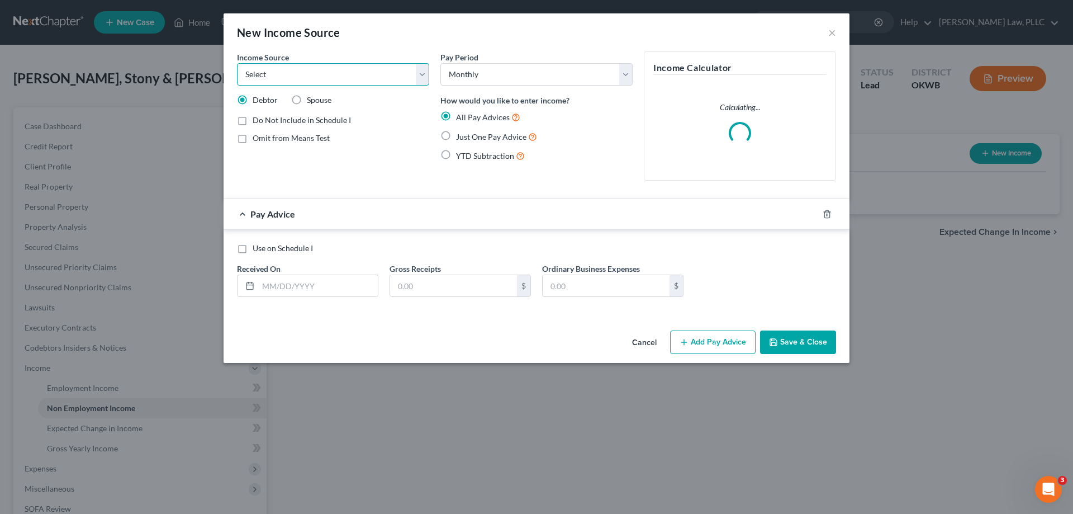
click at [356, 73] on select "Select Unemployment Disability (from employer) Pension Retirement Social Securi…" at bounding box center [333, 74] width 192 height 22
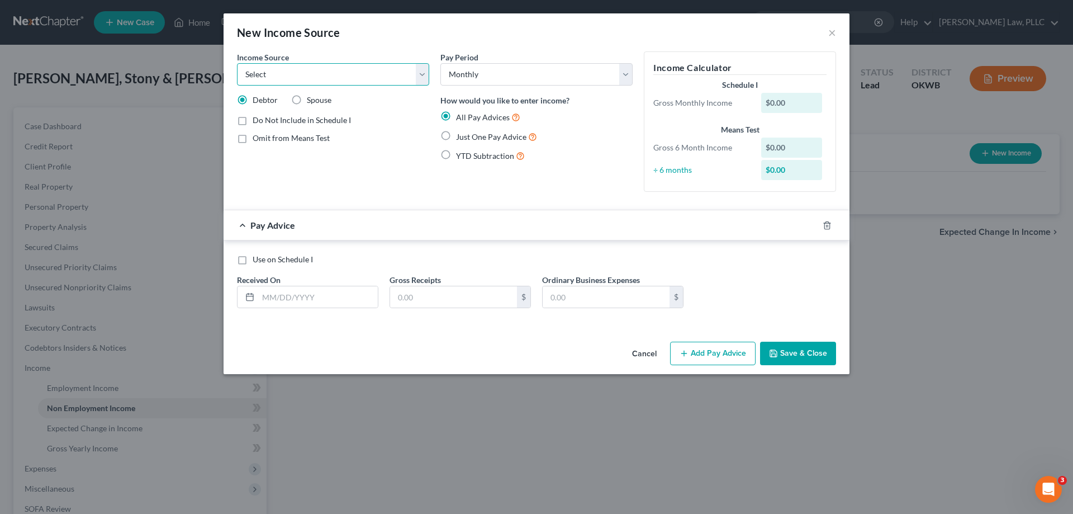
click at [325, 77] on select "Select Unemployment Disability (from employer) Pension Retirement Social Securi…" at bounding box center [333, 74] width 192 height 22
select select "4"
click at [237, 63] on select "Select Unemployment Disability (from employer) Pension Retirement Social Securi…" at bounding box center [333, 74] width 192 height 22
click at [362, 327] on div "Income Source * Select Unemployment Disability (from employer) Pension Retireme…" at bounding box center [537, 194] width 626 height 286
click at [338, 292] on input "text" at bounding box center [318, 296] width 120 height 21
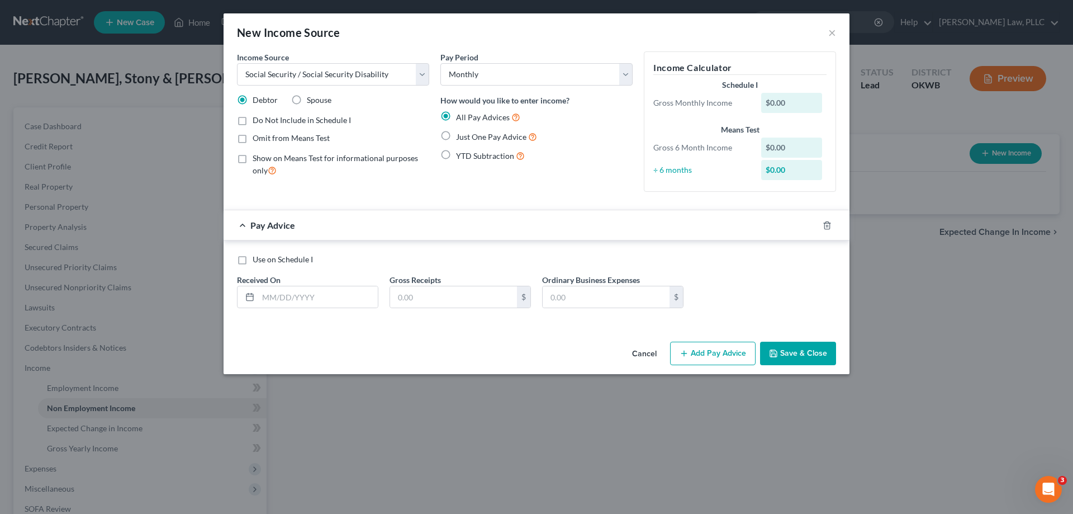
drag, startPoint x: 463, startPoint y: 310, endPoint x: 465, endPoint y: 367, distance: 57.1
click at [463, 310] on div "Use on Schedule I Received On * Gross Receipts $ Ordinary Business Expenses $" at bounding box center [536, 285] width 611 height 63
click at [456, 134] on label "Just One Pay Advice" at bounding box center [496, 136] width 81 height 13
click at [461, 134] on input "Just One Pay Advice" at bounding box center [464, 133] width 7 height 7
radio input "true"
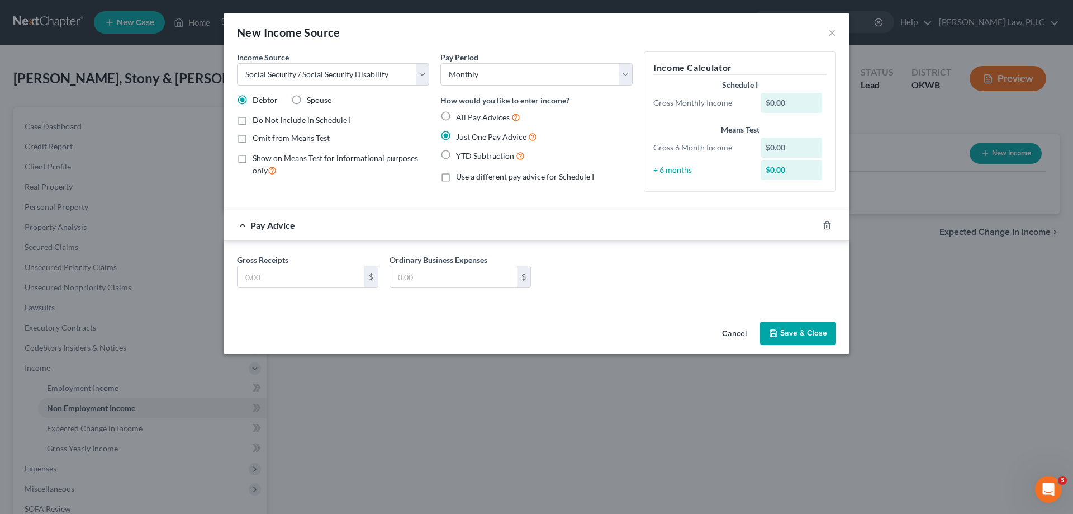
click at [347, 288] on div "Gross Receipts $ Ordinary Business Expenses $" at bounding box center [536, 275] width 611 height 43
click at [342, 276] on input "text" at bounding box center [301, 276] width 127 height 21
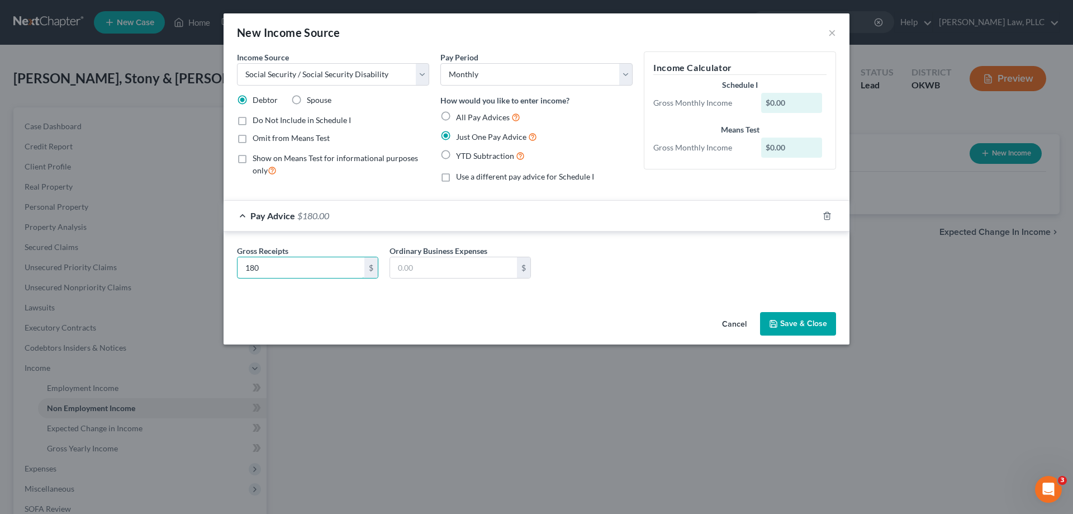
type input "180"
click at [519, 357] on div "New Income Source × Income Source * Select Unemployment Disability (from employ…" at bounding box center [536, 257] width 1073 height 514
click at [769, 321] on button "Save & Close" at bounding box center [798, 323] width 76 height 23
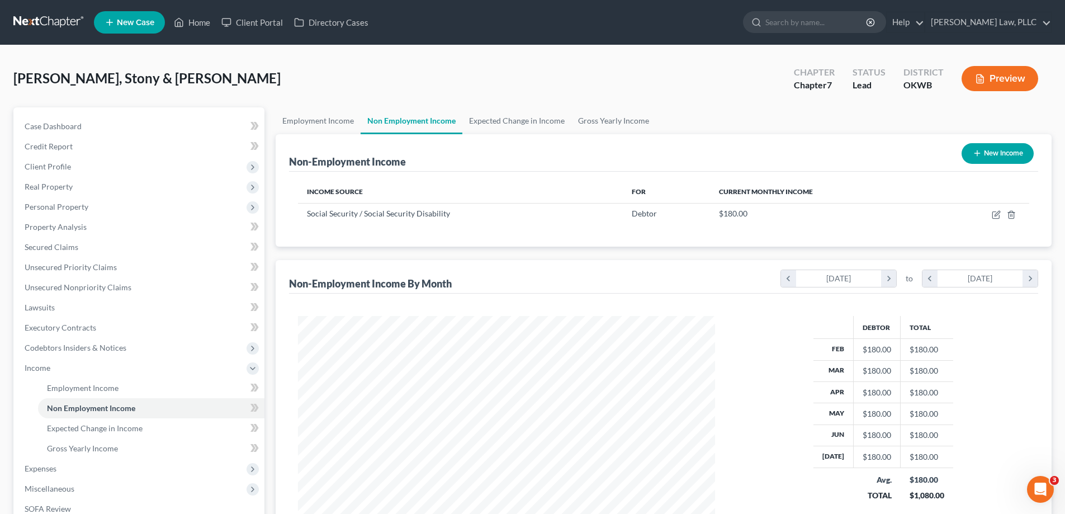
scroll to position [161, 0]
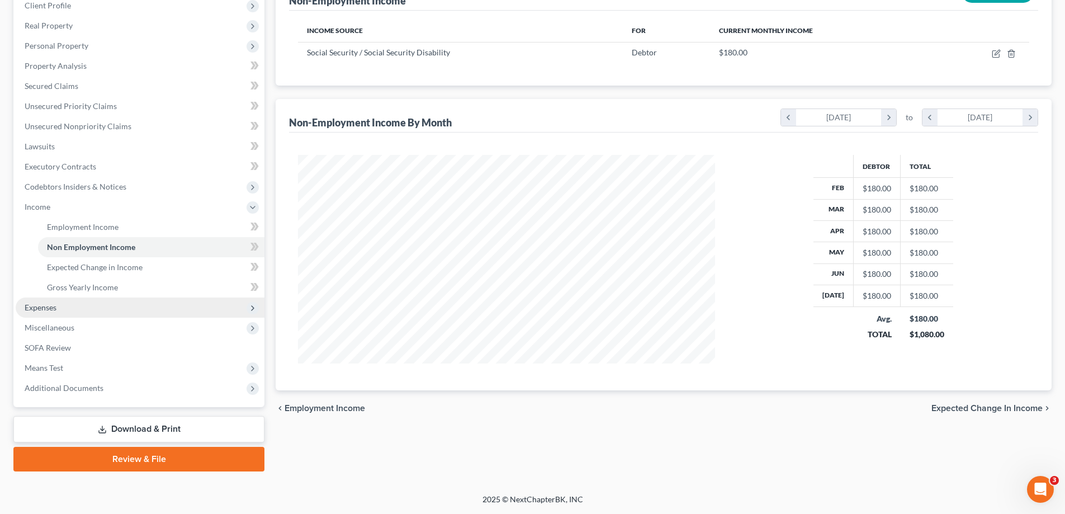
click at [116, 304] on span "Expenses" at bounding box center [140, 307] width 249 height 20
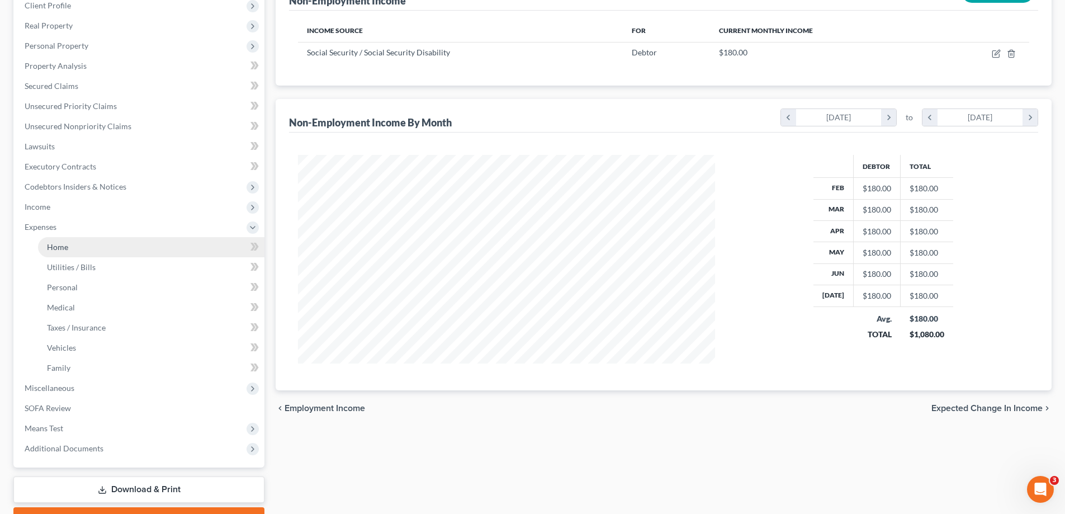
click at [79, 250] on link "Home" at bounding box center [151, 247] width 226 height 20
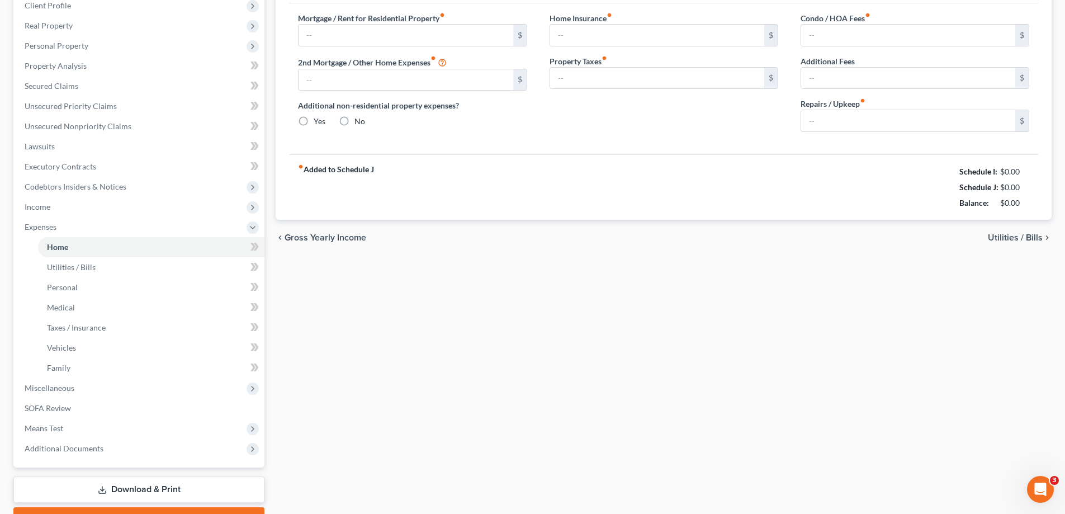
type input "950.00"
type input "0.00"
radio input "true"
type input "100.00"
type input "0.00"
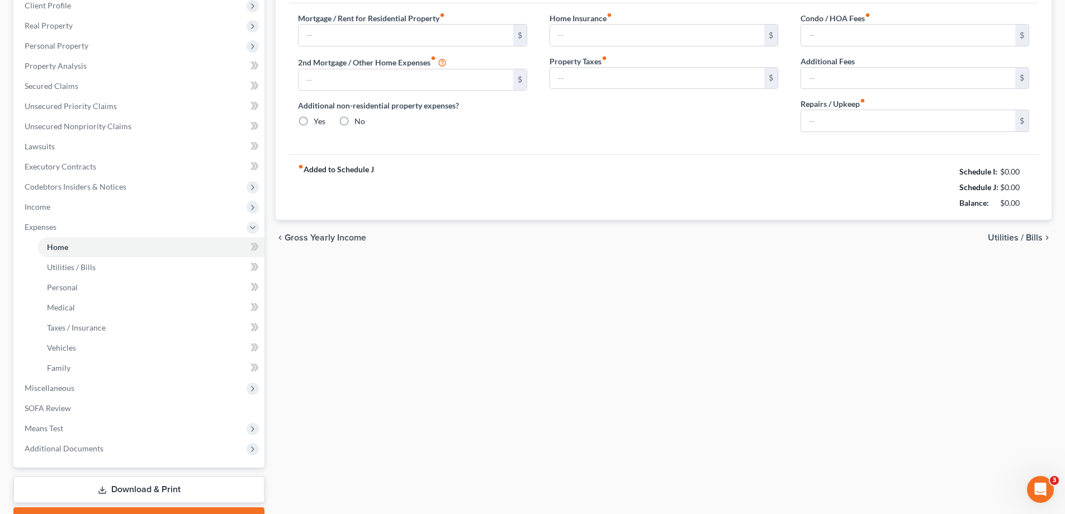
type input "0.00"
type input "25.00"
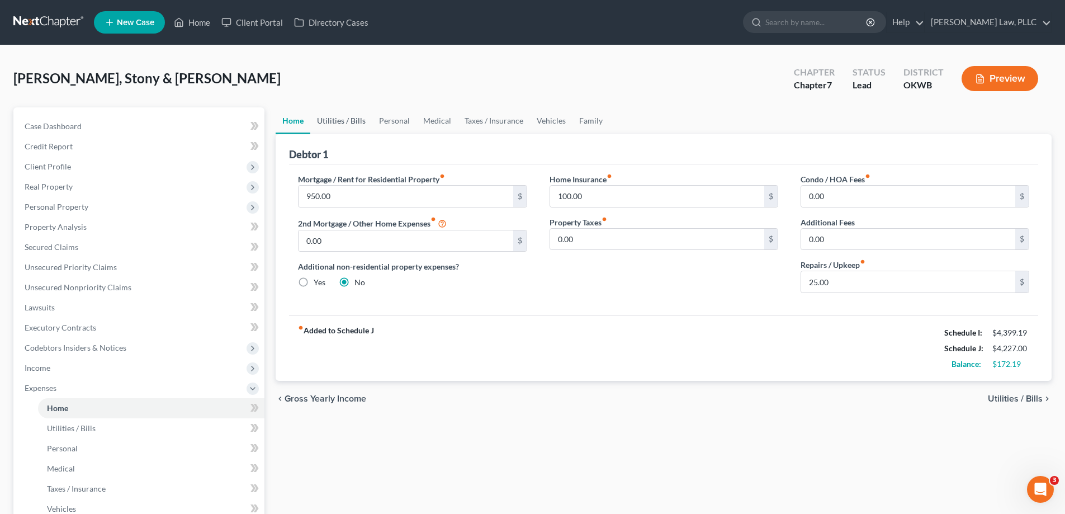
click at [357, 124] on link "Utilities / Bills" at bounding box center [341, 120] width 62 height 27
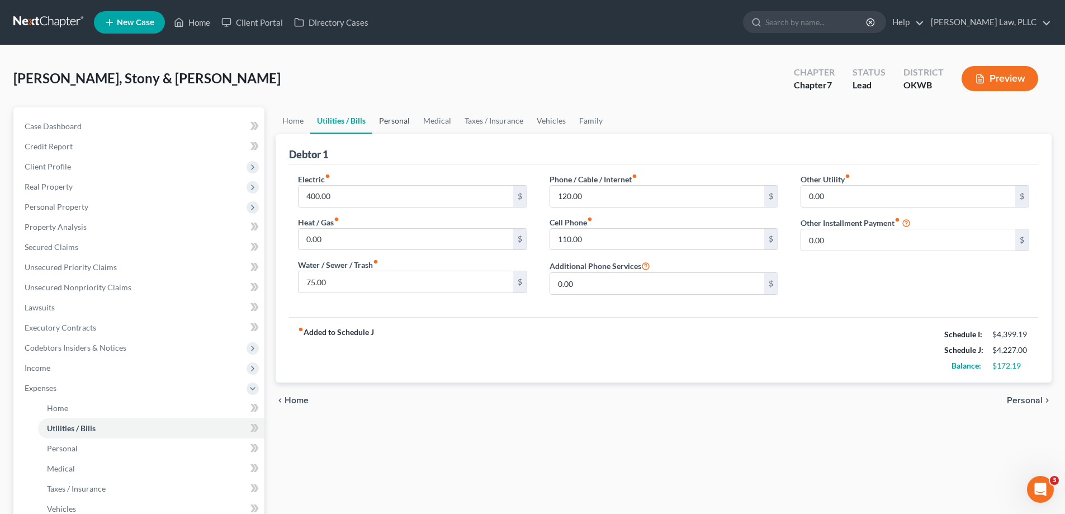
click at [396, 123] on link "Personal" at bounding box center [394, 120] width 44 height 27
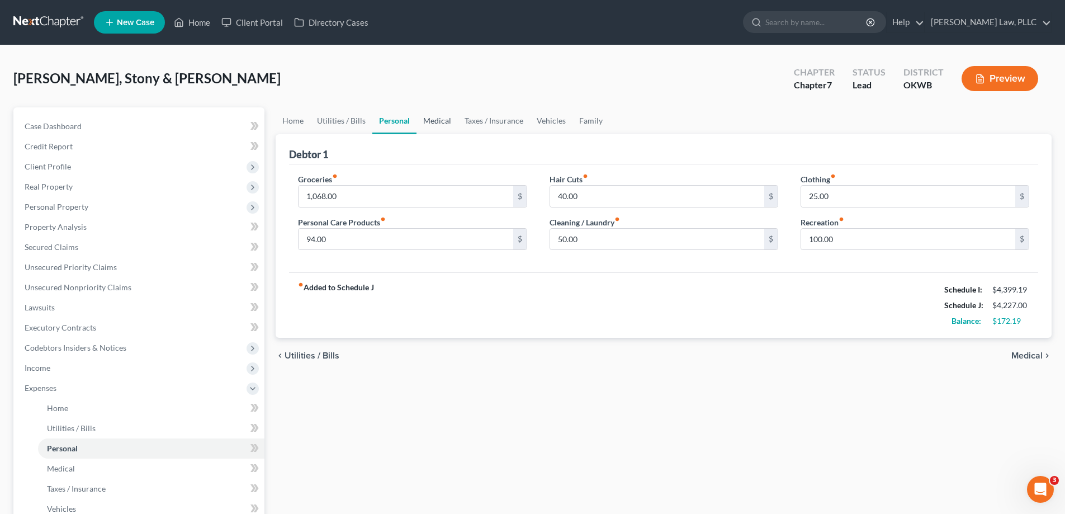
click at [454, 116] on link "Medical" at bounding box center [437, 120] width 41 height 27
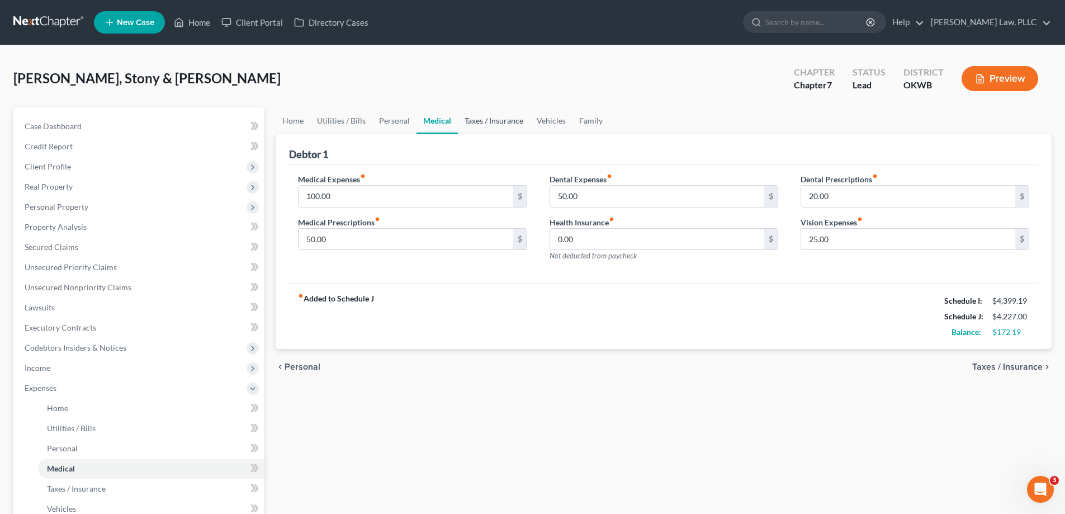
click at [475, 117] on link "Taxes / Insurance" at bounding box center [494, 120] width 72 height 27
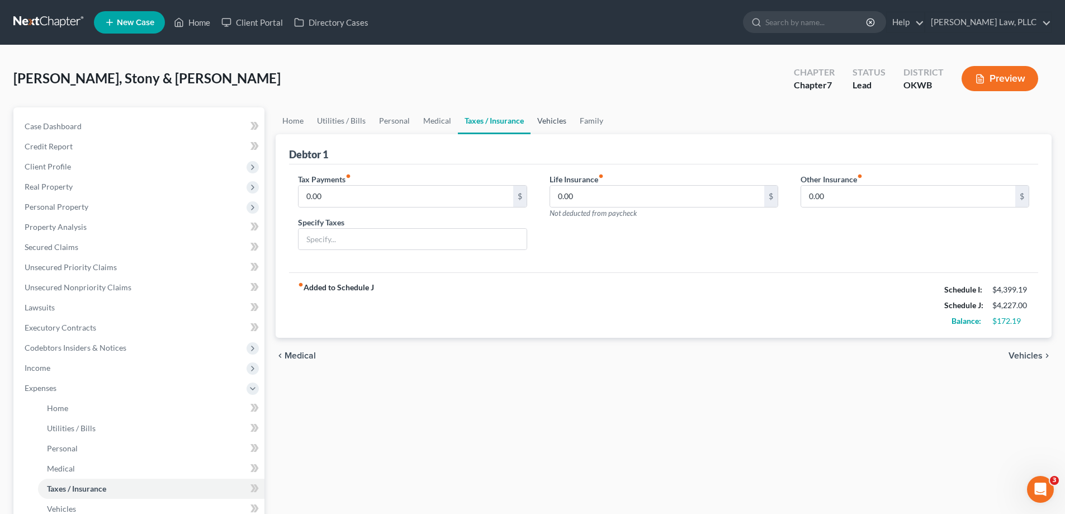
click at [562, 131] on link "Vehicles" at bounding box center [552, 120] width 42 height 27
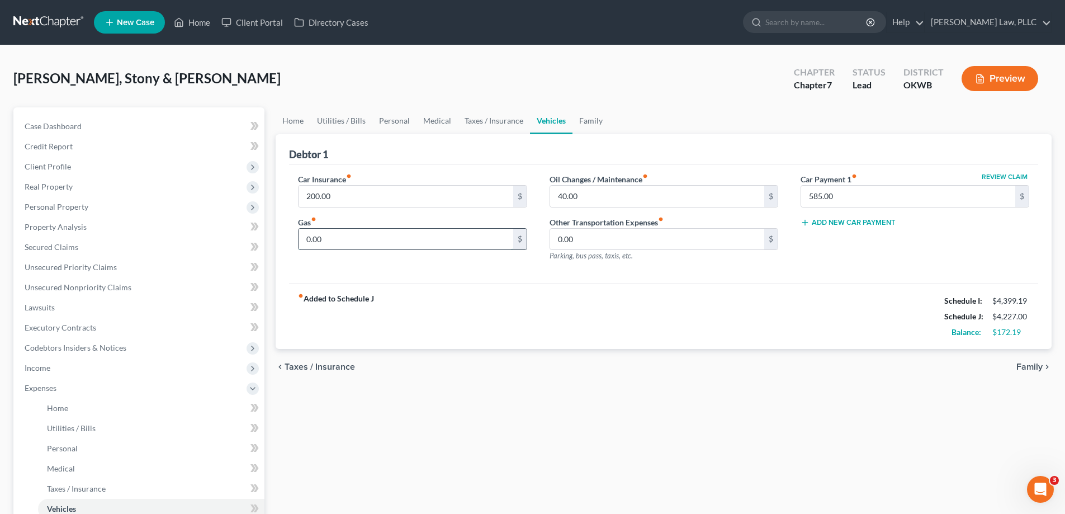
click at [436, 246] on input "0.00" at bounding box center [406, 239] width 214 height 21
click at [687, 434] on div "Home Utilities / Bills Personal Medical Taxes / Insurance Vehicles Family Debto…" at bounding box center [663, 399] width 787 height 585
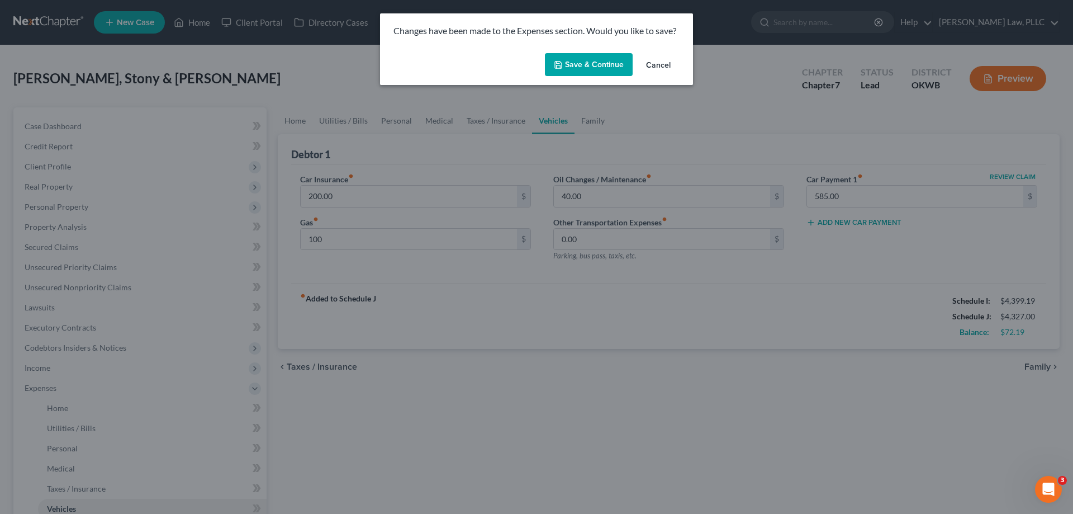
click at [574, 63] on button "Save & Continue" at bounding box center [589, 64] width 88 height 23
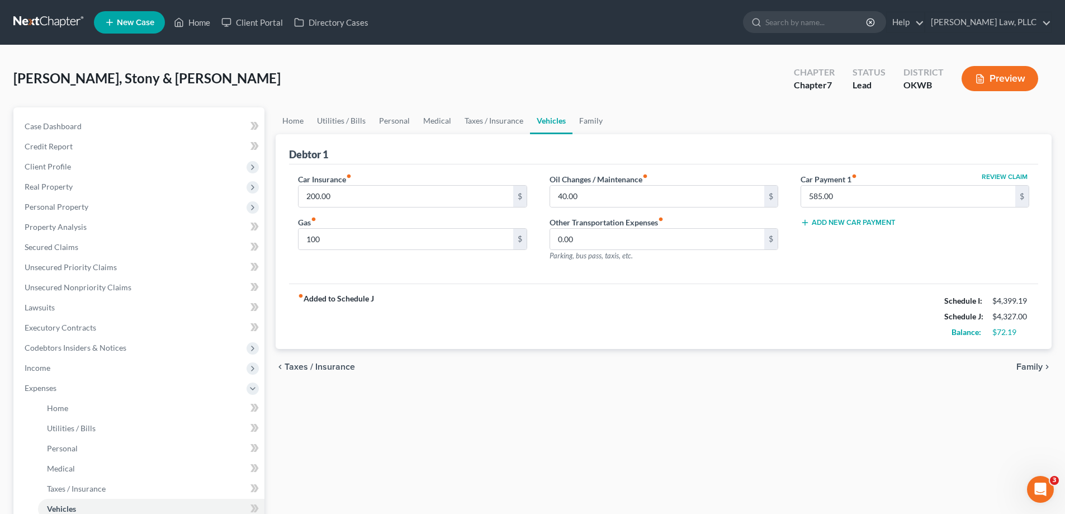
type input "100.00"
